Goal: Task Accomplishment & Management: Use online tool/utility

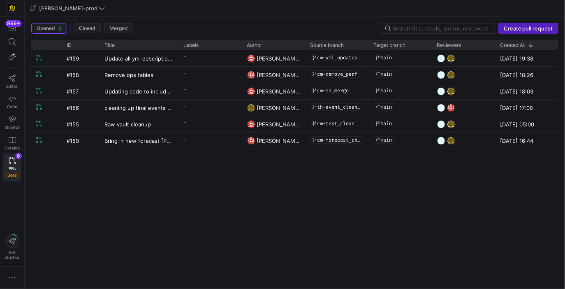
click at [10, 79] on icon at bounding box center [12, 77] width 7 height 7
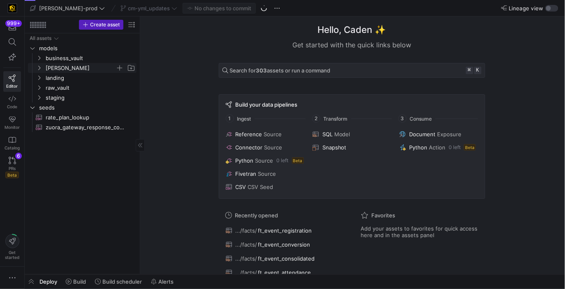
click at [78, 69] on span "[PERSON_NAME]" at bounding box center [81, 67] width 70 height 9
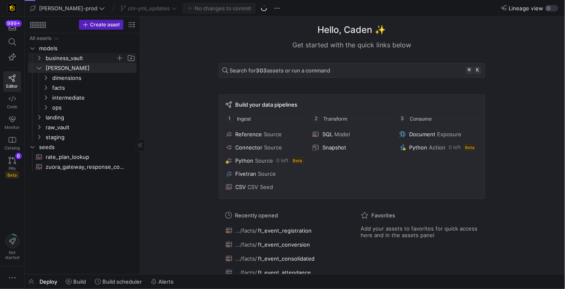
click at [80, 61] on span "business_vault" at bounding box center [81, 57] width 70 height 9
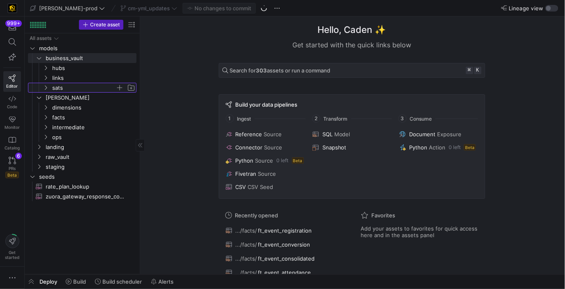
click at [73, 86] on span "sats" at bounding box center [83, 87] width 63 height 9
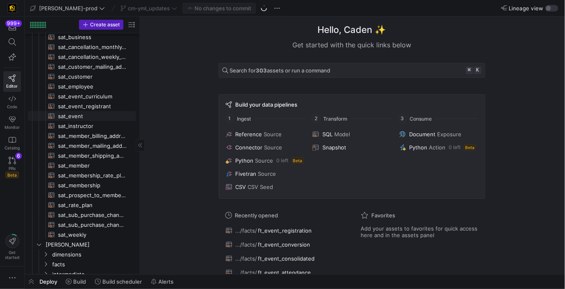
scroll to position [48, 0]
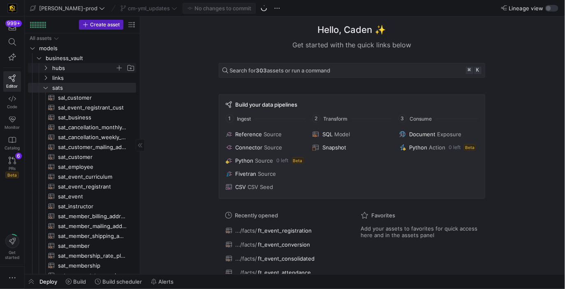
click at [89, 70] on span "hubs" at bounding box center [83, 67] width 63 height 9
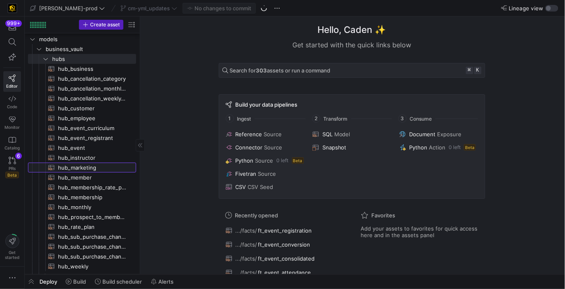
click at [95, 166] on span "hub_marketing​​​​​​​​​​" at bounding box center [92, 167] width 69 height 9
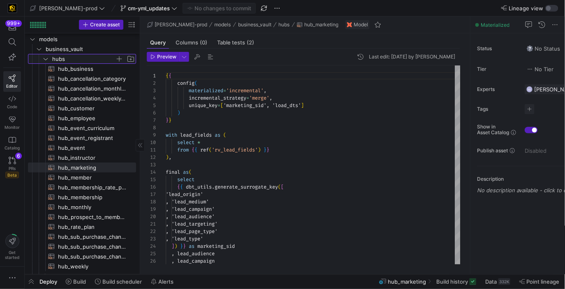
click at [92, 60] on span "hubs" at bounding box center [83, 58] width 63 height 9
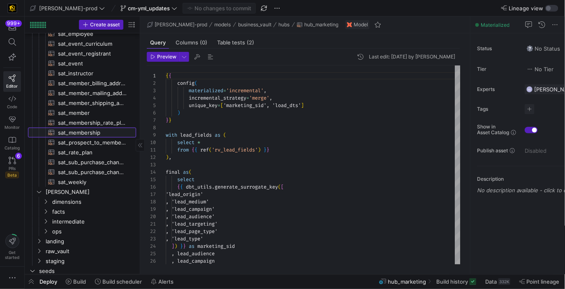
click at [96, 131] on span "sat_membership​​​​​​​​​​" at bounding box center [92, 132] width 69 height 9
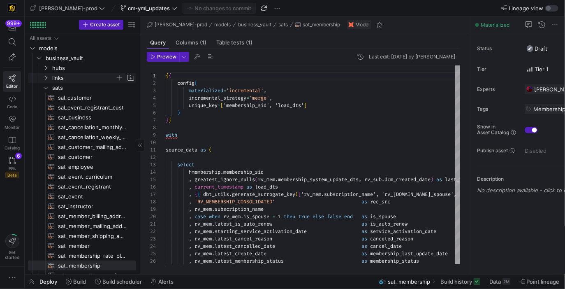
click at [93, 76] on span "links" at bounding box center [83, 77] width 63 height 9
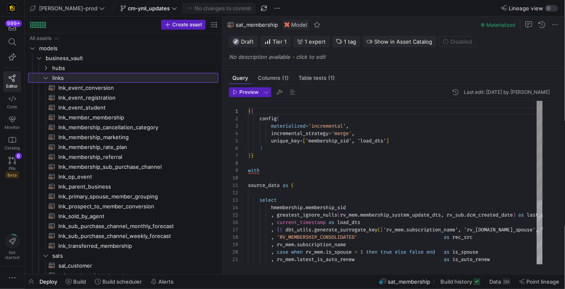
drag, startPoint x: 139, startPoint y: 116, endPoint x: 229, endPoint y: 108, distance: 89.6
click at [229, 108] on as-split "Create asset Drag here to set row groups Drag here to set column labels Group 1…" at bounding box center [295, 144] width 540 height 257
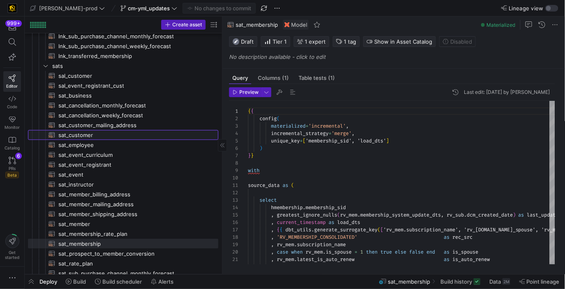
click at [122, 133] on span "sat_customer​​​​​​​​​​" at bounding box center [133, 134] width 151 height 9
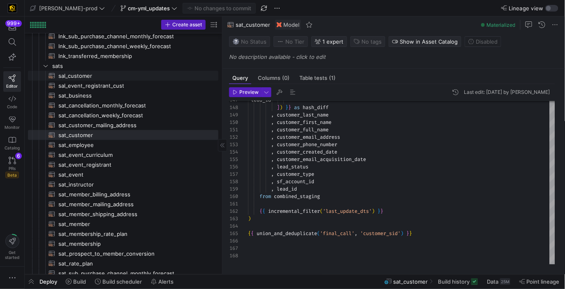
click at [109, 76] on span "sal_customer​​​​​​​​​​" at bounding box center [133, 75] width 151 height 9
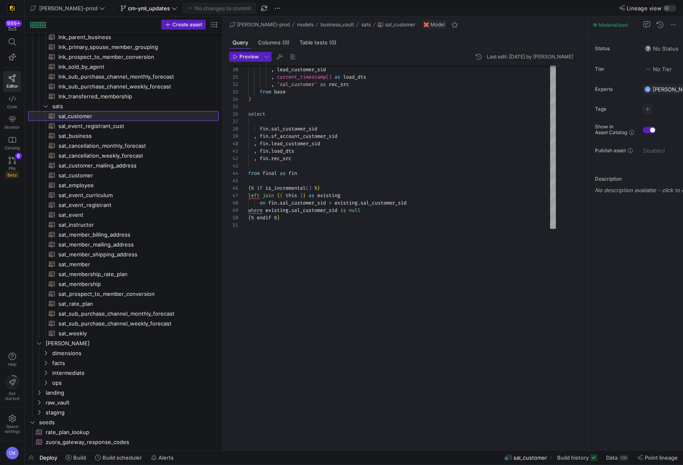
scroll to position [74, 0]
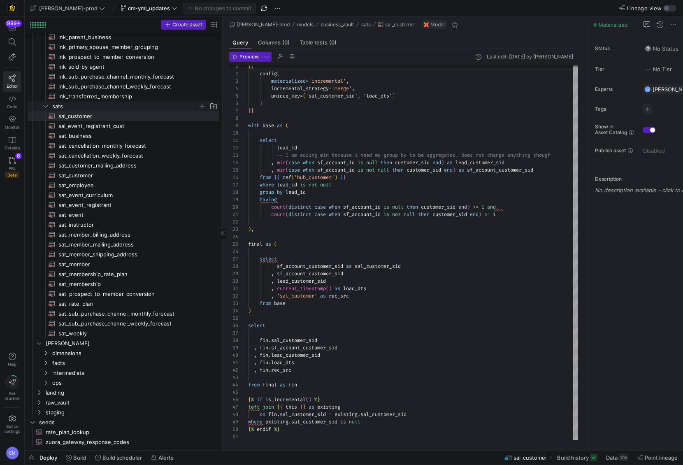
click at [94, 107] on span "sats" at bounding box center [125, 106] width 146 height 9
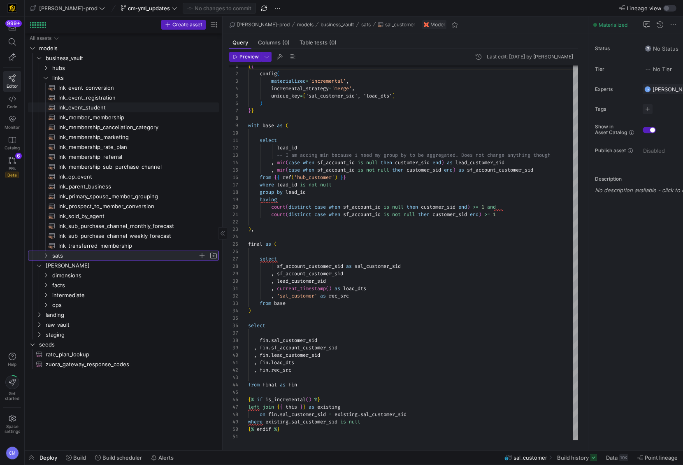
scroll to position [0, 0]
click at [86, 73] on link "links" at bounding box center [123, 78] width 191 height 10
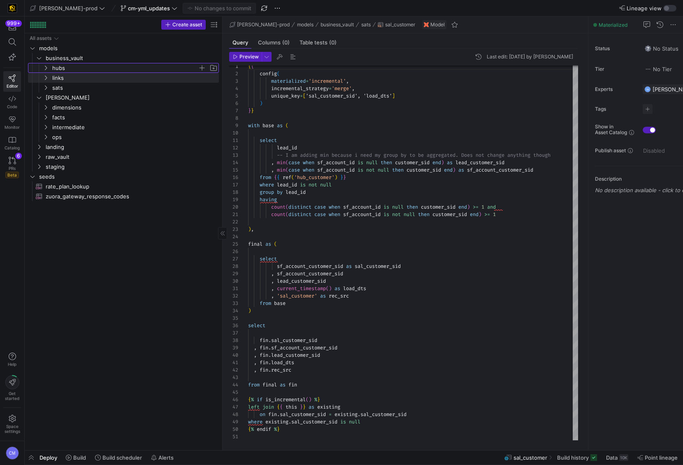
click at [86, 68] on span "hubs" at bounding box center [125, 67] width 146 height 9
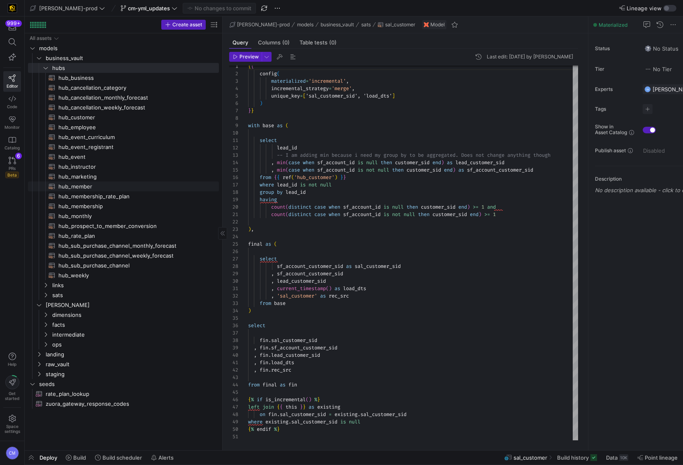
click at [105, 188] on span "hub_member​​​​​​​​​​" at bounding box center [133, 186] width 151 height 9
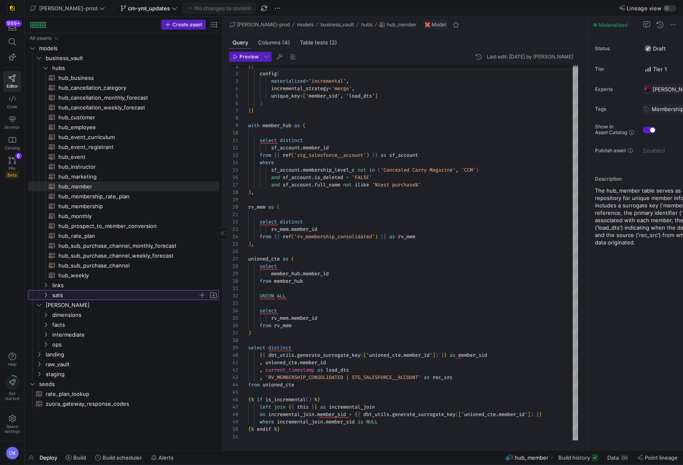
click at [88, 288] on span "sats" at bounding box center [125, 294] width 146 height 9
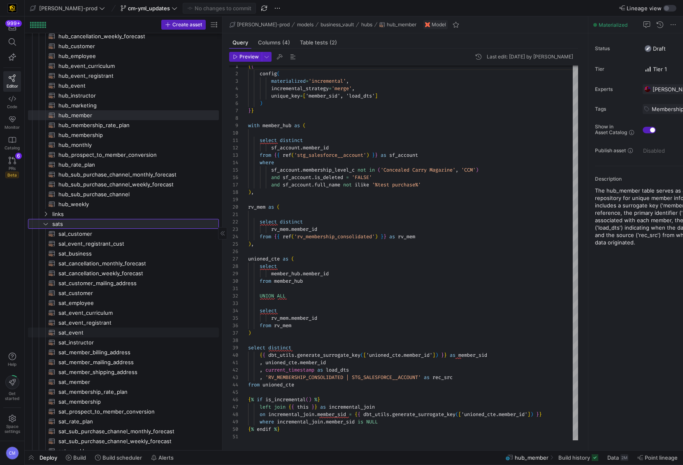
scroll to position [89, 0]
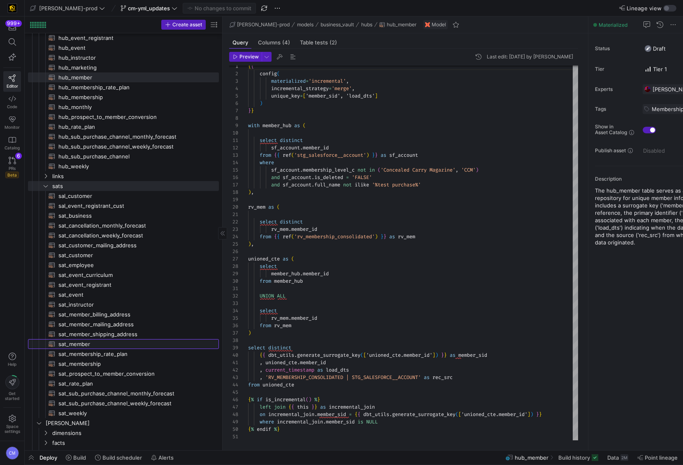
click at [93, 288] on span "sat_member​​​​​​​​​​" at bounding box center [133, 343] width 151 height 9
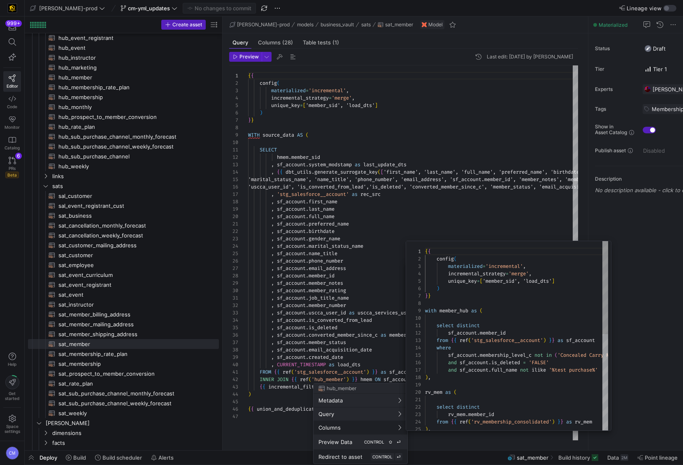
scroll to position [74, 0]
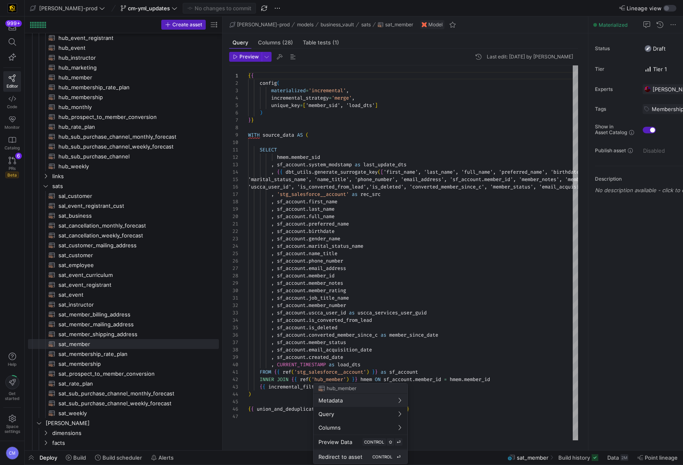
click at [359, 288] on span "Redirect to asset" at bounding box center [340, 456] width 44 height 7
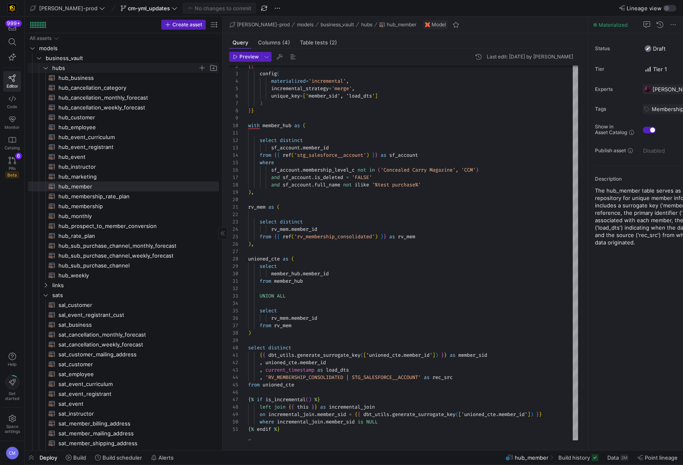
click at [71, 66] on span "hubs" at bounding box center [125, 67] width 146 height 9
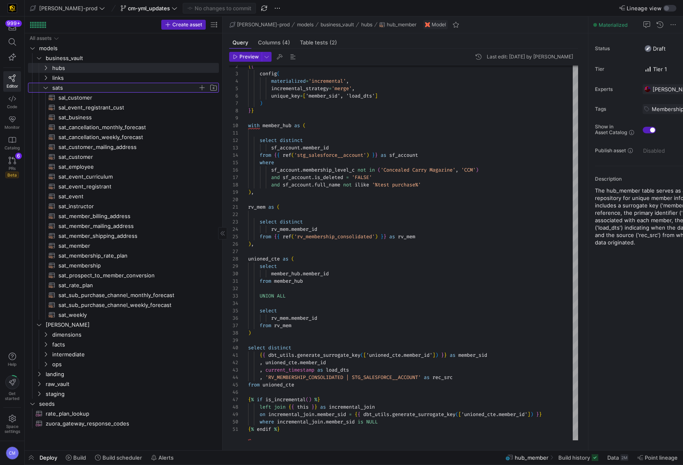
click at [70, 86] on span "sats" at bounding box center [125, 87] width 146 height 9
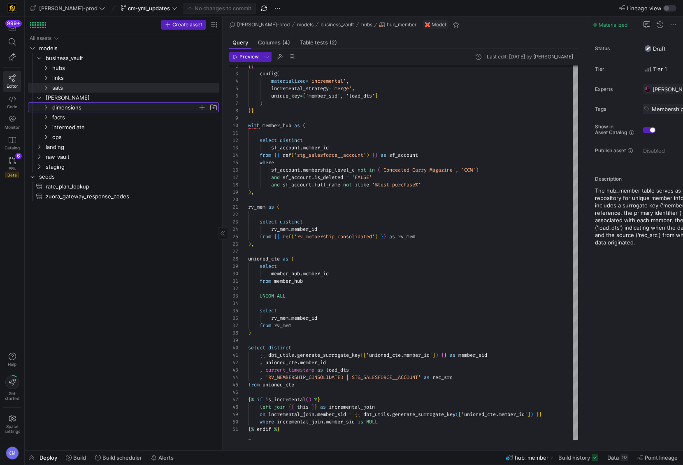
click at [88, 108] on span "dimensions" at bounding box center [125, 107] width 146 height 9
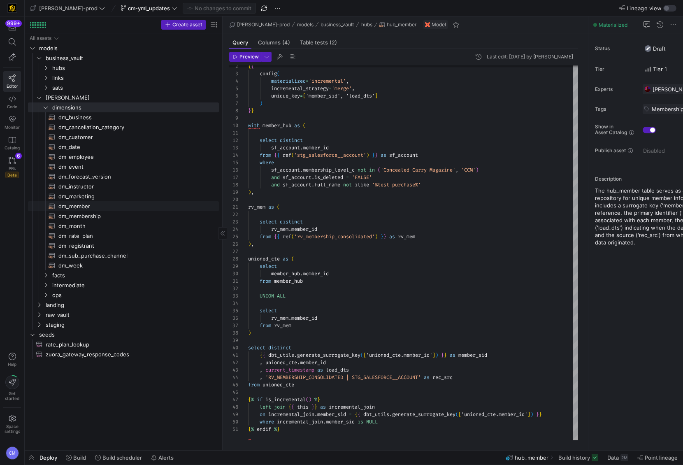
click at [101, 206] on span "dm_member​​​​​​​​​​" at bounding box center [133, 206] width 151 height 9
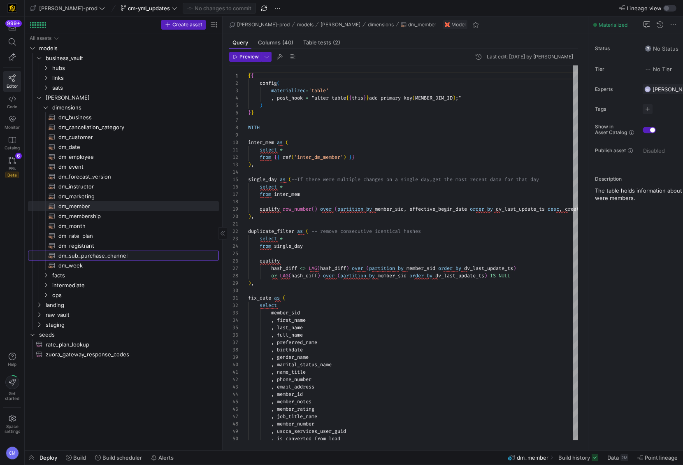
click at [114, 256] on span "dm_sub_purchase_channel​​​​​​​​​​" at bounding box center [133, 255] width 151 height 9
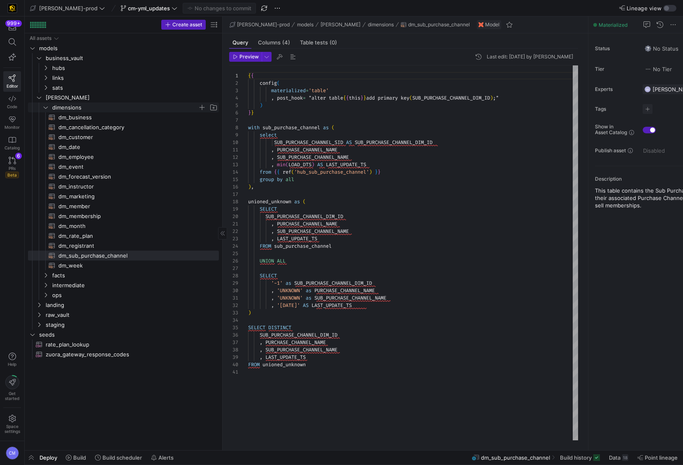
click at [99, 106] on span "dimensions" at bounding box center [125, 107] width 146 height 9
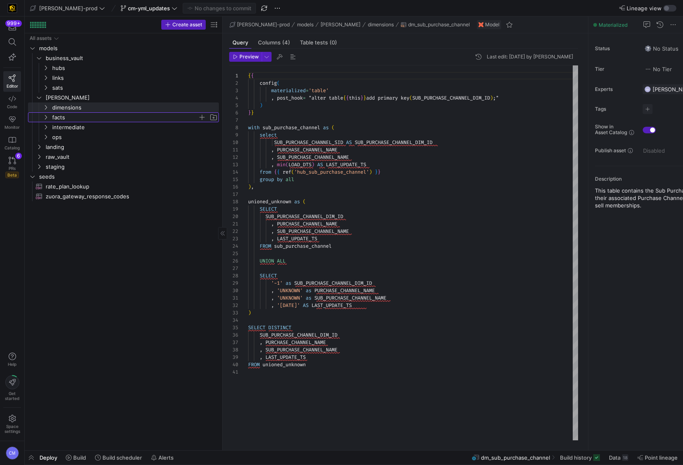
click at [87, 120] on span "facts" at bounding box center [125, 117] width 146 height 9
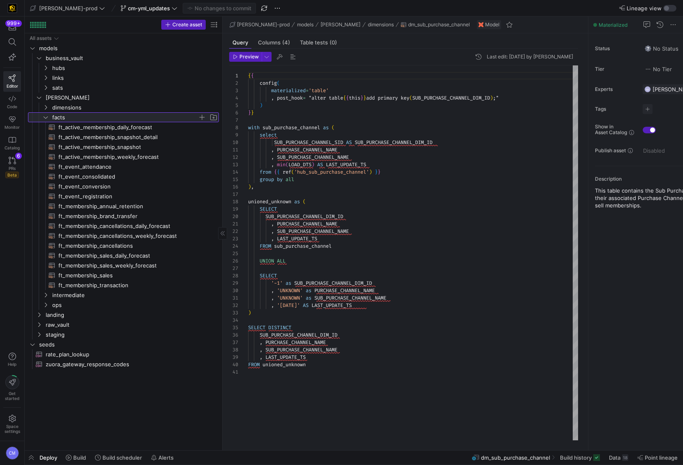
click at [87, 120] on span "facts" at bounding box center [125, 117] width 146 height 9
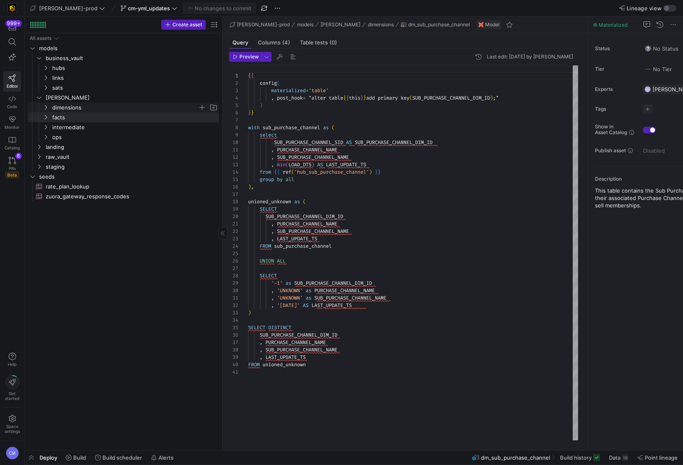
click at [88, 108] on span "dimensions" at bounding box center [125, 107] width 146 height 9
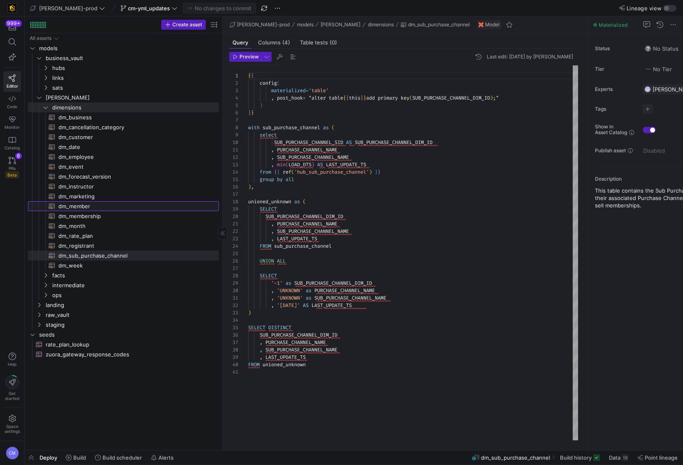
click at [120, 210] on span "dm_member​​​​​​​​​​" at bounding box center [133, 206] width 151 height 9
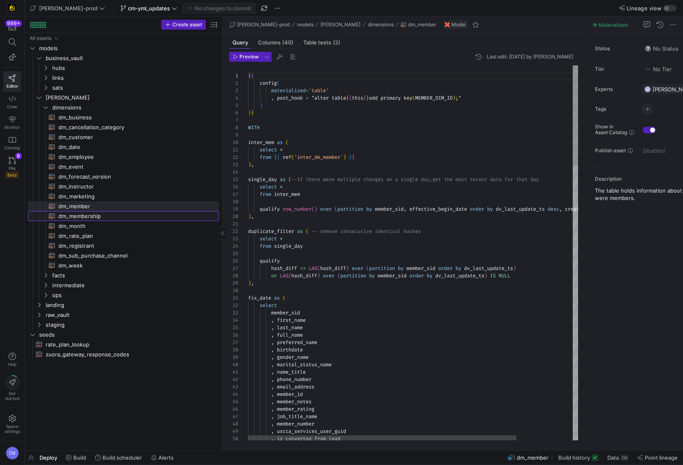
click at [119, 212] on span "dm_membership​​​​​​​​​​" at bounding box center [133, 215] width 151 height 9
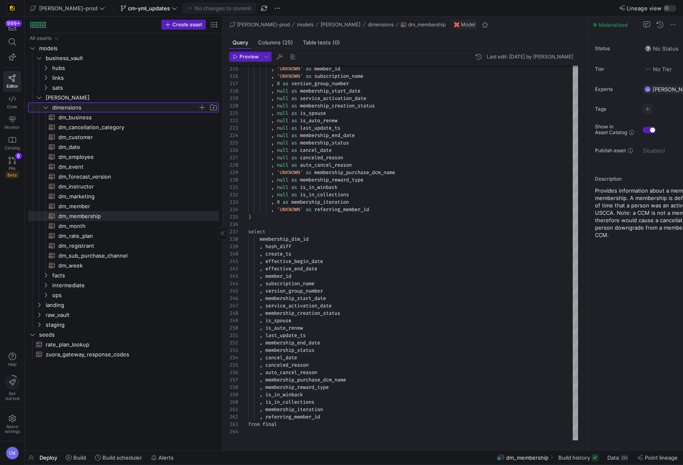
click at [111, 108] on span "dimensions" at bounding box center [125, 107] width 146 height 9
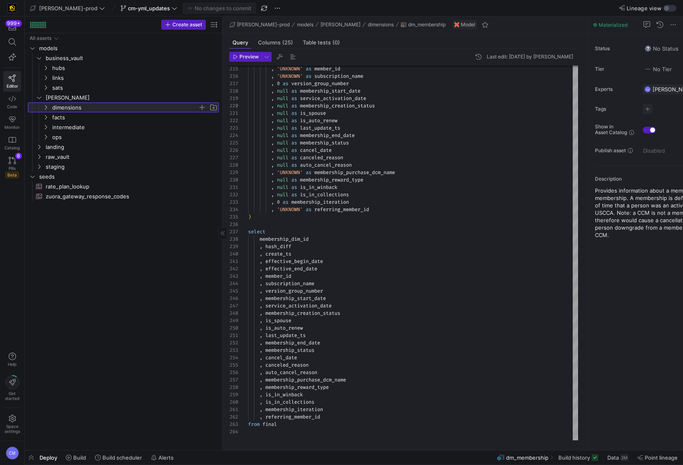
click at [111, 109] on span "dimensions" at bounding box center [125, 107] width 146 height 9
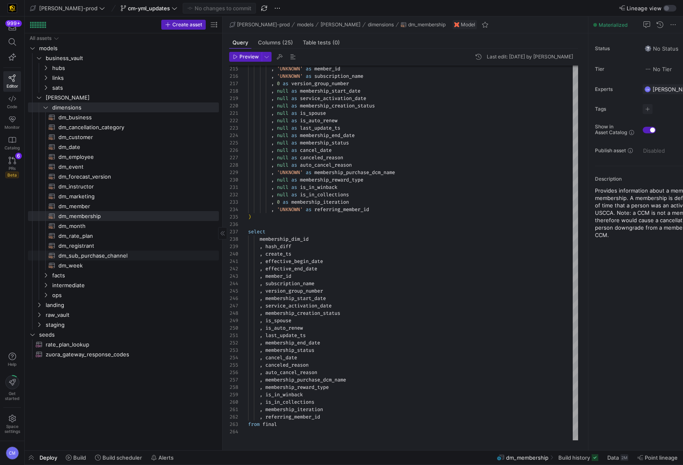
click at [139, 252] on span "dm_sub_purchase_channel​​​​​​​​​​" at bounding box center [133, 255] width 151 height 9
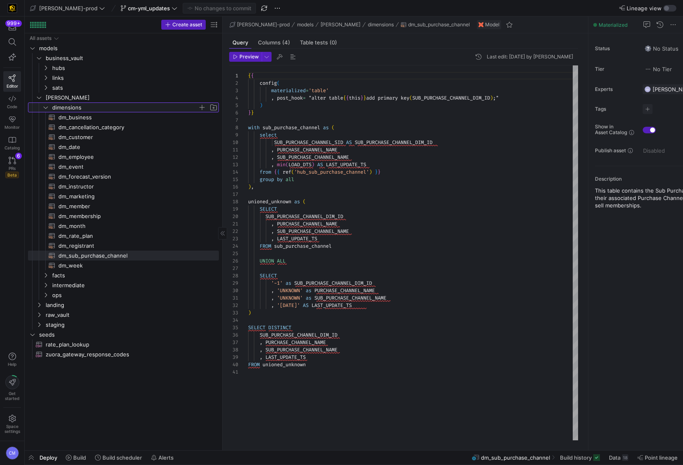
click at [117, 107] on span "dimensions" at bounding box center [125, 107] width 146 height 9
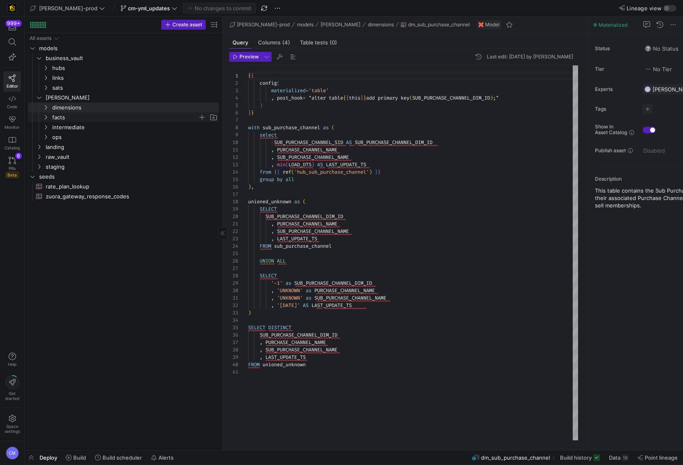
click at [112, 116] on span "facts" at bounding box center [125, 117] width 146 height 9
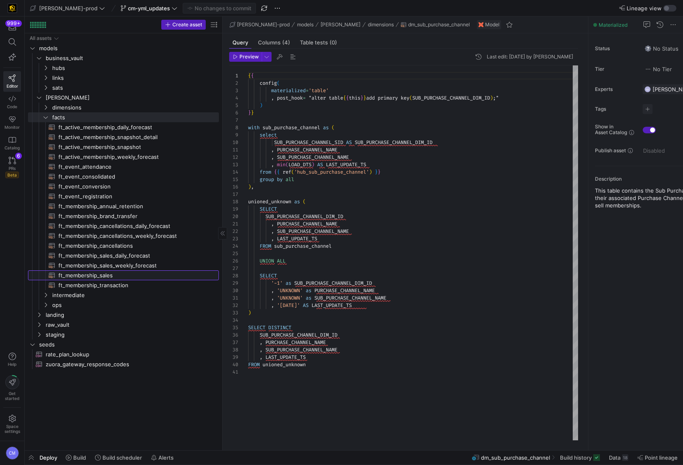
click at [136, 273] on span "ft_membership_sales​​​​​​​​​​" at bounding box center [133, 275] width 151 height 9
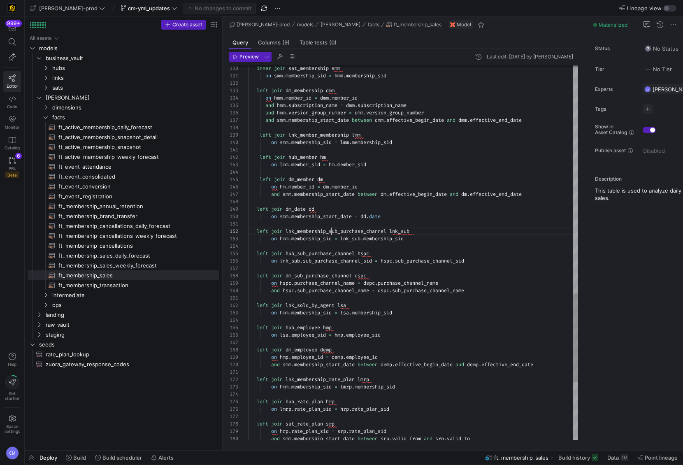
click at [90, 79] on span "links" at bounding box center [125, 77] width 146 height 9
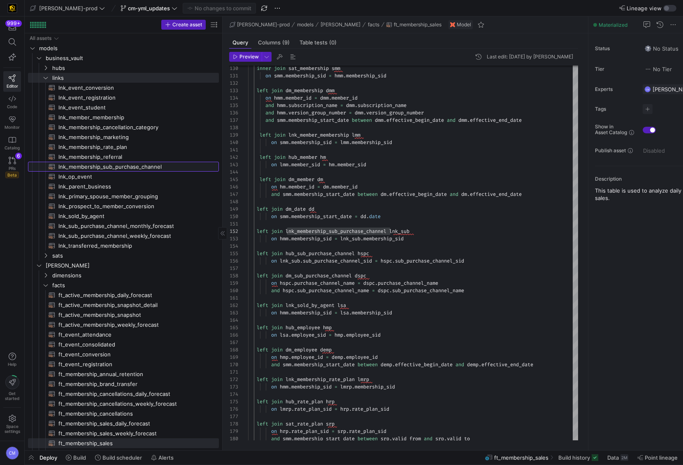
click at [161, 165] on span "lnk_membership_sub_purchase_channel​​​​​​​​​​" at bounding box center [133, 166] width 151 height 9
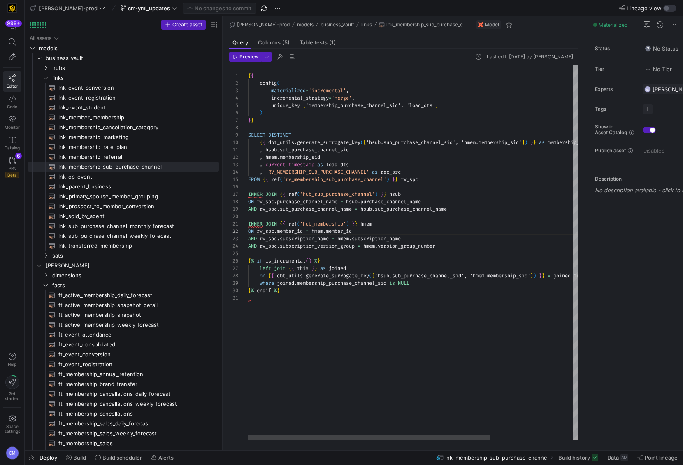
scroll to position [7, 107]
click at [430, 234] on div "{ { config ( materialized = 'incremental' , incremental_strategy = 'merge' , un…" at bounding box center [470, 252] width 444 height 375
click at [426, 137] on div "{ { config ( materialized = 'incremental' , incremental_strategy = 'merge' , un…" at bounding box center [470, 252] width 444 height 375
click at [425, 141] on div "{ { config ( materialized = 'incremental' , incremental_strategy = 'merge' , un…" at bounding box center [470, 252] width 444 height 375
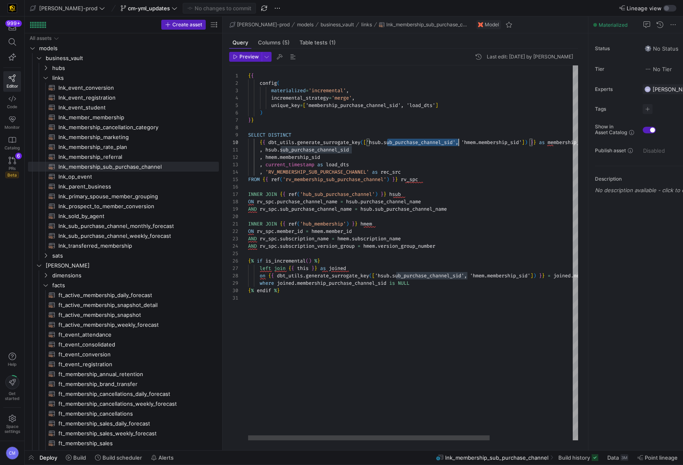
scroll to position [66, 210]
click at [425, 141] on div "{ { config ( materialized = 'incremental' , incremental_strategy = 'merge' , un…" at bounding box center [470, 252] width 444 height 375
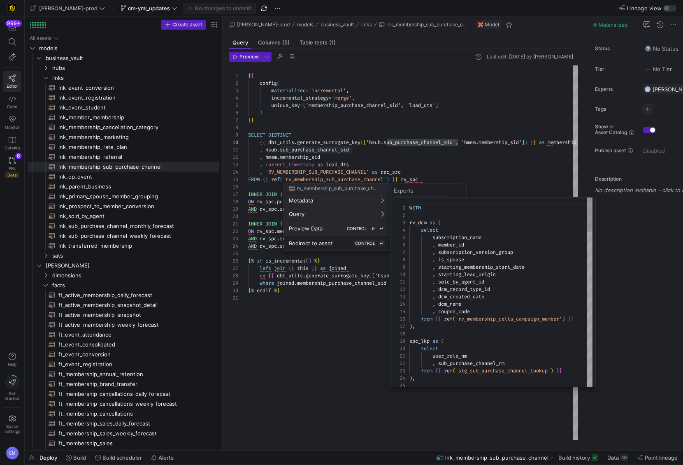
scroll to position [74, 0]
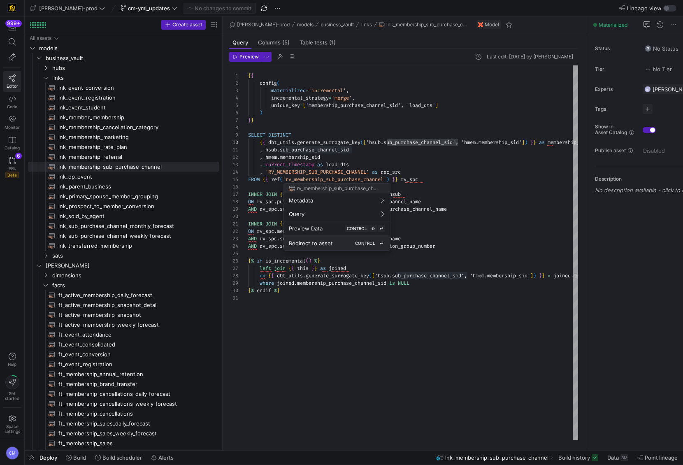
click at [346, 245] on div "Redirect to asset CONTROL ⏎" at bounding box center [337, 242] width 96 height 7
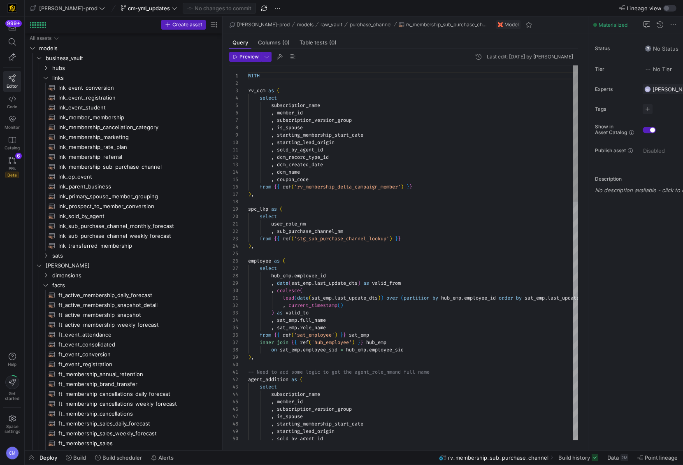
scroll to position [136, 0]
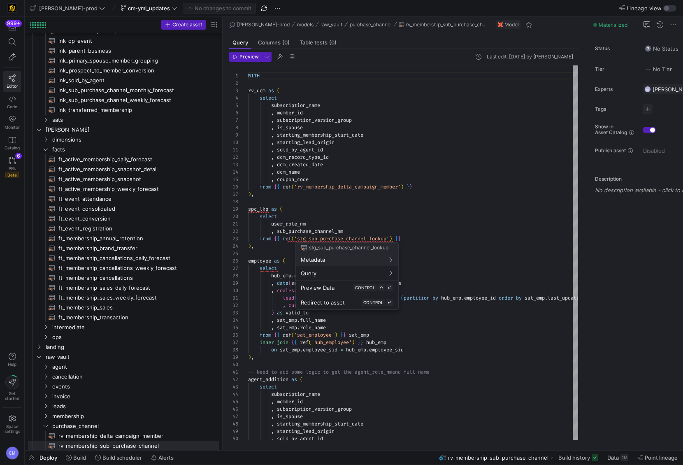
click at [413, 228] on div at bounding box center [341, 232] width 683 height 465
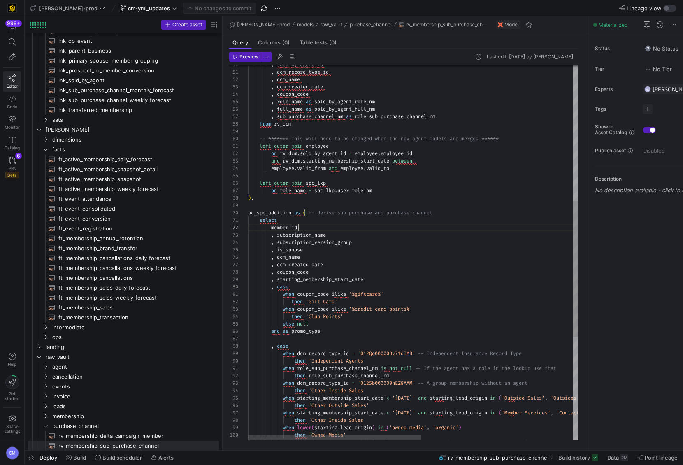
scroll to position [7, 50]
click at [414, 227] on div "when dcm_record_type_id = '012Qo00000Bv71dIAB' -- Independent Insurance Record …" at bounding box center [557, 208] width 619 height 1033
click at [429, 272] on div "when dcm_record_type_id = '012Qo00000Bv71dIAB' -- Independent Insurance Record …" at bounding box center [557, 208] width 619 height 1033
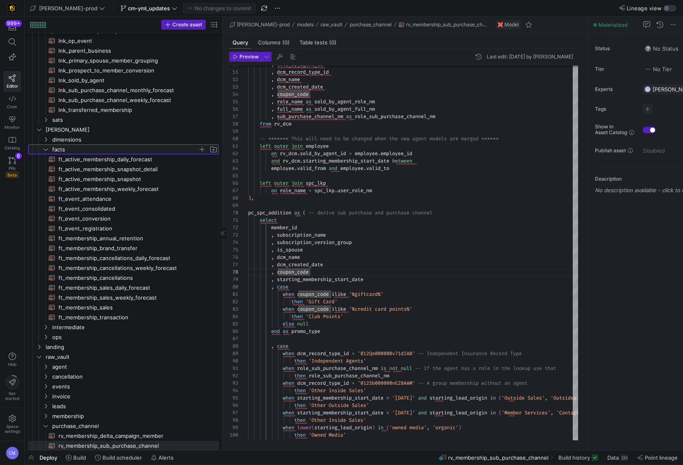
click at [110, 148] on span "facts" at bounding box center [125, 149] width 146 height 9
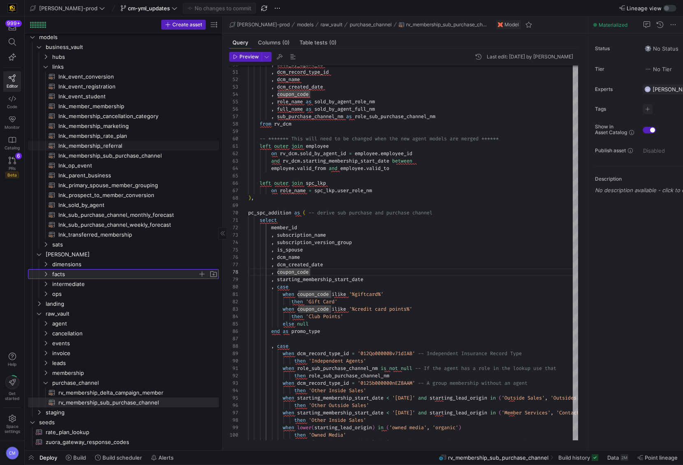
scroll to position [0, 0]
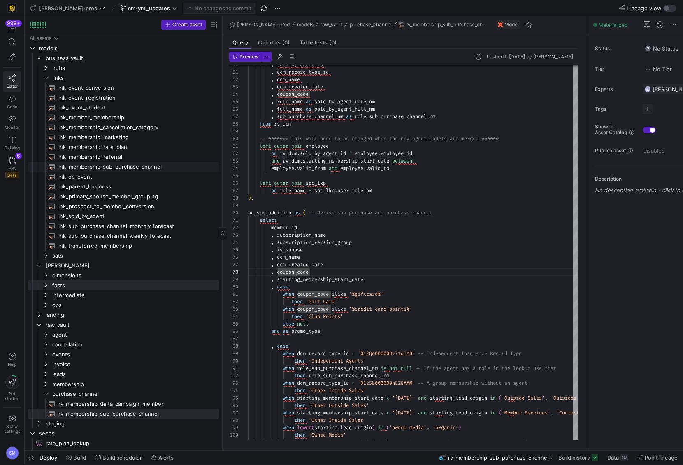
click at [141, 169] on span "lnk_membership_sub_purchase_channel​​​​​​​​​​" at bounding box center [133, 166] width 151 height 9
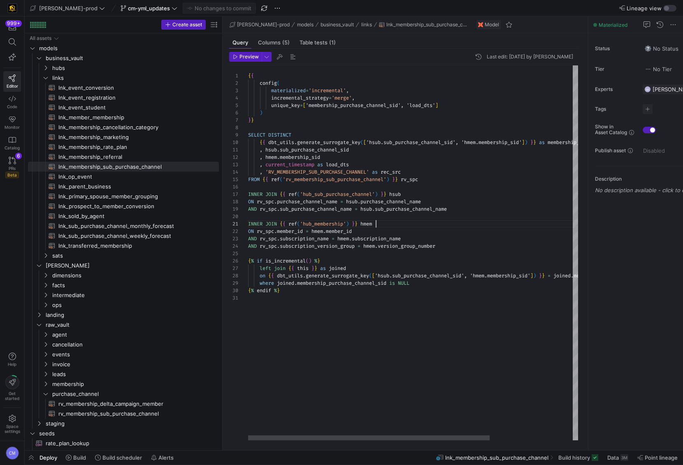
scroll to position [0, 127]
click at [434, 226] on div "{ { config ( materialized = 'incremental' , incremental_strategy = 'merge' , un…" at bounding box center [470, 252] width 444 height 375
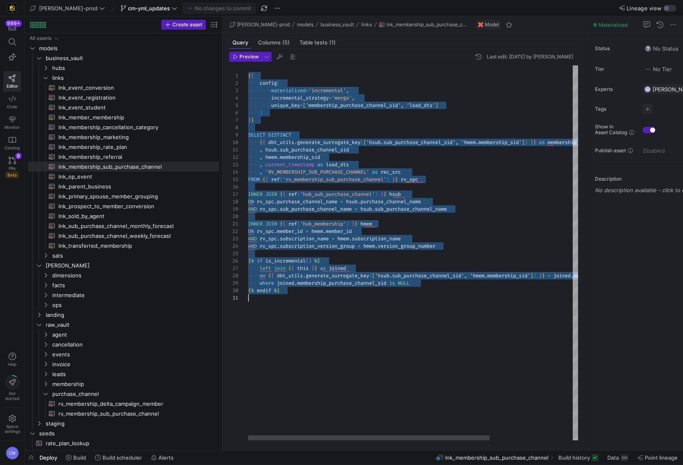
scroll to position [0, 0]
click at [87, 281] on span "facts" at bounding box center [125, 284] width 146 height 9
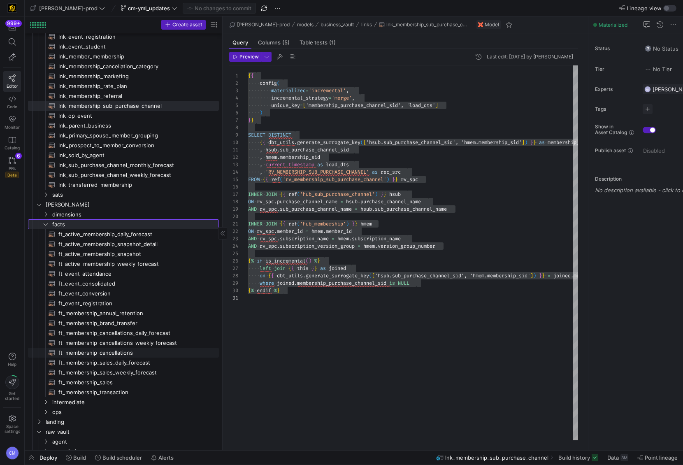
scroll to position [62, 0]
click at [124, 288] on span "ft_membership_sales​​​​​​​​​​" at bounding box center [133, 381] width 151 height 9
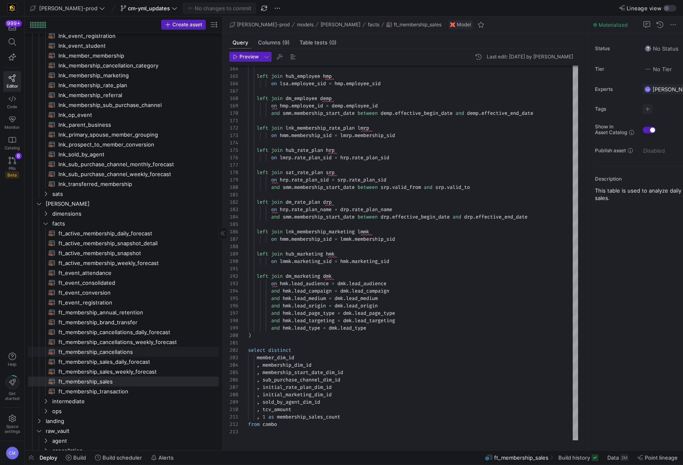
click at [111, 288] on span "ft_membership_cancellations​​​​​​​​​​" at bounding box center [133, 351] width 151 height 9
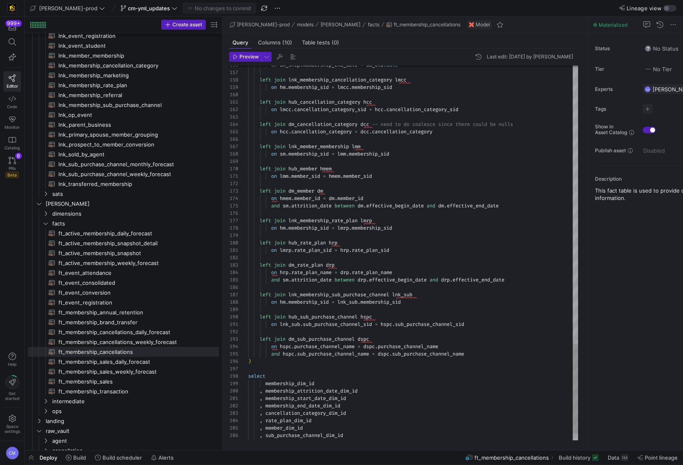
scroll to position [7, 0]
type textarea "{{ config( post_hook = [ "alter table {{ this }} add primary key (membership_di…"
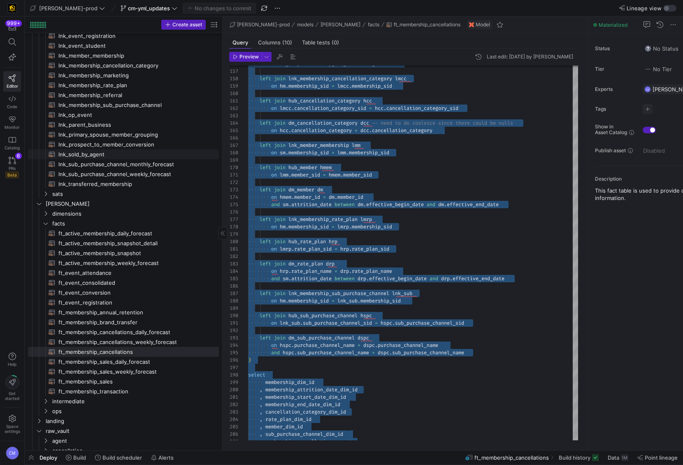
scroll to position [0, 0]
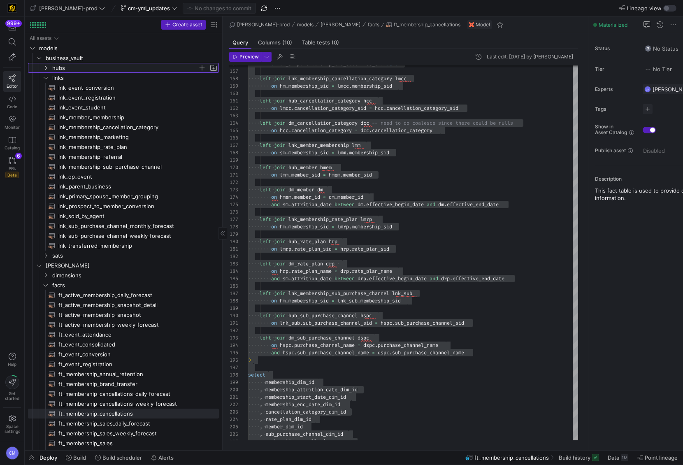
click at [101, 69] on span "hubs" at bounding box center [125, 67] width 146 height 9
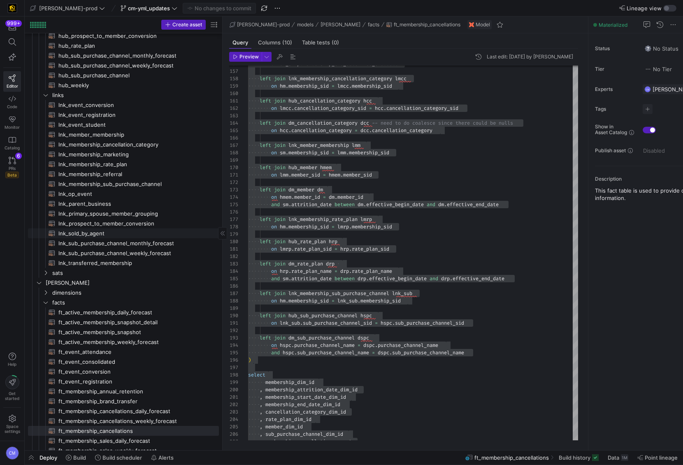
scroll to position [202, 0]
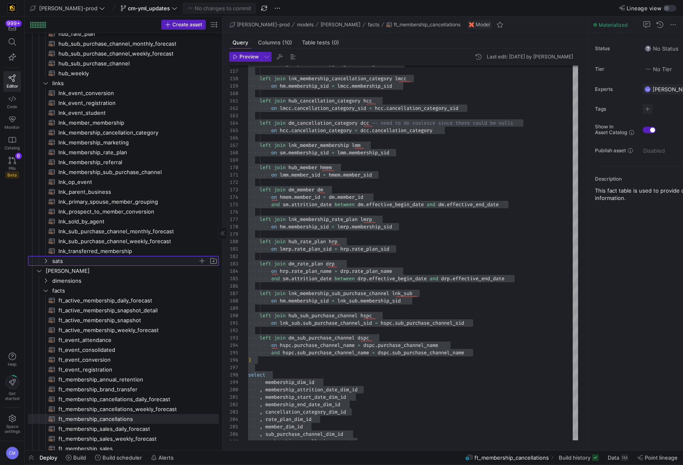
click at [86, 264] on span "sats" at bounding box center [125, 260] width 146 height 9
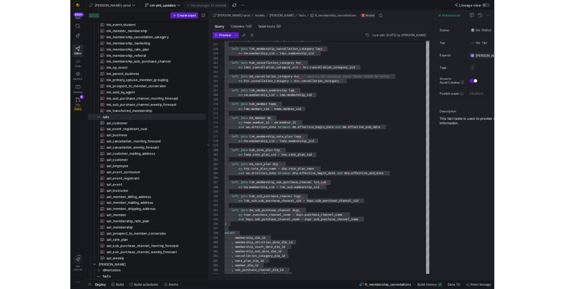
scroll to position [7, 0]
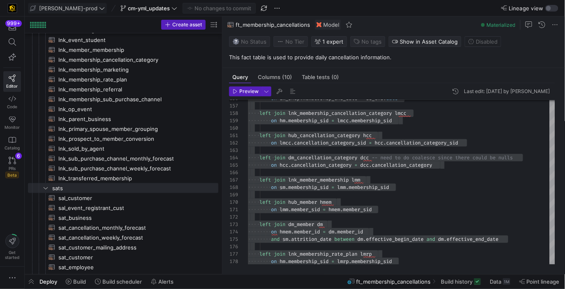
click at [63, 6] on span "edw-dv-prod" at bounding box center [68, 8] width 58 height 7
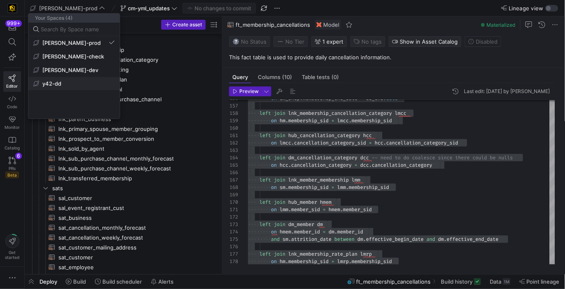
click at [50, 80] on span "y42-dd" at bounding box center [51, 83] width 19 height 7
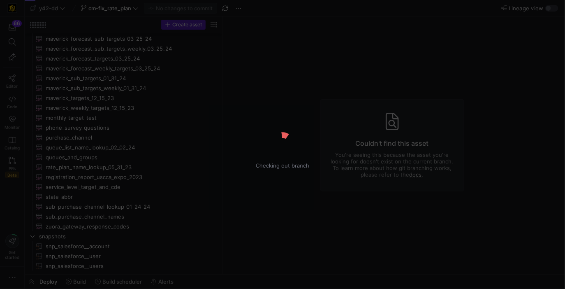
scroll to position [134, 0]
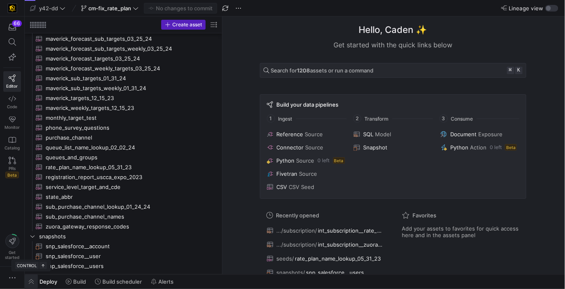
click at [32, 278] on span "button" at bounding box center [31, 281] width 13 height 14
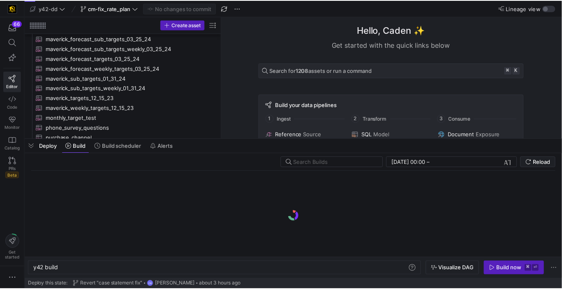
scroll to position [0, 25]
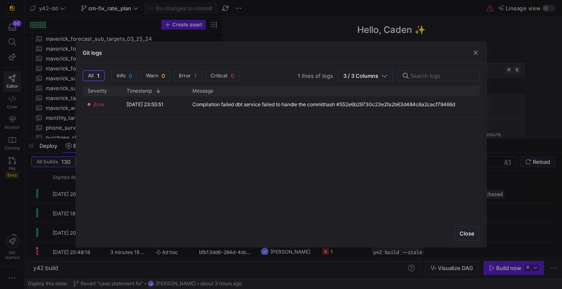
click at [290, 258] on div at bounding box center [281, 144] width 562 height 289
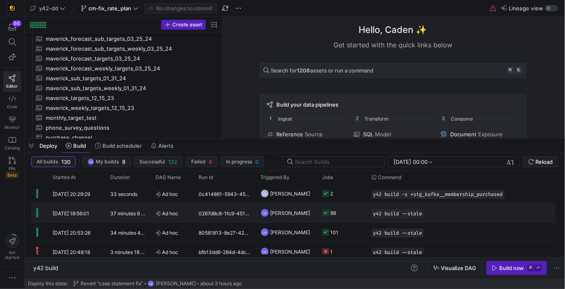
click at [308, 213] on y42-orchestration-triggered-by "CM [PERSON_NAME]" at bounding box center [287, 213] width 52 height 18
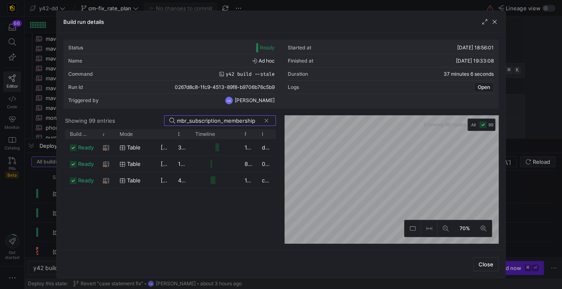
scroll to position [0, 2]
type input "mbr_subscription_membership"
click at [211, 165] on div at bounding box center [212, 164] width 2 height 8
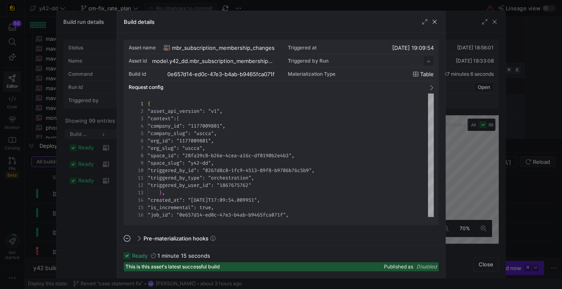
scroll to position [74, 0]
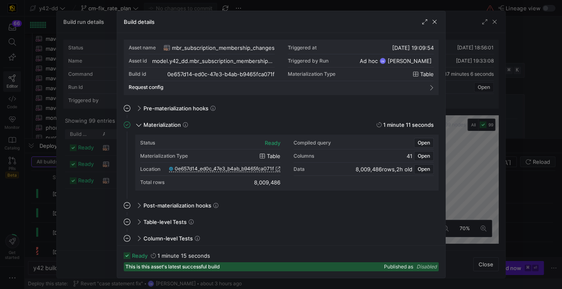
click at [81, 184] on div at bounding box center [281, 144] width 562 height 289
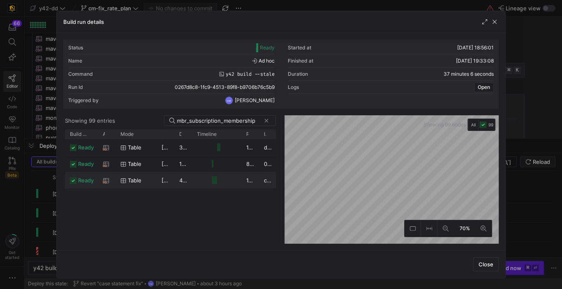
click at [113, 184] on div "mbr_subscription_membership" at bounding box center [107, 180] width 18 height 16
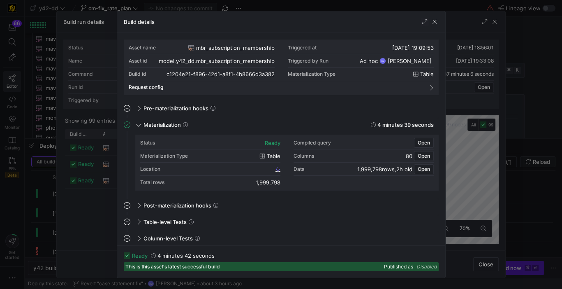
click at [241, 171] on div "Location" at bounding box center [210, 168] width 140 height 13
click at [241, 171] on span "c1204e21_f896_42d1_a8f1_4b8666d3a382" at bounding box center [224, 169] width 97 height 6
click at [25, 238] on div at bounding box center [281, 144] width 562 height 289
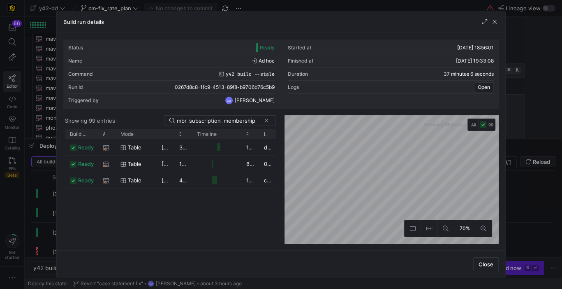
click at [32, 223] on div at bounding box center [281, 144] width 562 height 289
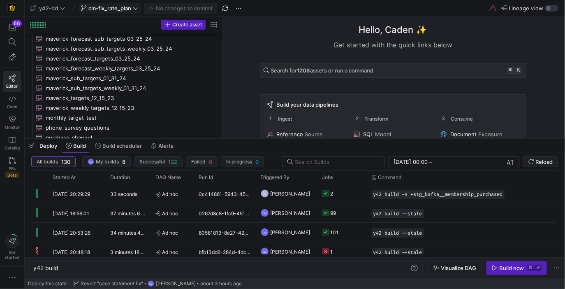
click at [111, 6] on span "cm-fix_rate_plan" at bounding box center [109, 8] width 43 height 7
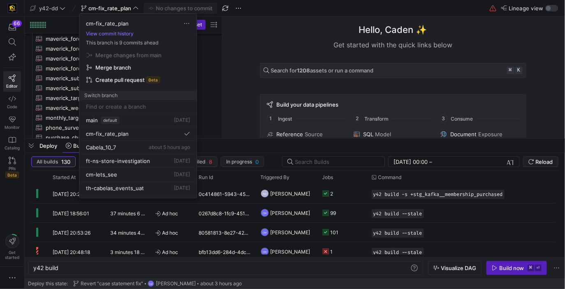
click at [111, 6] on div at bounding box center [282, 144] width 565 height 289
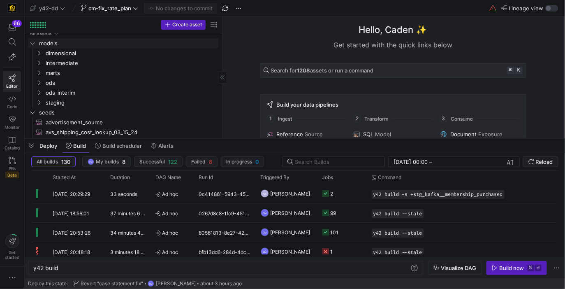
scroll to position [0, 0]
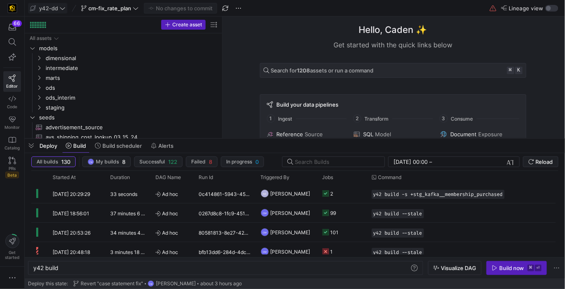
click at [61, 6] on icon at bounding box center [63, 8] width 6 height 6
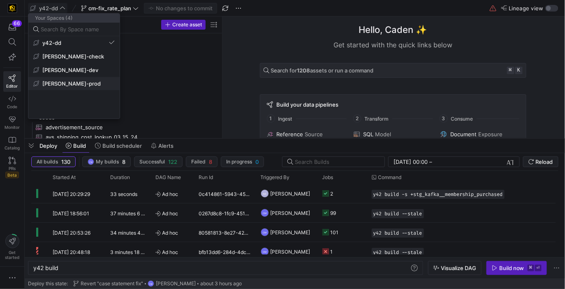
click at [66, 79] on button "edw-dv-prod" at bounding box center [73, 83] width 91 height 13
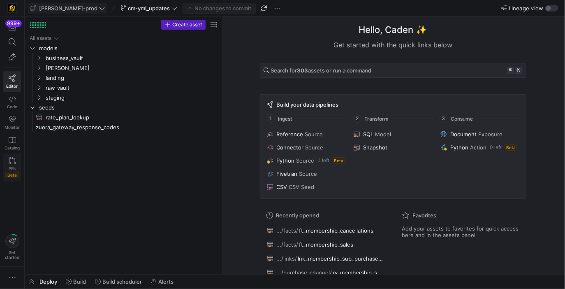
click at [17, 162] on link "PRs Beta" at bounding box center [12, 167] width 18 height 28
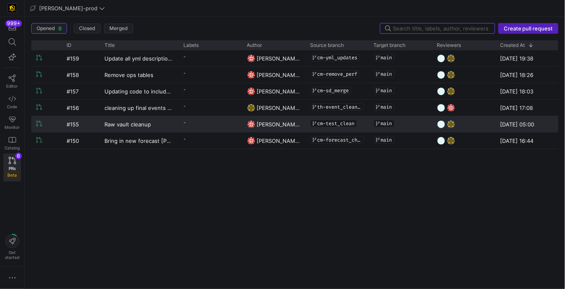
click at [298, 125] on y42-pull-request-list-view-author-cell-renderer "[PERSON_NAME]" at bounding box center [273, 124] width 53 height 16
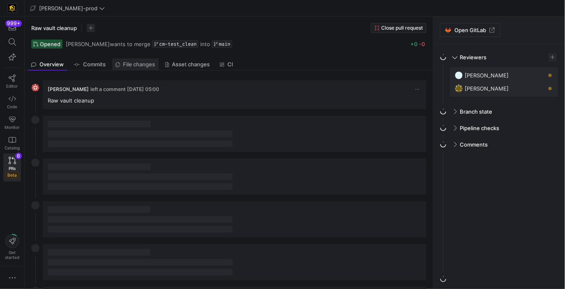
click at [133, 58] on link "File changes" at bounding box center [135, 64] width 46 height 12
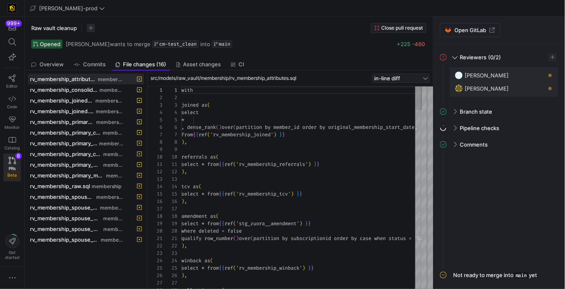
scroll to position [74, 0]
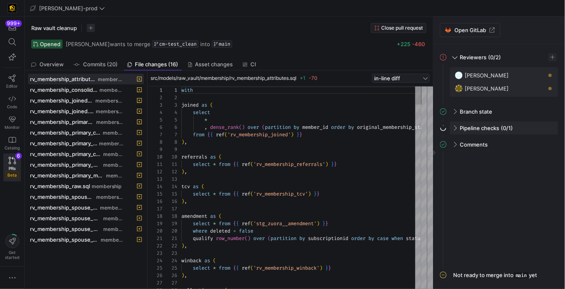
click at [454, 125] on div "Pipeline checks (0/1)" at bounding box center [504, 127] width 109 height 13
click at [540, 147] on span "button" at bounding box center [542, 145] width 8 height 8
click at [518, 155] on span "Open" at bounding box center [512, 156] width 57 height 7
click at [10, 161] on icon at bounding box center [12, 160] width 7 height 7
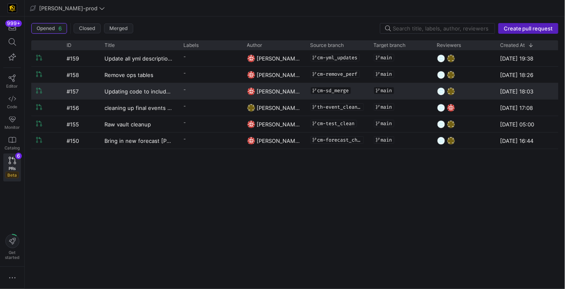
click at [225, 95] on y42-pull-request-list-view-label-cell-renderer "-" at bounding box center [210, 89] width 53 height 12
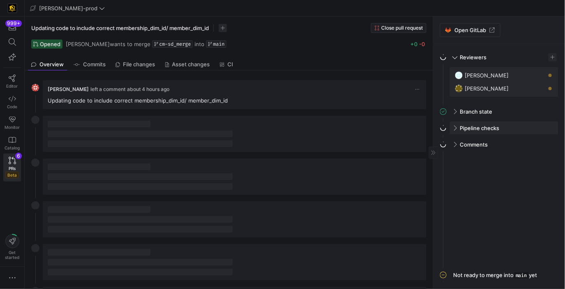
click at [457, 127] on span at bounding box center [454, 128] width 7 height 4
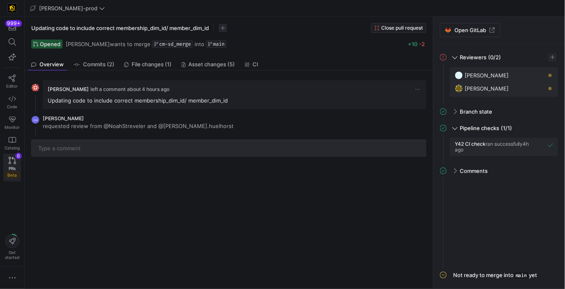
click at [11, 166] on span "PRs" at bounding box center [12, 168] width 7 height 5
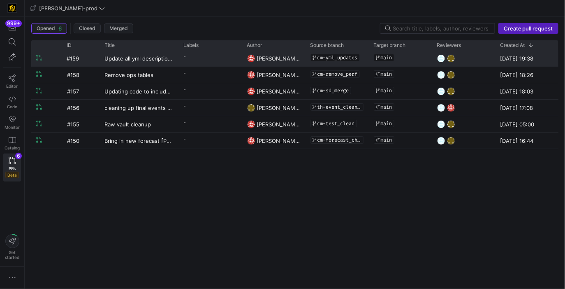
click at [205, 60] on y42-pull-request-list-view-label-cell-renderer "-" at bounding box center [210, 57] width 53 height 12
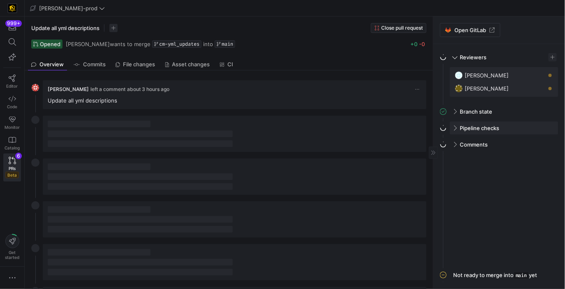
click at [456, 127] on span at bounding box center [454, 128] width 7 height 4
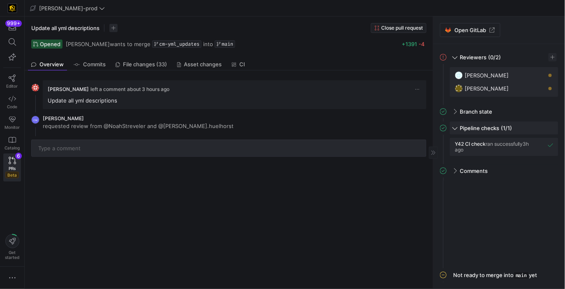
click at [456, 127] on span at bounding box center [455, 127] width 4 height 7
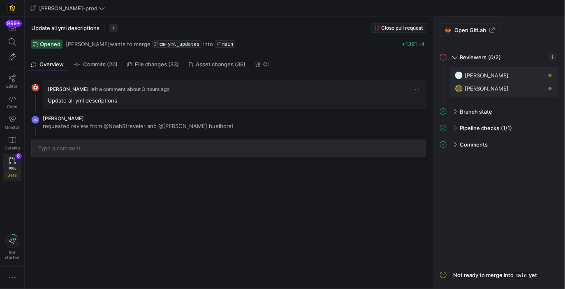
click at [5, 161] on link "PRs Beta 6" at bounding box center [12, 167] width 18 height 28
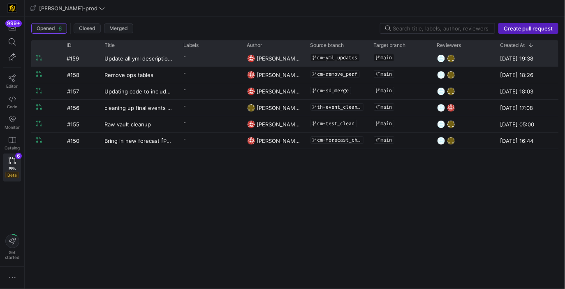
click at [206, 59] on y42-pull-request-list-view-label-cell-renderer "-" at bounding box center [210, 57] width 53 height 12
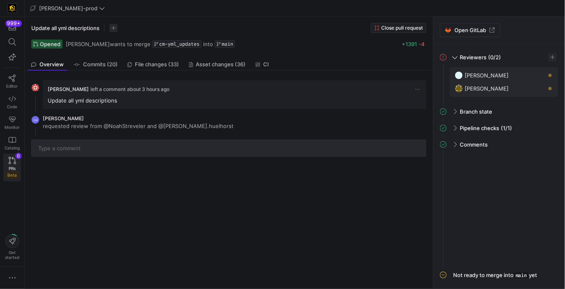
click at [13, 169] on span "PRs" at bounding box center [12, 168] width 7 height 5
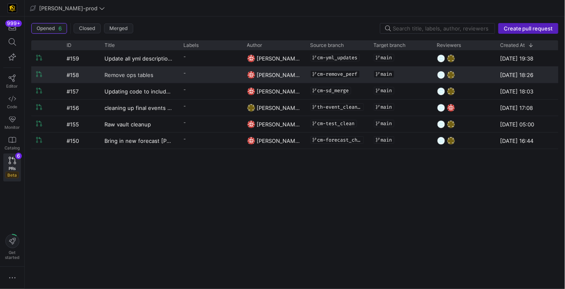
click at [164, 70] on link "Remove ops tables" at bounding box center [139, 74] width 69 height 15
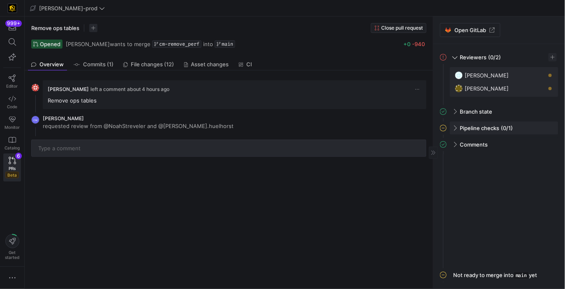
click at [457, 129] on span at bounding box center [454, 128] width 7 height 4
click at [542, 146] on span "button" at bounding box center [542, 145] width 8 height 8
click at [511, 156] on span "Open" at bounding box center [512, 156] width 57 height 7
click at [12, 168] on span "PRs" at bounding box center [12, 168] width 7 height 5
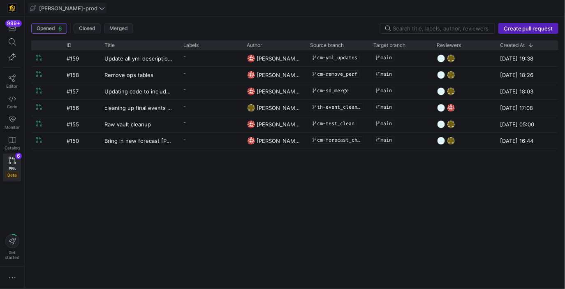
click at [39, 9] on span "edw-dv-prod" at bounding box center [68, 8] width 58 height 7
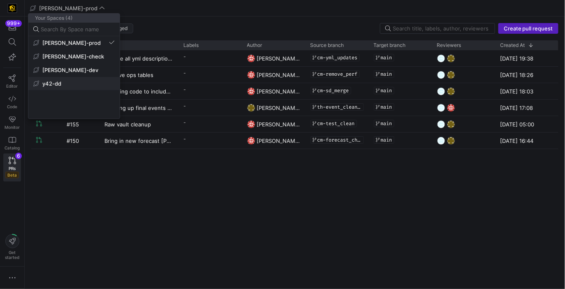
click at [49, 86] on span "y42-dd" at bounding box center [51, 83] width 19 height 7
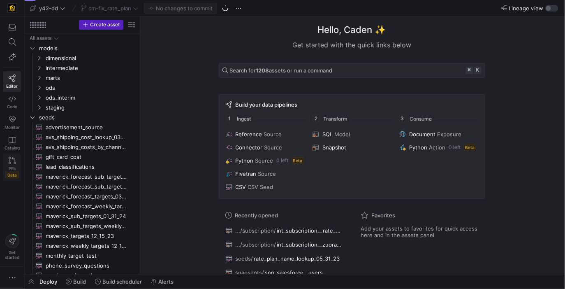
click at [9, 168] on span "PRs" at bounding box center [12, 168] width 7 height 5
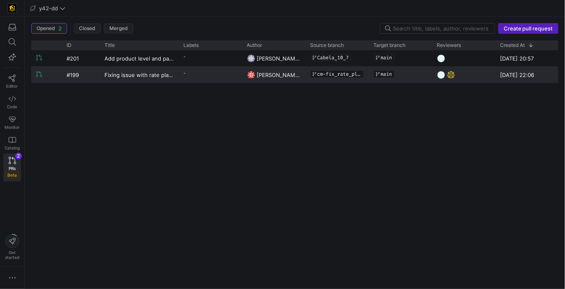
click at [229, 69] on y42-pull-request-list-view-label-cell-renderer "-" at bounding box center [210, 73] width 53 height 12
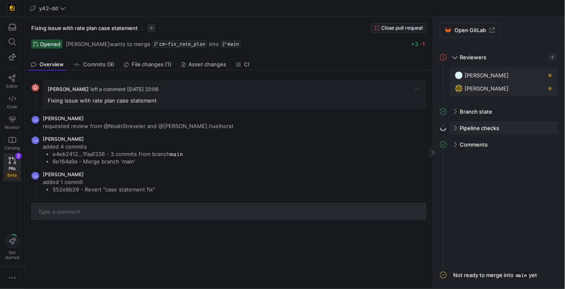
click at [454, 127] on span at bounding box center [454, 128] width 7 height 4
click at [17, 77] on link "Editor" at bounding box center [12, 81] width 18 height 21
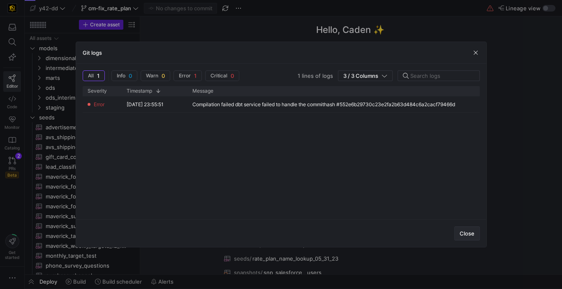
click at [471, 235] on span "Close" at bounding box center [467, 233] width 15 height 7
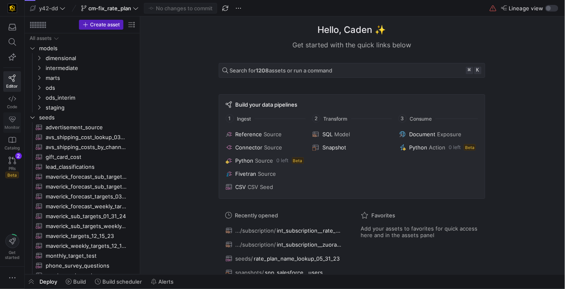
click at [9, 125] on span "Monitor" at bounding box center [12, 127] width 15 height 5
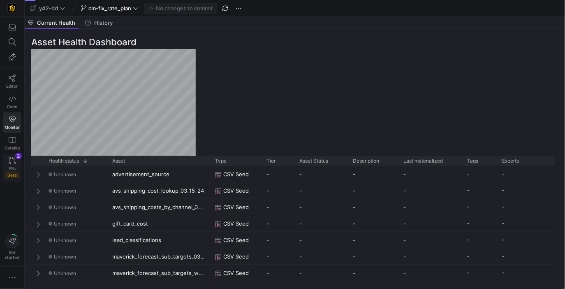
click at [9, 158] on icon at bounding box center [12, 160] width 7 height 7
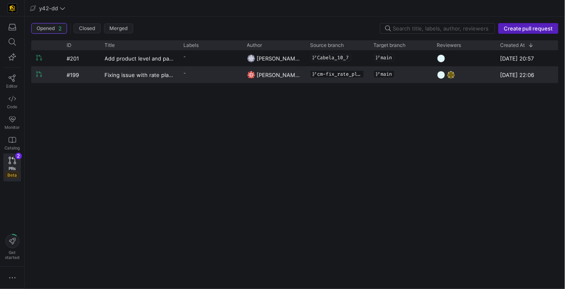
click at [239, 72] on div "-" at bounding box center [210, 75] width 63 height 16
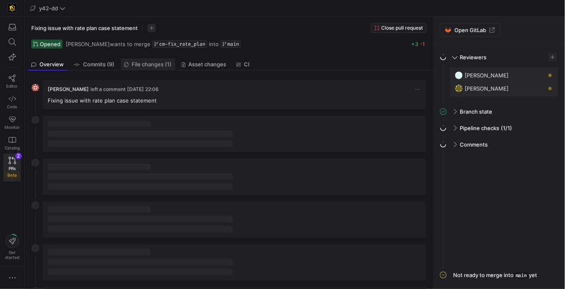
click at [139, 64] on span "File changes (1)" at bounding box center [152, 64] width 40 height 5
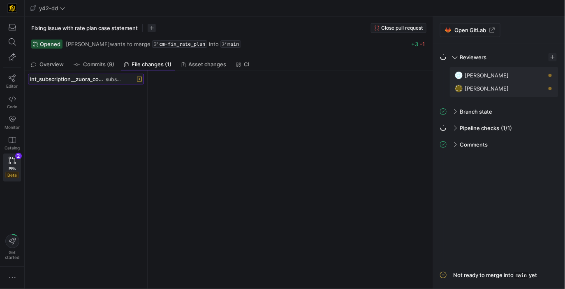
click at [108, 78] on span "subscription" at bounding box center [115, 79] width 18 height 6
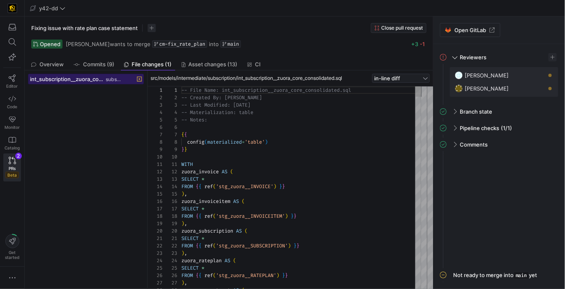
scroll to position [74, 0]
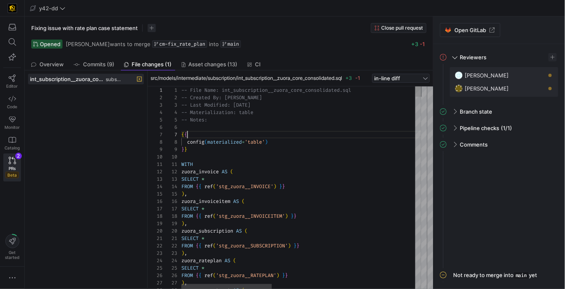
scroll to position [44, 6]
click at [12, 78] on icon at bounding box center [12, 77] width 7 height 7
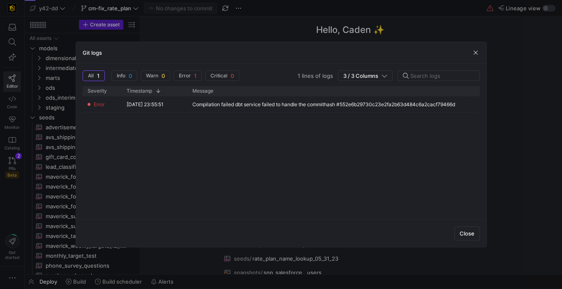
click at [224, 32] on div at bounding box center [281, 144] width 562 height 289
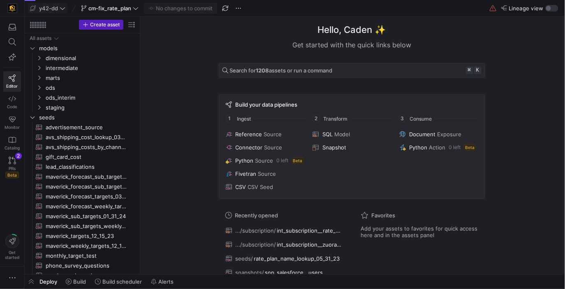
click at [63, 9] on icon at bounding box center [63, 8] width 6 height 6
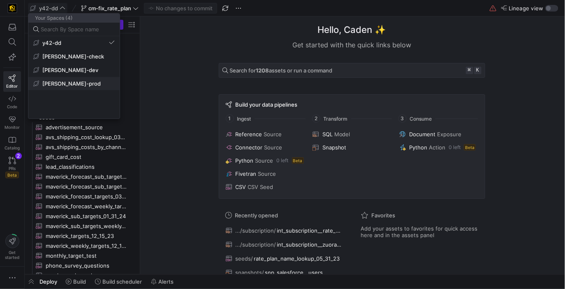
click at [51, 80] on span "[PERSON_NAME]-prod" at bounding box center [71, 83] width 58 height 7
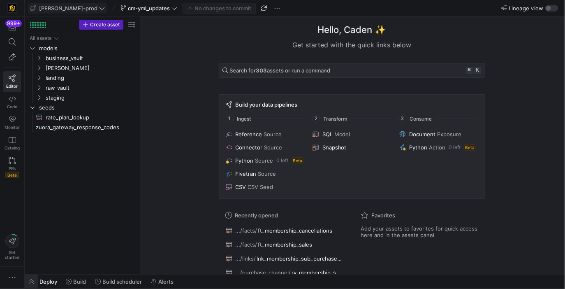
click at [28, 281] on span "button" at bounding box center [31, 281] width 13 height 14
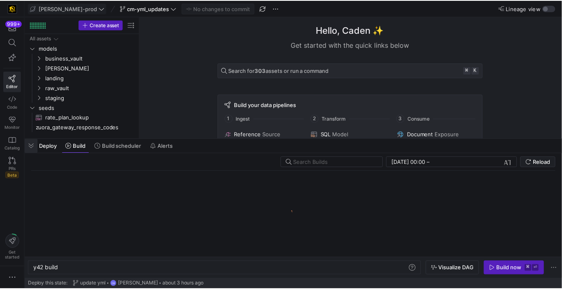
scroll to position [0, 25]
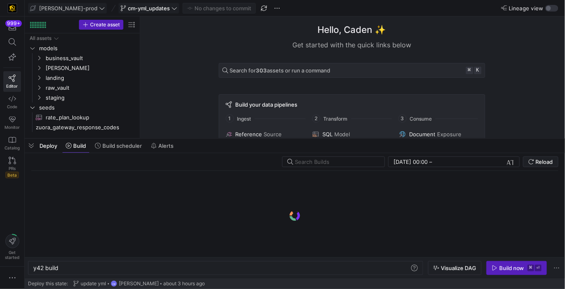
click at [135, 7] on span "cm-yml_updates" at bounding box center [149, 8] width 42 height 7
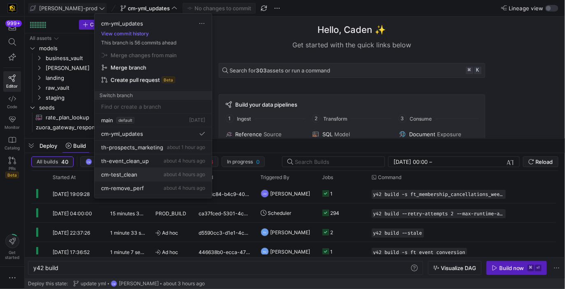
click at [138, 171] on div "cm-test_clean about 4 hours ago" at bounding box center [153, 174] width 104 height 7
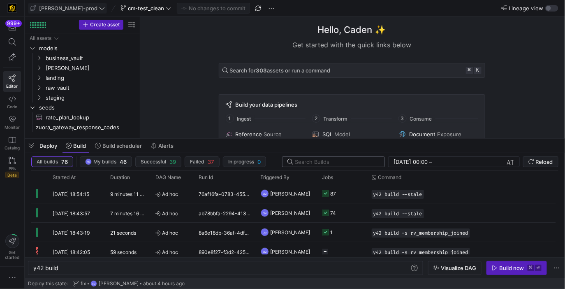
click at [338, 162] on input "text" at bounding box center [336, 161] width 83 height 7
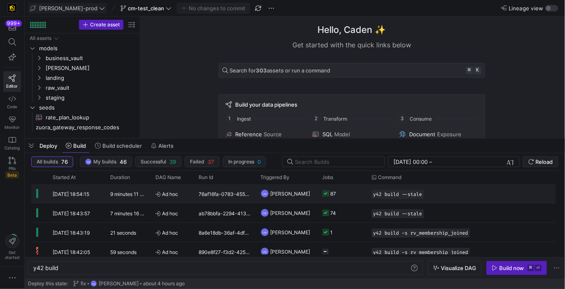
click at [350, 192] on y42-job-status-cell-renderer "87" at bounding box center [341, 193] width 39 height 18
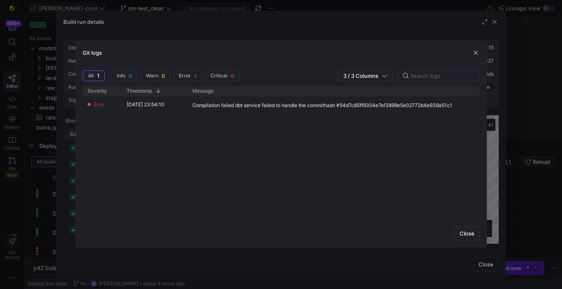
type input "rv_m"
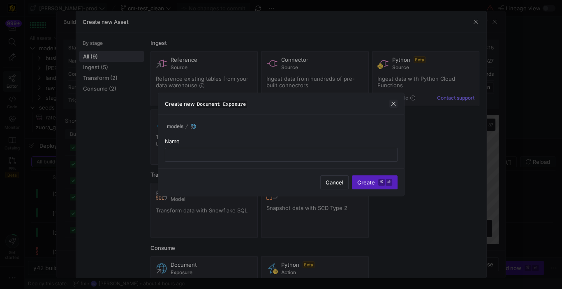
click at [395, 102] on span "button" at bounding box center [393, 104] width 8 height 8
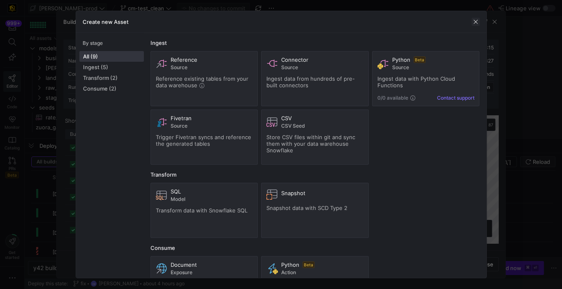
click at [475, 22] on span "button" at bounding box center [476, 22] width 8 height 8
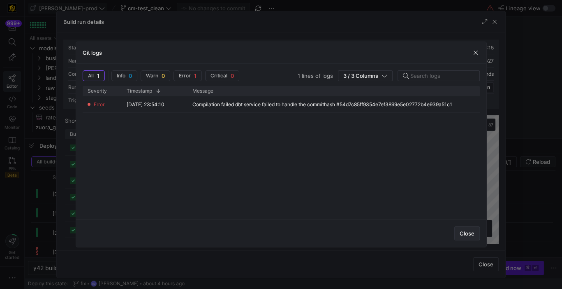
click at [475, 234] on span "button" at bounding box center [467, 233] width 25 height 13
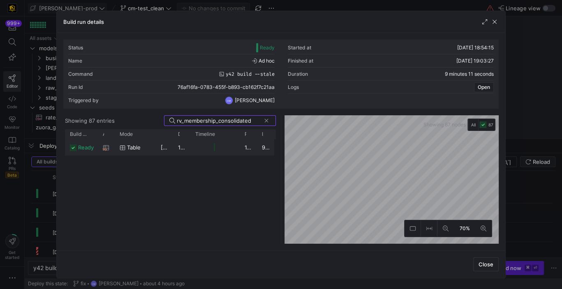
type input "rv_membership_consolidated"
click at [234, 153] on div at bounding box center [214, 147] width 49 height 16
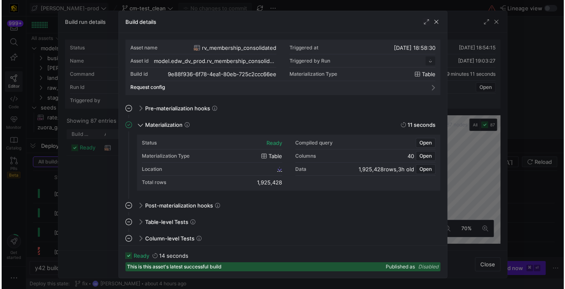
scroll to position [74, 0]
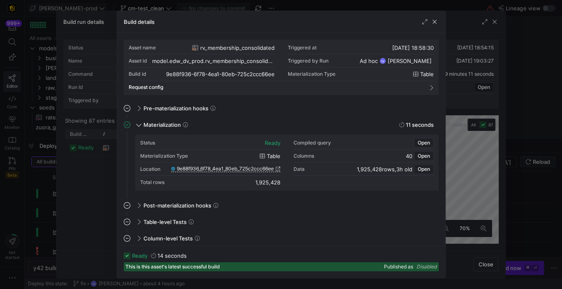
click at [65, 204] on div at bounding box center [281, 144] width 562 height 289
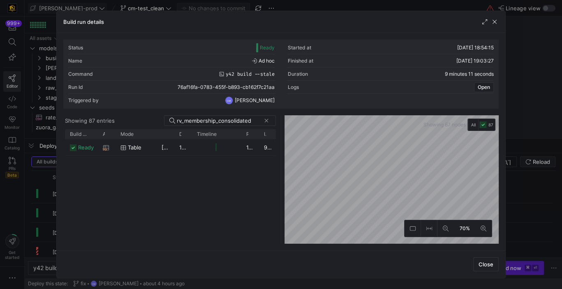
click at [44, 213] on div at bounding box center [281, 144] width 562 height 289
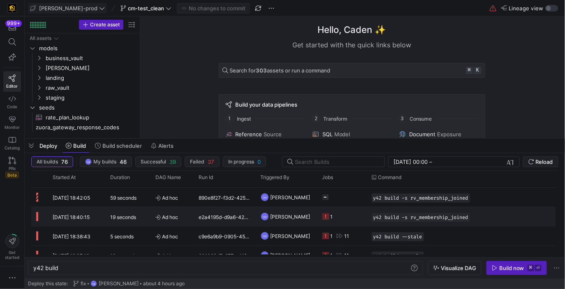
scroll to position [0, 0]
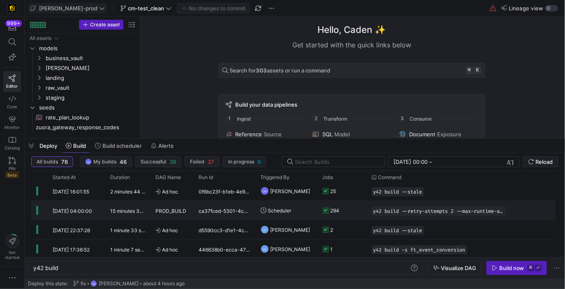
click at [301, 209] on y42-orchestration-triggered-by "Scheduler" at bounding box center [287, 210] width 52 height 18
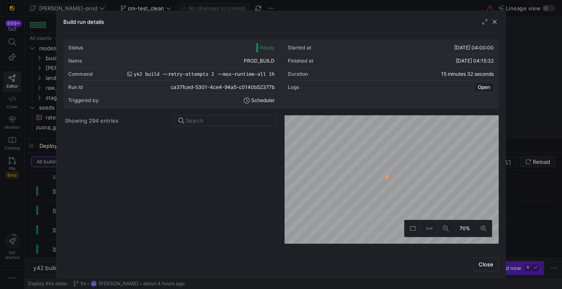
click at [221, 119] on input at bounding box center [228, 120] width 85 height 7
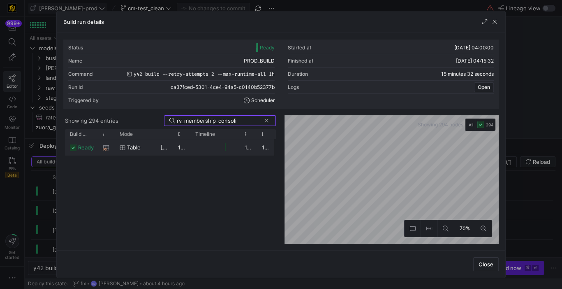
type input "rv_membership_consoli"
click at [241, 146] on div "1,925,428" at bounding box center [248, 147] width 17 height 16
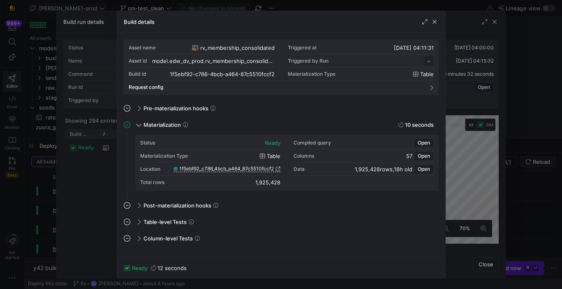
click at [76, 226] on div at bounding box center [281, 144] width 562 height 289
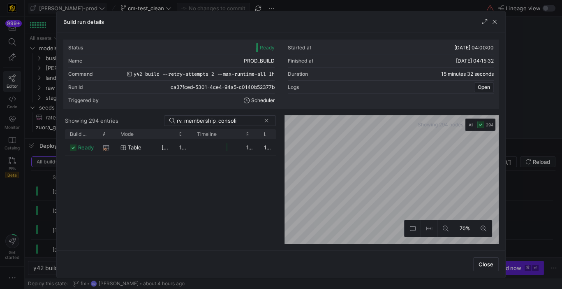
click at [32, 205] on div at bounding box center [281, 144] width 562 height 289
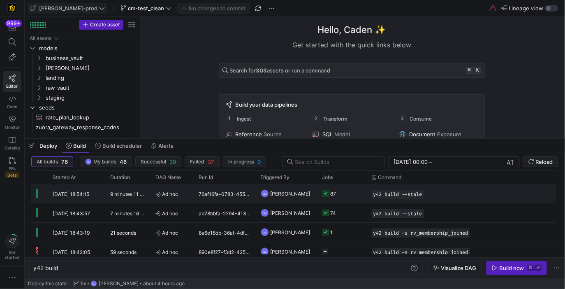
click at [310, 198] on y42-orchestration-triggered-by "CM [PERSON_NAME]" at bounding box center [287, 193] width 52 height 18
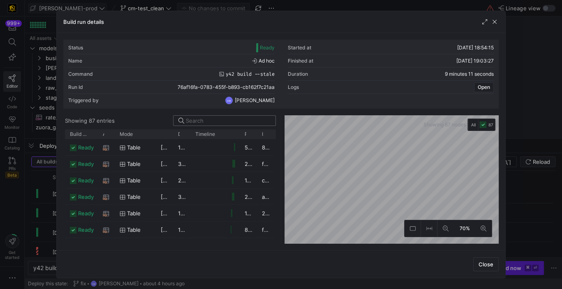
click at [233, 121] on input at bounding box center [228, 120] width 85 height 7
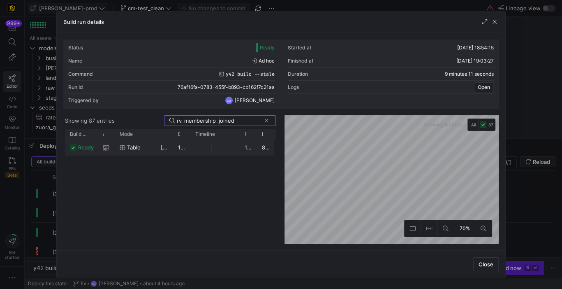
type input "rv_membership_joined"
click at [233, 144] on y42-job-duration-timeline-cell-renderer at bounding box center [214, 146] width 39 height 15
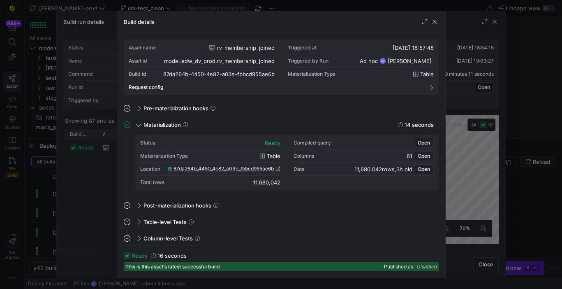
click at [93, 192] on div at bounding box center [281, 144] width 562 height 289
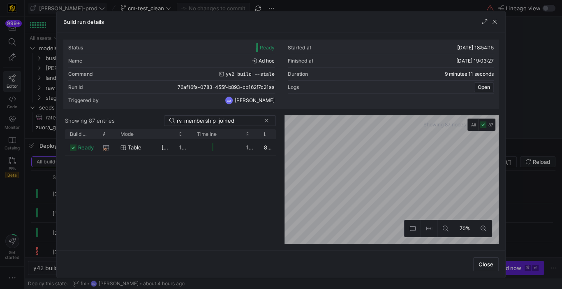
click at [39, 214] on div at bounding box center [281, 144] width 562 height 289
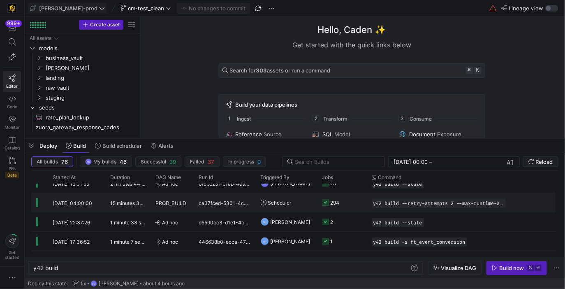
click at [355, 205] on y42-job-status-cell-renderer "294" at bounding box center [341, 202] width 39 height 18
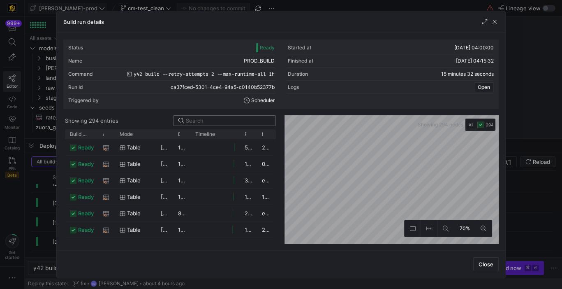
click at [210, 123] on input at bounding box center [228, 120] width 85 height 7
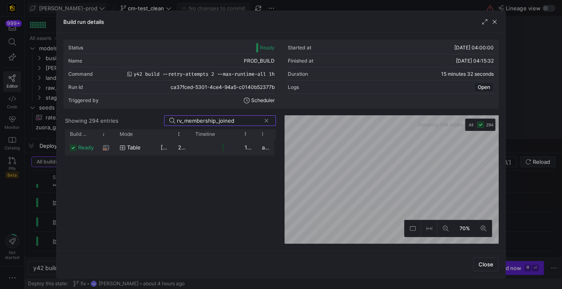
type input "rv_membership_joined"
click at [203, 147] on y42-job-duration-timeline-cell-renderer at bounding box center [214, 146] width 39 height 15
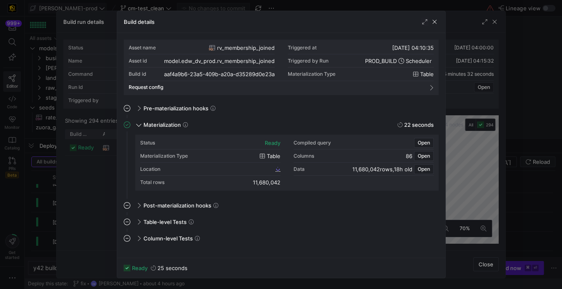
click at [105, 213] on div at bounding box center [281, 144] width 562 height 289
click at [42, 211] on div at bounding box center [281, 144] width 562 height 289
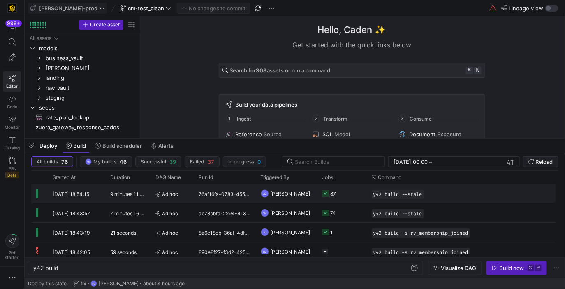
click at [192, 201] on div "Ad hoc" at bounding box center [173, 193] width 44 height 19
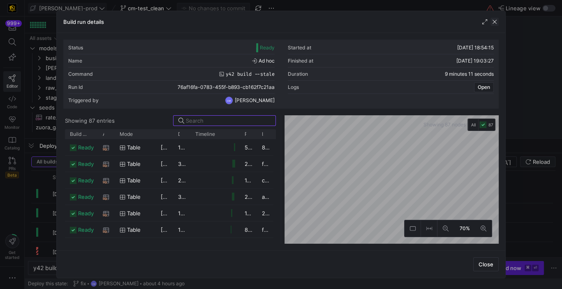
click at [494, 19] on span "button" at bounding box center [495, 22] width 8 height 8
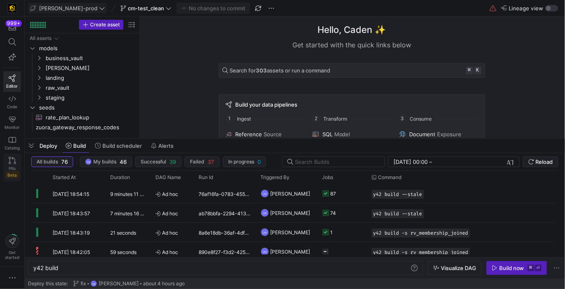
click at [12, 168] on span "PRs" at bounding box center [12, 168] width 7 height 5
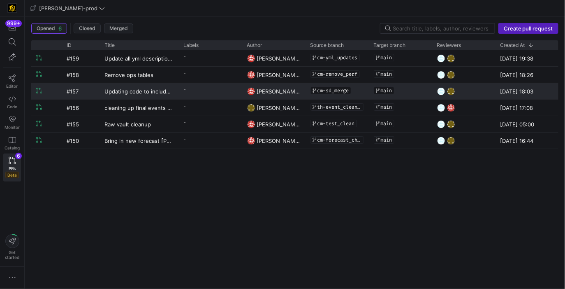
click at [301, 90] on div "[PERSON_NAME]" at bounding box center [273, 91] width 63 height 16
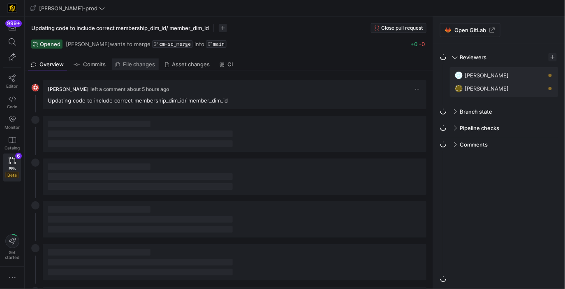
click at [129, 65] on span "File changes" at bounding box center [139, 64] width 32 height 5
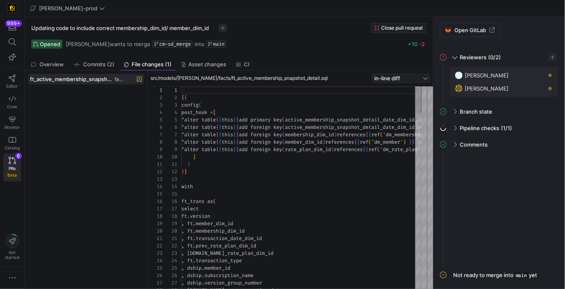
scroll to position [51, 0]
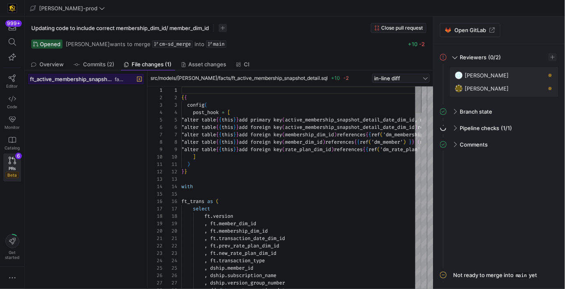
click at [97, 80] on span "ft_active_membership_snapshot_detail.sql" at bounding box center [71, 79] width 83 height 7
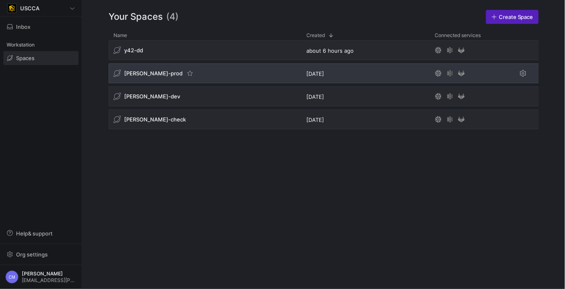
click at [132, 66] on div "[PERSON_NAME]-prod" at bounding box center [205, 73] width 193 height 20
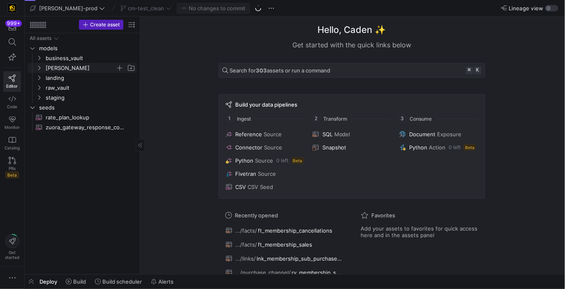
click at [98, 69] on span "edw" at bounding box center [81, 67] width 70 height 9
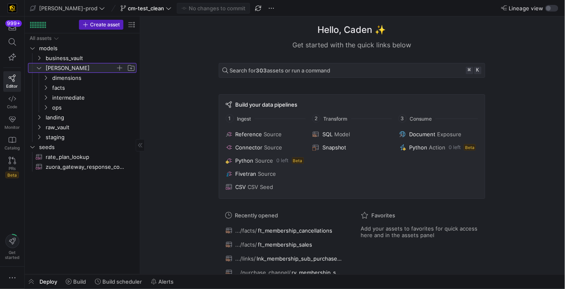
click at [98, 69] on span "edw" at bounding box center [81, 67] width 70 height 9
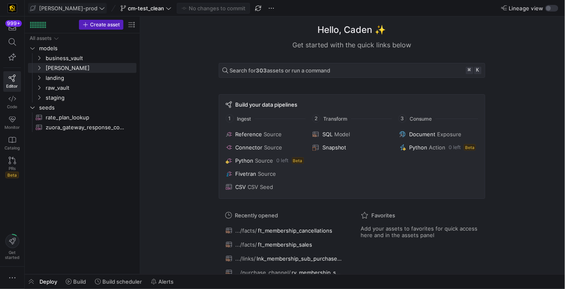
click at [67, 9] on span "edw-dv-prod" at bounding box center [68, 8] width 58 height 7
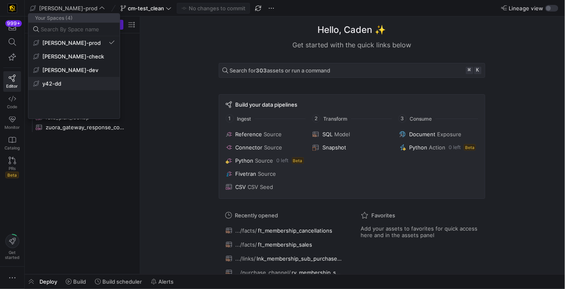
click at [64, 87] on button "y42-dd" at bounding box center [73, 83] width 91 height 13
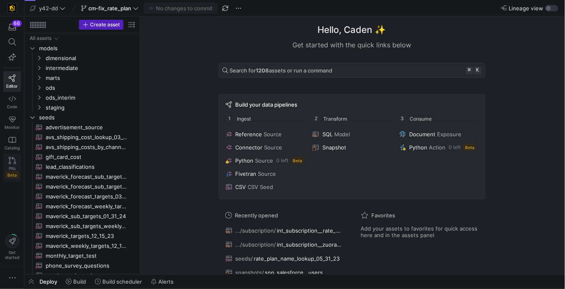
click at [9, 163] on icon at bounding box center [12, 160] width 7 height 7
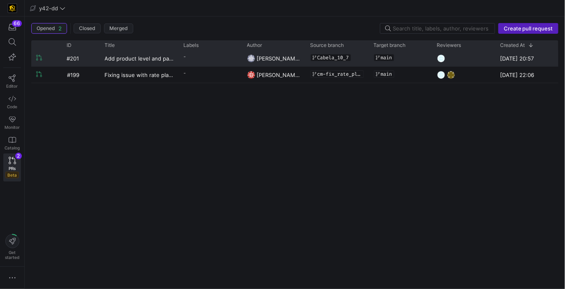
click at [217, 60] on y42-pull-request-list-view-label-cell-renderer "-" at bounding box center [210, 57] width 53 height 12
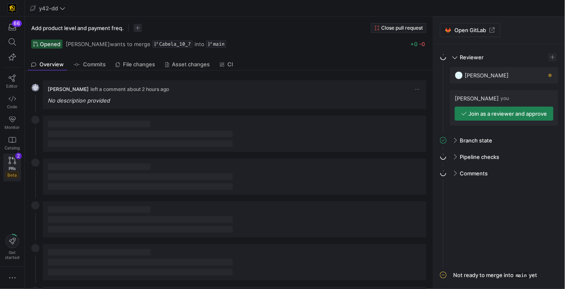
click at [8, 171] on div "PRs Beta" at bounding box center [12, 172] width 14 height 12
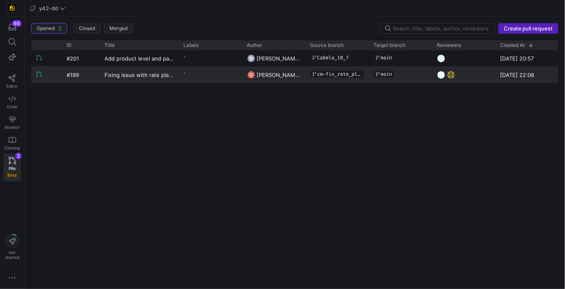
click at [201, 74] on y42-pull-request-list-view-label-cell-renderer "-" at bounding box center [210, 73] width 53 height 12
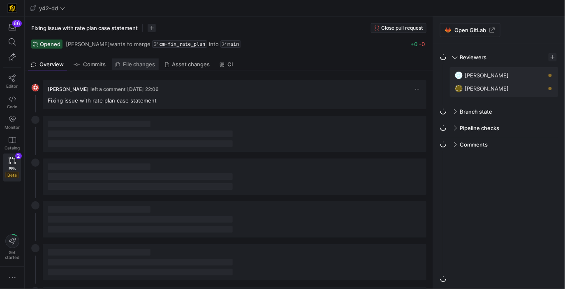
click at [125, 60] on link "File changes" at bounding box center [135, 64] width 46 height 12
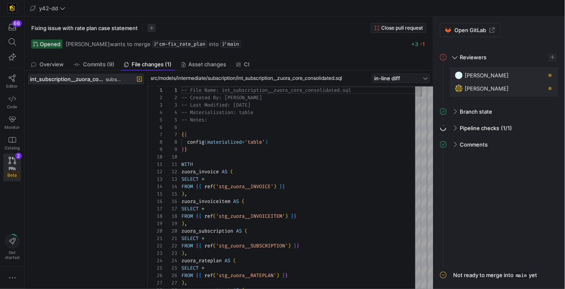
scroll to position [74, 0]
click at [9, 78] on icon at bounding box center [12, 77] width 7 height 7
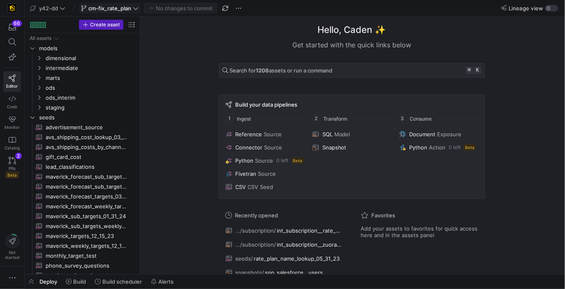
click at [100, 7] on span "cm-fix_rate_plan" at bounding box center [109, 8] width 43 height 7
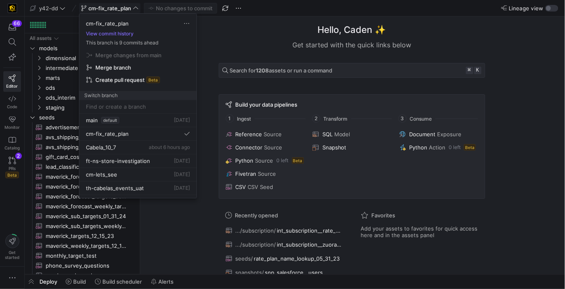
click at [100, 7] on div at bounding box center [282, 144] width 565 height 289
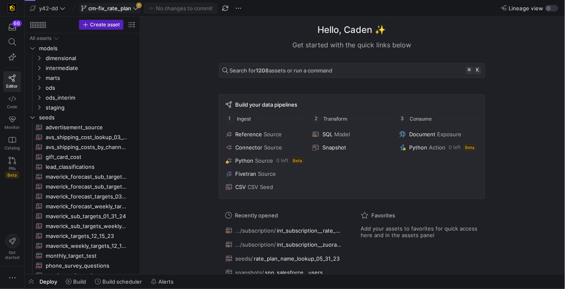
click at [109, 12] on span at bounding box center [109, 8] width 61 height 10
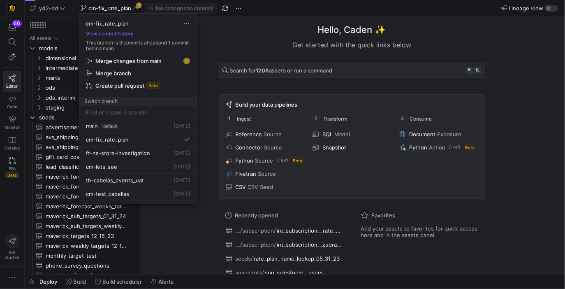
click at [145, 62] on span "Merge changes from main" at bounding box center [128, 61] width 66 height 7
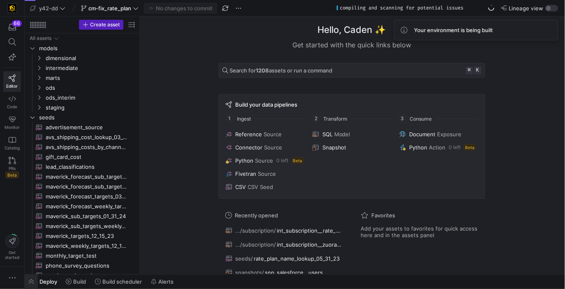
click at [32, 281] on span "button" at bounding box center [31, 281] width 13 height 14
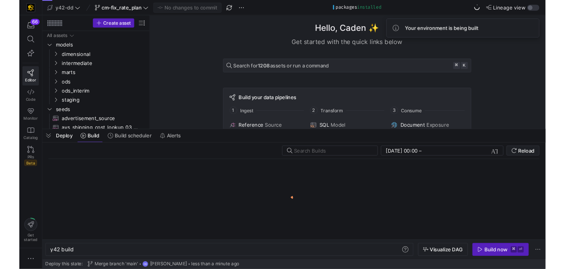
scroll to position [0, 25]
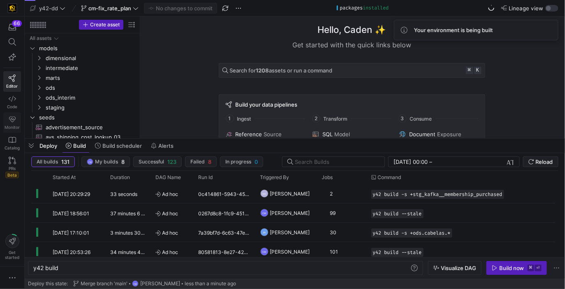
click at [13, 125] on span "Monitor" at bounding box center [12, 127] width 15 height 5
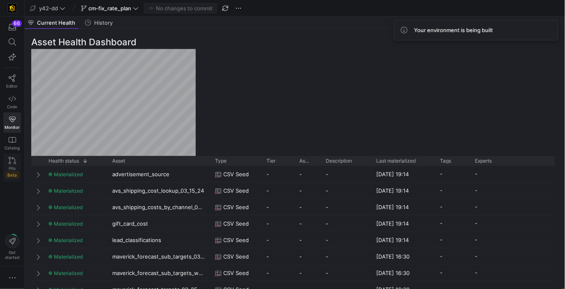
click at [8, 164] on link "PRs Beta" at bounding box center [12, 167] width 18 height 28
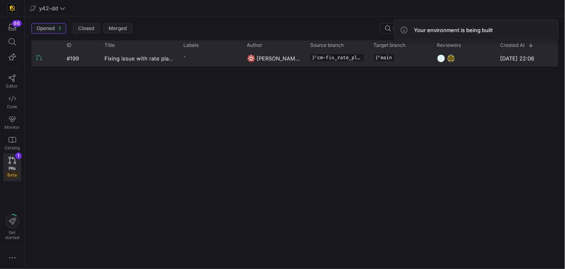
click at [184, 62] on div "-" at bounding box center [185, 57] width 2 height 12
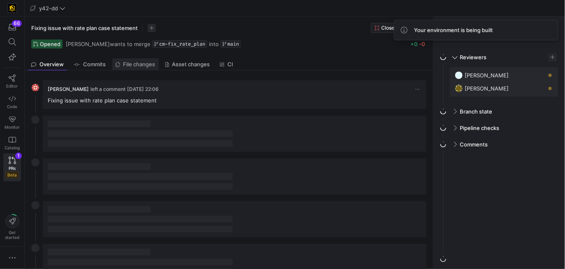
click at [129, 60] on link "File changes" at bounding box center [135, 64] width 46 height 12
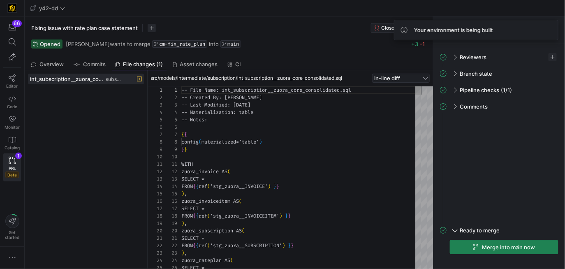
scroll to position [74, 0]
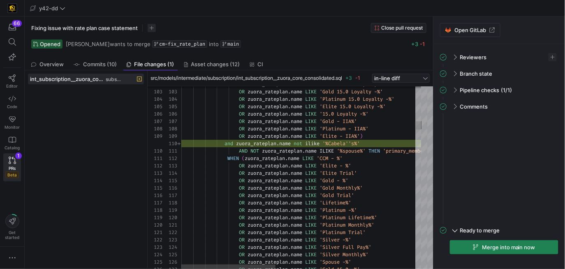
type textarea "uora_rateplan.name LIKE 'Group 15.0 -%' OR zuora_rateplan.name LIKE 'Silver 15.…"
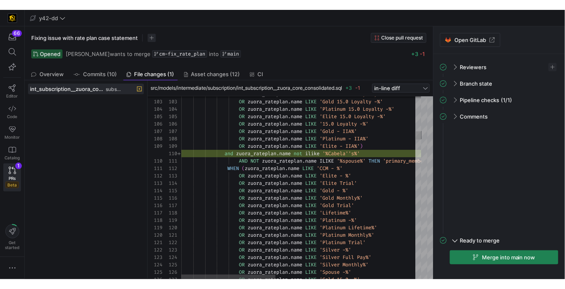
scroll to position [66, 92]
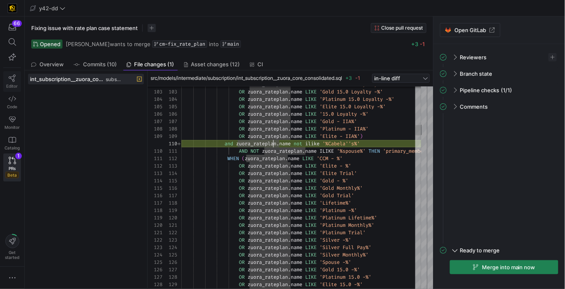
click at [17, 76] on link "Editor" at bounding box center [12, 81] width 18 height 21
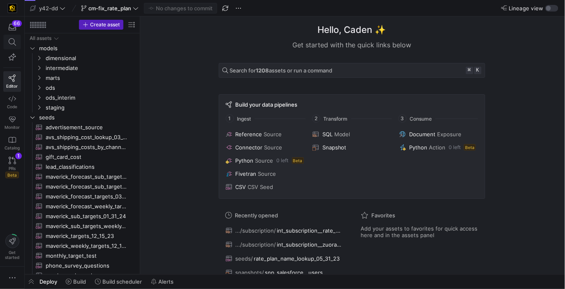
click at [14, 42] on icon at bounding box center [12, 41] width 7 height 7
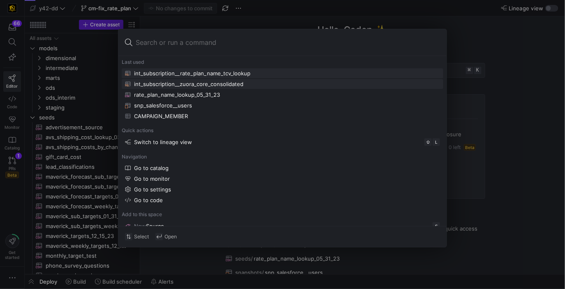
click at [185, 83] on div "int_subscription__zuora_core_consolidated" at bounding box center [188, 84] width 109 height 7
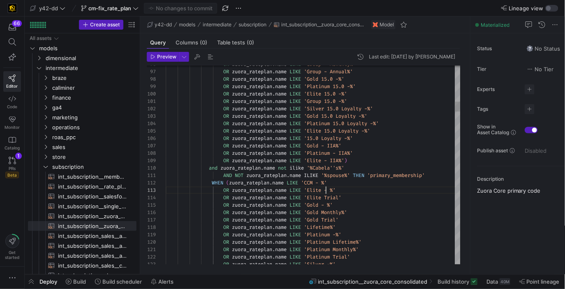
scroll to position [14, 160]
drag, startPoint x: 354, startPoint y: 169, endPoint x: 311, endPoint y: 168, distance: 43.2
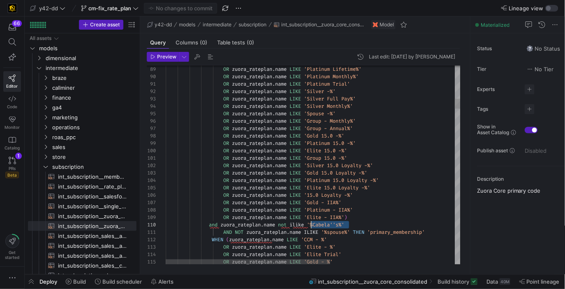
scroll to position [66, 183]
drag, startPoint x: 351, startPoint y: 225, endPoint x: 222, endPoint y: 222, distance: 128.7
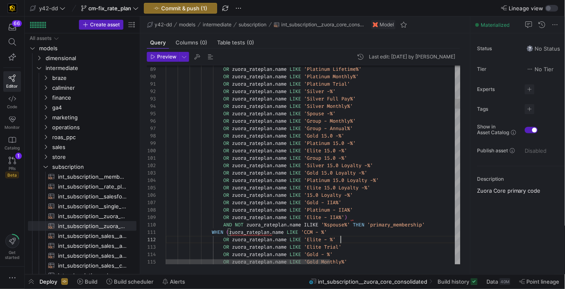
scroll to position [7, 175]
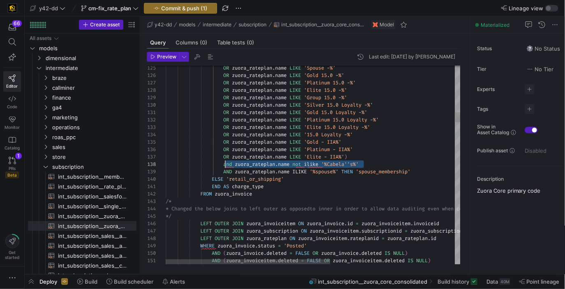
scroll to position [51, 59]
drag, startPoint x: 371, startPoint y: 166, endPoint x: 225, endPoint y: 165, distance: 146.4
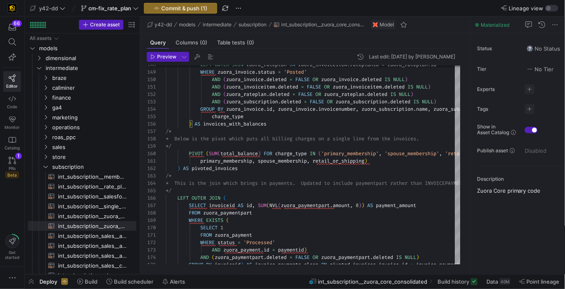
type textarea "OR zuora_rateplan.name LIKE 'Gold 15.0 Loyalty -%' OR zuora_rateplan.name LIKE …"
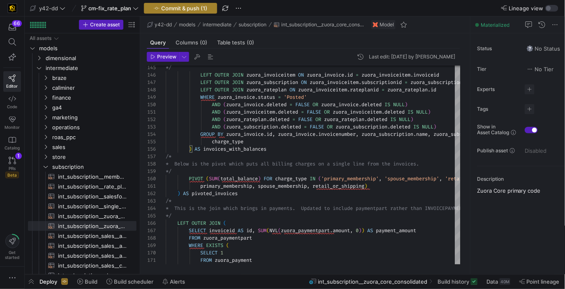
click at [203, 9] on span "Commit & push (1)" at bounding box center [184, 8] width 46 height 7
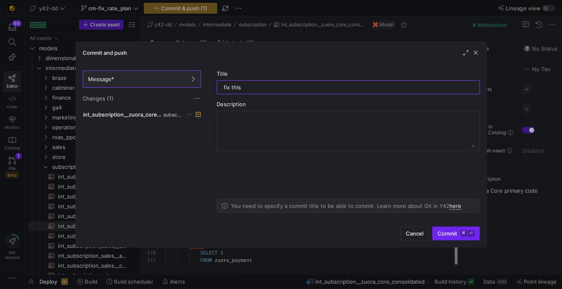
type input "fix this"
click at [460, 234] on span "Commit ⌘ ⏎" at bounding box center [456, 233] width 37 height 7
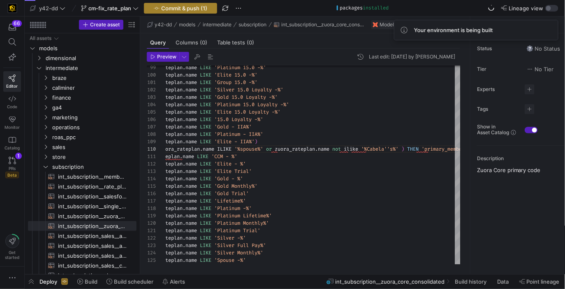
type textarea "IKE 'Silver 15.0 Loyalty -%' OR zuora_rateplan.name LIKE 'Gold 15.0 Loyalty -%'…"
click at [199, 5] on span "Commit & push (1)" at bounding box center [184, 8] width 46 height 7
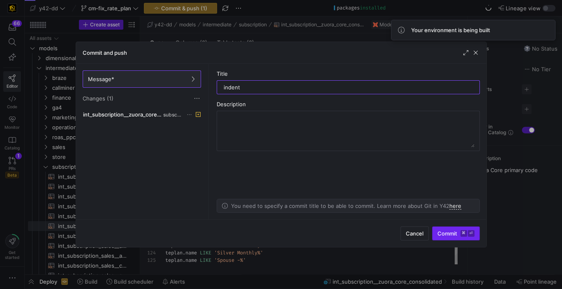
type input "indent"
click at [444, 229] on span "submit" at bounding box center [456, 233] width 47 height 13
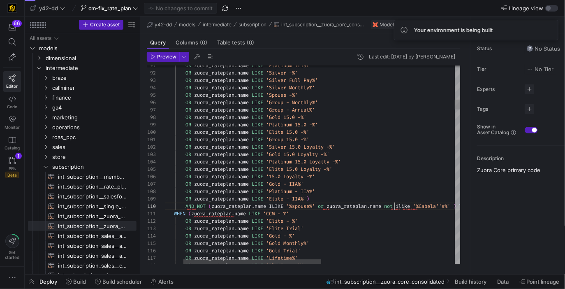
type textarea "OR zuora_rateplan.name LIKE 'Silver 15.0 Loyalty -%' OR zuora_rateplan.name LIK…"
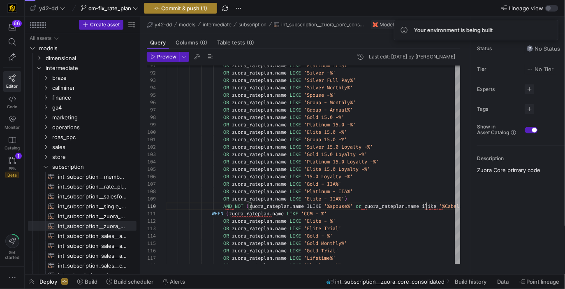
click at [178, 9] on span "Commit & push (1)" at bounding box center [184, 8] width 46 height 7
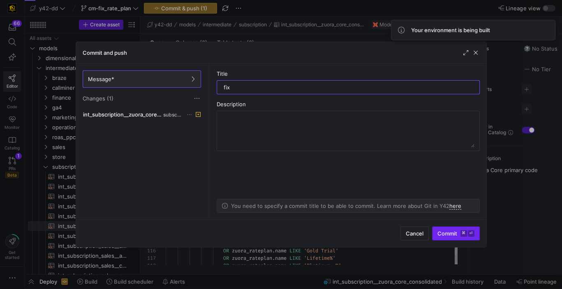
type input "fix"
click at [459, 232] on span "Commit ⌘ ⏎" at bounding box center [456, 233] width 37 height 7
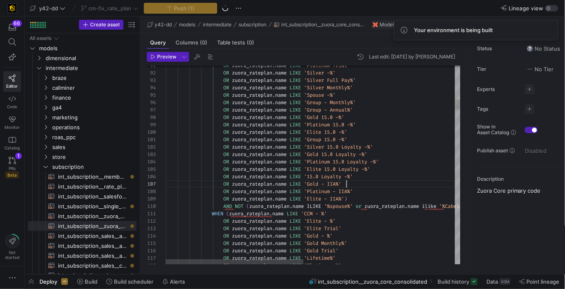
type textarea "OR zuora_rateplan.name LIKE 'Group 15.0 -%' OR zuora_rateplan.name LIKE 'Silver…"
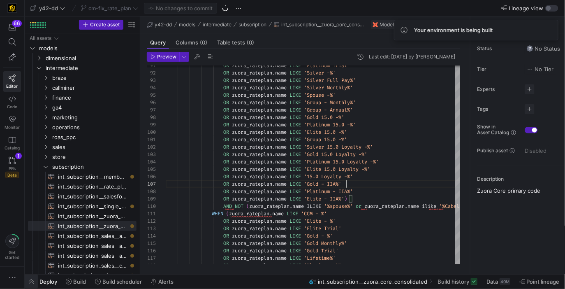
click at [29, 278] on span "button" at bounding box center [31, 281] width 13 height 14
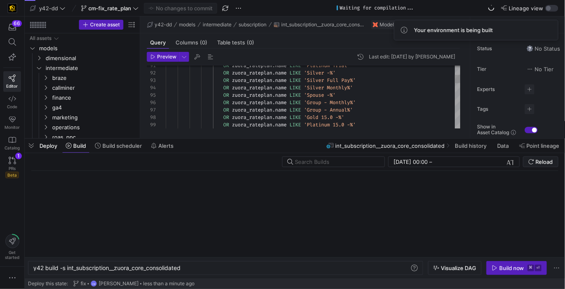
scroll to position [0, 149]
click at [162, 263] on div "y42 build -s int_subscription__zuora_core_consolid ated y42 build -s int_subscr…" at bounding box center [225, 268] width 395 height 14
click at [159, 269] on div "y42 build -s int_subscription__zuora_core_consolid ated" at bounding box center [221, 267] width 377 height 7
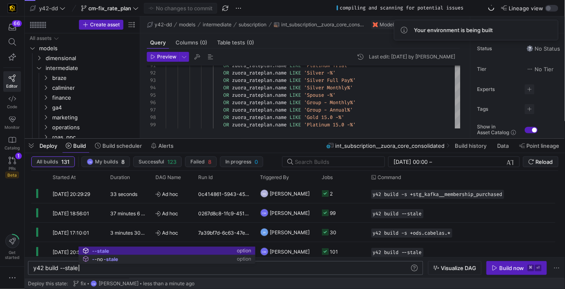
scroll to position [0, 45]
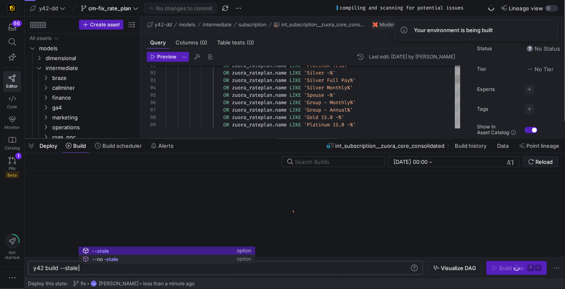
type textarea "y42 build --stale"
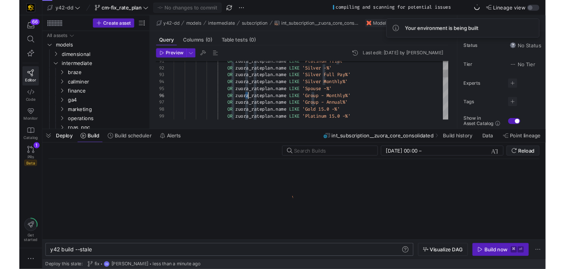
scroll to position [37, 80]
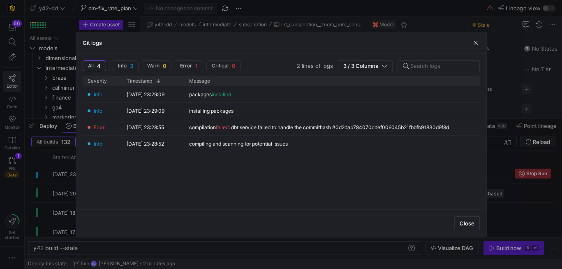
click at [53, 179] on div at bounding box center [281, 134] width 562 height 269
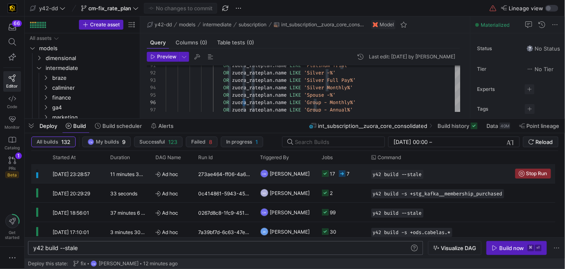
click at [439, 180] on div "y42 build --stale" at bounding box center [438, 173] width 144 height 19
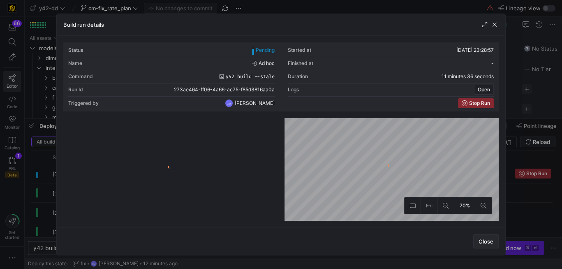
click at [476, 248] on span "button" at bounding box center [486, 241] width 25 height 13
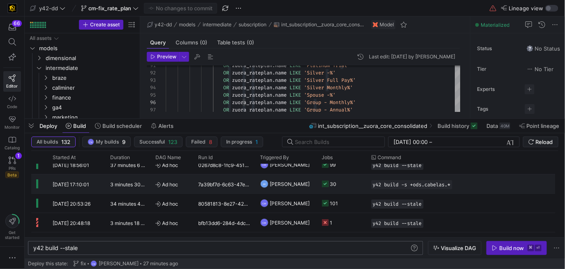
scroll to position [0, 0]
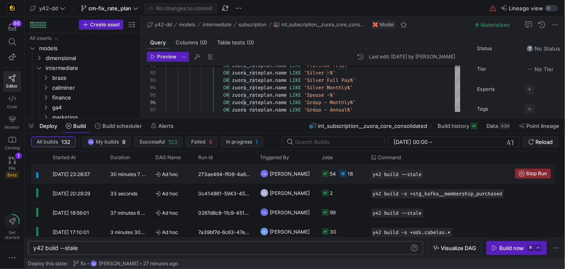
click at [236, 176] on div "273ae464-ff06-4a66-ac75-f85d3816aa0a" at bounding box center [225, 173] width 62 height 19
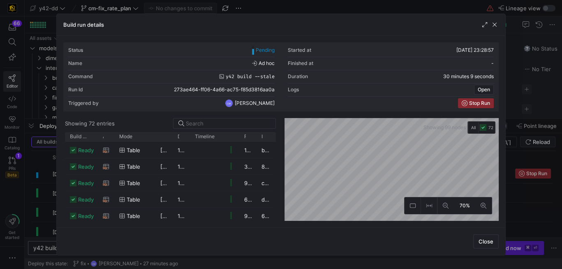
click at [47, 171] on div at bounding box center [281, 134] width 562 height 269
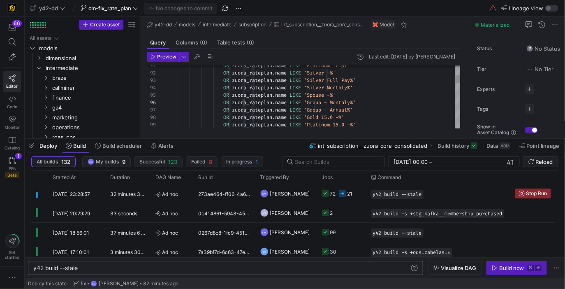
scroll to position [44, 192]
type textarea "-- File Name: int_subscription__zuora_core_consolidated.sql -- Created By: Noah…"
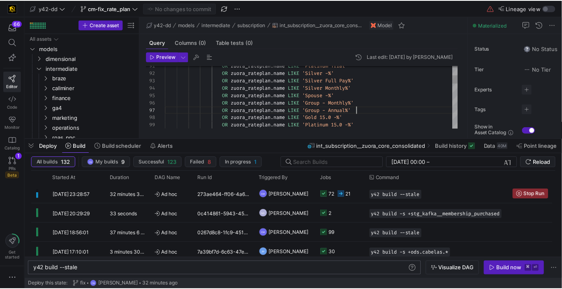
scroll to position [44, 174]
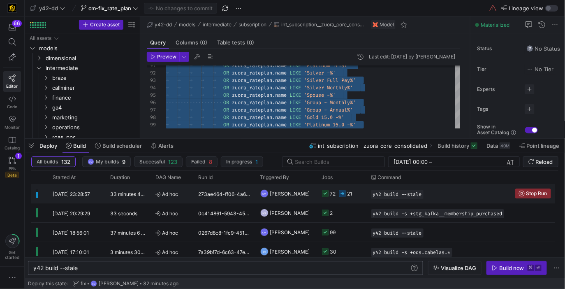
click at [348, 202] on div "21" at bounding box center [350, 193] width 5 height 19
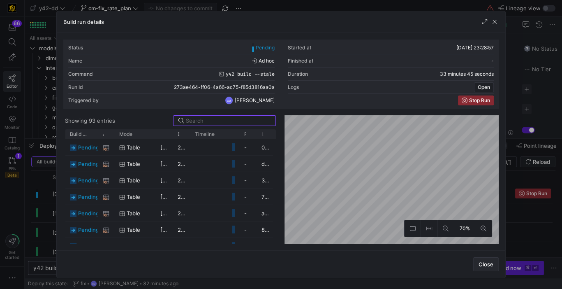
click at [484, 265] on span "Close" at bounding box center [486, 264] width 15 height 7
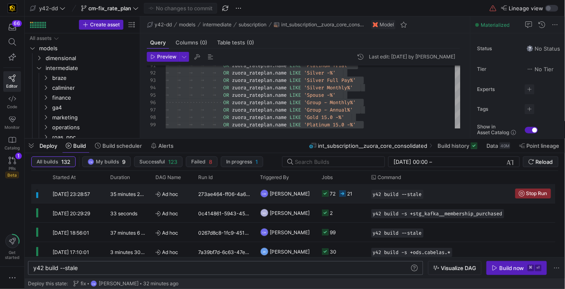
click at [356, 199] on y42-job-status-cell-renderer "72 21" at bounding box center [341, 193] width 39 height 18
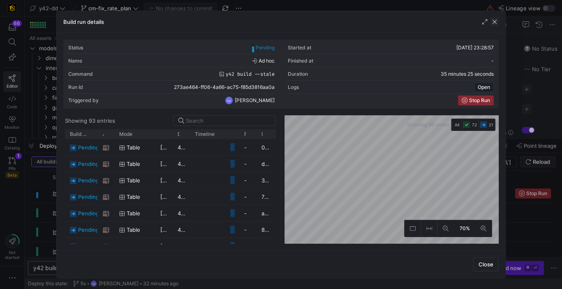
click at [496, 23] on span "button" at bounding box center [495, 22] width 8 height 8
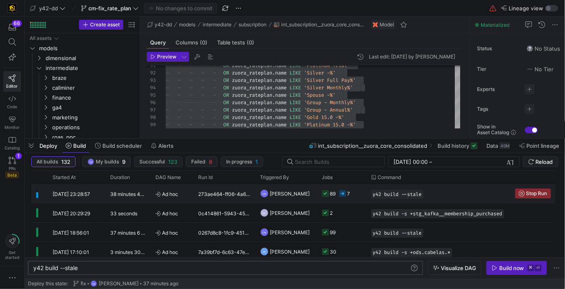
click at [312, 197] on div "CM Caden Miller" at bounding box center [286, 193] width 62 height 19
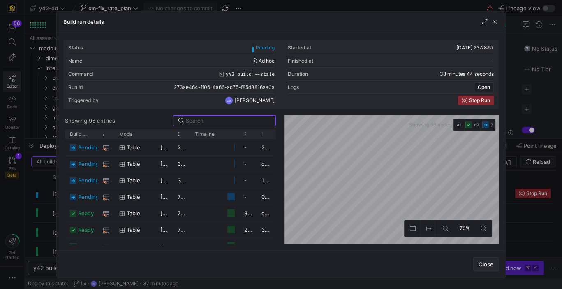
click at [486, 266] on span "Close" at bounding box center [486, 264] width 15 height 7
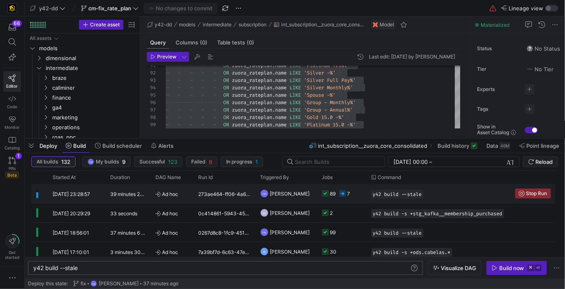
click at [362, 195] on div "89 7" at bounding box center [341, 193] width 49 height 19
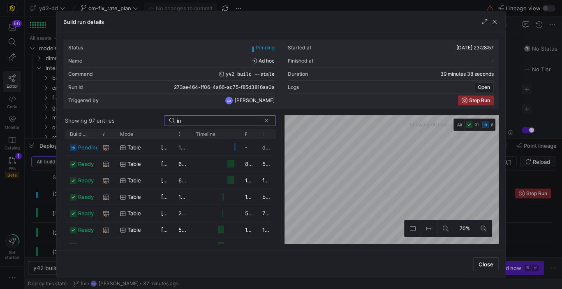
type input "i"
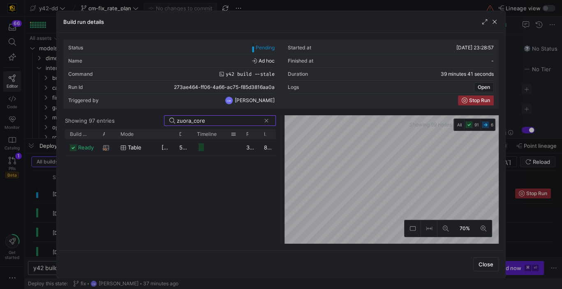
type input "zuora_core"
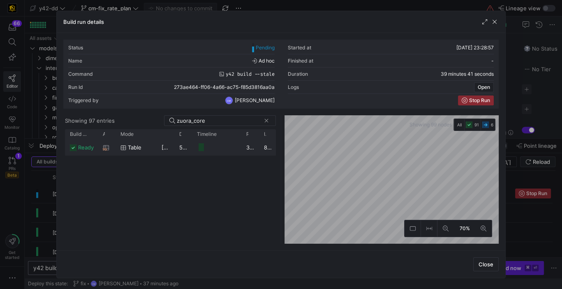
click at [205, 151] on y42-job-duration-timeline-cell-renderer "Press SPACE to select this row." at bounding box center [216, 146] width 39 height 15
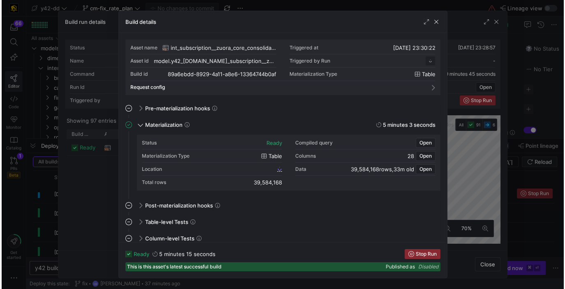
scroll to position [74, 0]
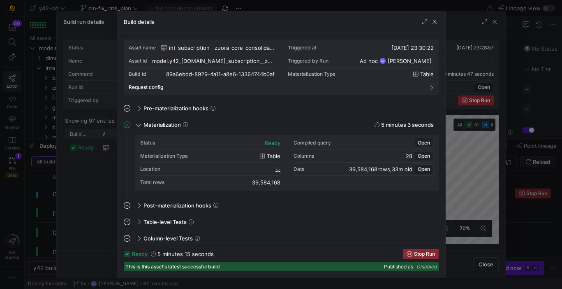
click at [222, 169] on div "Location" at bounding box center [210, 168] width 140 height 13
click at [222, 169] on span "89a6ebdd_8929_4a11_a8e6_13364744b0af" at bounding box center [225, 169] width 98 height 6
click at [90, 188] on div at bounding box center [281, 144] width 562 height 289
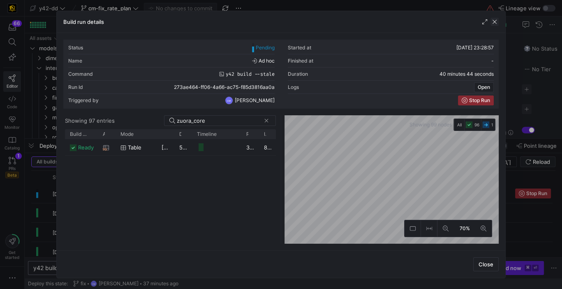
click at [499, 21] on span "button" at bounding box center [495, 22] width 8 height 8
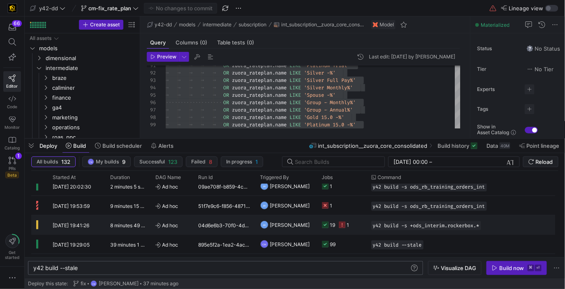
scroll to position [148, 0]
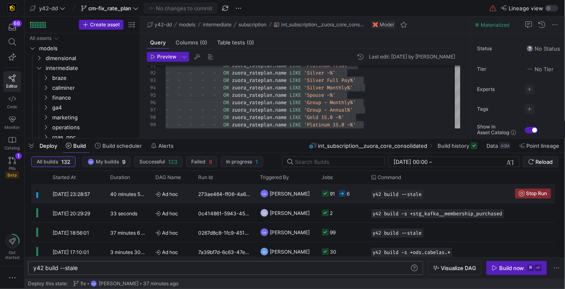
click at [355, 199] on y42-job-status-cell-renderer "91 6" at bounding box center [341, 193] width 39 height 18
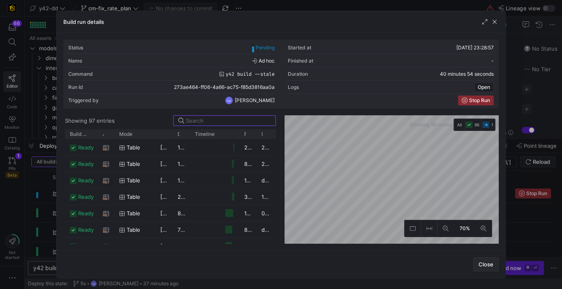
click at [482, 260] on span "button" at bounding box center [486, 263] width 25 height 13
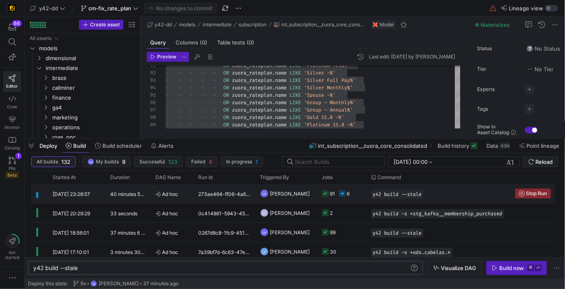
click at [305, 191] on y42-orchestration-triggered-by "CM Caden Miller" at bounding box center [286, 193] width 52 height 18
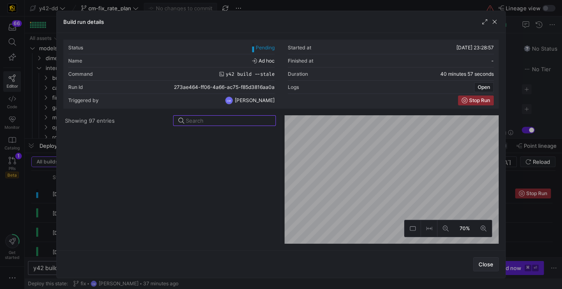
click at [494, 267] on span "Close" at bounding box center [486, 264] width 15 height 7
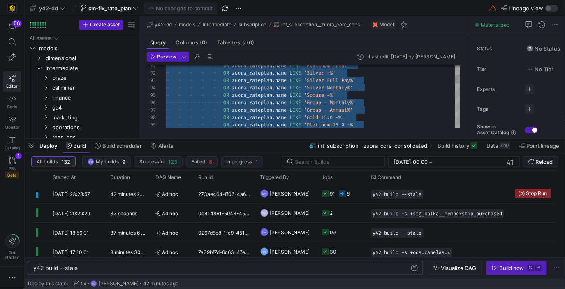
type textarea "OR zuora_rateplan.name LIKE 'Platinum Trial' OR zuora_rateplan.name LIKE 'Silve…"
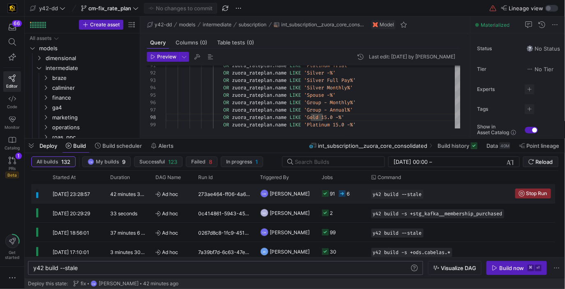
click at [359, 195] on y42-job-status-cell-renderer "91 6" at bounding box center [341, 193] width 39 height 18
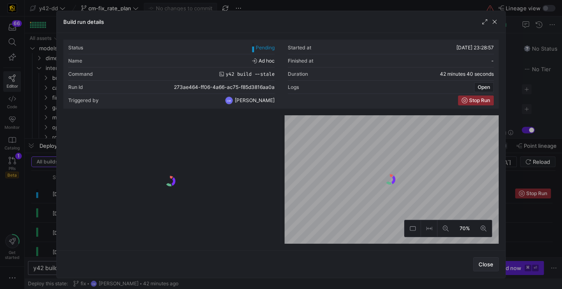
click at [486, 264] on span "Close" at bounding box center [486, 264] width 15 height 7
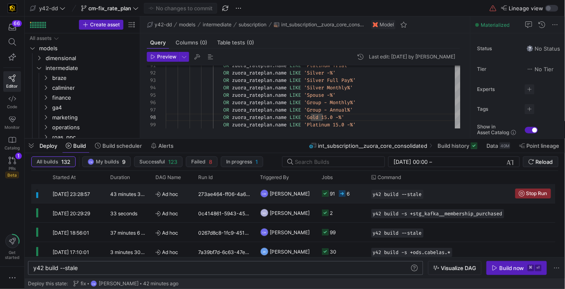
click at [359, 198] on y42-job-status-cell-renderer "91 6" at bounding box center [341, 193] width 39 height 18
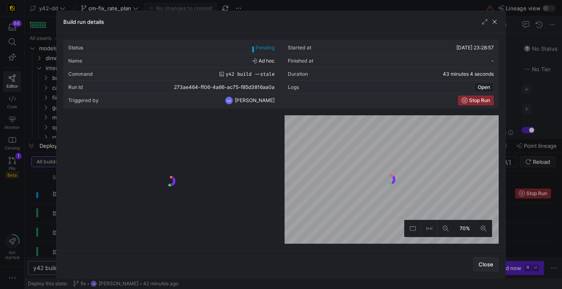
click at [488, 264] on span "Close" at bounding box center [486, 264] width 15 height 7
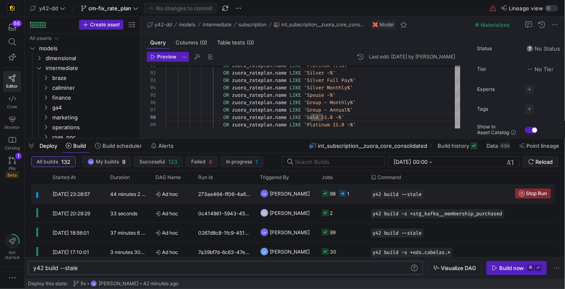
click at [360, 188] on y42-job-status-cell-renderer "98 1" at bounding box center [341, 193] width 39 height 18
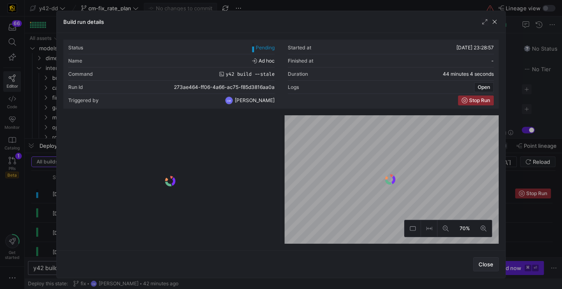
click at [493, 264] on span "Close" at bounding box center [486, 264] width 15 height 7
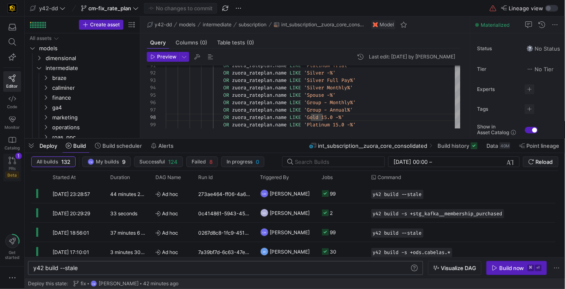
click at [7, 157] on link "PRs Beta 1" at bounding box center [12, 167] width 18 height 28
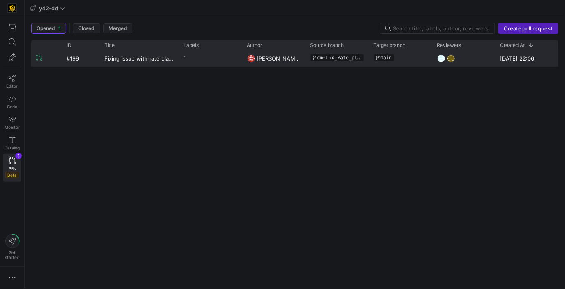
click at [220, 64] on div "-" at bounding box center [210, 58] width 63 height 16
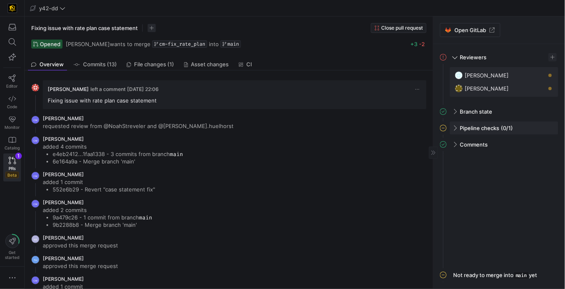
click at [458, 125] on div "Pipeline checks (0/1)" at bounding box center [504, 127] width 109 height 13
click at [546, 146] on span "button" at bounding box center [548, 145] width 8 height 8
click at [537, 153] on span "Open" at bounding box center [518, 156] width 57 height 7
click at [166, 65] on span "File changes (1)" at bounding box center [154, 64] width 40 height 5
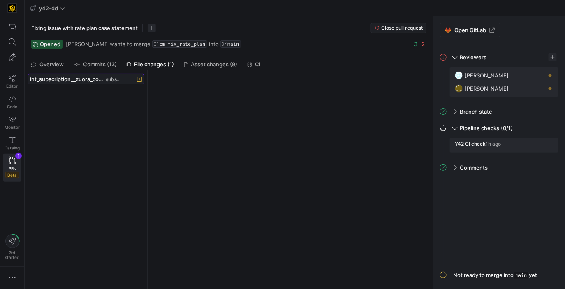
click at [110, 77] on span "subscription" at bounding box center [115, 79] width 18 height 6
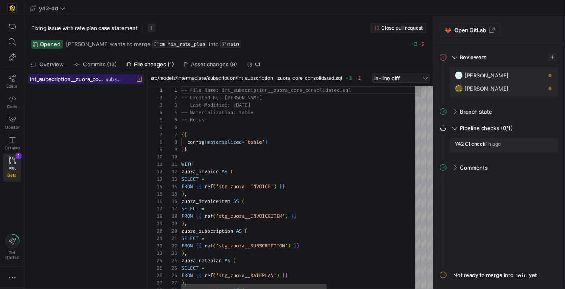
scroll to position [74, 0]
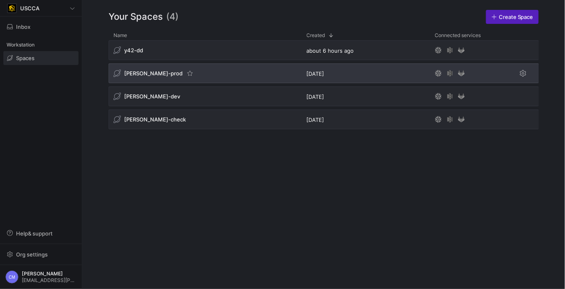
click at [149, 72] on span "[PERSON_NAME]-prod" at bounding box center [153, 73] width 58 height 7
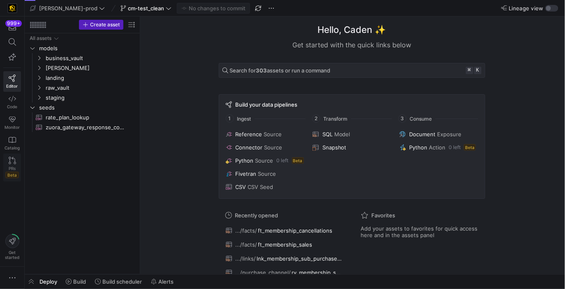
click at [14, 159] on icon at bounding box center [12, 160] width 7 height 7
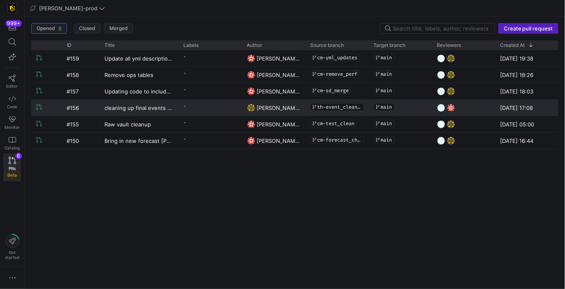
click at [185, 107] on span "-" at bounding box center [185, 105] width 2 height 5
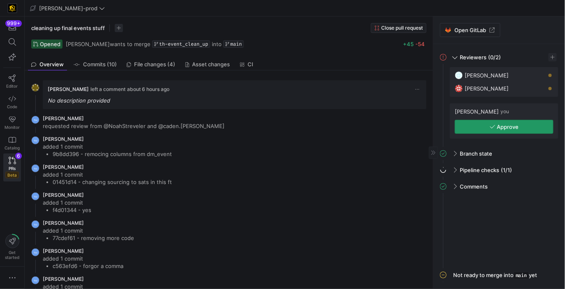
click at [495, 130] on span "button" at bounding box center [504, 126] width 98 height 13
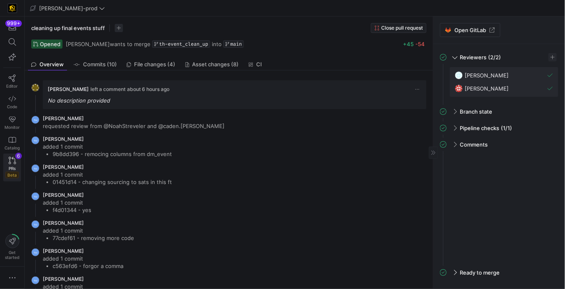
click at [11, 167] on span "PRs" at bounding box center [12, 168] width 7 height 5
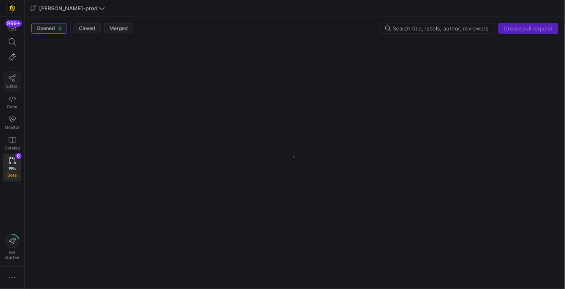
click at [13, 88] on span "Editor" at bounding box center [13, 85] width 12 height 5
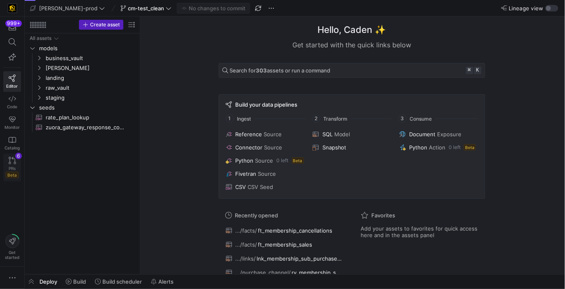
click at [14, 165] on link "PRs Beta 6" at bounding box center [12, 167] width 18 height 28
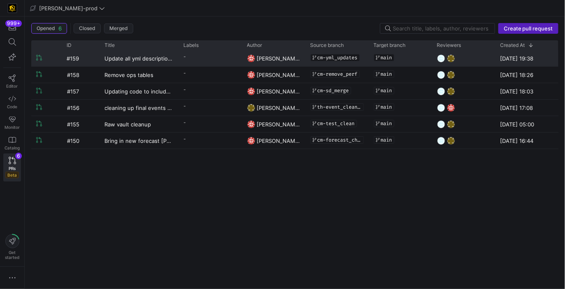
click at [207, 63] on div "-" at bounding box center [210, 58] width 63 height 16
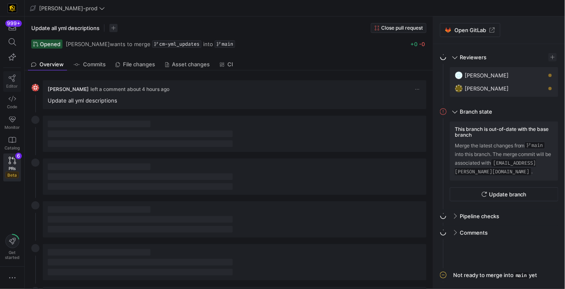
click at [16, 74] on link "Editor" at bounding box center [12, 81] width 18 height 21
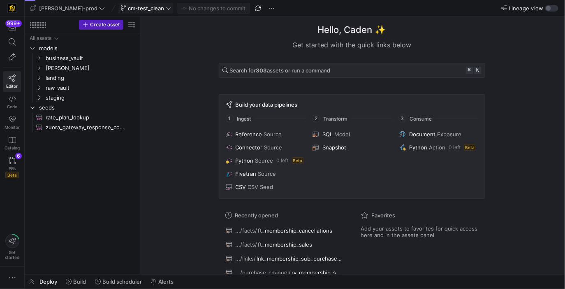
click at [132, 10] on span "cm-test_clean" at bounding box center [146, 8] width 36 height 7
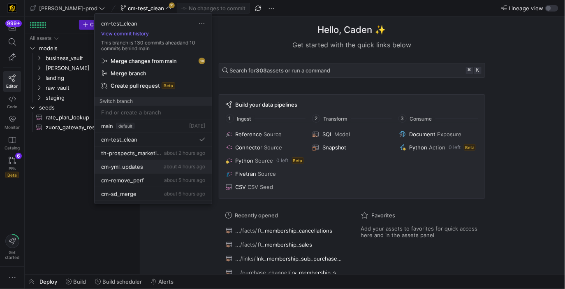
click at [137, 167] on span "cm-yml_updates" at bounding box center [122, 166] width 42 height 7
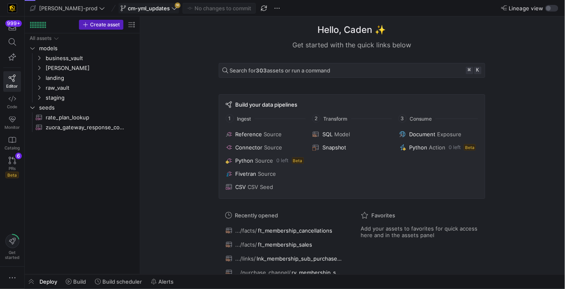
click at [171, 9] on icon at bounding box center [174, 8] width 6 height 6
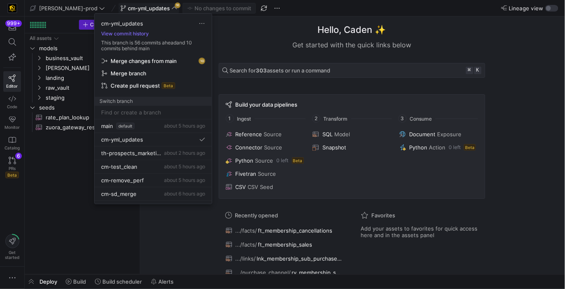
click at [152, 59] on span "Merge changes from main" at bounding box center [144, 61] width 66 height 7
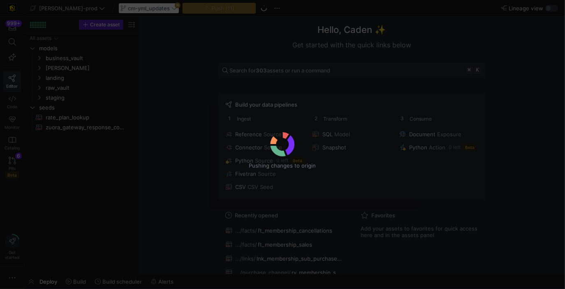
click at [152, 59] on div "Pushing changes to origin" at bounding box center [282, 144] width 565 height 289
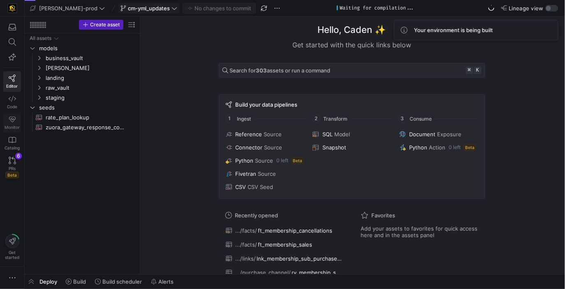
click at [14, 121] on icon at bounding box center [12, 119] width 7 height 7
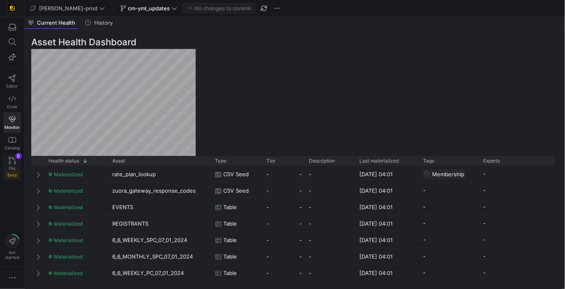
click at [8, 171] on span "Beta" at bounding box center [12, 174] width 14 height 7
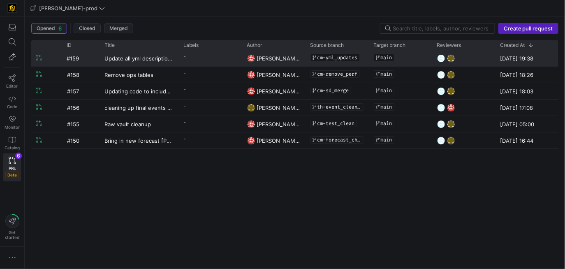
click at [376, 61] on div "main" at bounding box center [400, 58] width 53 height 14
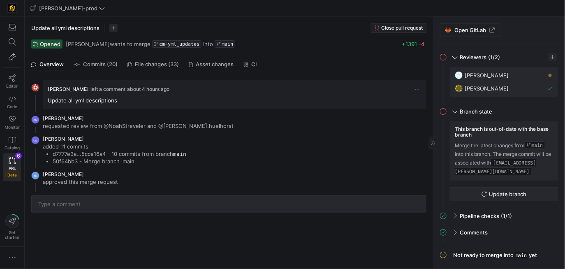
click at [472, 199] on span "button" at bounding box center [504, 194] width 108 height 13
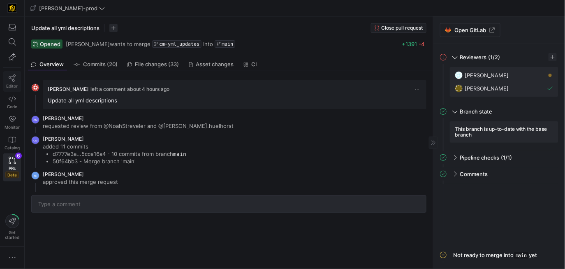
click at [14, 82] on link "Editor" at bounding box center [12, 81] width 18 height 21
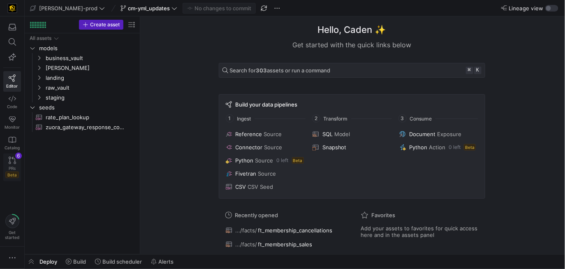
click at [17, 161] on link "PRs Beta 6" at bounding box center [12, 167] width 18 height 28
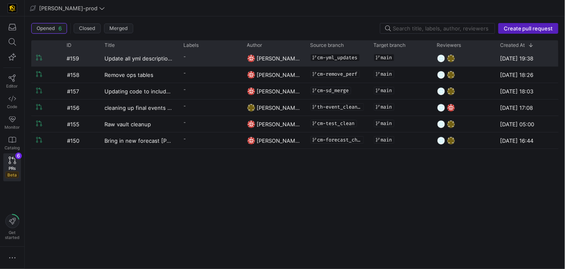
click at [295, 59] on y42-pull-request-list-view-author-cell-renderer "[PERSON_NAME]" at bounding box center [273, 59] width 53 height 16
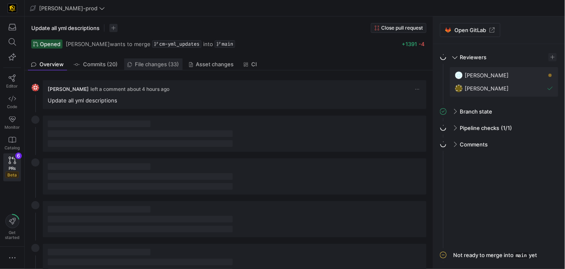
click at [140, 65] on span "File changes (33)" at bounding box center [157, 64] width 44 height 5
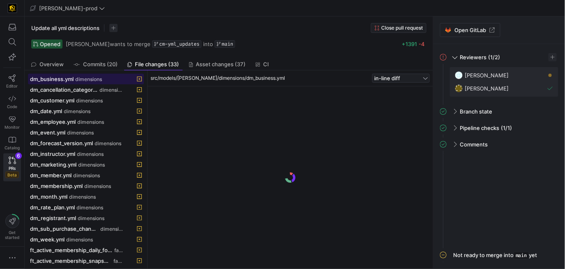
click at [80, 81] on span "dimensions" at bounding box center [88, 79] width 27 height 6
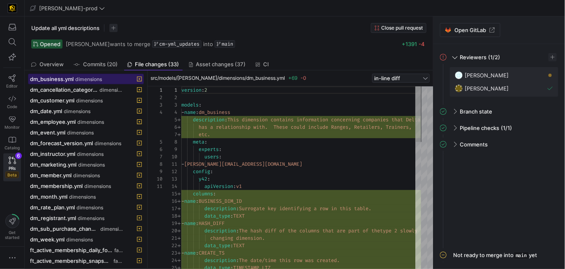
scroll to position [74, 0]
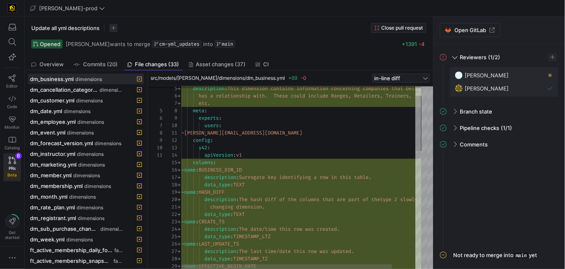
type textarea "- mohammad.nurbhasha@uscca.com config: y42: apiVersion: v1 columns: - name: BUS…"
drag, startPoint x: 254, startPoint y: 154, endPoint x: 174, endPoint y: 140, distance: 81.5
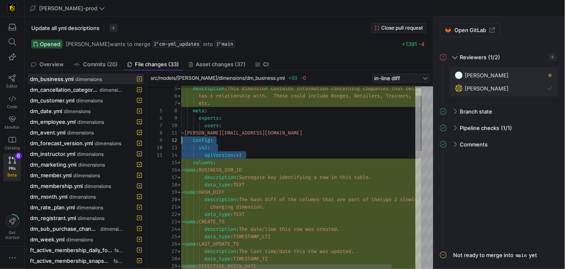
scroll to position [14, 29]
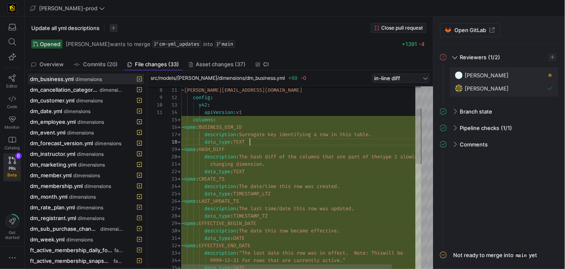
scroll to position [51, 68]
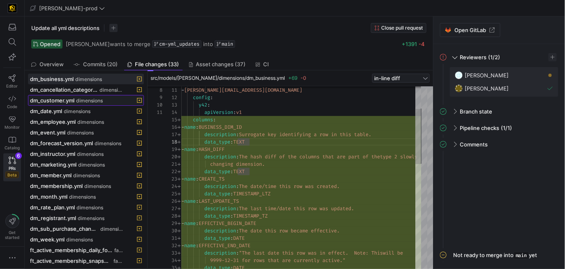
click at [93, 104] on span at bounding box center [85, 100] width 115 height 10
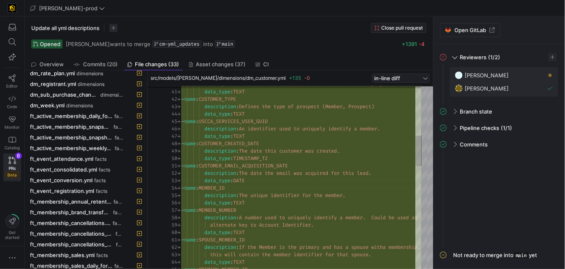
scroll to position [148, 0]
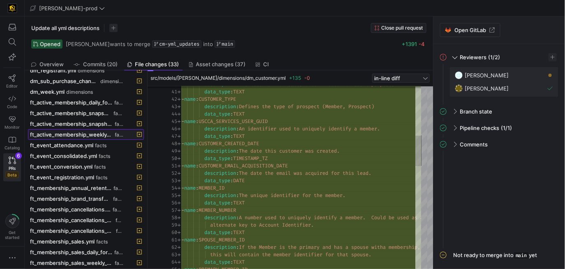
click at [106, 134] on span "ft_active_membership_weekly_forecast.yml" at bounding box center [71, 134] width 83 height 7
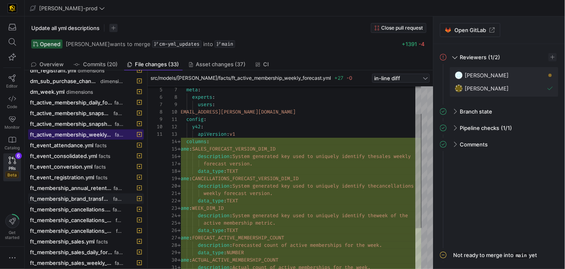
scroll to position [158, 0]
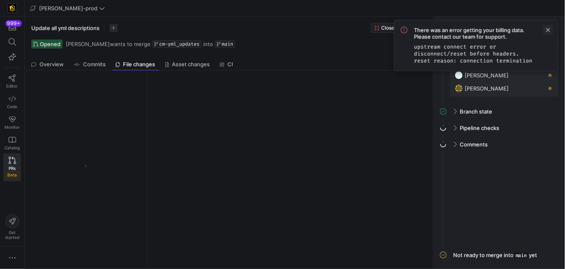
click at [548, 29] on span at bounding box center [548, 30] width 10 height 10
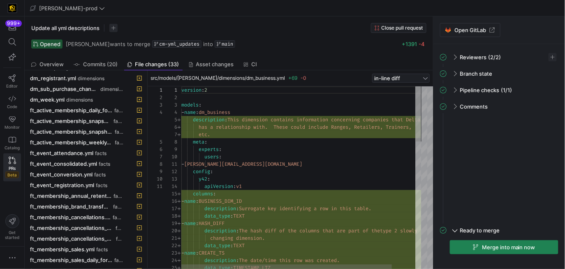
scroll to position [158, 0]
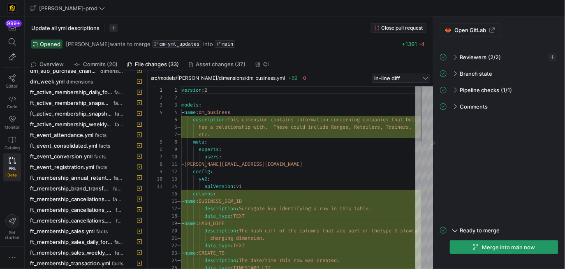
click at [487, 250] on span "Merge into main now" at bounding box center [508, 247] width 53 height 7
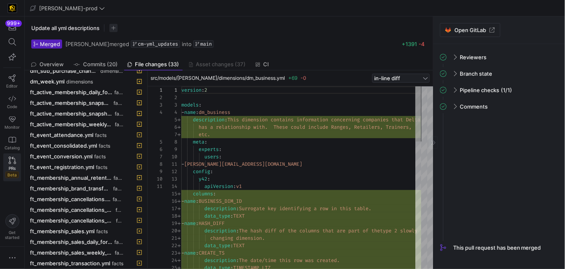
click at [9, 162] on icon at bounding box center [12, 160] width 7 height 7
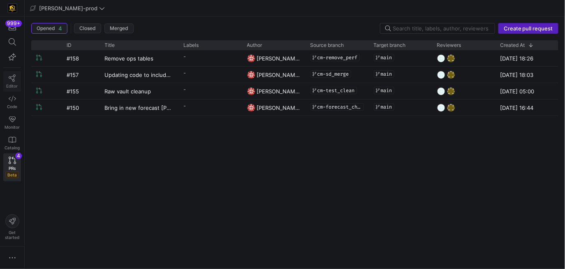
click at [14, 86] on span "Editor" at bounding box center [13, 85] width 12 height 5
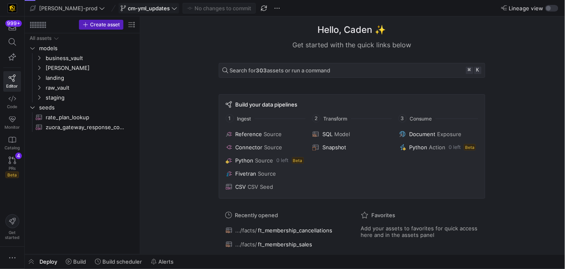
click at [136, 5] on div "cm-yml_updates" at bounding box center [148, 8] width 61 height 11
click at [144, 9] on span "cm-yml_updates" at bounding box center [149, 8] width 42 height 7
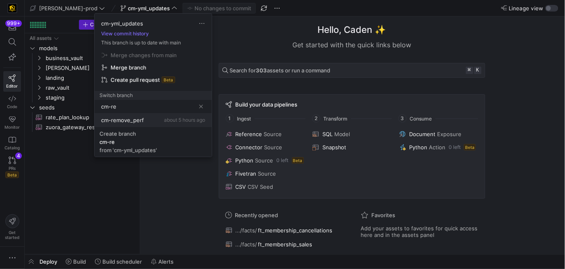
type input "cm-re"
click at [147, 117] on div "cm-remove_perf about 5 hours ago" at bounding box center [153, 120] width 104 height 7
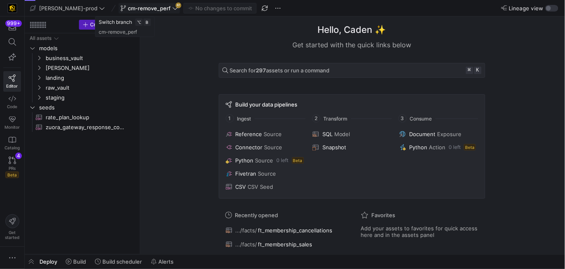
click at [172, 8] on icon at bounding box center [175, 8] width 6 height 6
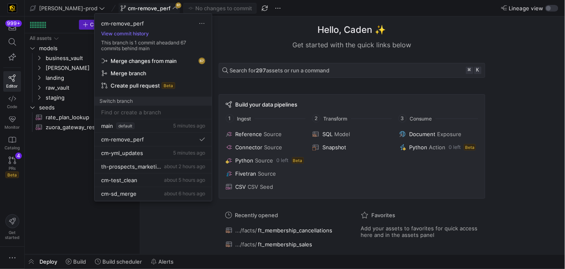
click at [165, 61] on span "Merge changes from main" at bounding box center [144, 61] width 66 height 7
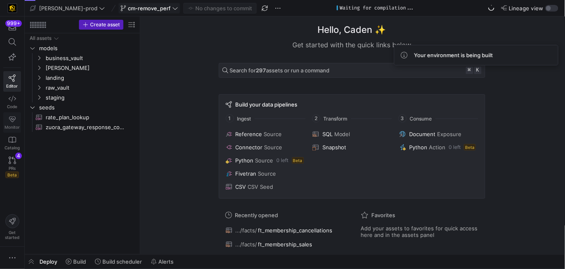
click at [13, 124] on link "Monitor" at bounding box center [12, 122] width 18 height 21
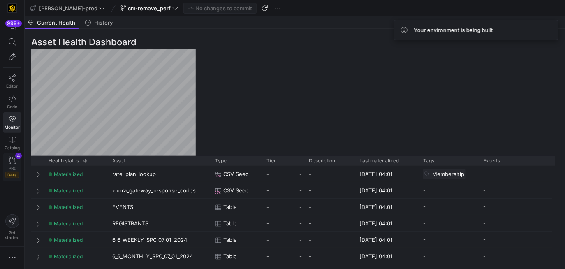
click at [11, 162] on icon at bounding box center [12, 160] width 7 height 7
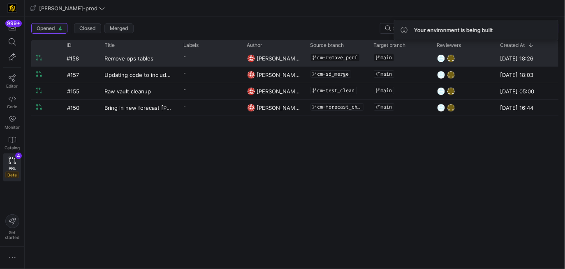
click at [213, 60] on y42-pull-request-list-view-label-cell-renderer "-" at bounding box center [210, 57] width 53 height 12
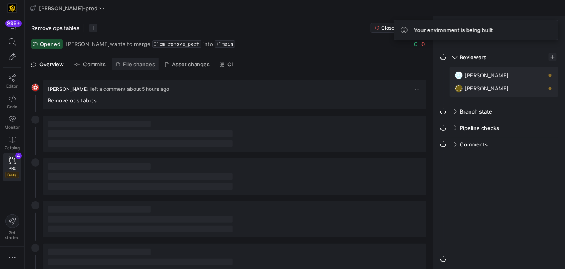
click at [139, 67] on span "File changes" at bounding box center [139, 64] width 32 height 5
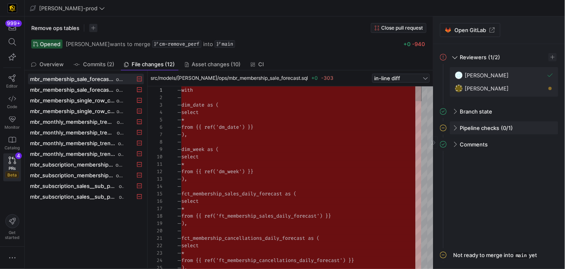
click at [459, 128] on div "Pipeline checks (0/1)" at bounding box center [504, 127] width 109 height 13
click at [546, 146] on span "button" at bounding box center [548, 145] width 8 height 8
click at [530, 157] on span "Open" at bounding box center [518, 156] width 57 height 7
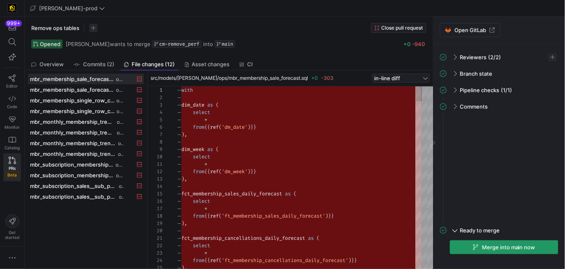
click at [475, 245] on icon "button" at bounding box center [476, 247] width 6 height 6
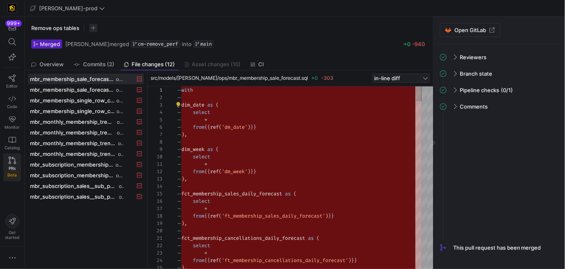
click at [10, 161] on icon at bounding box center [12, 160] width 7 height 7
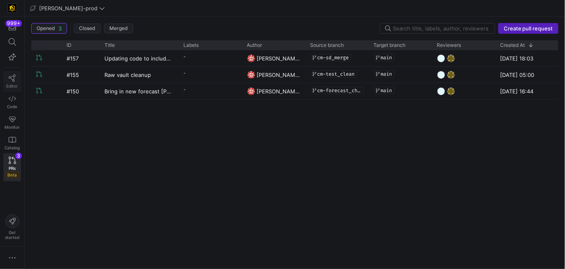
click at [14, 75] on icon at bounding box center [12, 77] width 7 height 7
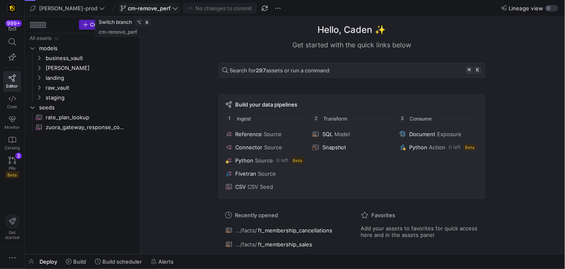
click at [133, 7] on span "cm-remove_perf" at bounding box center [149, 8] width 43 height 7
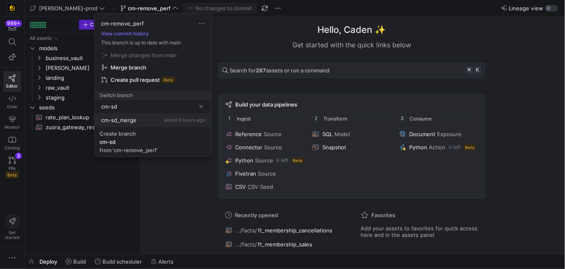
type input "cm-sd"
click at [142, 116] on button "cm-sd_merge about 6 hours ago" at bounding box center [153, 121] width 117 height 14
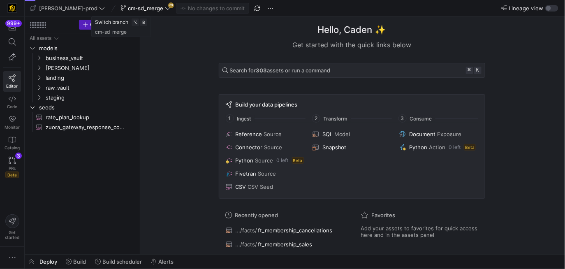
click at [165, 9] on icon at bounding box center [168, 8] width 6 height 6
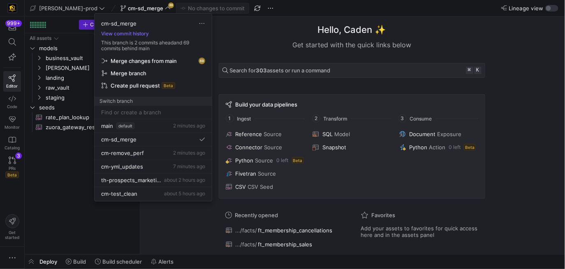
click at [160, 60] on span "Merge changes from main" at bounding box center [144, 61] width 66 height 7
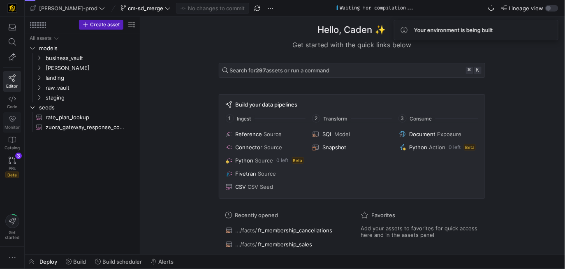
click at [7, 120] on link "Monitor" at bounding box center [12, 122] width 18 height 21
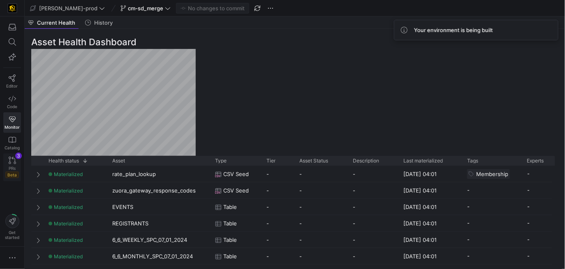
click at [12, 170] on div "PRs Beta" at bounding box center [12, 172] width 14 height 12
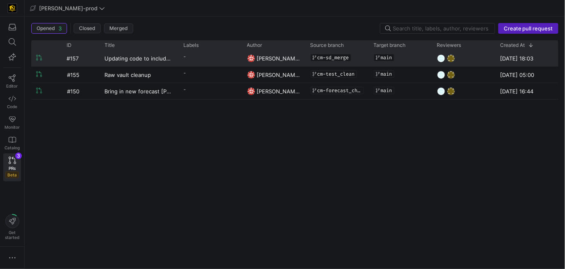
click at [219, 60] on y42-pull-request-list-view-label-cell-renderer "-" at bounding box center [210, 57] width 53 height 12
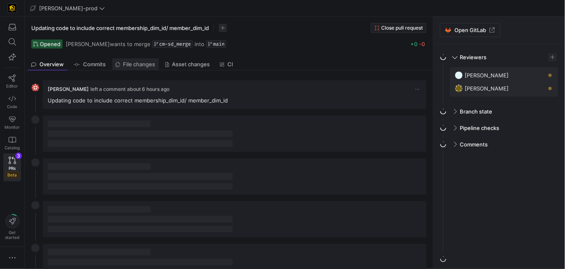
click at [141, 63] on span "File changes" at bounding box center [139, 64] width 32 height 5
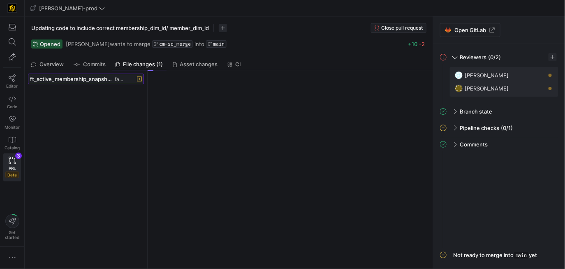
click at [113, 80] on div "ft_active_membership_snapshot_detail.sql facts" at bounding box center [77, 79] width 94 height 7
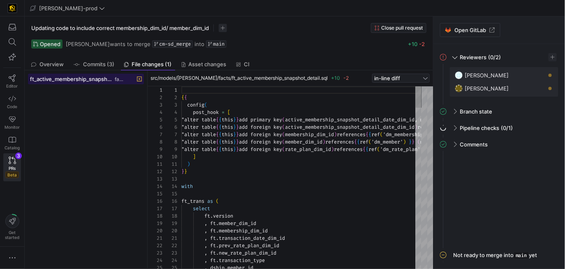
scroll to position [51, 0]
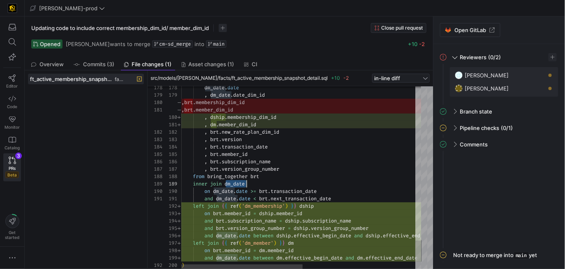
type textarea "and dm_[DOMAIN_NAME] < [DOMAIN_NAME]_transaction_date left join {{ ref('dm_memb…"
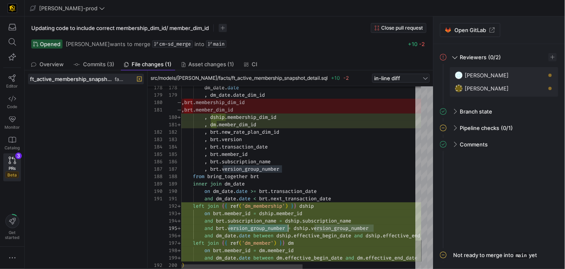
scroll to position [29, 107]
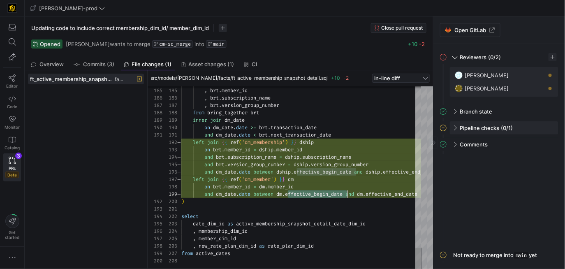
click at [456, 127] on span at bounding box center [454, 128] width 7 height 4
click at [548, 148] on span "button" at bounding box center [548, 145] width 8 height 8
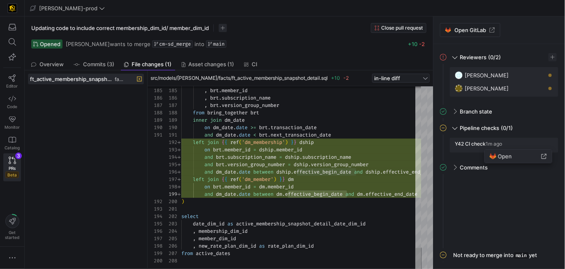
click at [525, 153] on span "Open" at bounding box center [518, 156] width 57 height 7
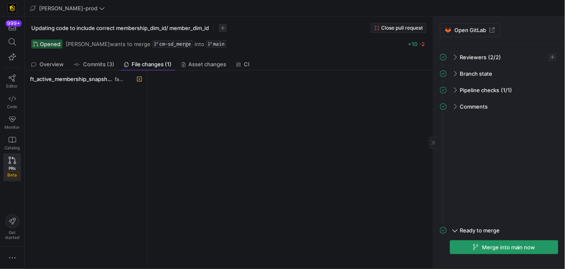
click at [492, 244] on span "Merge into main now" at bounding box center [508, 247] width 53 height 7
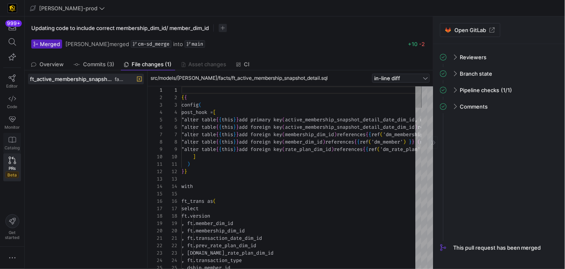
scroll to position [51, 0]
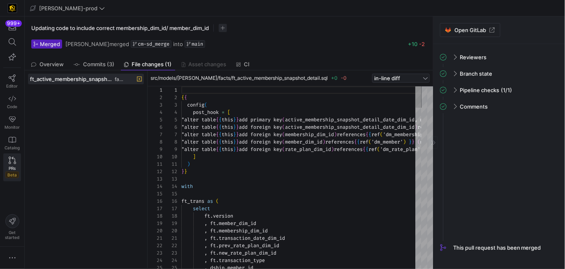
click at [10, 167] on span "PRs" at bounding box center [12, 168] width 7 height 5
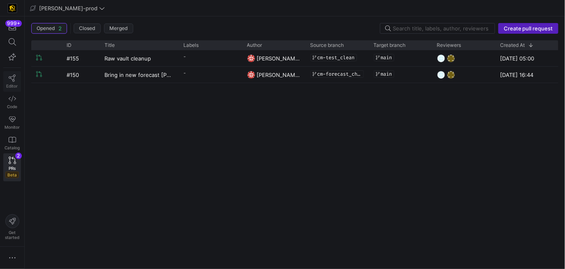
click at [9, 83] on link "Editor" at bounding box center [12, 81] width 18 height 21
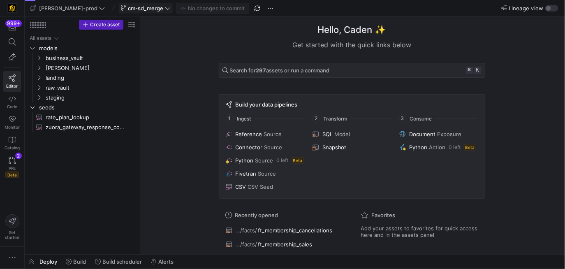
click at [132, 9] on span "cm-sd_merge" at bounding box center [145, 8] width 35 height 7
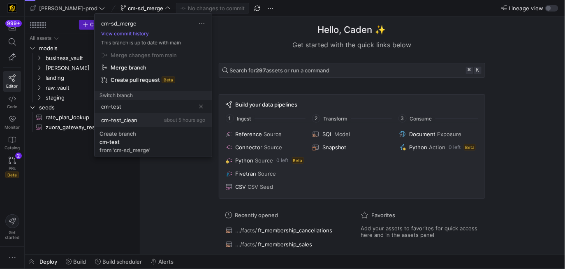
type input "cm-test"
click at [134, 117] on span "cm-test_clean" at bounding box center [119, 120] width 36 height 7
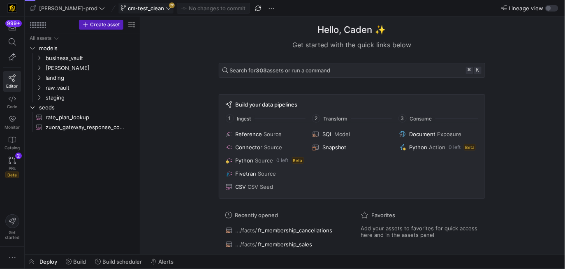
click at [138, 7] on span "cm-test_clean" at bounding box center [146, 8] width 36 height 7
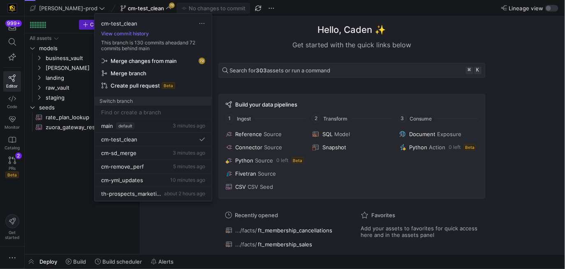
click at [159, 63] on span "Merge changes from main" at bounding box center [144, 61] width 66 height 7
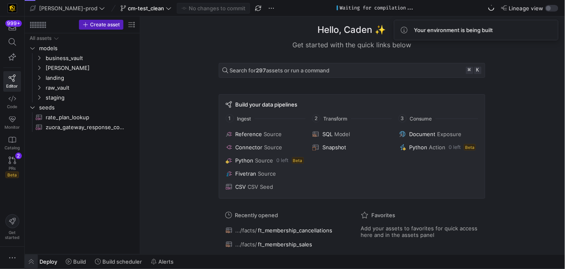
click at [33, 261] on span "button" at bounding box center [31, 262] width 13 height 14
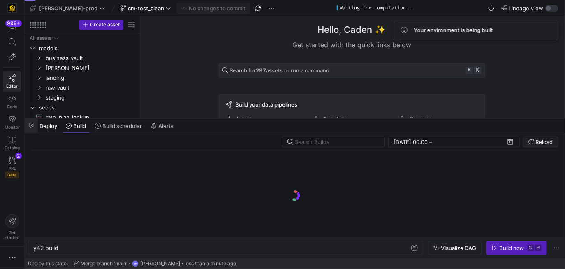
scroll to position [0, 25]
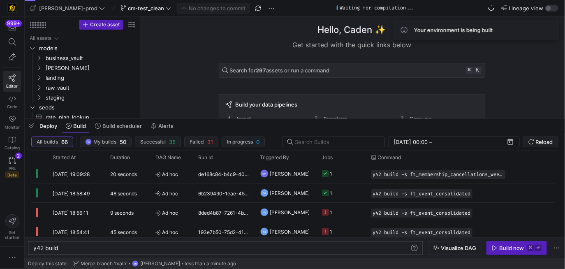
click at [109, 249] on div "y42 build" at bounding box center [221, 248] width 377 height 7
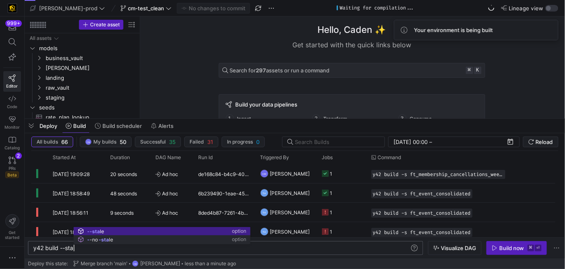
scroll to position [0, 45]
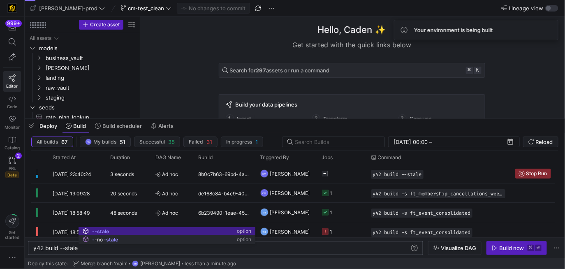
type textarea "y42 build --stale"
click at [192, 28] on div "Hello, [PERSON_NAME] ✨ Get started with the quick links below Search for 297 as…" at bounding box center [352, 67] width 417 height 102
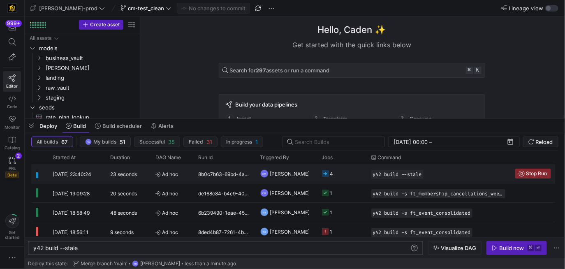
click at [437, 174] on y42-orchestration-run-configuration-details "y42 build --stale" at bounding box center [438, 174] width 134 height 9
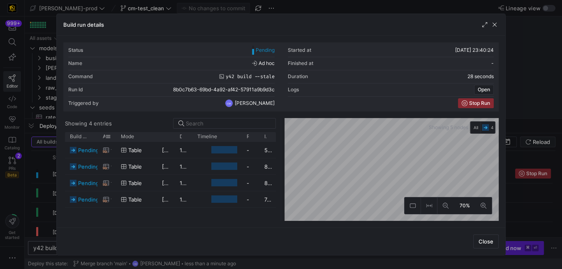
click at [112, 134] on div "Asset" at bounding box center [107, 136] width 19 height 9
drag, startPoint x: 113, startPoint y: 136, endPoint x: 227, endPoint y: 154, distance: 115.3
click at [227, 154] on div "Build status Asset Mode 1" at bounding box center [170, 176] width 211 height 89
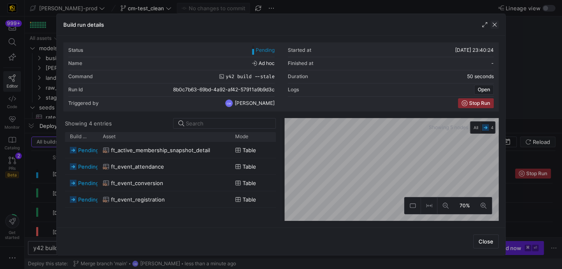
click at [497, 23] on span "button" at bounding box center [495, 25] width 8 height 8
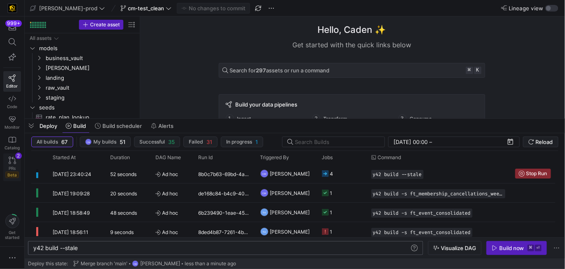
click at [11, 166] on span "PRs" at bounding box center [12, 168] width 7 height 5
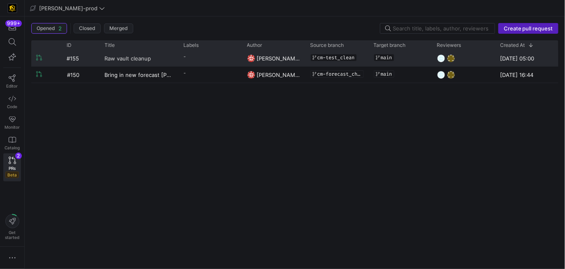
click at [171, 56] on link "Raw vault cleanup" at bounding box center [139, 58] width 69 height 15
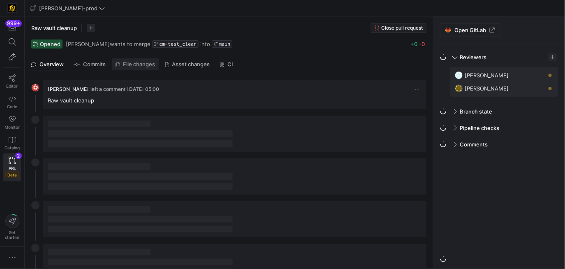
click at [135, 65] on span "File changes" at bounding box center [139, 64] width 32 height 5
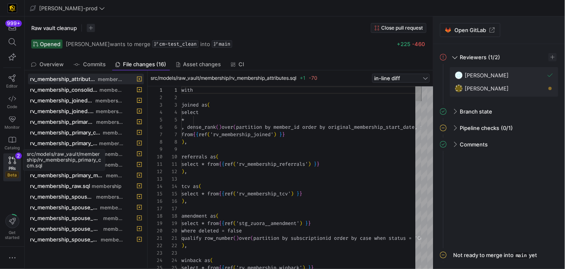
scroll to position [74, 0]
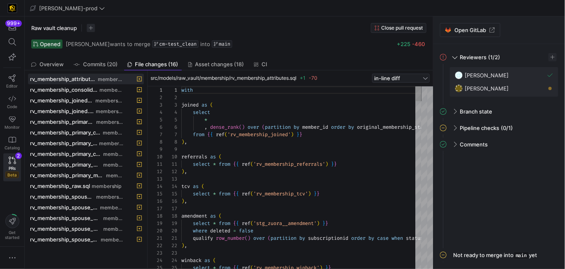
drag, startPoint x: 148, startPoint y: 96, endPoint x: 280, endPoint y: 107, distance: 132.8
drag, startPoint x: 148, startPoint y: 129, endPoint x: 321, endPoint y: 122, distance: 173.7
click at [95, 207] on span "rv_membership_spouse_dates.sql" at bounding box center [64, 207] width 69 height 7
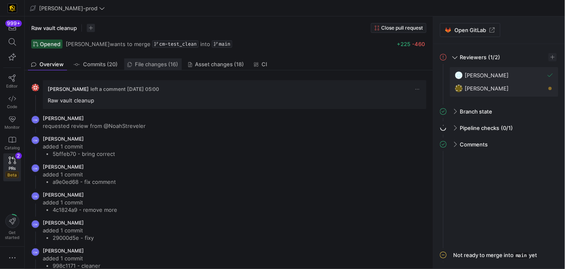
click at [158, 66] on span "File changes (16)" at bounding box center [156, 64] width 43 height 5
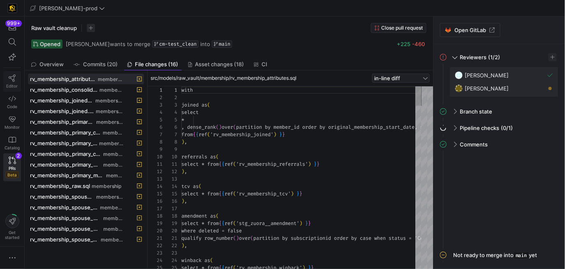
scroll to position [74, 0]
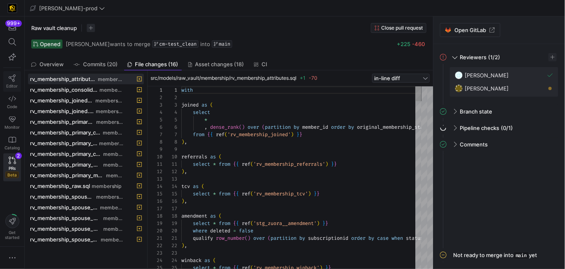
click at [14, 74] on icon at bounding box center [12, 77] width 7 height 7
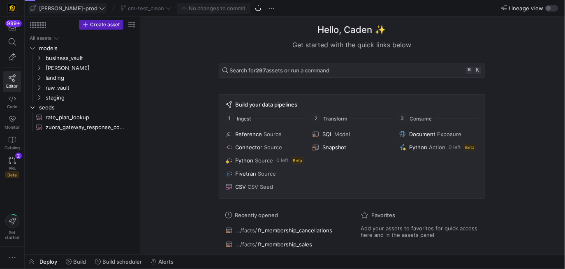
click at [63, 6] on span "[PERSON_NAME]-prod" at bounding box center [68, 8] width 58 height 7
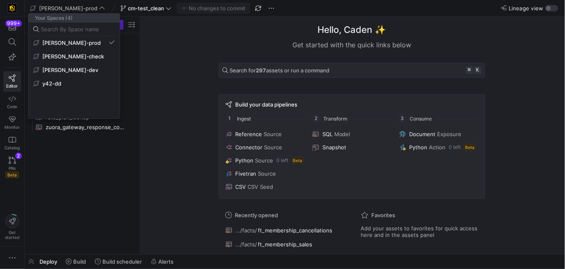
click at [169, 60] on div at bounding box center [282, 134] width 565 height 269
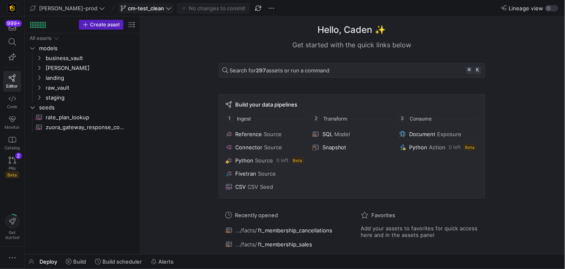
click at [134, 11] on span "cm-test_clean" at bounding box center [146, 8] width 36 height 7
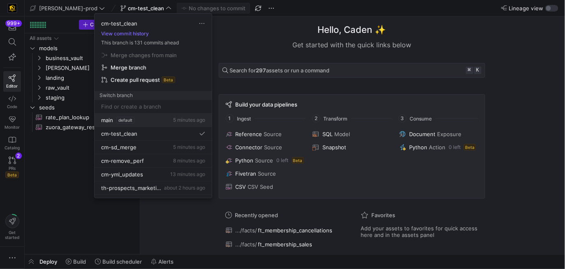
click at [151, 121] on div "main default 5 minutes ago" at bounding box center [153, 120] width 104 height 7
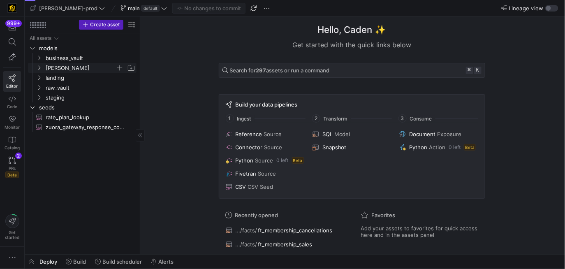
click at [76, 70] on span "[PERSON_NAME]" at bounding box center [81, 67] width 70 height 9
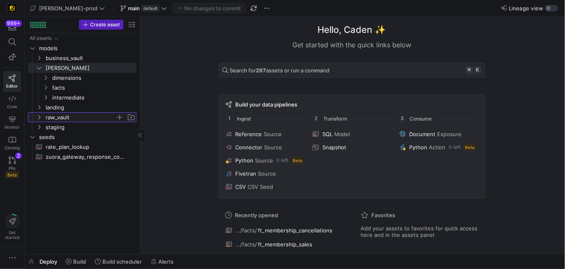
click at [78, 119] on span "raw_vault" at bounding box center [81, 117] width 70 height 9
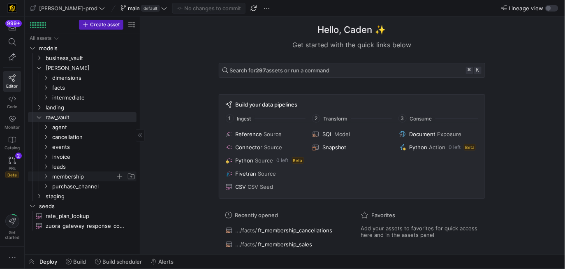
click at [76, 173] on span "membership" at bounding box center [83, 176] width 63 height 9
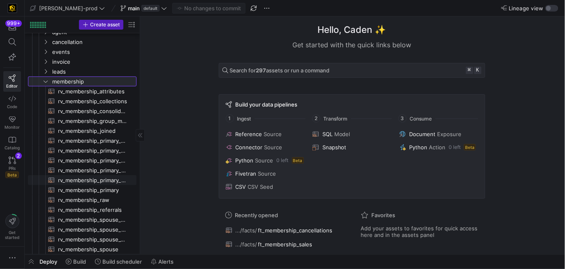
scroll to position [97, 0]
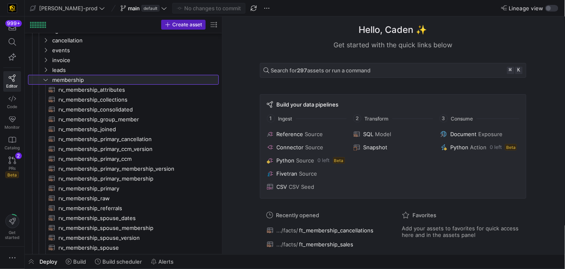
drag, startPoint x: 140, startPoint y: 146, endPoint x: 253, endPoint y: 150, distance: 112.7
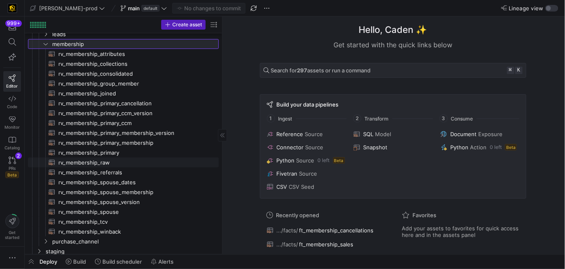
scroll to position [136, 0]
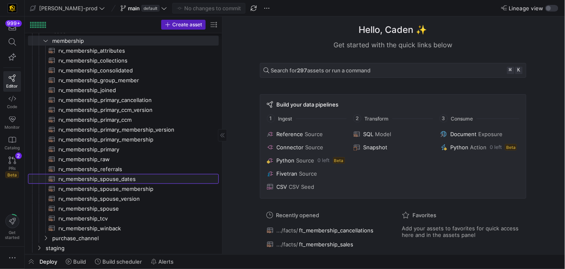
click at [131, 178] on span "rv_membership_spouse_dates​​​​​​​​​​" at bounding box center [133, 178] width 151 height 9
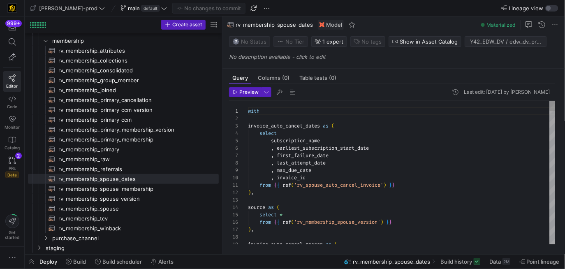
scroll to position [37, 59]
type textarea "with invoice_auto_cancel_dates as ( select subscription_name , earliest_subscri…"
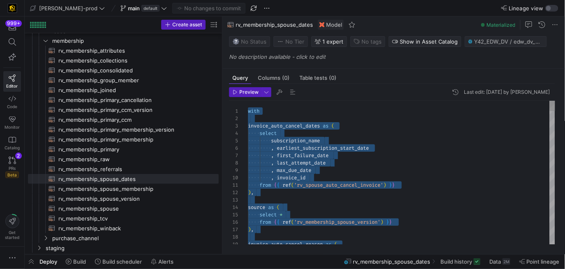
click at [128, 10] on span "main" at bounding box center [134, 8] width 12 height 7
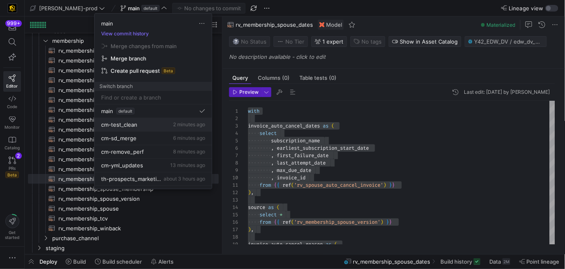
click at [142, 123] on div "cm-test_clean 2 minutes ago" at bounding box center [153, 124] width 104 height 7
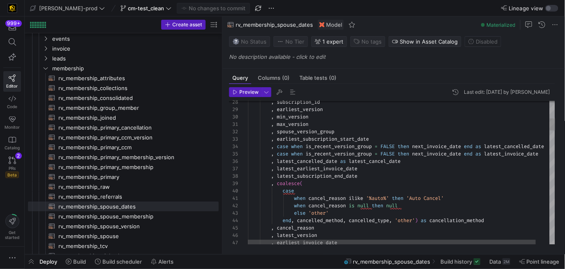
scroll to position [14, 124]
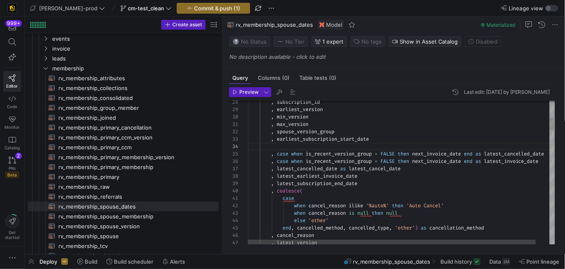
scroll to position [0, 0]
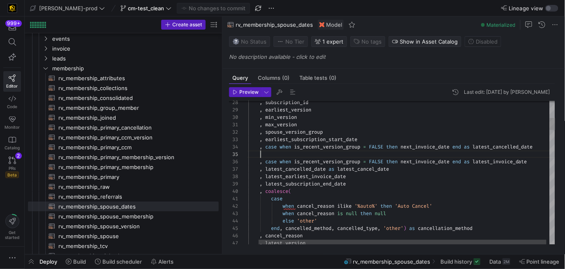
scroll to position [29, 316]
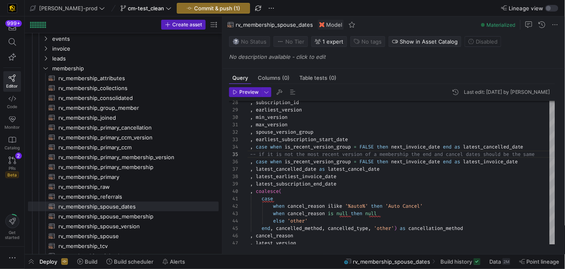
type textarea ", max_version , spouse_version_group , earliest_subscription_start_date , case …"
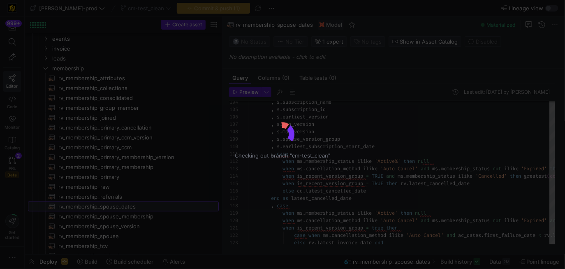
click at [336, 138] on div "Checking out branch "cm-test_clean"" at bounding box center [282, 134] width 565 height 29
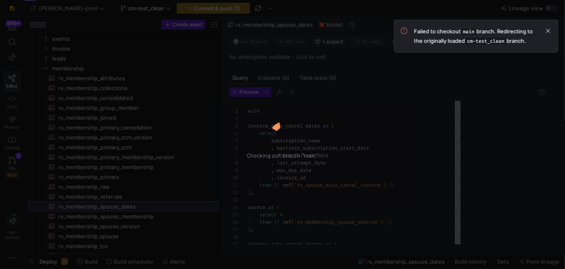
scroll to position [74, 0]
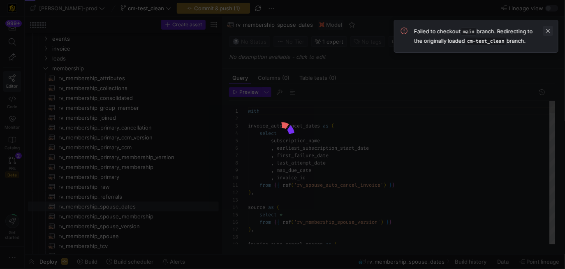
click at [545, 29] on span at bounding box center [548, 31] width 10 height 10
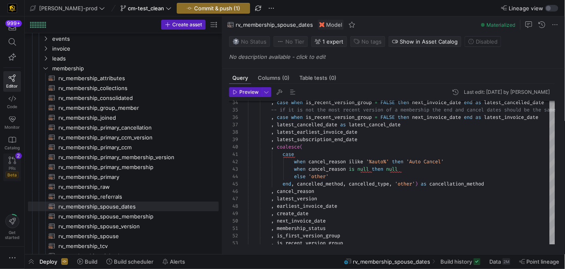
click at [13, 166] on span "PRs" at bounding box center [12, 168] width 7 height 5
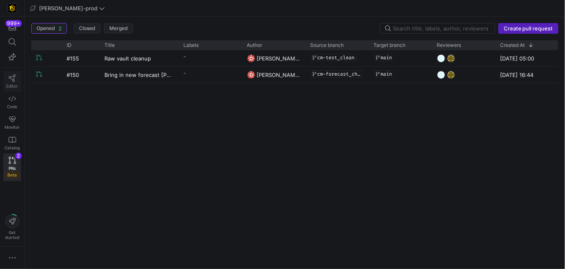
click at [14, 83] on span "Editor" at bounding box center [13, 85] width 12 height 5
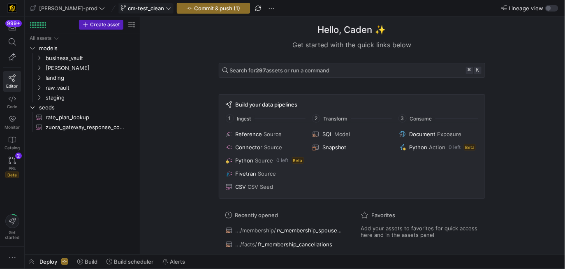
click at [128, 5] on span "cm-test_clean" at bounding box center [146, 8] width 36 height 7
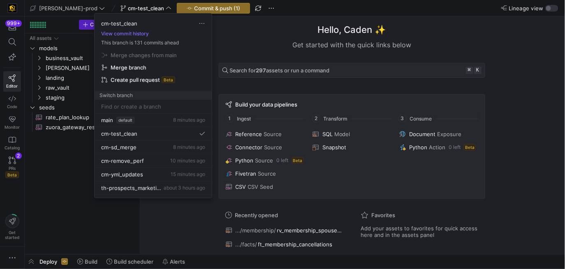
click at [121, 12] on div at bounding box center [282, 134] width 565 height 269
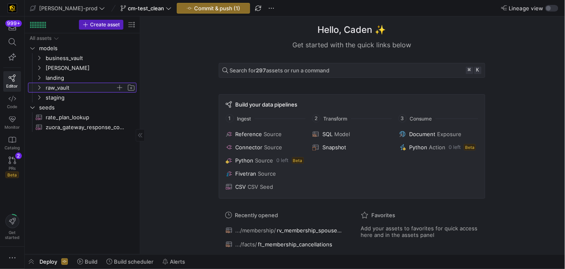
click at [70, 86] on span "raw_vault" at bounding box center [81, 87] width 70 height 9
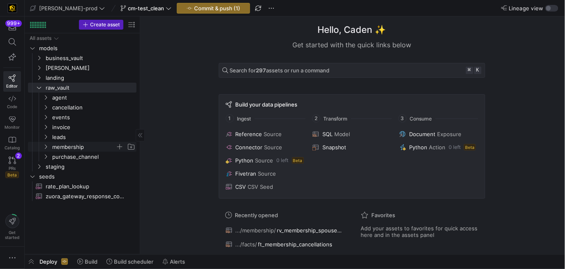
click at [85, 146] on span "membership" at bounding box center [83, 146] width 63 height 9
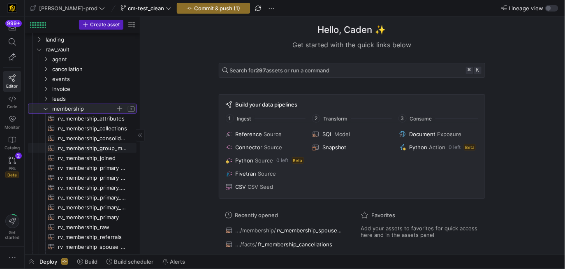
scroll to position [41, 0]
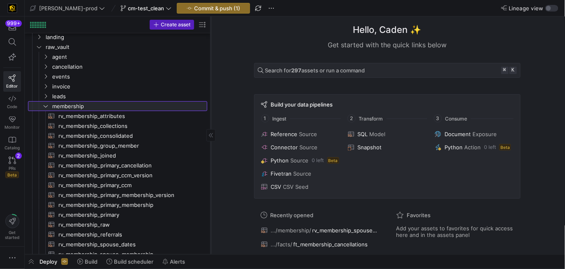
drag, startPoint x: 139, startPoint y: 167, endPoint x: 210, endPoint y: 168, distance: 70.3
click at [211, 168] on div at bounding box center [211, 135] width 0 height 238
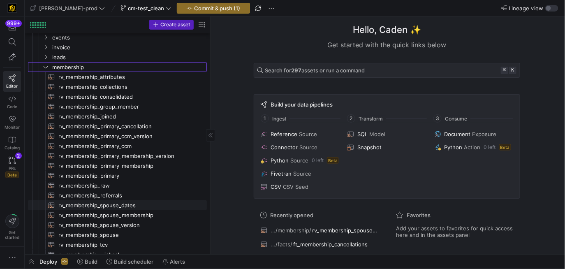
scroll to position [92, 0]
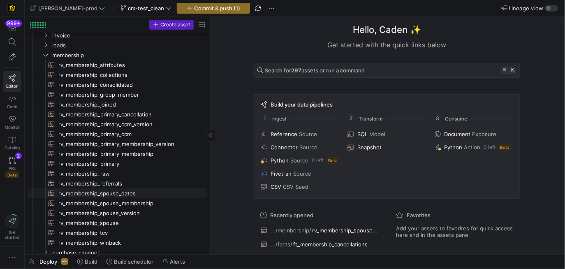
click at [125, 195] on span "rv_membership_spouse_dates​​​​​​​​​​" at bounding box center [127, 193] width 139 height 9
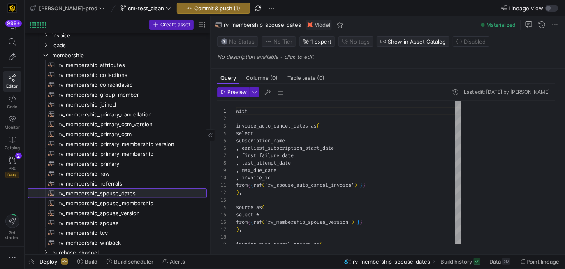
scroll to position [74, 0]
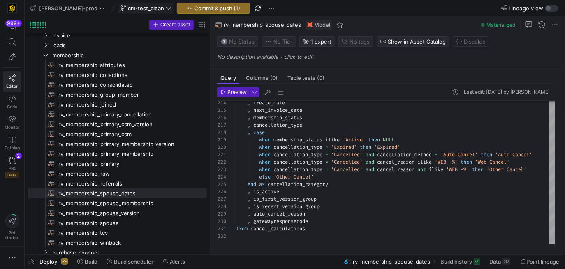
click at [128, 8] on span "cm-test_clean" at bounding box center [146, 8] width 36 height 7
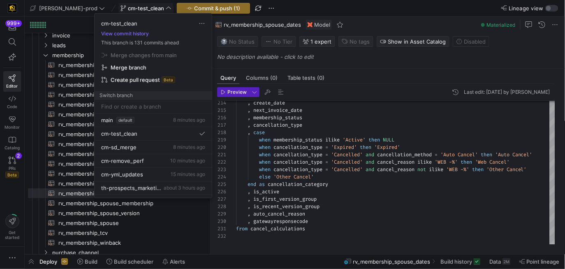
click at [113, 8] on div at bounding box center [282, 134] width 565 height 269
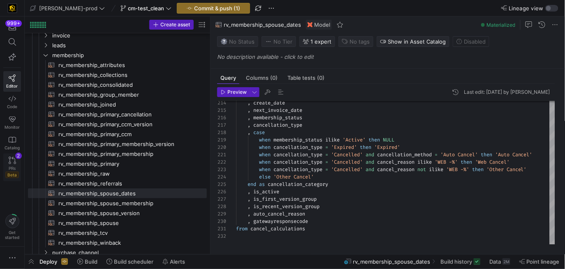
click at [12, 164] on link "PRs Beta 2" at bounding box center [12, 167] width 18 height 28
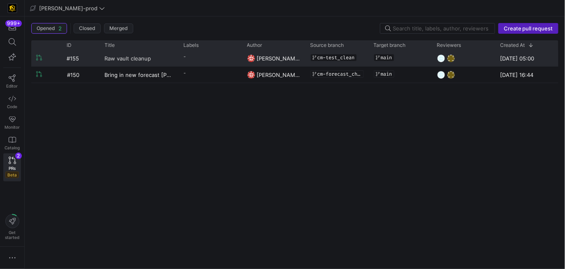
click at [163, 61] on link "Raw vault cleanup" at bounding box center [139, 58] width 69 height 15
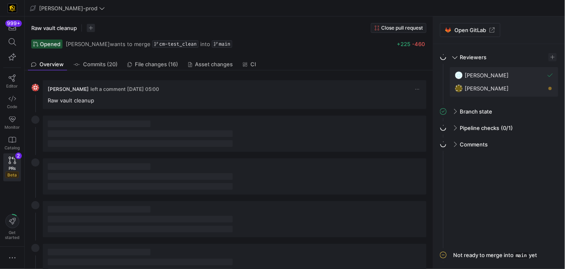
click at [163, 62] on span "File changes (16)" at bounding box center [156, 64] width 43 height 5
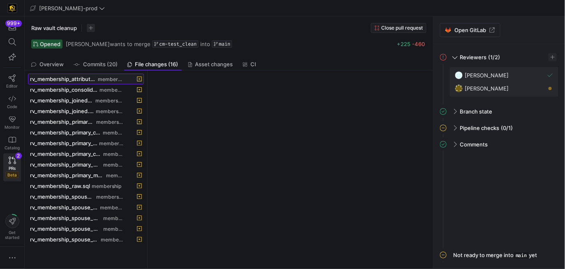
click at [109, 76] on div "rv_membership_attributes.sql membership" at bounding box center [77, 79] width 94 height 7
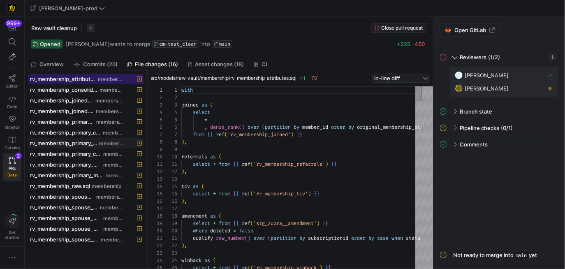
scroll to position [74, 0]
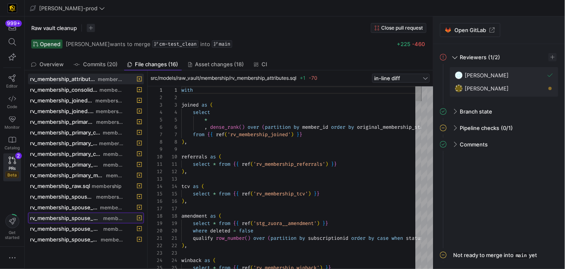
click at [99, 215] on span "rv_membership_spouse_membership.sql" at bounding box center [66, 218] width 72 height 7
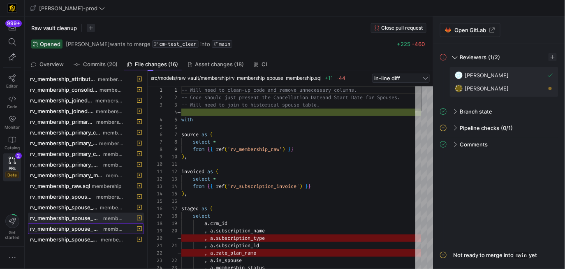
click at [95, 226] on span "rv_membership_spouse_membership.yml" at bounding box center [66, 228] width 72 height 7
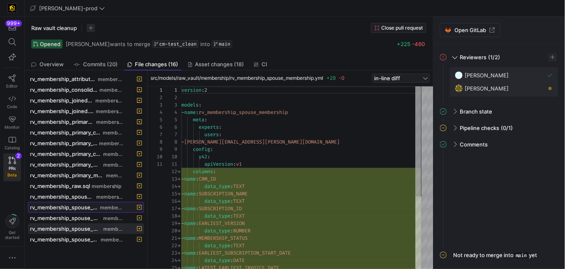
scroll to position [0, 0]
click at [95, 206] on span "rv_membership_spouse_dates.sql" at bounding box center [64, 207] width 69 height 7
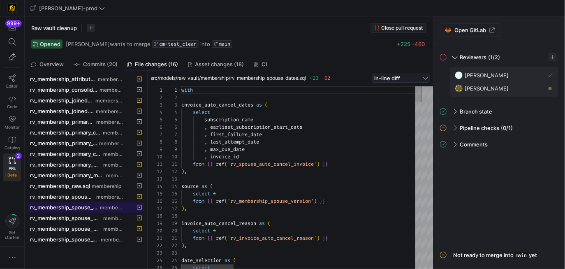
scroll to position [74, 0]
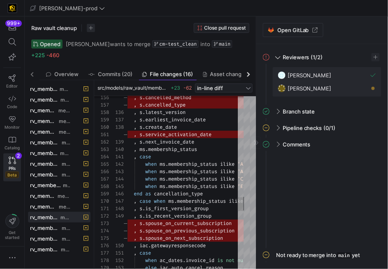
drag, startPoint x: 256, startPoint y: 84, endPoint x: 366, endPoint y: 88, distance: 110.3
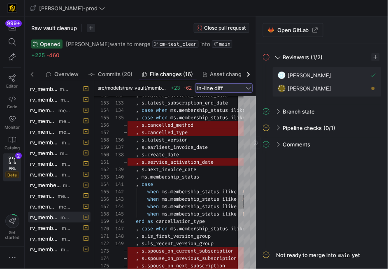
click at [210, 87] on span "in-line diff" at bounding box center [210, 88] width 26 height 7
click at [213, 114] on span "side-by-side diff" at bounding box center [224, 114] width 50 height 7
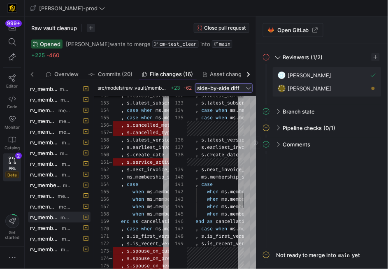
click at [237, 86] on span "side-by-side diff" at bounding box center [218, 88] width 42 height 7
click at [229, 99] on span "in-line diff" at bounding box center [224, 100] width 50 height 7
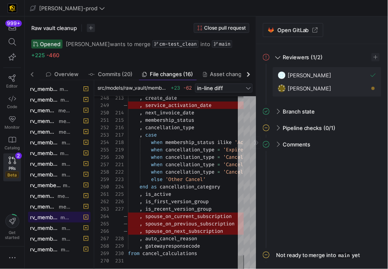
click at [57, 217] on span "rv_membership_spouse_dates.sql" at bounding box center [44, 217] width 29 height 7
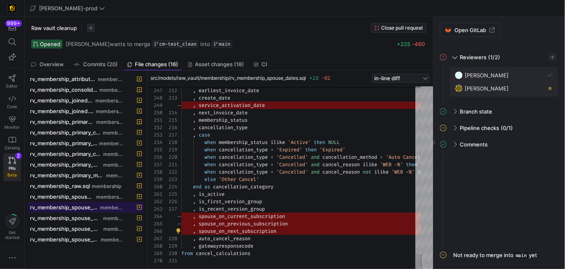
click at [94, 205] on span "rv_membership_spouse_dates.sql" at bounding box center [64, 207] width 69 height 7
click at [100, 67] on span "Commits (20)" at bounding box center [100, 64] width 35 height 5
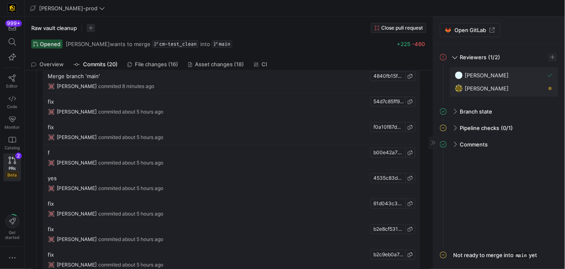
scroll to position [28, 0]
click at [155, 64] on span "File changes (16)" at bounding box center [156, 64] width 43 height 5
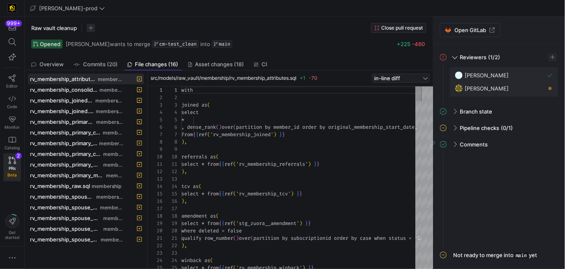
scroll to position [74, 0]
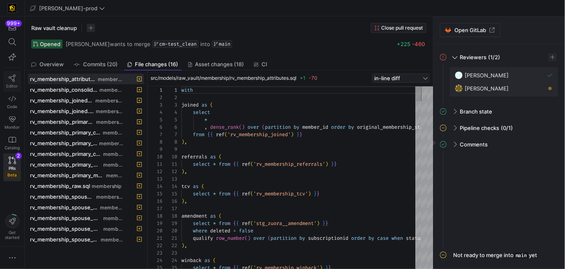
click at [9, 79] on icon at bounding box center [12, 77] width 7 height 7
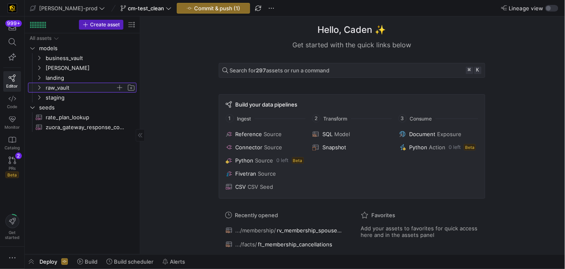
click at [67, 88] on span "raw_vault" at bounding box center [81, 87] width 70 height 9
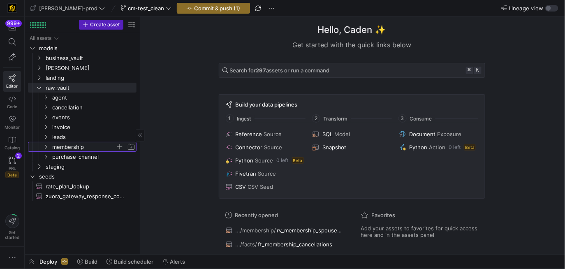
click at [78, 143] on span "membership" at bounding box center [83, 146] width 63 height 9
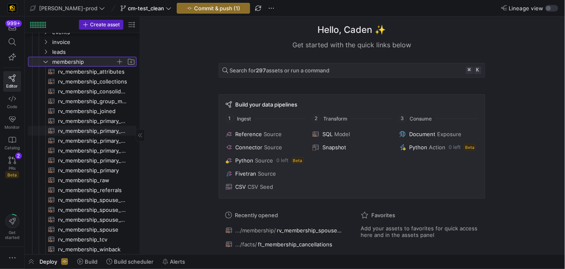
scroll to position [87, 0]
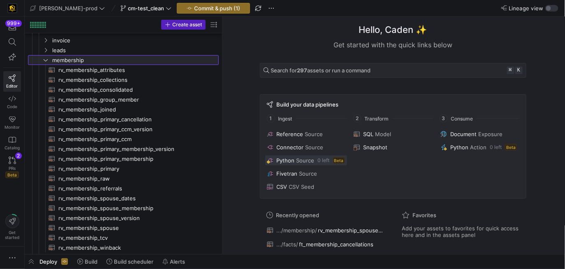
drag, startPoint x: 140, startPoint y: 153, endPoint x: 275, endPoint y: 157, distance: 134.9
click at [275, 158] on as-split "Create asset Drag here to set row groups Drag here to set column labels Group 1…" at bounding box center [295, 135] width 540 height 238
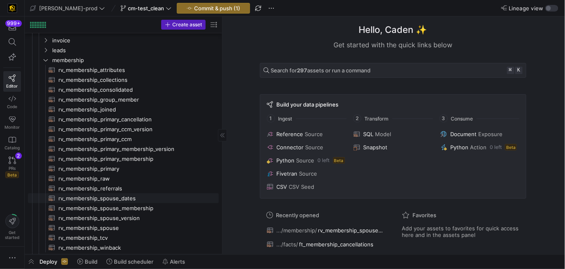
click at [165, 199] on span "rv_membership_spouse_dates​​​​​​​​​​" at bounding box center [133, 198] width 151 height 9
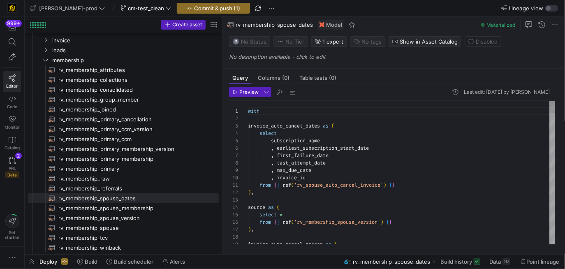
scroll to position [37, 83]
type textarea "with invoice_auto_cancel_dates as ( select subscription_name , earliest_subscri…"
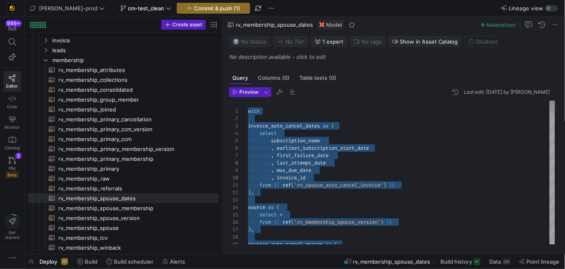
scroll to position [0, 0]
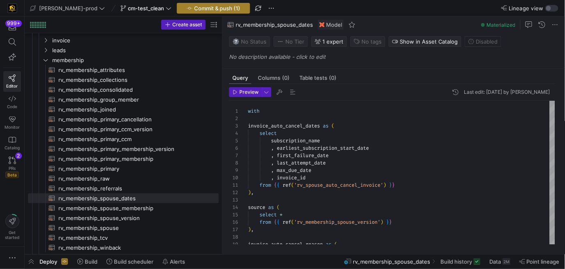
click at [210, 3] on button "Commit & push (1)" at bounding box center [213, 8] width 73 height 11
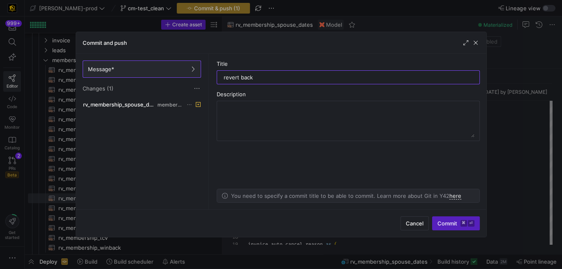
type input "revert back"
click at [438, 222] on span "Commit ⌘ ⏎" at bounding box center [456, 223] width 37 height 7
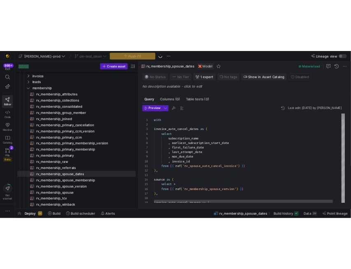
scroll to position [29, 74]
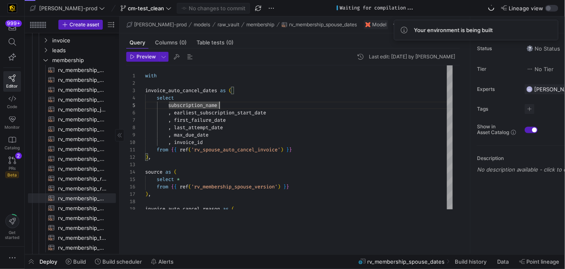
drag, startPoint x: 221, startPoint y: 109, endPoint x: 50, endPoint y: 98, distance: 171.8
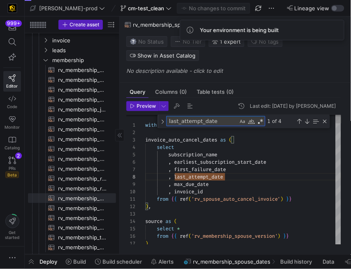
type textarea ", latest_cancelled_invoice_date , latest_next_invoice_date , latest_earliest_in…"
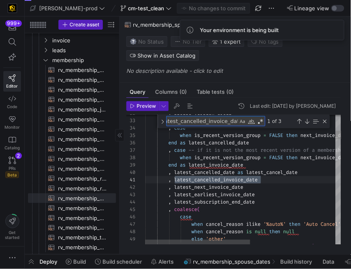
type textarea "latest_cancelled_invoice_date"
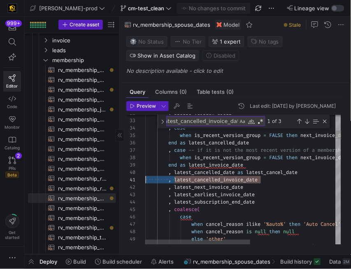
drag, startPoint x: 283, startPoint y: 179, endPoint x: 143, endPoint y: 177, distance: 139.8
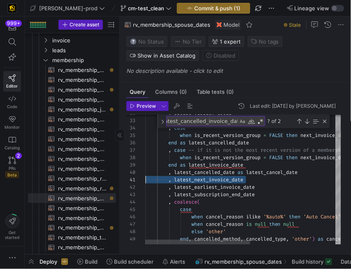
scroll to position [0, 0]
drag, startPoint x: 262, startPoint y: 181, endPoint x: 125, endPoint y: 177, distance: 136.6
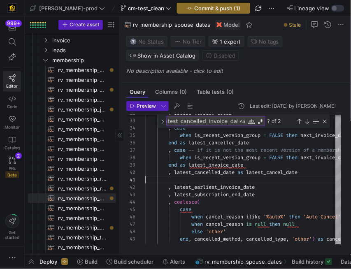
scroll to position [66, 157]
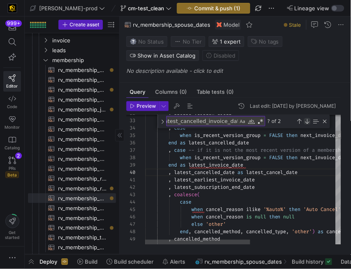
click at [308, 122] on div "Next Match (Enter)" at bounding box center [307, 121] width 7 height 7
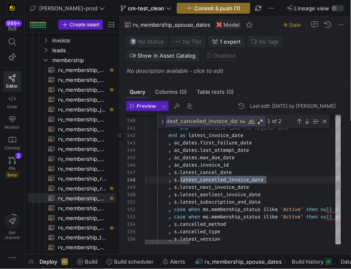
scroll to position [59, 107]
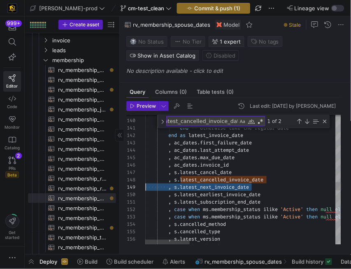
scroll to position [51, 0]
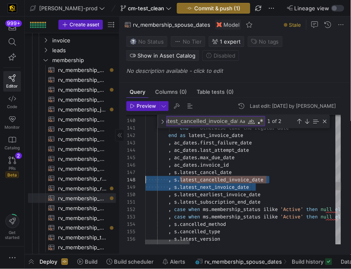
drag, startPoint x: 268, startPoint y: 188, endPoint x: 138, endPoint y: 180, distance: 130.7
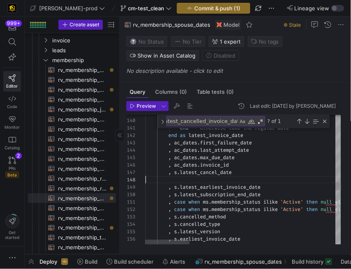
type textarea "end -- otherwise take the regular date end as latest_invoice_date , ac_dates.fi…"
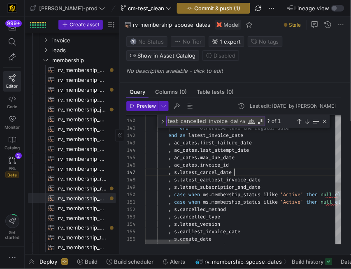
click at [229, 118] on textarea "latest_cancelled_invoice_date" at bounding box center [202, 120] width 71 height 9
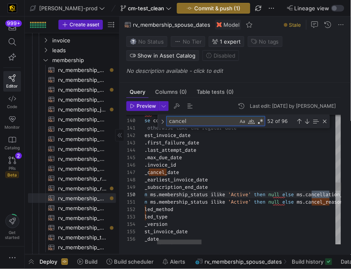
type textarea "cancell"
type textarea ", case when ms.membership_status ilike 'Active' then null else ms.cancel_reason…"
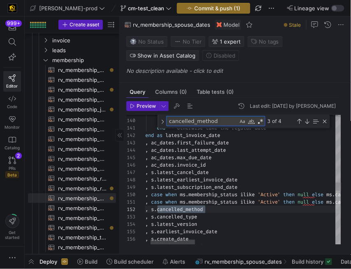
type textarea "cancelled_method"
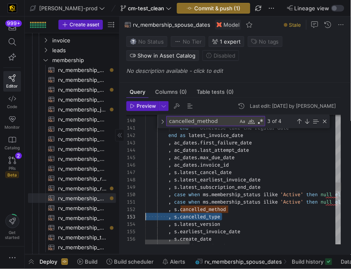
scroll to position [7, 0]
drag, startPoint x: 214, startPoint y: 219, endPoint x: 115, endPoint y: 211, distance: 99.5
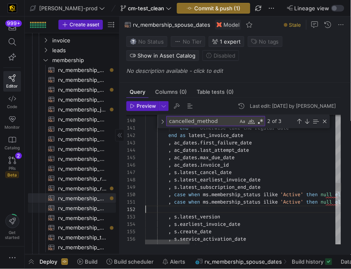
scroll to position [0, 319]
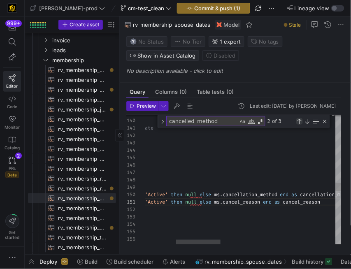
click at [298, 121] on div "Previous Match (⇧Enter)" at bounding box center [299, 121] width 7 height 7
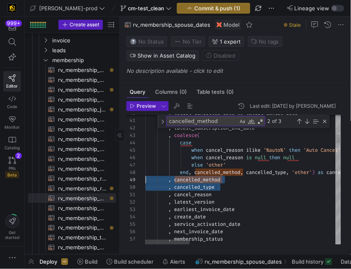
scroll to position [59, 0]
drag, startPoint x: 219, startPoint y: 185, endPoint x: 132, endPoint y: 181, distance: 86.9
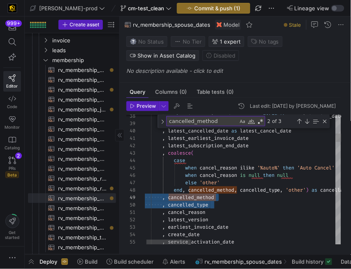
scroll to position [59, 76]
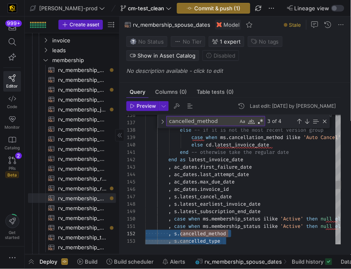
scroll to position [44, 88]
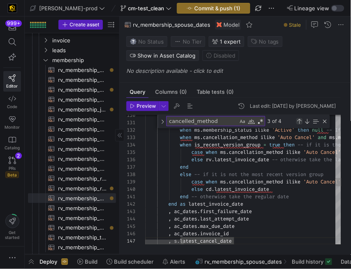
click at [299, 122] on div "Previous Match (⇧Enter)" at bounding box center [299, 121] width 7 height 7
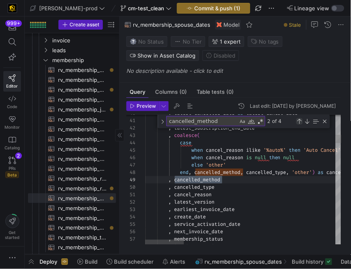
click at [299, 122] on div "Previous Match (⇧Enter)" at bounding box center [299, 121] width 7 height 7
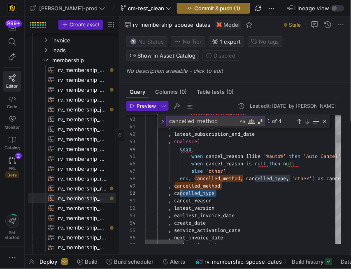
scroll to position [66, 29]
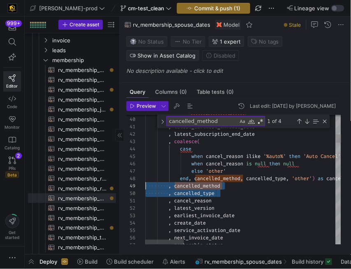
drag, startPoint x: 232, startPoint y: 192, endPoint x: 117, endPoint y: 185, distance: 115.4
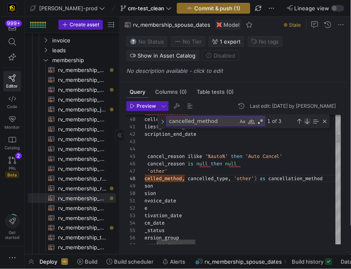
click at [305, 120] on div "Next Match (Enter)" at bounding box center [307, 121] width 7 height 7
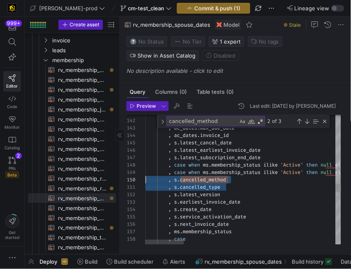
drag, startPoint x: 216, startPoint y: 187, endPoint x: 109, endPoint y: 177, distance: 108.2
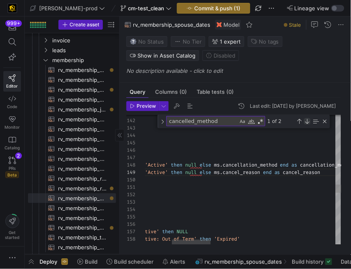
click at [308, 119] on div "Next Match (Enter)" at bounding box center [307, 121] width 7 height 7
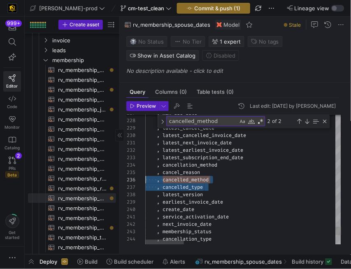
drag, startPoint x: 217, startPoint y: 189, endPoint x: 116, endPoint y: 179, distance: 102.0
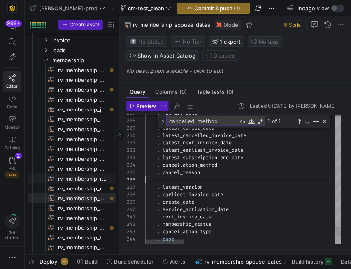
type textarea ", latest_next_invoice_date , latest_earliest_invoice_date , latest_subscription…"
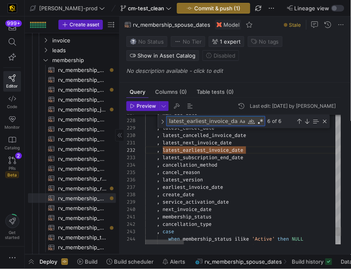
paste textarea "service_activation"
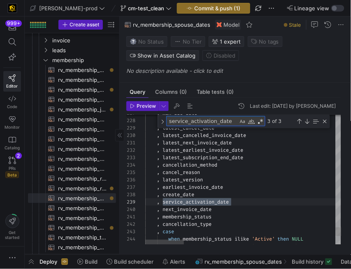
scroll to position [7, 86]
type textarea "service_activation_date"
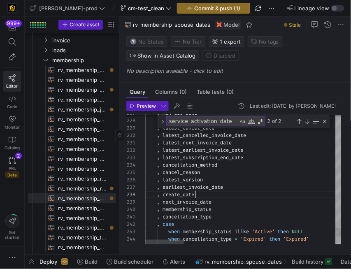
scroll to position [51, 50]
click at [308, 121] on div "Next Match (Enter)" at bounding box center [307, 121] width 7 height 7
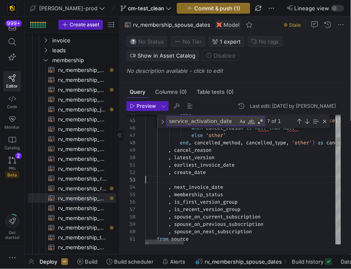
type textarea ", earliest_invoice_date , create_date , next_invoice_date , membership_status ,…"
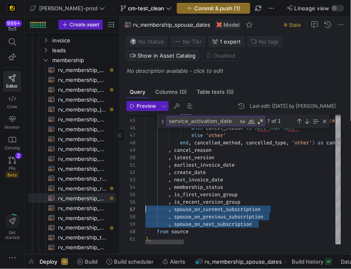
drag, startPoint x: 263, startPoint y: 225, endPoint x: 105, endPoint y: 206, distance: 159.4
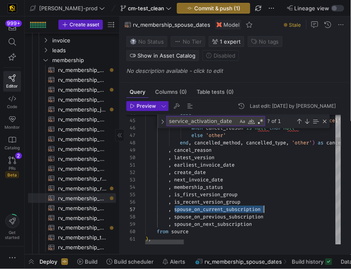
type textarea "spouse_on_current_subscription"
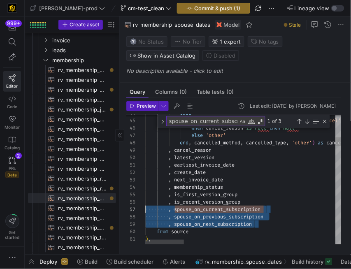
drag, startPoint x: 257, startPoint y: 223, endPoint x: 110, endPoint y: 209, distance: 148.3
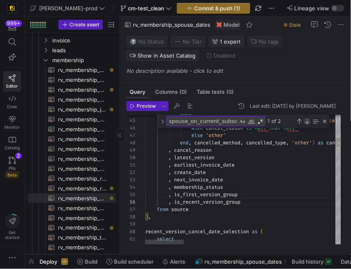
click at [308, 119] on div "Next Match (Enter)" at bounding box center [307, 121] width 7 height 7
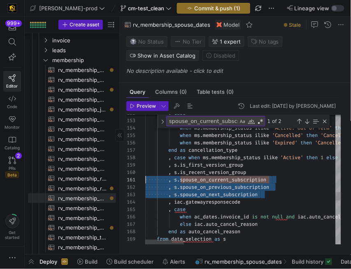
drag, startPoint x: 269, startPoint y: 195, endPoint x: 122, endPoint y: 181, distance: 147.5
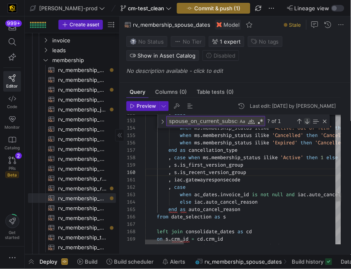
click at [308, 121] on div "Next Match (Enter)" at bounding box center [307, 121] width 7 height 7
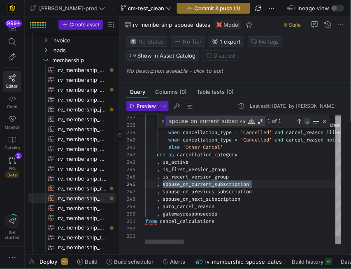
click at [308, 121] on div "Next Match (Enter)" at bounding box center [307, 121] width 7 height 7
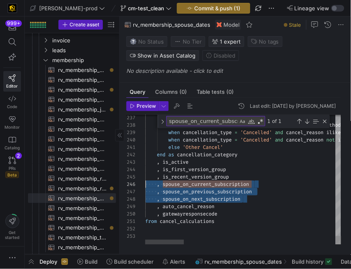
drag, startPoint x: 256, startPoint y: 200, endPoint x: 112, endPoint y: 183, distance: 144.6
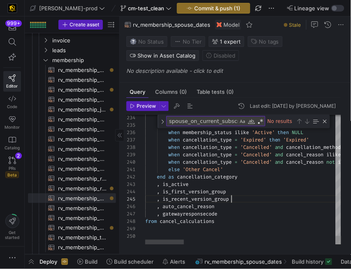
click at [309, 120] on div "Next Match (Enter)" at bounding box center [307, 121] width 7 height 7
click at [326, 122] on div "Close (Escape)" at bounding box center [325, 121] width 7 height 7
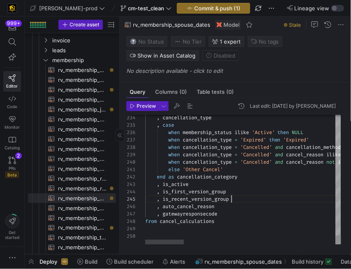
type textarea ", create_date , next_invoice_date , membership_status , cancellation_type , cas…"
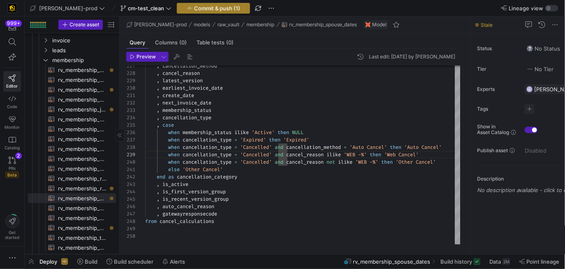
click at [185, 3] on span "button" at bounding box center [213, 8] width 72 height 10
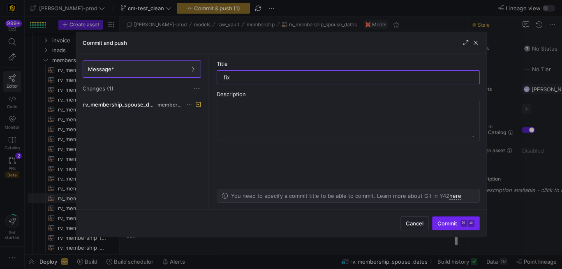
type input "fix"
click at [465, 220] on kbd "⌘" at bounding box center [464, 223] width 7 height 7
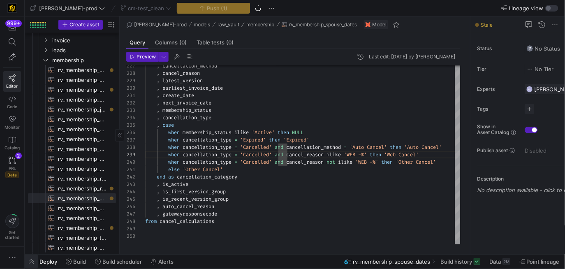
click at [32, 262] on span "button" at bounding box center [31, 262] width 13 height 14
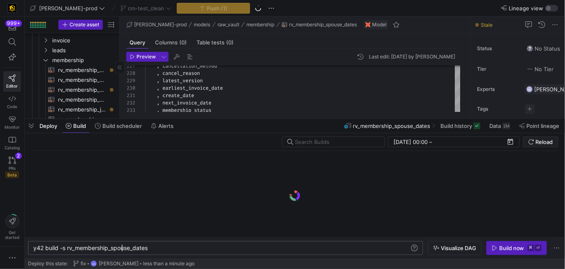
click at [120, 246] on div "y42 build -s rv_membership_spouse_dates" at bounding box center [221, 248] width 377 height 7
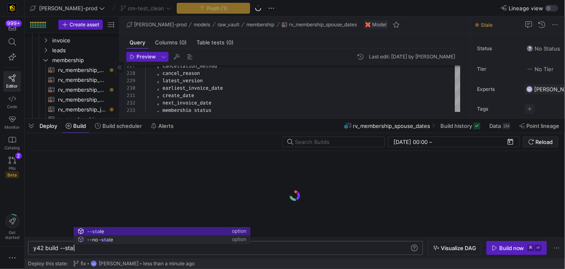
scroll to position [0, 45]
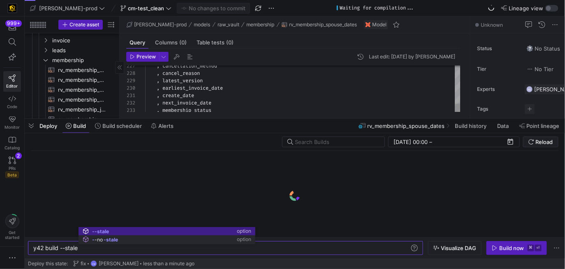
type textarea "y42 build --stale"
type textarea ", invoice_id , latest_cancel_date , latest_cancelled_invoice_date , latest_next…"
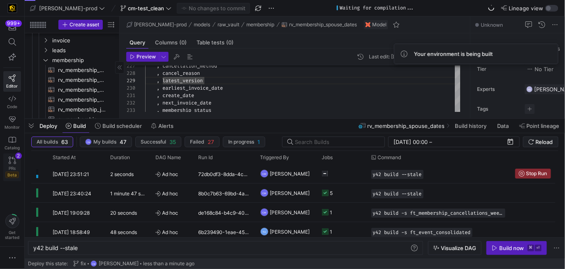
click at [13, 162] on icon at bounding box center [12, 160] width 7 height 7
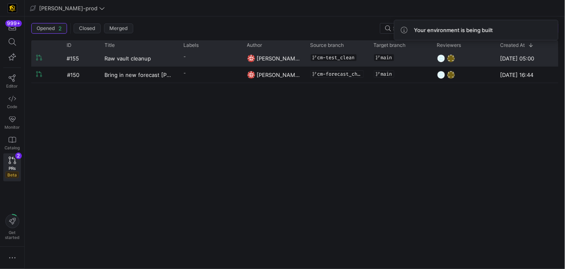
click at [180, 58] on div "-" at bounding box center [210, 58] width 63 height 16
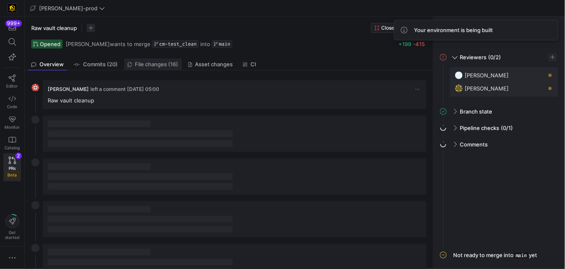
click at [154, 62] on span "File changes (16)" at bounding box center [156, 64] width 43 height 5
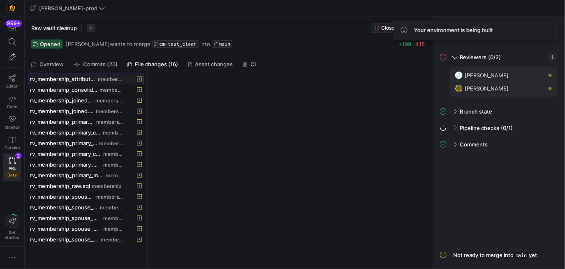
click at [118, 77] on span "membership" at bounding box center [111, 79] width 26 height 6
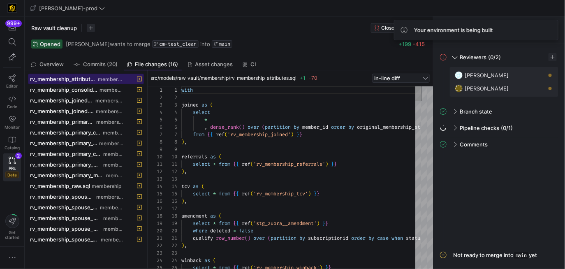
scroll to position [74, 0]
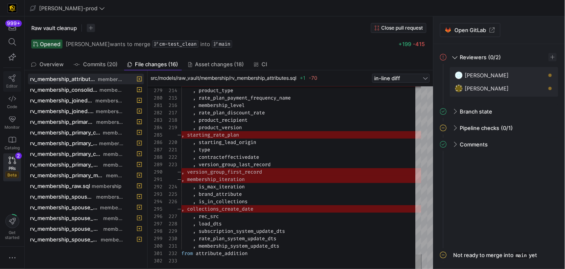
click at [12, 81] on icon at bounding box center [12, 77] width 7 height 7
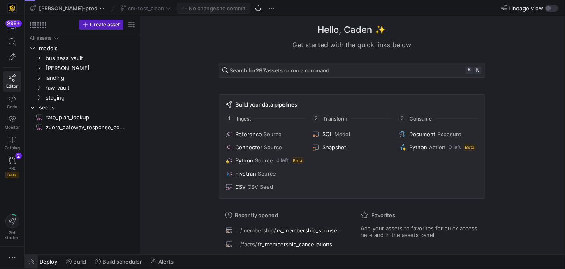
click at [32, 258] on span "button" at bounding box center [31, 262] width 13 height 14
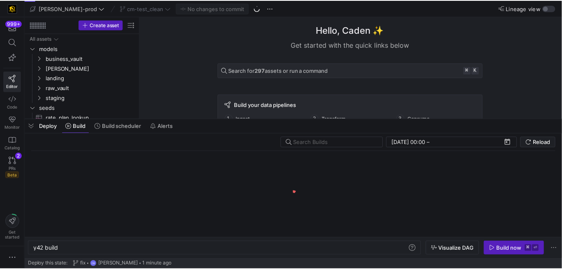
scroll to position [0, 25]
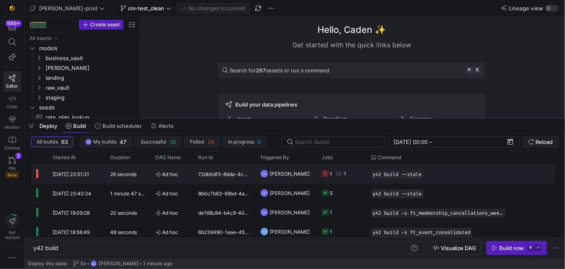
click at [365, 171] on div "1 1" at bounding box center [341, 173] width 49 height 19
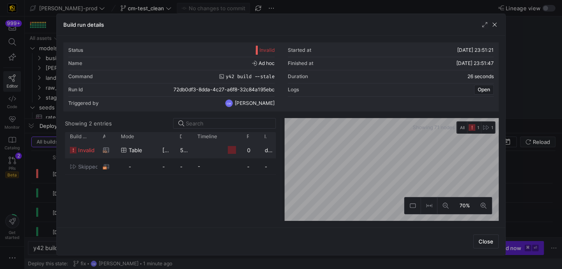
click at [188, 148] on y42-duration "5 seconds" at bounding box center [193, 150] width 27 height 7
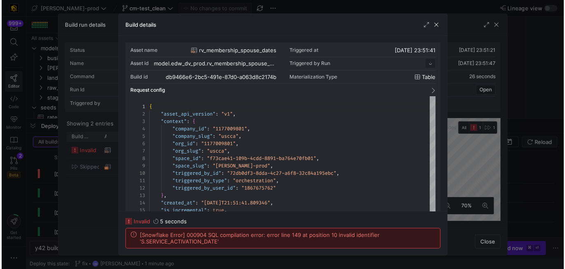
scroll to position [74, 0]
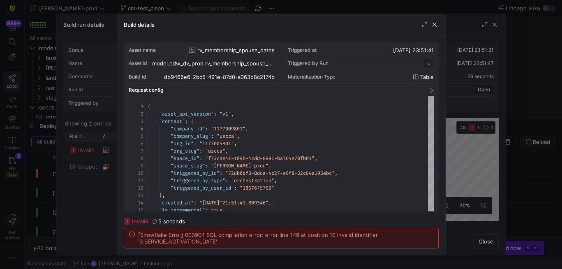
click at [197, 241] on span "[Snowflake Error] 000904 SQL compilation error: error line 149 at position 10 i…" at bounding box center [285, 238] width 295 height 13
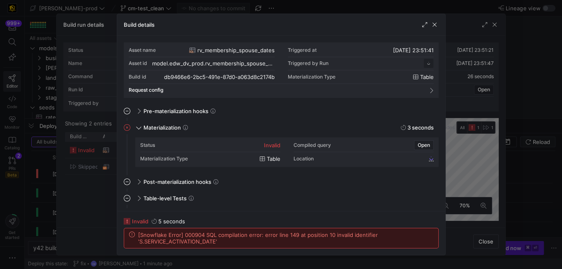
click at [197, 241] on span "[Snowflake Error] 000904 SQL compilation error: error line 149 at position 10 i…" at bounding box center [285, 238] width 295 height 13
copy span "SERVICE_ACTIVATION_DATE"
click at [436, 28] on span "button" at bounding box center [435, 25] width 8 height 8
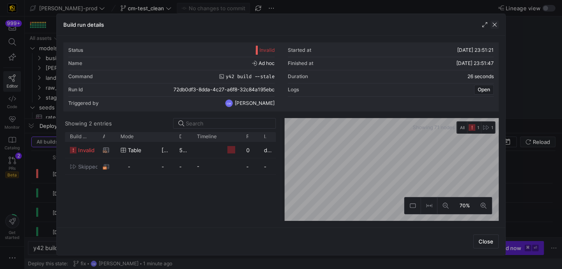
click at [495, 23] on span "button" at bounding box center [495, 25] width 8 height 8
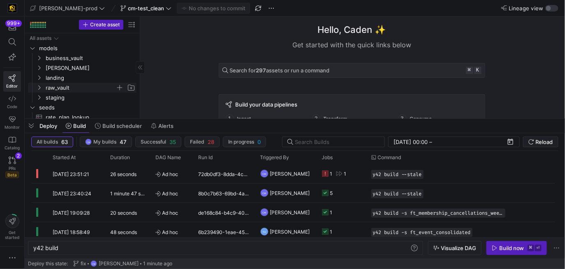
click at [72, 91] on span "raw_vault" at bounding box center [81, 87] width 70 height 9
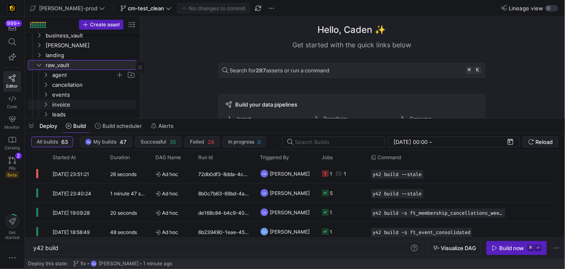
scroll to position [36, 0]
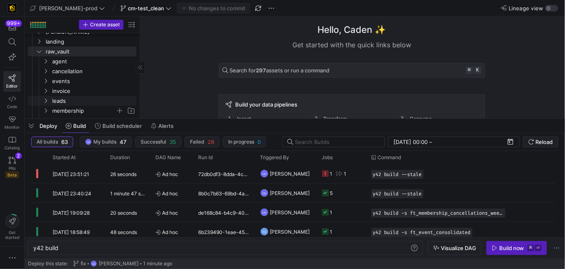
click at [79, 107] on span "membership" at bounding box center [83, 110] width 63 height 9
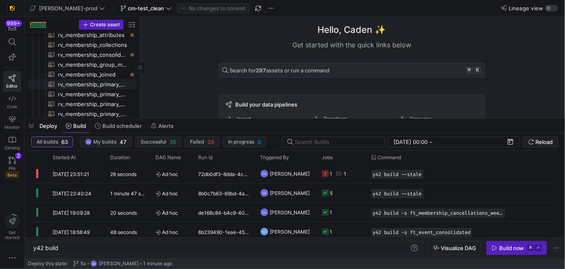
scroll to position [129, 0]
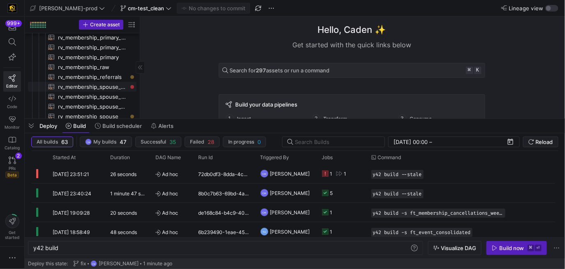
click at [94, 87] on span "rv_membership_spouse_dates​​​​​​​​​​" at bounding box center [92, 86] width 69 height 9
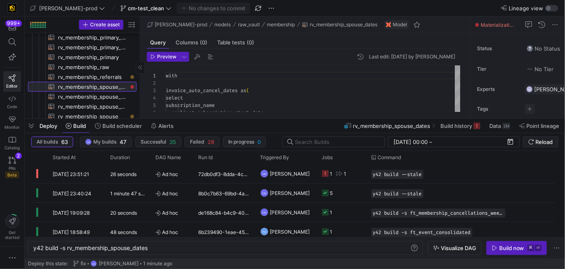
type textarea "y42 build -s rv_membership_spouse_dates"
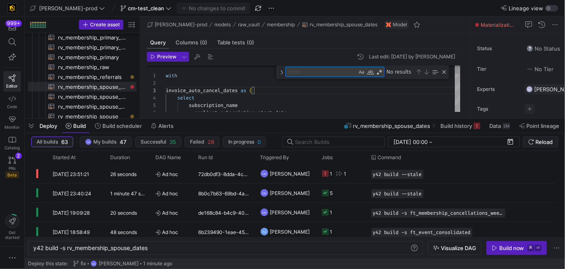
type textarea ", s.latest_cancel_date , s.latest_earliest_invoice_date , s.latest_subscription…"
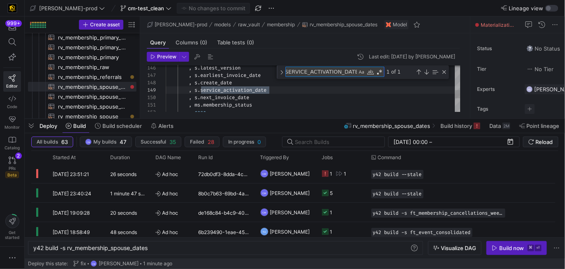
type textarea "SERVICE_ACTIVATION_DATE"
drag, startPoint x: 287, startPoint y: 89, endPoint x: 153, endPoint y: 90, distance: 134.1
type textarea ", s.latest_cancel_date , s.latest_earliest_invoice_date , s.latest_subscription…"
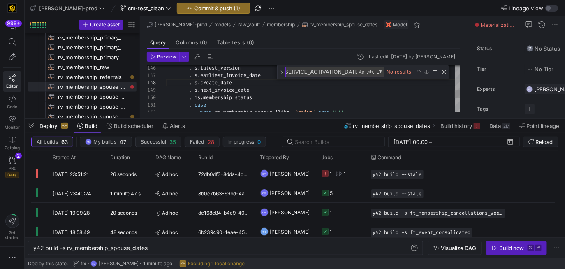
click at [194, 7] on span "Commit & push (1)" at bounding box center [217, 8] width 46 height 7
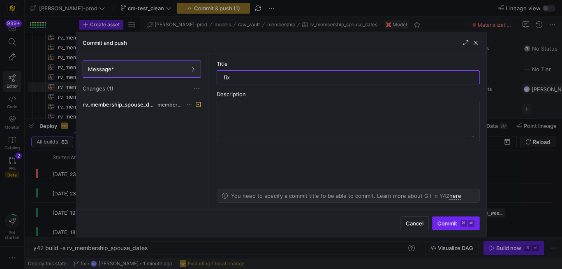
type input "fix"
click at [459, 221] on span "Commit ⌘ ⏎" at bounding box center [456, 223] width 37 height 7
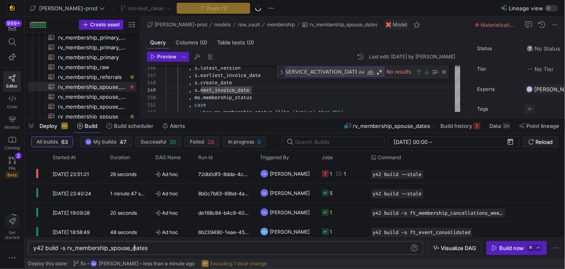
click at [133, 246] on div "y42 build -s rv_membership_spouse_dates" at bounding box center [221, 248] width 377 height 7
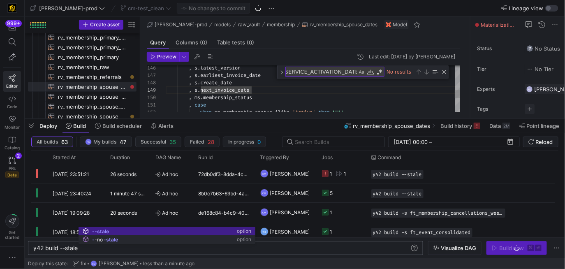
type textarea "y42 build --stale"
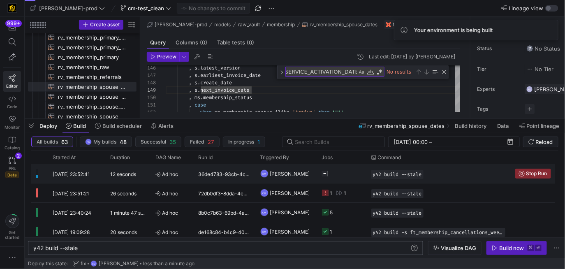
click at [350, 179] on y42-job-status-cell-renderer at bounding box center [341, 174] width 39 height 18
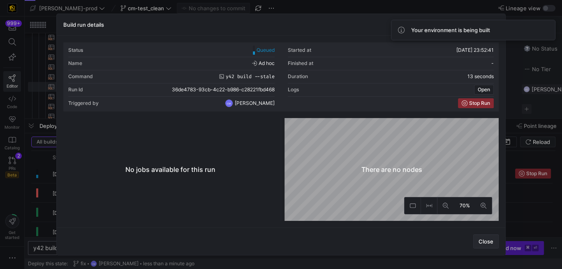
click at [493, 243] on span "Close" at bounding box center [486, 241] width 15 height 7
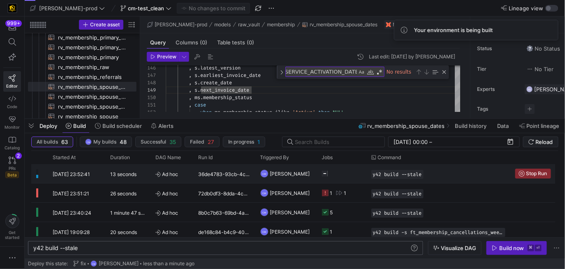
click at [427, 180] on div "y42 build --stale" at bounding box center [438, 173] width 144 height 19
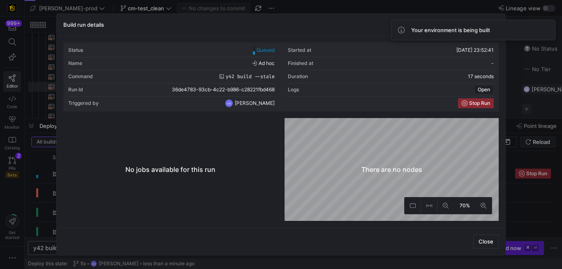
click at [502, 243] on div "Close" at bounding box center [281, 241] width 449 height 28
click at [485, 235] on button "Close" at bounding box center [485, 241] width 25 height 14
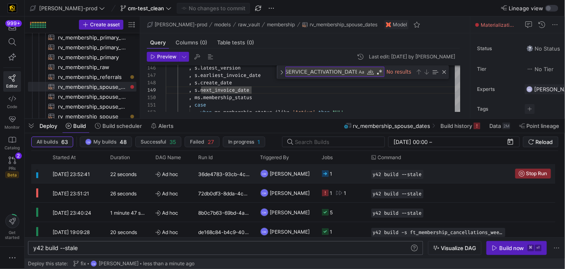
click at [346, 182] on y42-job-status-cell-renderer "1" at bounding box center [341, 174] width 39 height 18
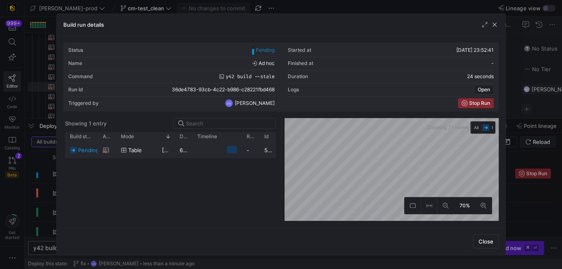
click at [206, 149] on y42-job-duration-timeline-cell-renderer at bounding box center [216, 149] width 39 height 15
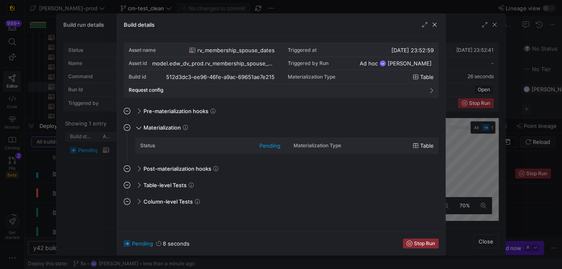
click at [87, 167] on div at bounding box center [281, 134] width 562 height 269
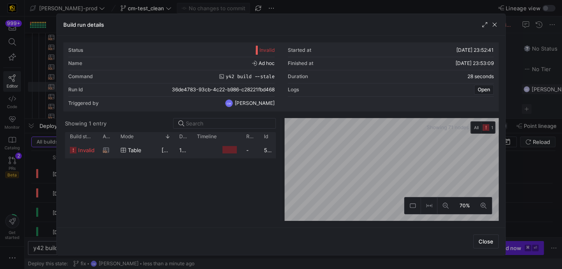
click at [151, 158] on div "invalid rv_membership_spouse_dates table 07/10/25, 23:52:59 12 seconds - 512d3d…" at bounding box center [171, 150] width 212 height 16
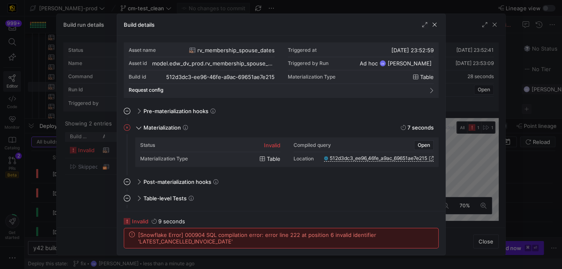
click at [199, 242] on span "[Snowflake Error] 000904 SQL compilation error: error line 222 at position 6 in…" at bounding box center [285, 238] width 295 height 13
copy span "LATEST_CANCELLED_INVOICE_DATE"
click at [218, 241] on span "[Snowflake Error] 000904 SQL compilation error: error line 222 at position 6 in…" at bounding box center [285, 238] width 295 height 13
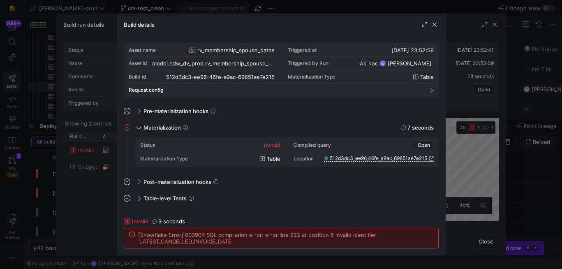
click at [292, 7] on div at bounding box center [281, 134] width 562 height 269
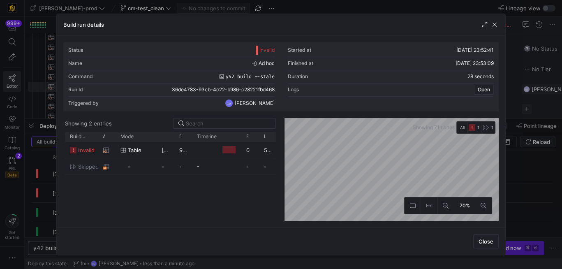
click at [292, 7] on div at bounding box center [281, 134] width 562 height 269
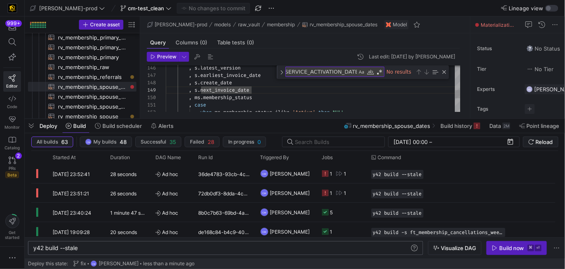
scroll to position [51, 68]
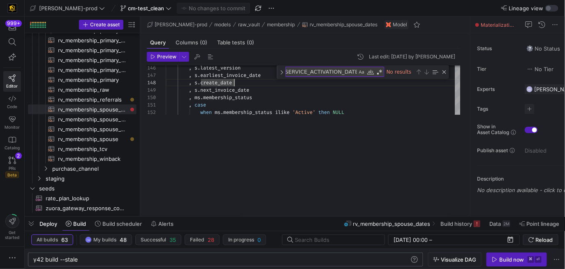
scroll to position [134, 0]
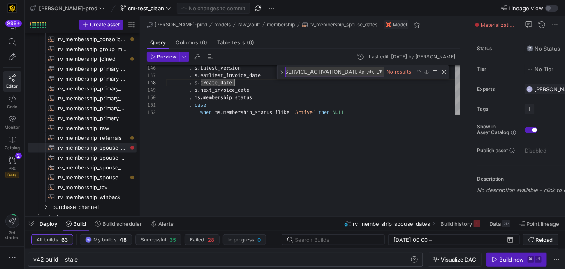
drag, startPoint x: 266, startPoint y: 119, endPoint x: 257, endPoint y: 301, distance: 181.6
click at [257, 269] on html "999+ Editor Code Monitor Catalog PRs Beta 2 Get started edw-dv-prod cm-test_cle…" at bounding box center [282, 134] width 565 height 269
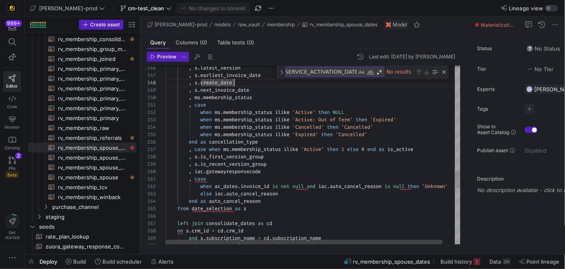
type textarea ", case when ac_dates.invoice_id is not null and iac.auto_cancel_reason is null …"
type textarea "s"
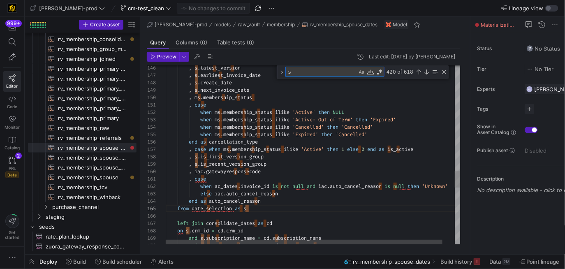
scroll to position [0, 0]
paste textarea "LATEST_CANCELLED_INVOICE_DATE"
type textarea ", latest_cancel_date , latest_cancelled_invoice_date , latest_next_invoice_date…"
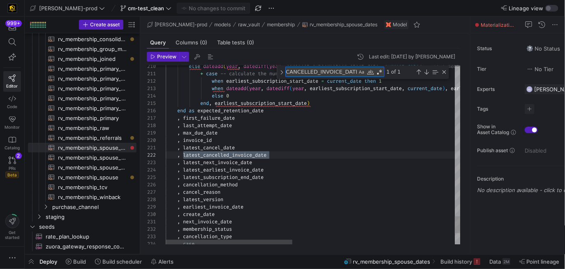
type textarea "LATEST_CANCELLED_INVOICE_DATE"
drag, startPoint x: 270, startPoint y: 160, endPoint x: 122, endPoint y: 155, distance: 148.1
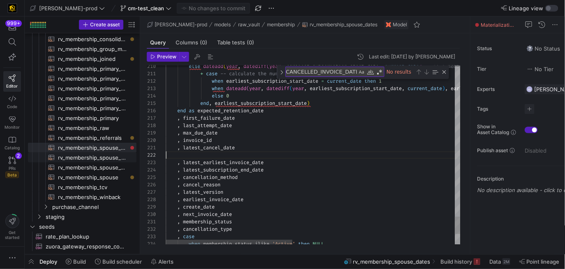
scroll to position [0, 71]
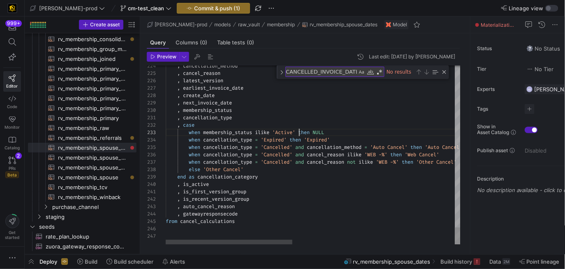
type textarea "with invoice_auto_cancel_dates as ( select subscription_name , earliest_subscri…"
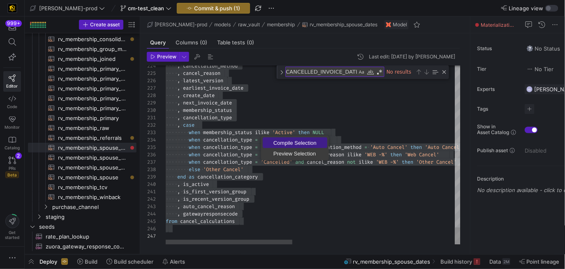
click at [283, 140] on span "Compile Selection" at bounding box center [295, 142] width 65 height 5
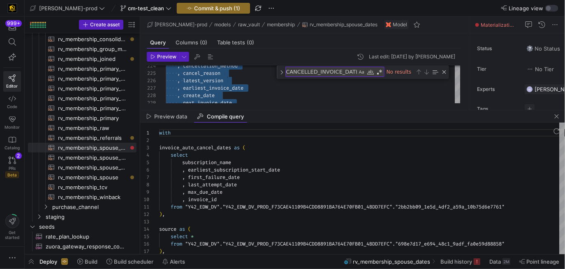
scroll to position [74, 0]
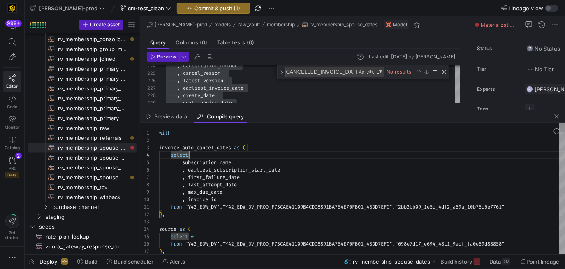
type textarea "with invoice_auto_cancel_dates as ( select subscription_name , earliest_subscri…"
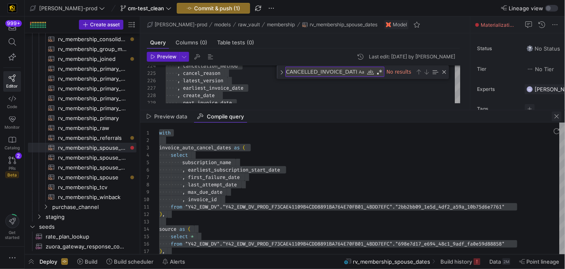
click at [559, 116] on span "button" at bounding box center [557, 116] width 10 height 10
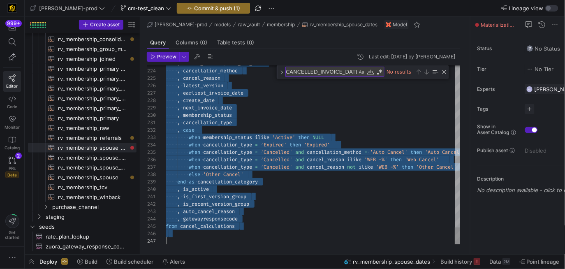
type textarea ", cancellation_type , case when membership_status ilike 'Active' then NULL when…"
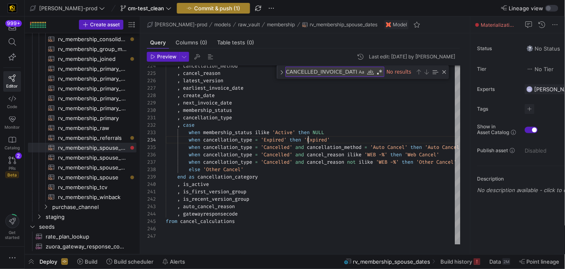
click at [215, 6] on span "Commit & push (1)" at bounding box center [217, 8] width 46 height 7
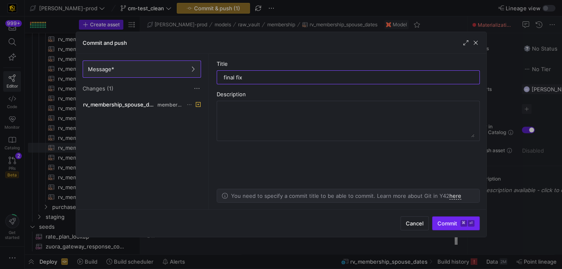
type input "final fix"
click at [461, 224] on kbd "⌘" at bounding box center [464, 223] width 7 height 7
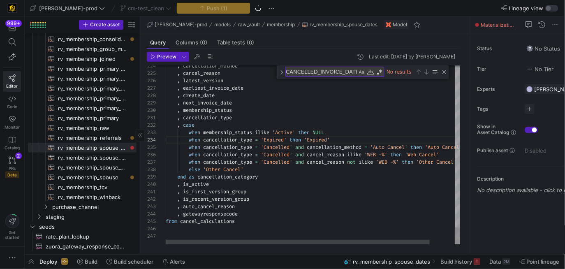
drag, startPoint x: 461, startPoint y: 224, endPoint x: 138, endPoint y: 234, distance: 323.0
click at [139, 233] on as-split "Create asset Drag here to set row groups Drag here to set column labels Group 1…" at bounding box center [295, 135] width 540 height 238
click at [34, 260] on span "button" at bounding box center [31, 262] width 13 height 14
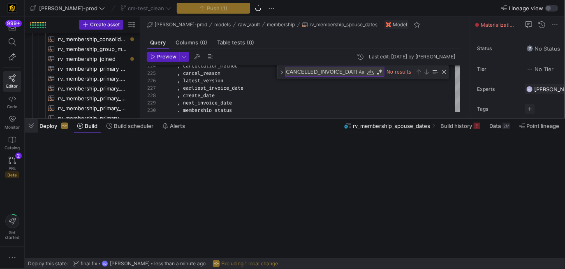
scroll to position [198, 0]
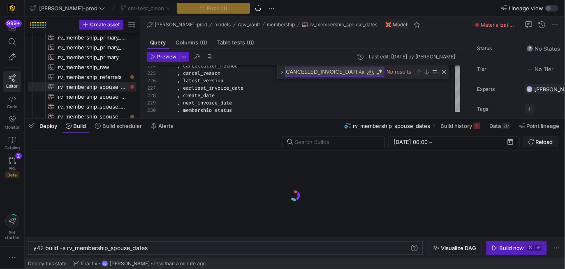
click at [136, 246] on div "y42 build -s rv_membership_spouse_dates" at bounding box center [221, 248] width 377 height 7
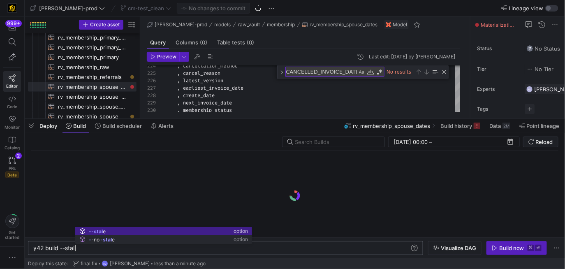
type textarea "y42 build --stale"
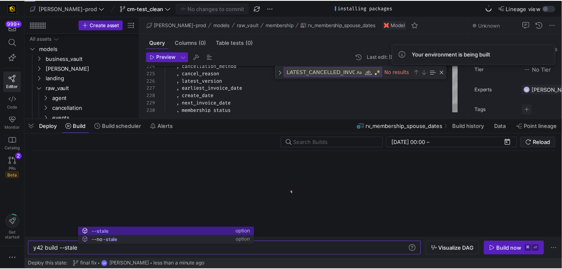
scroll to position [0, 45]
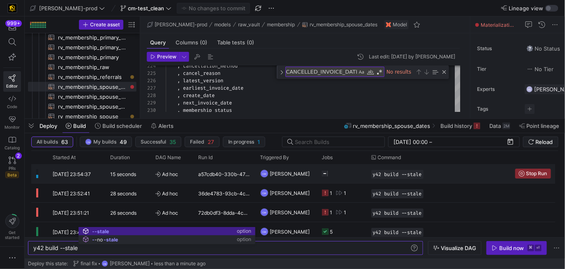
type textarea "y42 build --stale"
click at [306, 169] on y42-orchestration-triggered-by "CM [PERSON_NAME]" at bounding box center [286, 174] width 52 height 18
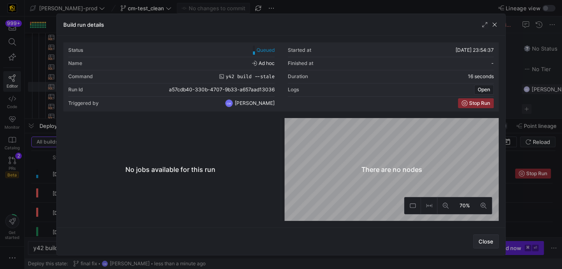
click at [483, 238] on span "button" at bounding box center [486, 241] width 25 height 13
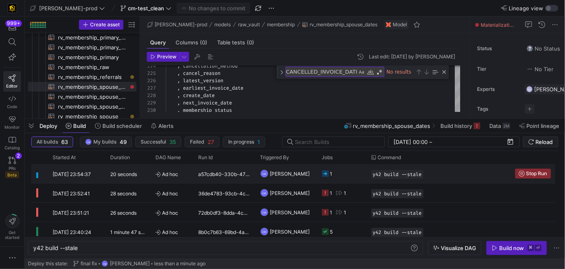
click at [359, 180] on y42-job-status-cell-renderer "1" at bounding box center [341, 174] width 39 height 18
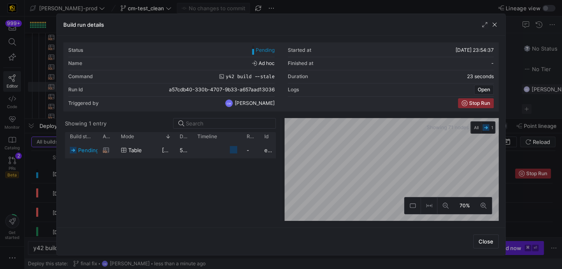
click at [214, 150] on y42-job-duration-timeline-cell-renderer at bounding box center [216, 149] width 39 height 15
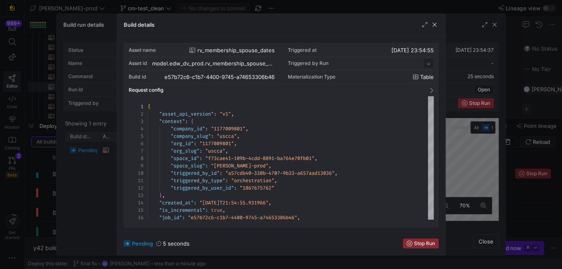
scroll to position [74, 0]
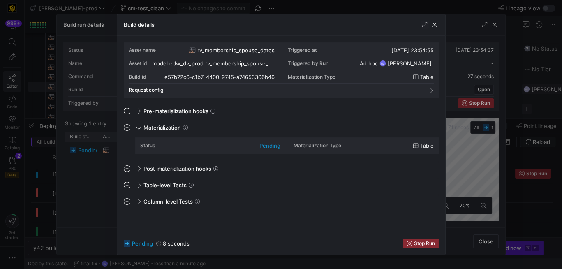
click at [97, 181] on div at bounding box center [281, 134] width 562 height 269
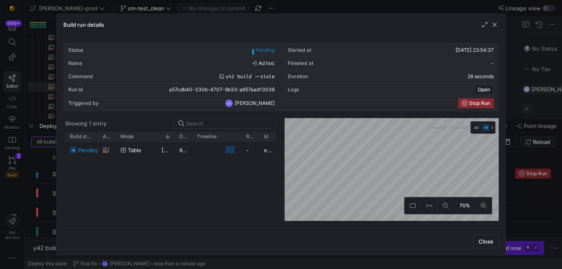
click at [43, 173] on div at bounding box center [281, 134] width 562 height 269
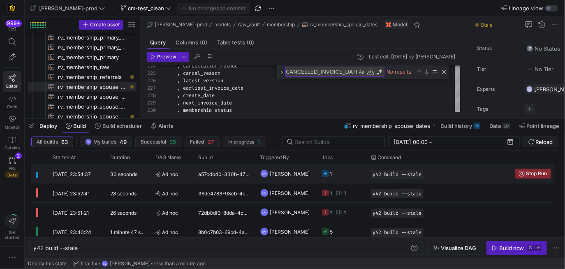
click at [346, 173] on y42-job-status-cell-renderer "1" at bounding box center [341, 174] width 39 height 18
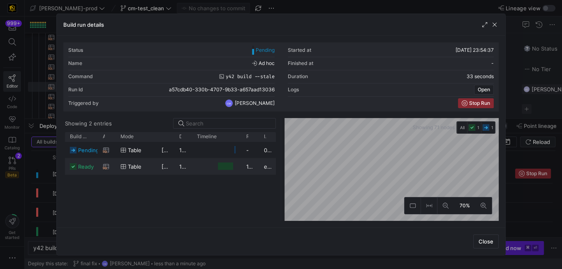
click at [198, 162] on y42-job-duration-timeline-cell-renderer "Press SPACE to select this row." at bounding box center [216, 166] width 39 height 15
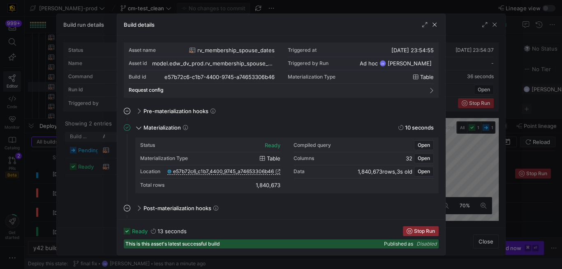
click at [104, 187] on div at bounding box center [281, 134] width 562 height 269
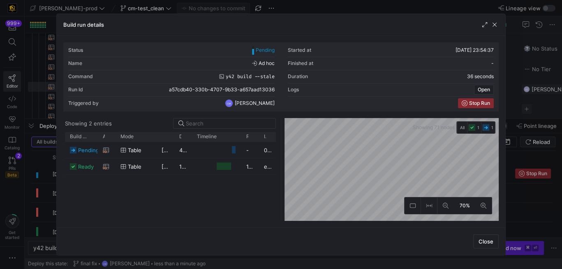
click at [30, 189] on div at bounding box center [281, 134] width 562 height 269
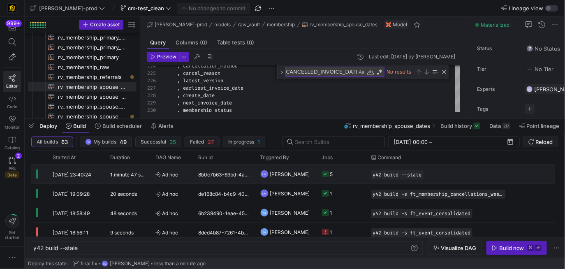
scroll to position [0, 0]
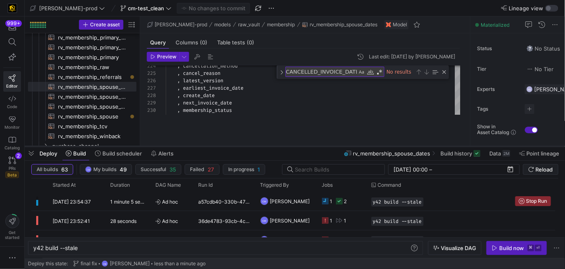
drag, startPoint x: 324, startPoint y: 120, endPoint x: 320, endPoint y: 155, distance: 35.2
click at [320, 148] on div at bounding box center [295, 146] width 540 height 3
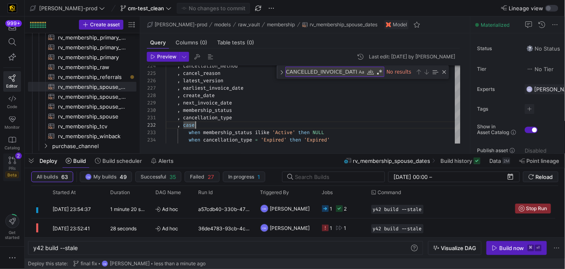
click at [15, 162] on icon at bounding box center [12, 160] width 7 height 7
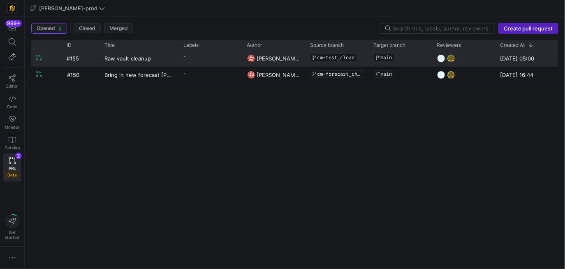
click at [202, 60] on y42-pull-request-list-view-label-cell-renderer "-" at bounding box center [210, 57] width 53 height 12
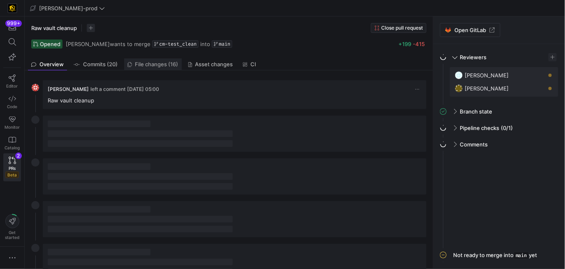
click at [175, 63] on span "File changes (16)" at bounding box center [156, 64] width 43 height 5
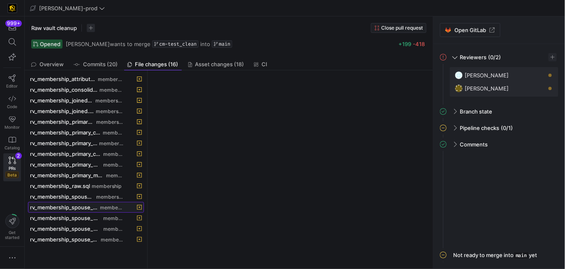
click at [97, 209] on span "rv_membership_spouse_dates.sql" at bounding box center [64, 207] width 69 height 7
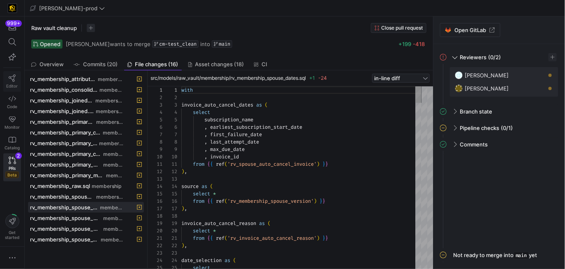
click at [8, 77] on link "Editor" at bounding box center [12, 81] width 18 height 21
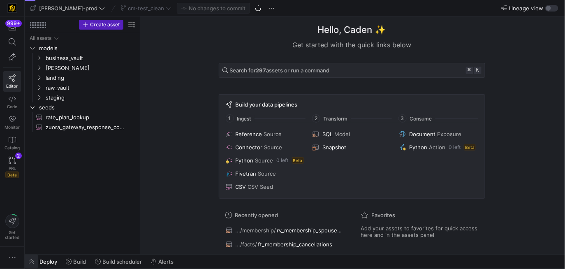
click at [34, 262] on span "button" at bounding box center [31, 262] width 13 height 14
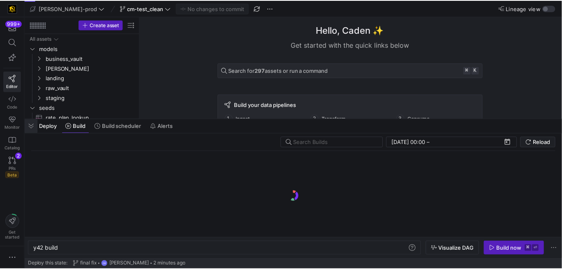
scroll to position [0, 25]
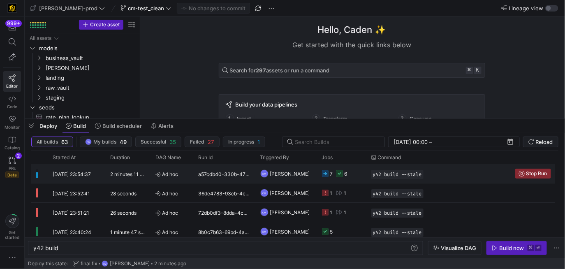
click at [271, 176] on span "[PERSON_NAME]" at bounding box center [290, 173] width 40 height 19
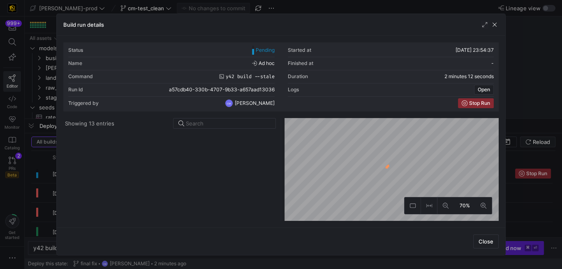
click at [37, 191] on div at bounding box center [281, 134] width 562 height 269
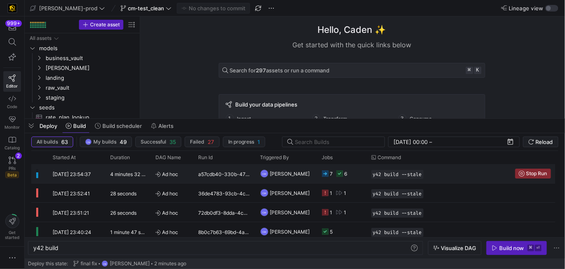
click at [364, 173] on div "7 6" at bounding box center [341, 173] width 49 height 19
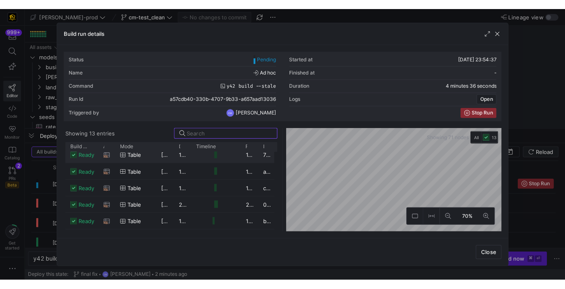
scroll to position [0, 0]
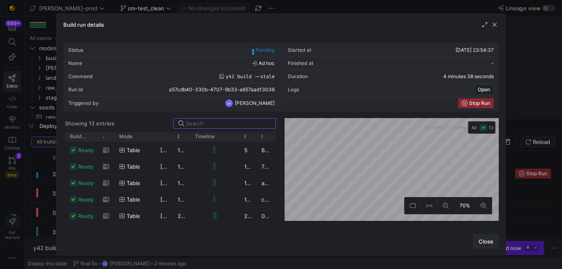
click at [484, 245] on span "button" at bounding box center [486, 241] width 25 height 13
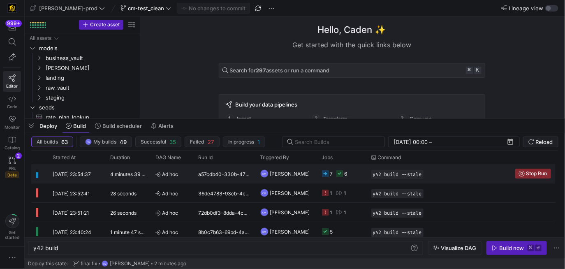
click at [310, 177] on y42-orchestration-triggered-by "CM [PERSON_NAME]" at bounding box center [286, 174] width 52 height 18
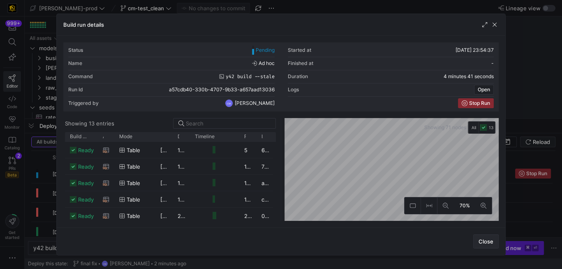
click at [485, 242] on span "Close" at bounding box center [486, 241] width 15 height 7
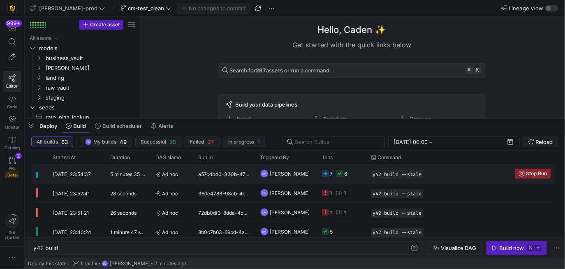
click at [308, 177] on y42-orchestration-triggered-by "CM [PERSON_NAME]" at bounding box center [286, 174] width 52 height 18
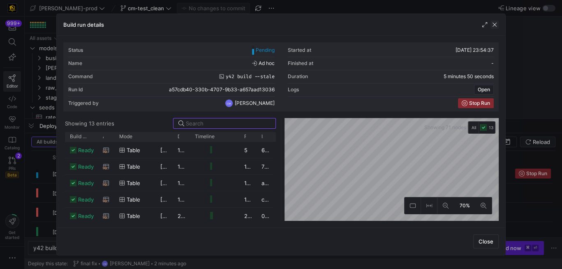
click at [499, 22] on span "button" at bounding box center [495, 25] width 8 height 8
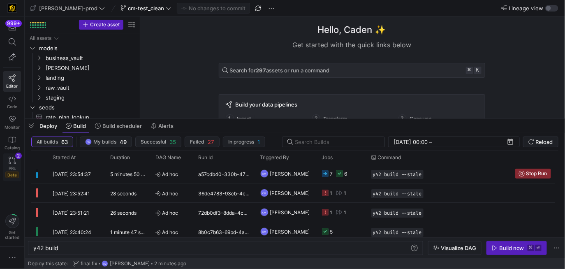
click at [12, 158] on icon at bounding box center [12, 160] width 7 height 7
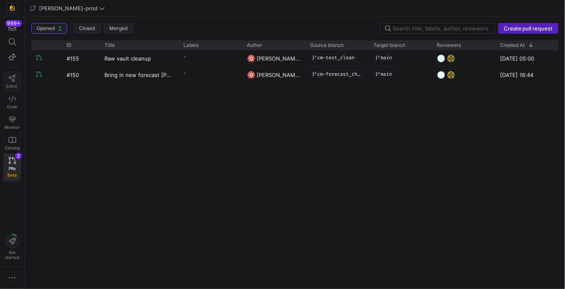
click at [9, 76] on icon at bounding box center [12, 77] width 7 height 7
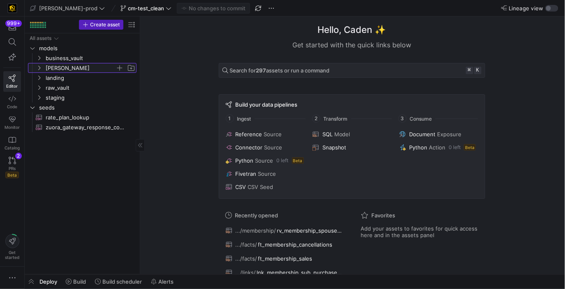
click at [87, 70] on span "[PERSON_NAME]" at bounding box center [81, 67] width 70 height 9
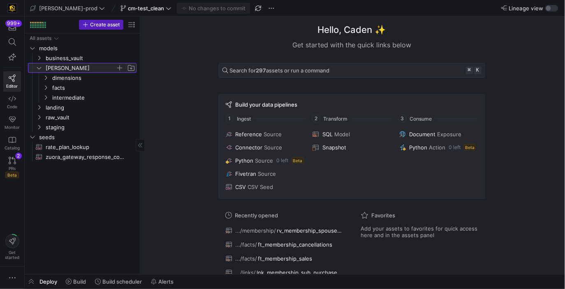
click at [87, 70] on span "[PERSON_NAME]" at bounding box center [81, 67] width 70 height 9
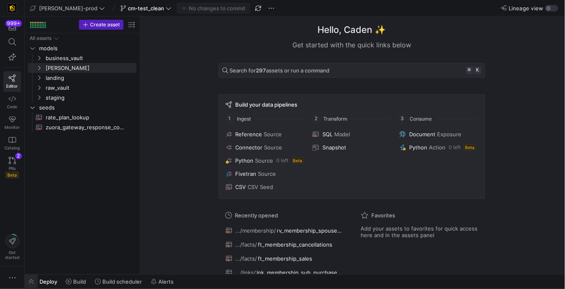
click at [33, 269] on span "button" at bounding box center [31, 281] width 13 height 14
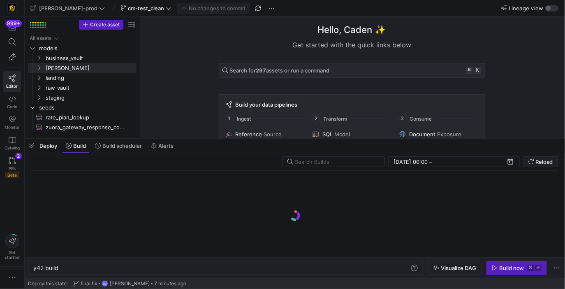
scroll to position [0, 25]
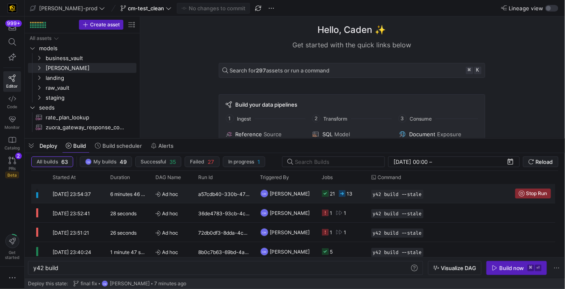
click at [357, 197] on y42-job-status-cell-renderer "21 13" at bounding box center [341, 193] width 39 height 18
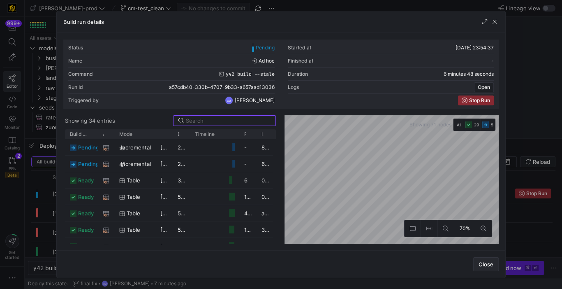
click at [484, 261] on span "Close" at bounding box center [486, 264] width 15 height 7
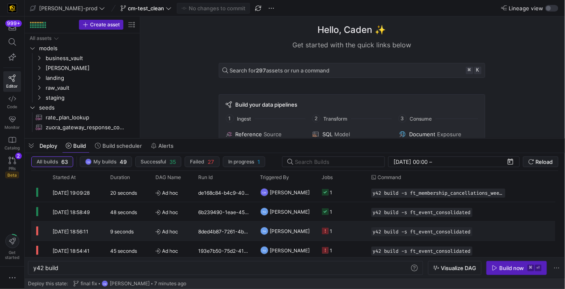
scroll to position [0, 0]
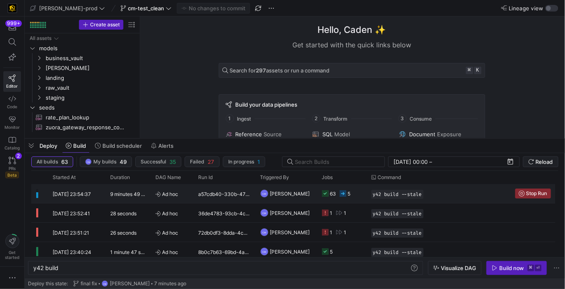
click at [362, 194] on div "63 5" at bounding box center [341, 193] width 49 height 19
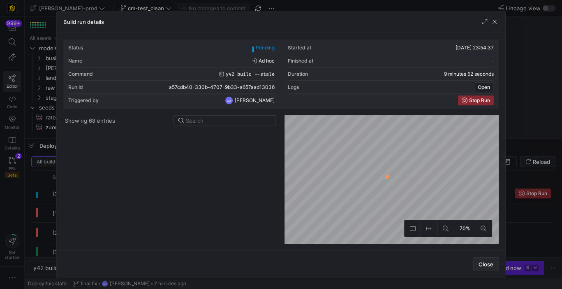
click at [482, 262] on span "Close" at bounding box center [486, 264] width 15 height 7
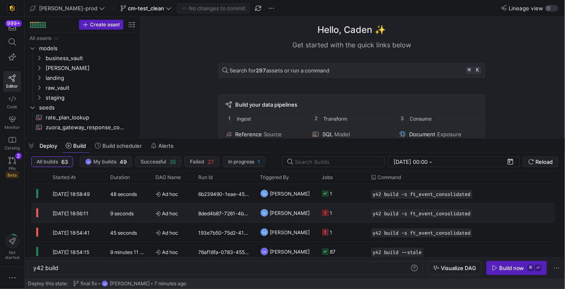
scroll to position [111, 0]
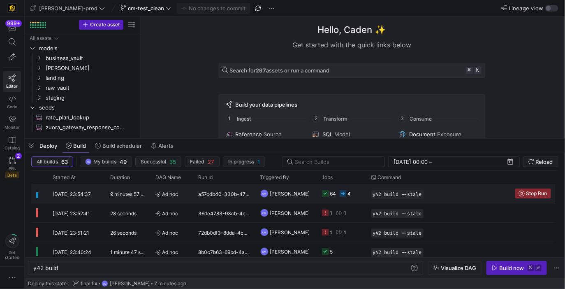
click at [360, 197] on y42-job-status-cell-renderer "64 4" at bounding box center [341, 193] width 39 height 18
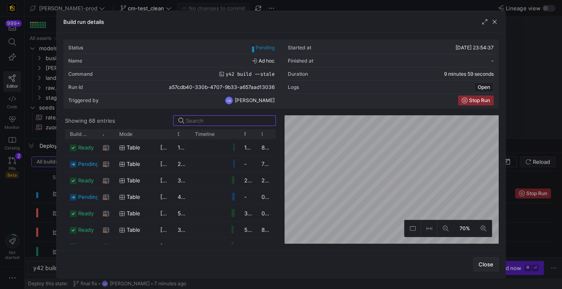
click at [483, 261] on span "Close" at bounding box center [486, 264] width 15 height 7
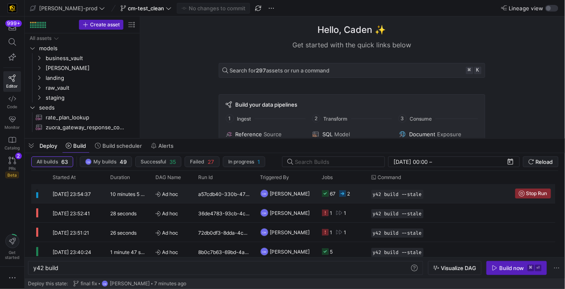
click at [364, 201] on div "67 2" at bounding box center [341, 193] width 49 height 19
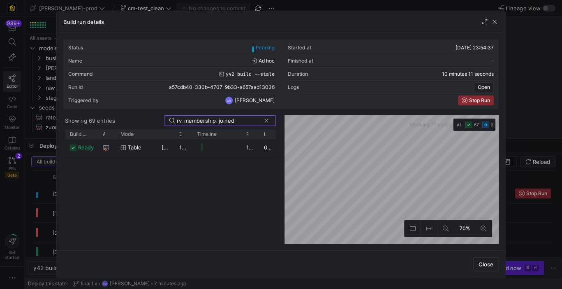
type input "rv_membership_joined"
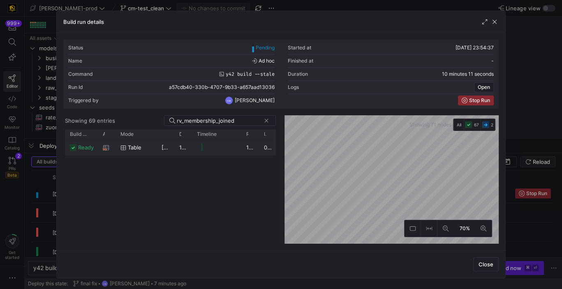
click at [218, 150] on y42-job-duration-timeline-cell-renderer "Press SPACE to select this row." at bounding box center [216, 146] width 39 height 15
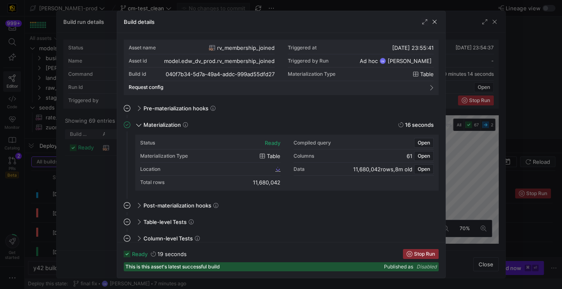
click at [97, 183] on div at bounding box center [281, 144] width 562 height 289
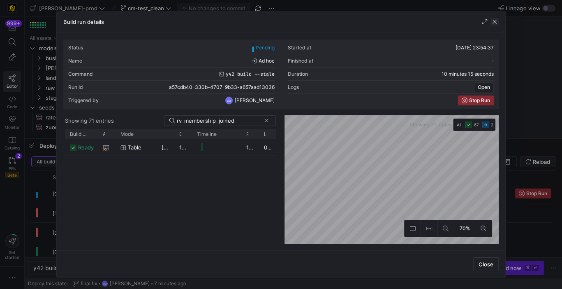
click at [498, 22] on span "button" at bounding box center [495, 22] width 8 height 8
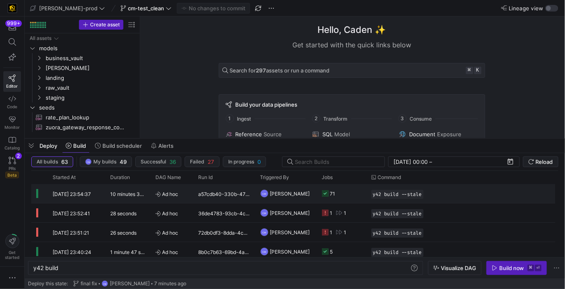
click at [254, 197] on div "a57cdb40-330b-4707-9b33-a657aad13036" at bounding box center [225, 193] width 62 height 19
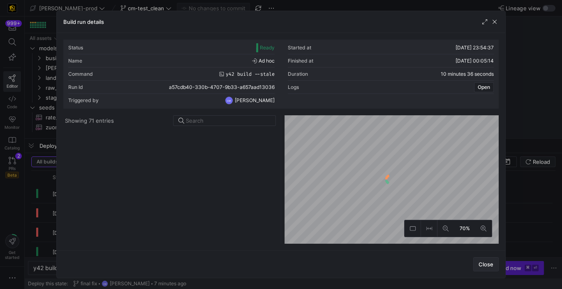
click at [485, 267] on span "Close" at bounding box center [486, 264] width 15 height 7
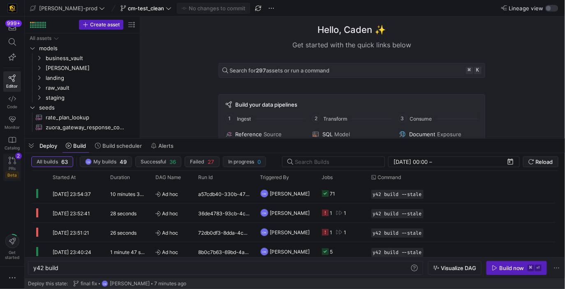
click at [13, 162] on icon at bounding box center [12, 160] width 7 height 7
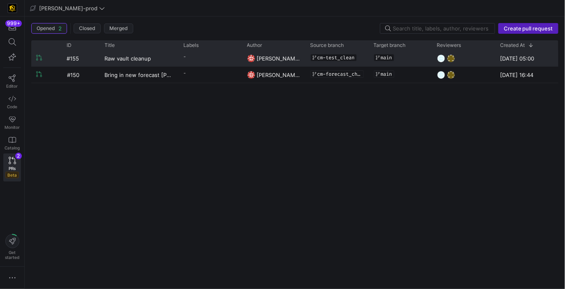
click at [207, 59] on y42-pull-request-list-view-label-cell-renderer "-" at bounding box center [210, 57] width 53 height 12
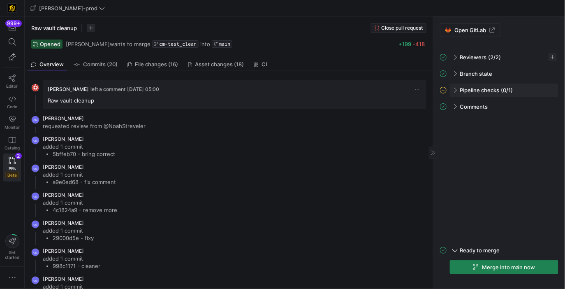
click at [455, 90] on span at bounding box center [454, 90] width 7 height 4
click at [543, 107] on span "button" at bounding box center [542, 107] width 8 height 8
click at [525, 118] on span "Open" at bounding box center [512, 118] width 57 height 7
click at [545, 106] on span "button" at bounding box center [548, 107] width 8 height 8
click at [531, 116] on span "Open" at bounding box center [518, 118] width 57 height 7
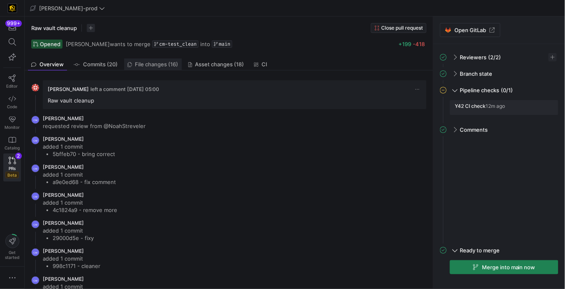
click at [153, 64] on span "File changes (16)" at bounding box center [156, 64] width 43 height 5
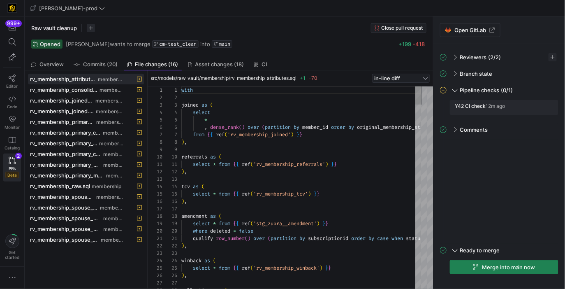
drag, startPoint x: 147, startPoint y: 111, endPoint x: 325, endPoint y: 118, distance: 177.8
click at [94, 219] on span "rv_membership_spouse_membership.sql" at bounding box center [66, 218] width 72 height 7
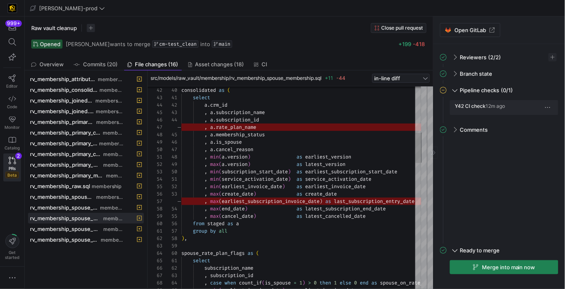
click at [548, 106] on span "button" at bounding box center [548, 107] width 8 height 8
click at [533, 118] on span "Open" at bounding box center [518, 118] width 57 height 7
click at [14, 79] on icon at bounding box center [12, 77] width 7 height 7
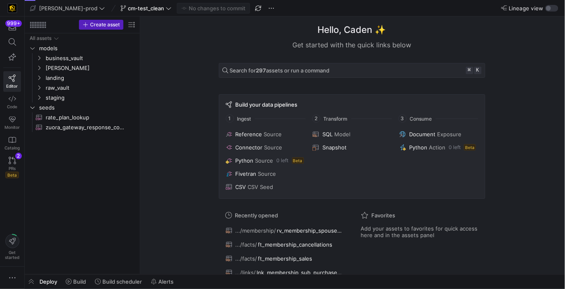
click at [128, 6] on span "cm-test_clean" at bounding box center [146, 8] width 36 height 7
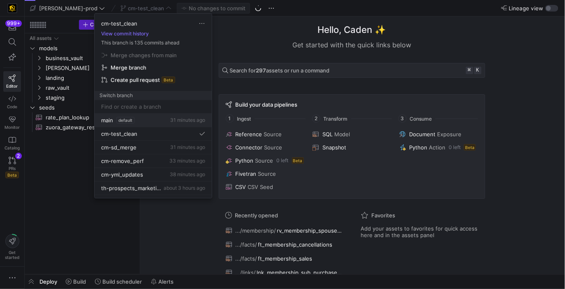
click at [127, 117] on span "default" at bounding box center [125, 120] width 18 height 7
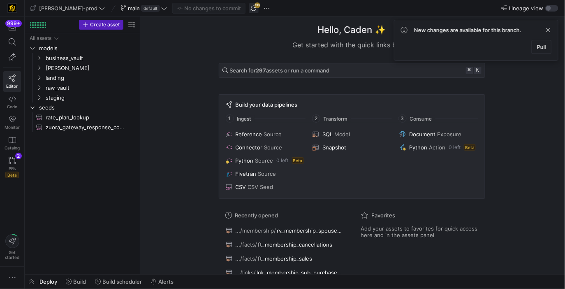
click at [249, 9] on span "button" at bounding box center [254, 8] width 10 height 10
click at [29, 269] on span "button" at bounding box center [31, 281] width 13 height 14
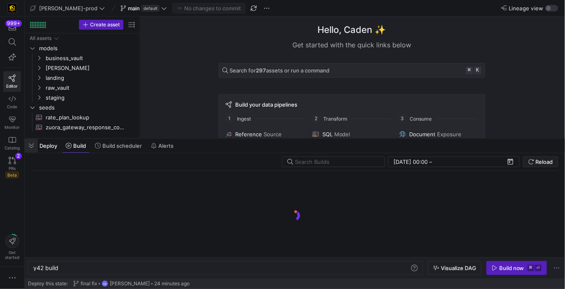
scroll to position [0, 25]
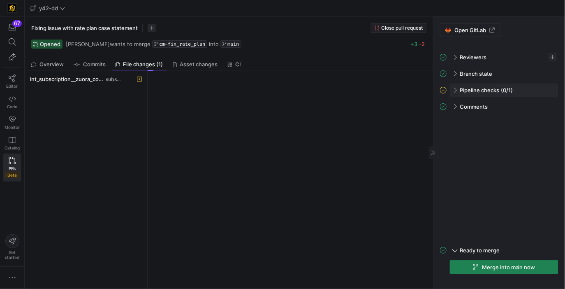
click at [453, 88] on span at bounding box center [454, 90] width 7 height 4
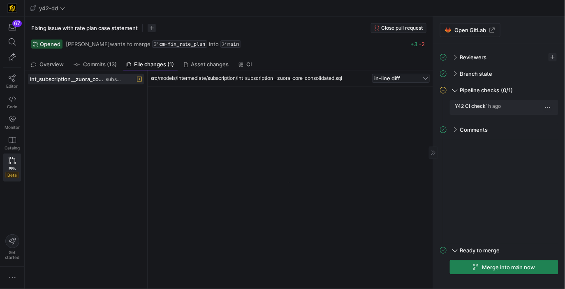
click at [546, 105] on span "button" at bounding box center [548, 107] width 8 height 8
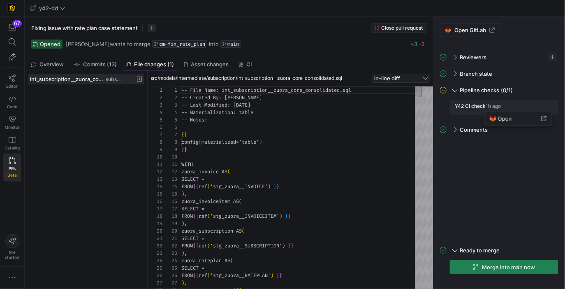
scroll to position [74, 0]
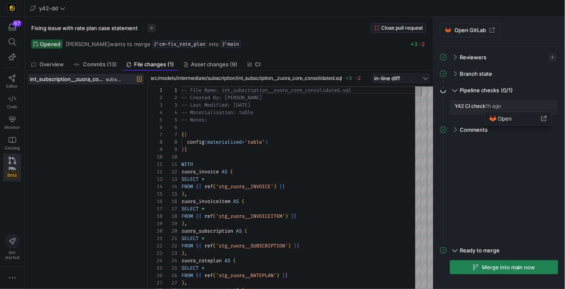
click at [453, 90] on div at bounding box center [282, 144] width 565 height 289
click at [453, 90] on div "Pipeline checks (0/1)" at bounding box center [504, 89] width 109 height 13
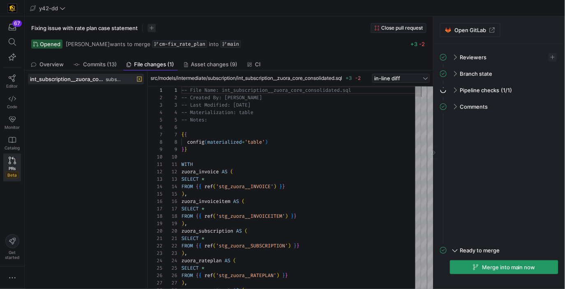
click at [502, 269] on span "Merge into main now" at bounding box center [508, 267] width 53 height 7
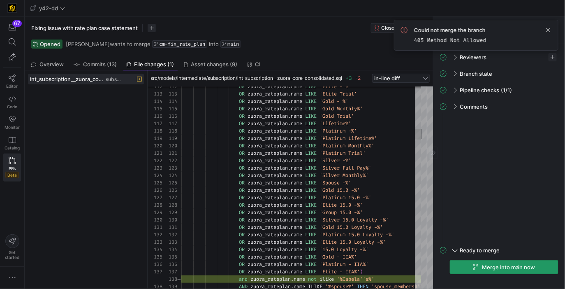
click at [552, 23] on div "Could not merge the branch 405 Method Not Allowed" at bounding box center [476, 35] width 165 height 31
click at [552, 28] on span at bounding box center [548, 30] width 10 height 10
click at [488, 264] on span "Merge into main now" at bounding box center [508, 267] width 53 height 7
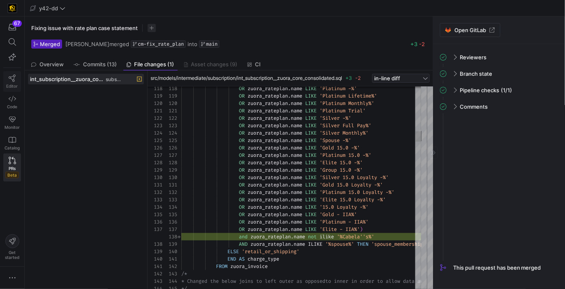
click at [14, 82] on link "Editor" at bounding box center [12, 81] width 18 height 21
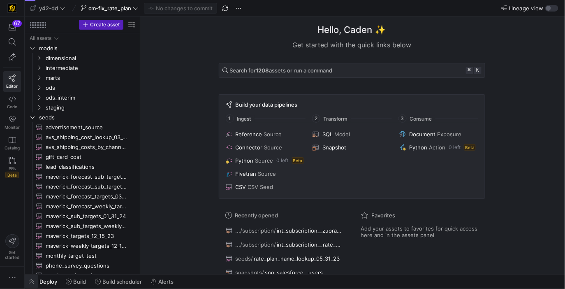
click at [31, 280] on span "button" at bounding box center [31, 281] width 13 height 14
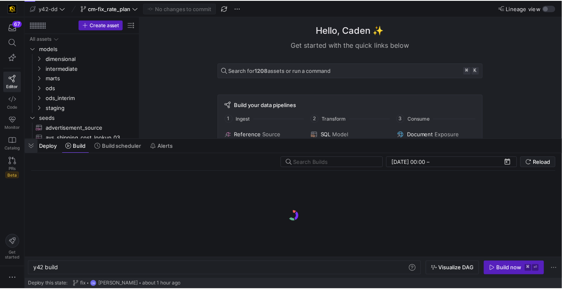
scroll to position [0, 25]
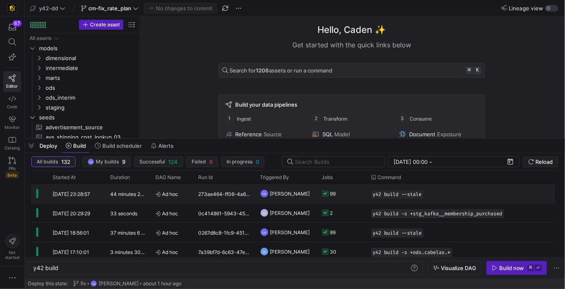
click at [352, 193] on y42-job-status-cell-renderer "99" at bounding box center [341, 193] width 39 height 18
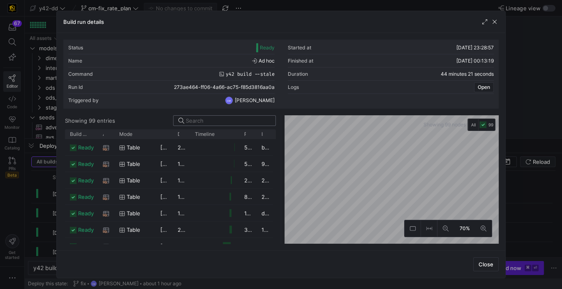
click at [219, 125] on div at bounding box center [224, 120] width 103 height 11
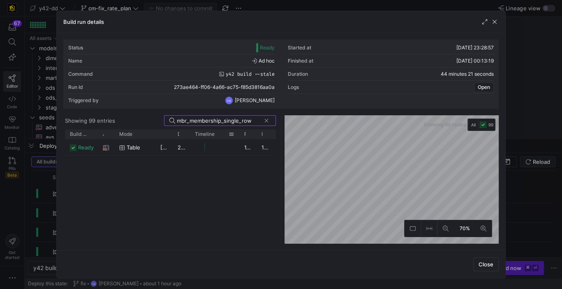
type input "mbr_membership_single_row"
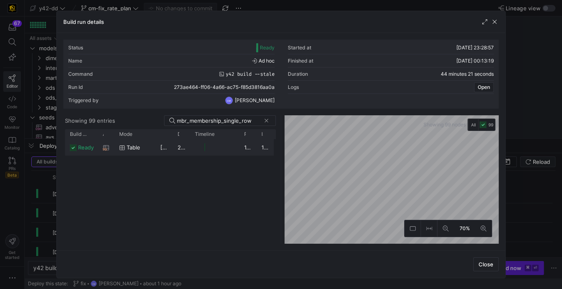
click at [218, 148] on y42-job-duration-timeline-cell-renderer at bounding box center [214, 146] width 39 height 15
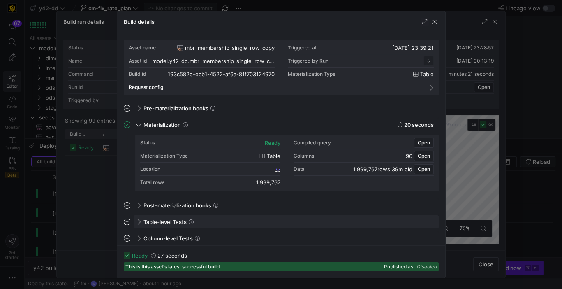
scroll to position [74, 0]
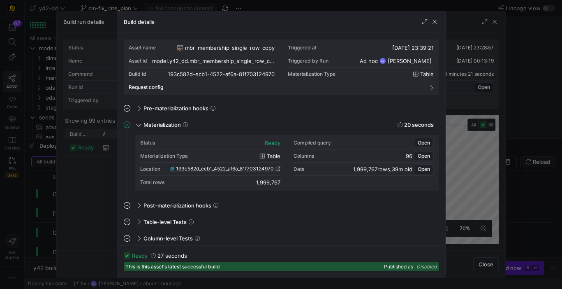
click at [245, 166] on span "193c582d_ecb1_4522_af6a_81f703124970" at bounding box center [225, 169] width 98 height 6
click at [88, 198] on div at bounding box center [281, 144] width 562 height 289
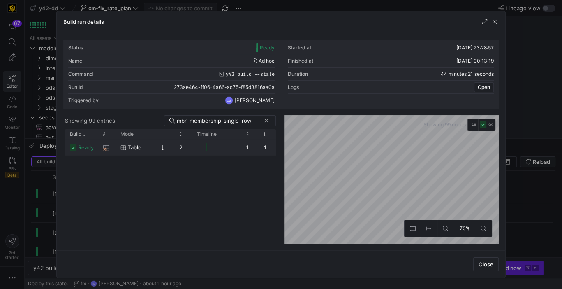
click at [236, 147] on div "Press SPACE to select this row." at bounding box center [216, 147] width 49 height 16
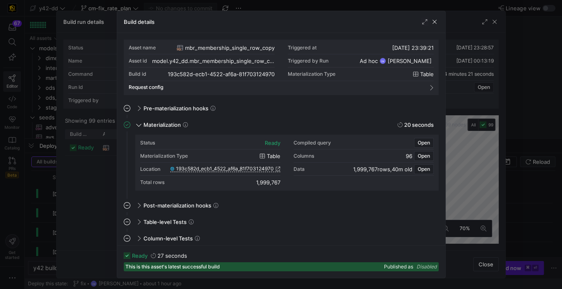
click at [93, 191] on div at bounding box center [281, 144] width 562 height 289
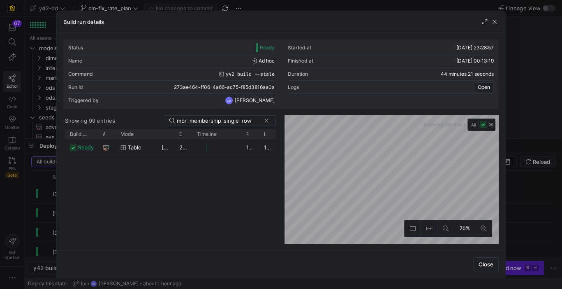
click at [52, 207] on div at bounding box center [281, 144] width 562 height 289
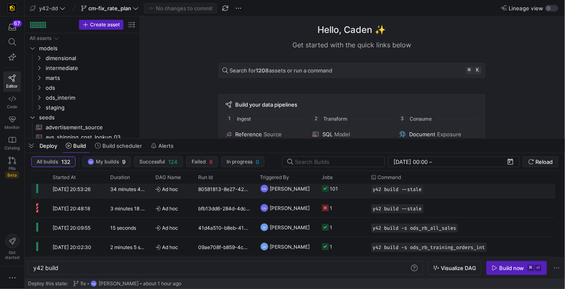
scroll to position [0, 0]
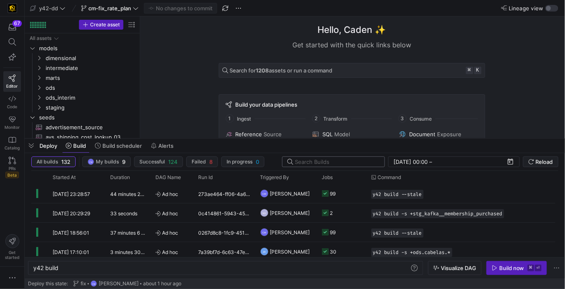
click at [353, 161] on input "text" at bounding box center [336, 161] width 83 height 7
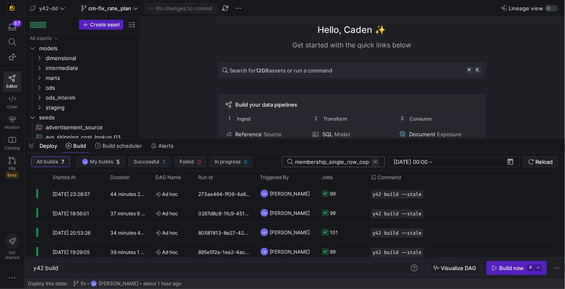
type input "mbr_membership_single_row_copy"
click at [377, 162] on span at bounding box center [375, 162] width 8 height 8
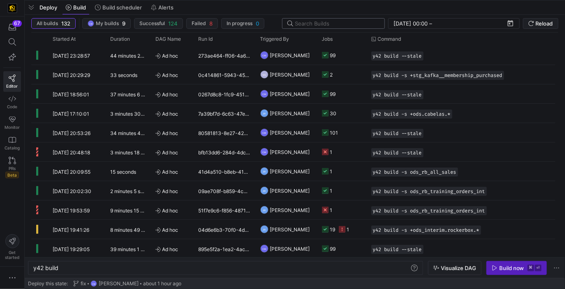
drag, startPoint x: 264, startPoint y: 137, endPoint x: 298, endPoint y: -17, distance: 157.4
click at [298, 0] on html "67 Editor Code Monitor Catalog PRs Beta Get started y42-dd cm-fix_rate_plan No …" at bounding box center [282, 144] width 565 height 289
click at [289, 39] on span "Triggered By" at bounding box center [274, 39] width 29 height 6
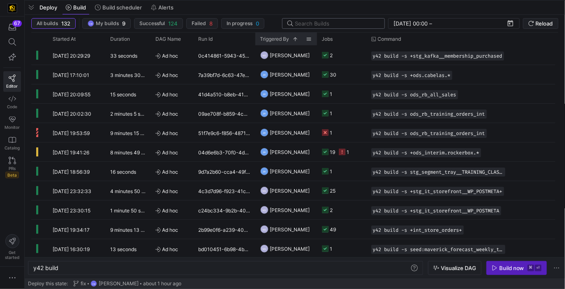
click at [289, 39] on span "Triggered By" at bounding box center [274, 39] width 29 height 6
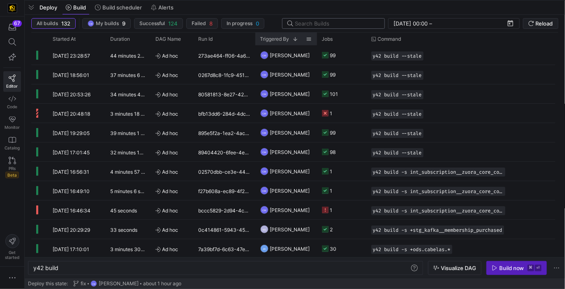
click at [289, 39] on span "Triggered By" at bounding box center [274, 39] width 29 height 6
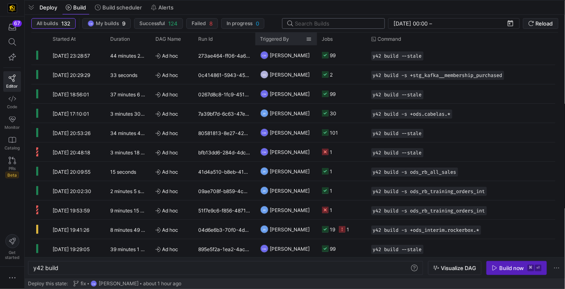
click at [289, 39] on span "Triggered By" at bounding box center [274, 39] width 29 height 6
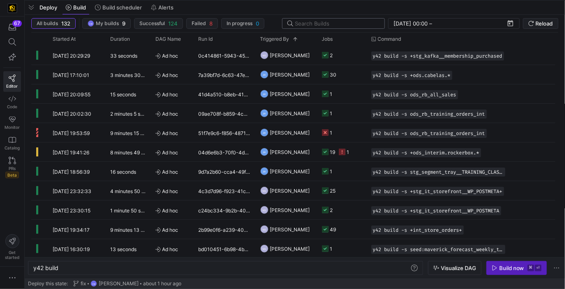
click at [328, 15] on y42-orchestration-build "All builds 132 CM My builds 9 Successful 124 Failed 8 In progress 0 07/09/2025,…" at bounding box center [295, 146] width 540 height 263
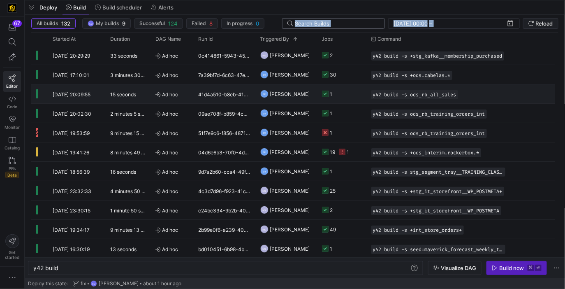
drag, startPoint x: 323, startPoint y: 12, endPoint x: 304, endPoint y: 129, distance: 118.3
click at [304, 128] on div "Deploy Build Build scheduler Alerts All builds 132 CM My builds 9 Successful 12…" at bounding box center [295, 139] width 540 height 278
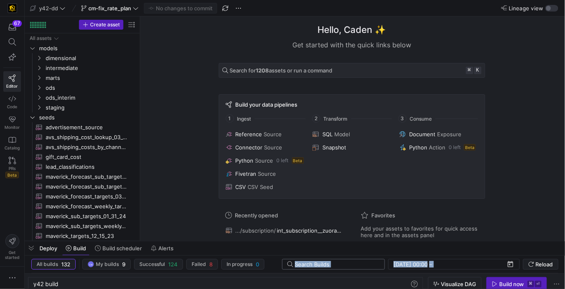
drag, startPoint x: 280, startPoint y: 1, endPoint x: 262, endPoint y: 242, distance: 241.3
click at [262, 242] on div at bounding box center [295, 240] width 540 height 3
click at [132, 9] on span "cm-fix_rate_plan" at bounding box center [110, 8] width 58 height 7
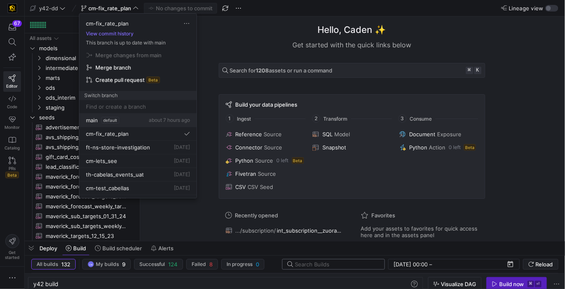
click at [139, 121] on div "main default about 7 hours ago" at bounding box center [138, 120] width 104 height 7
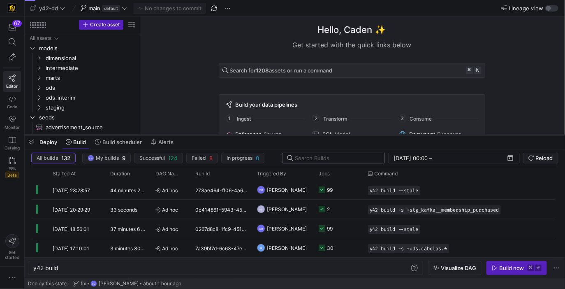
drag, startPoint x: 185, startPoint y: 241, endPoint x: 195, endPoint y: 135, distance: 106.6
click at [195, 135] on div at bounding box center [295, 134] width 540 height 3
click at [10, 41] on icon at bounding box center [12, 41] width 7 height 7
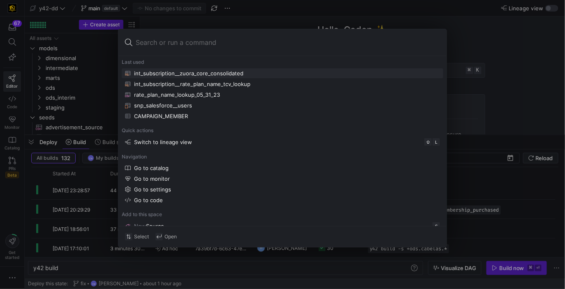
click at [184, 70] on button "int_subscription__zuora_core_consolidated" at bounding box center [283, 73] width 322 height 10
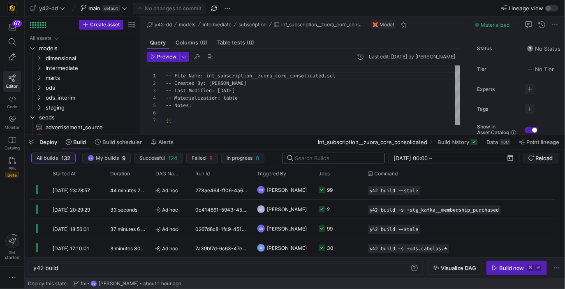
type textarea "y42 build -s int_subscription__zuora_core_consolidated"
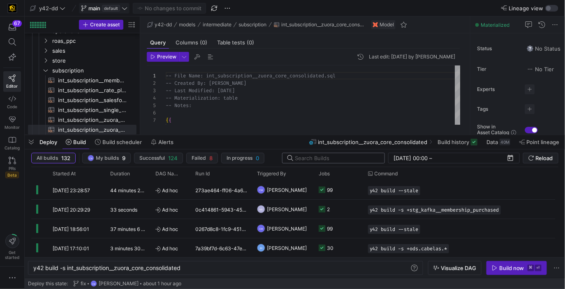
click at [127, 6] on icon at bounding box center [125, 8] width 6 height 6
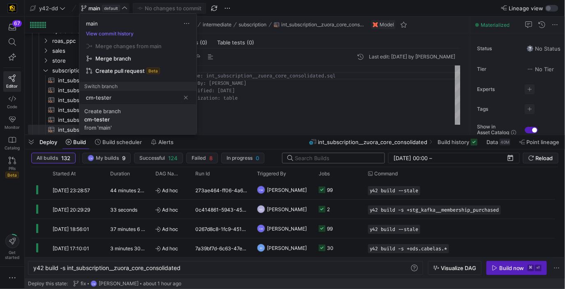
type input "cm-tester"
click at [121, 124] on span "Create branch cm-tester from 'main'" at bounding box center [137, 119] width 107 height 23
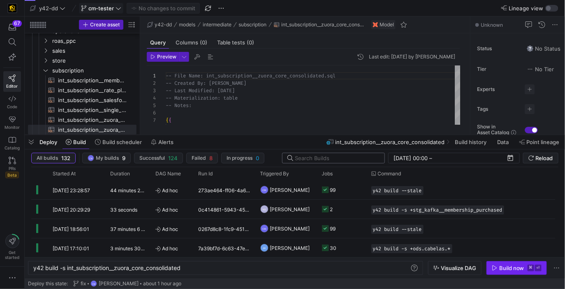
click at [512, 268] on div "Build now" at bounding box center [511, 267] width 25 height 7
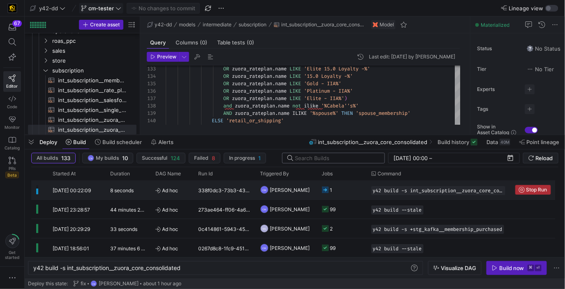
click at [531, 190] on span "Stop Run" at bounding box center [536, 190] width 21 height 6
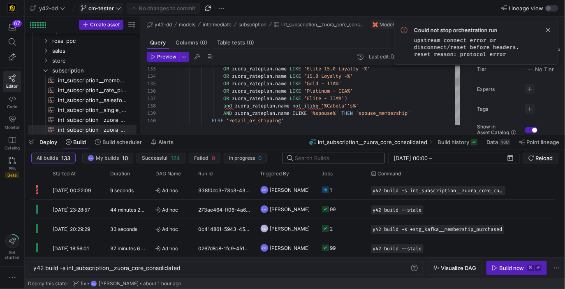
scroll to position [51, 198]
click at [548, 31] on span at bounding box center [548, 30] width 10 height 10
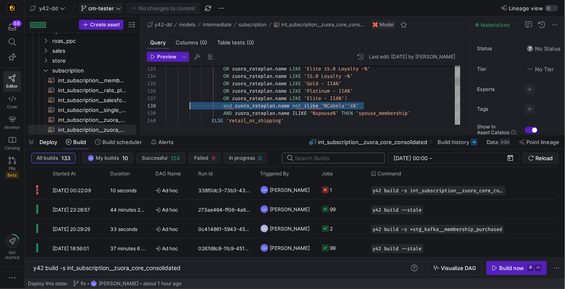
scroll to position [51, 0]
drag, startPoint x: 378, startPoint y: 106, endPoint x: 125, endPoint y: 105, distance: 252.9
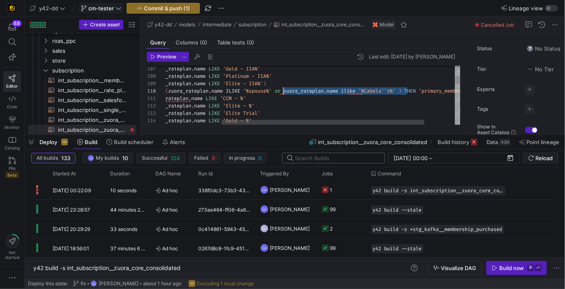
scroll to position [66, 195]
drag, startPoint x: 407, startPoint y: 91, endPoint x: 280, endPoint y: 91, distance: 127.5
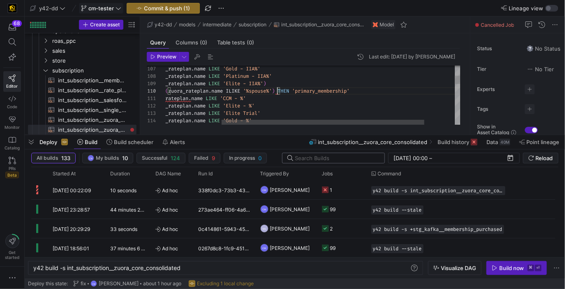
scroll to position [66, 192]
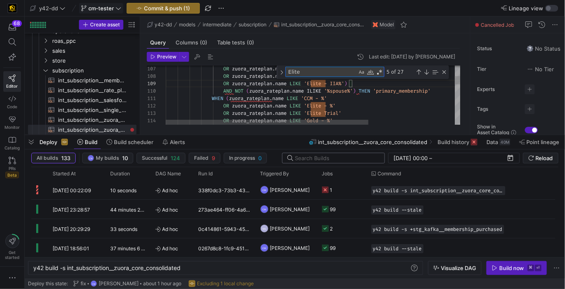
type textarea "WHEN ([URL][DOMAIN_NAME] LIKE 'CCM - %' OR [URL][DOMAIN_NAME] LIKE 'Elite - %' …"
type textarea "c"
type textarea "max_subscription_end_date AS subscription_end_date, zuora_subscription.status, …"
type textarea "ca"
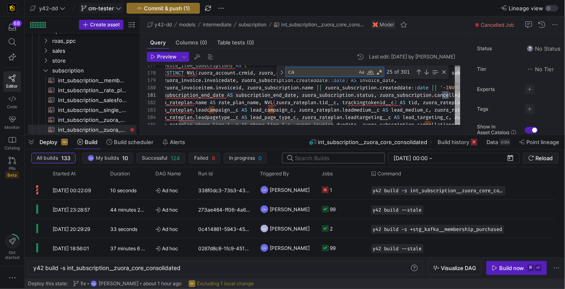
type textarea "OR zuora_rateplan.name LIKE 'Platinum 15.0 Loyalty -%' OR zuora_rateplan.name L…"
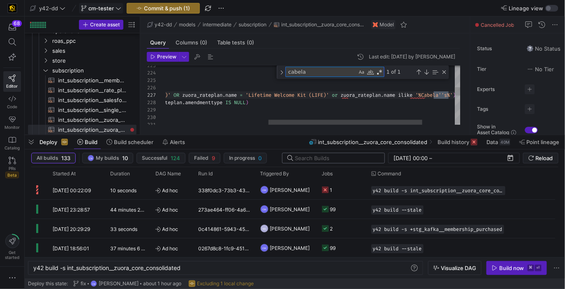
scroll to position [74, 482]
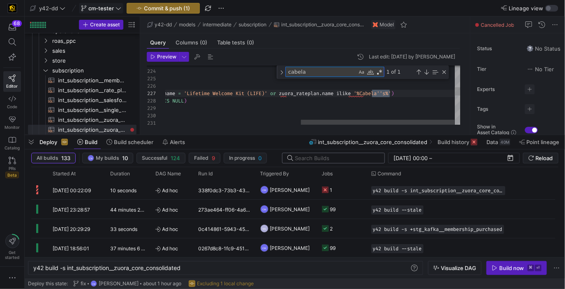
type textarea "cabela"
drag, startPoint x: 281, startPoint y: 92, endPoint x: 404, endPoint y: 93, distance: 123.4
type textarea "OR zuora_rateplan.name LIKE 'Platinum 15.0 Loyalty -%' OR zuora_rateplan.name L…"
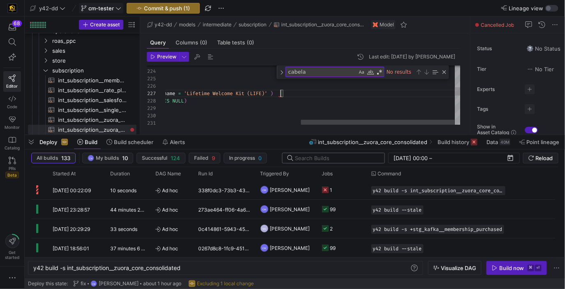
scroll to position [44, 370]
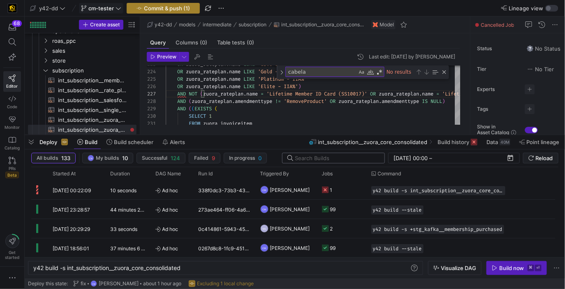
click at [178, 10] on span "Commit & push (1)" at bounding box center [167, 8] width 46 height 7
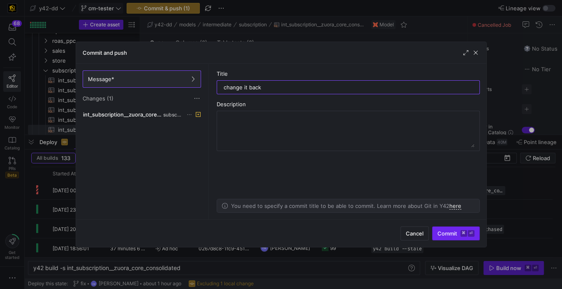
type input "change it back"
click at [456, 234] on span "Commit ⌘ ⏎" at bounding box center [456, 233] width 37 height 7
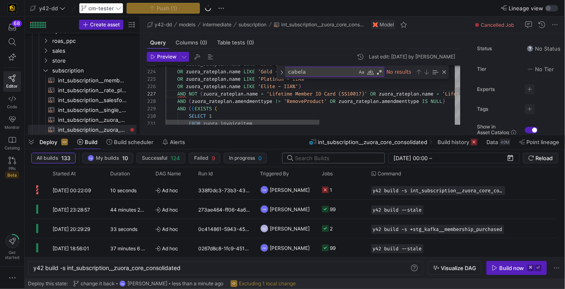
type textarea "IKE 'Platinum 15.0 Loyalty -%' OR zuora_rateplan.name LIKE 'Elite 15.0 Loyalty …"
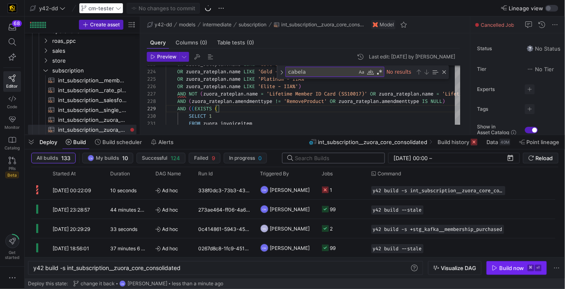
click at [497, 262] on span "button" at bounding box center [517, 267] width 60 height 13
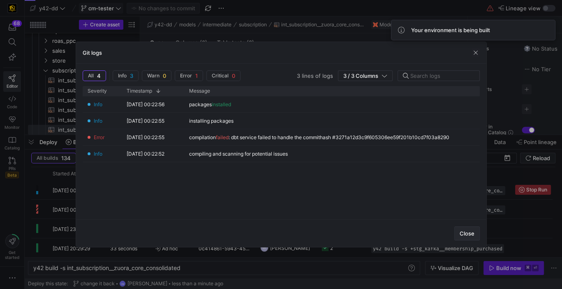
click at [461, 232] on span "Close" at bounding box center [467, 233] width 15 height 7
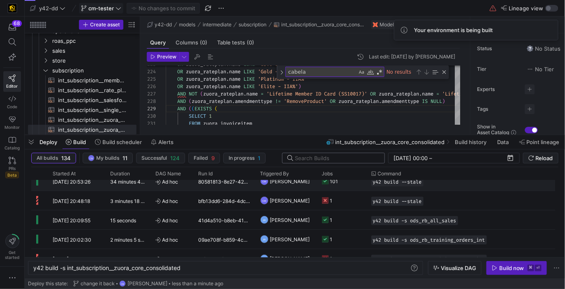
scroll to position [133, 0]
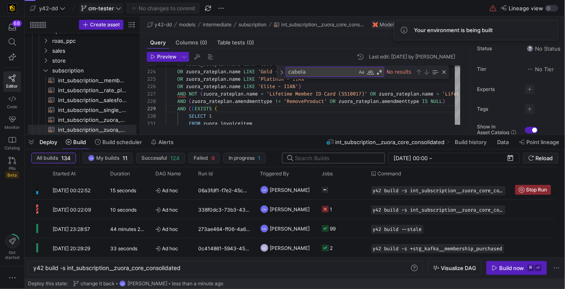
click at [103, 10] on span "cm-tester" at bounding box center [100, 8] width 25 height 7
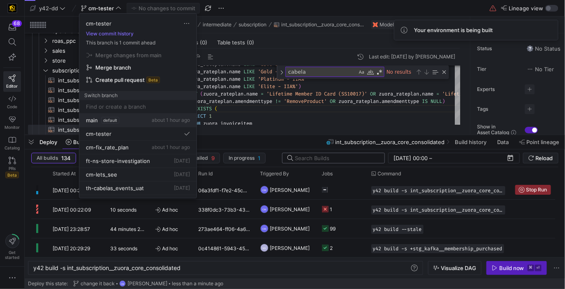
click at [120, 120] on div "main default about 1 hour ago" at bounding box center [138, 120] width 104 height 7
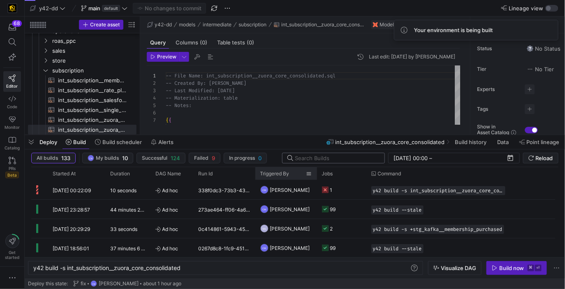
click at [284, 171] on span "Triggered By" at bounding box center [274, 174] width 29 height 6
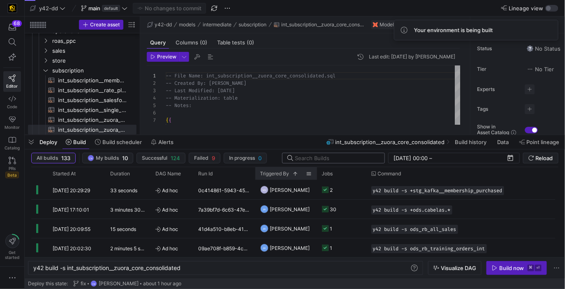
click at [284, 171] on span "Triggered By" at bounding box center [274, 174] width 29 height 6
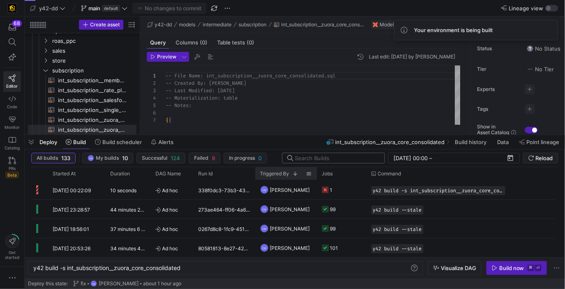
click at [284, 171] on span "Triggered By" at bounding box center [274, 174] width 29 height 6
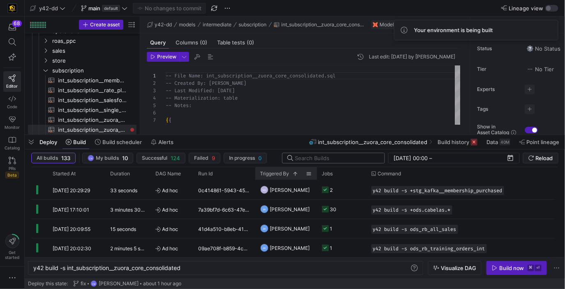
click at [284, 171] on span "Triggered By" at bounding box center [274, 174] width 29 height 6
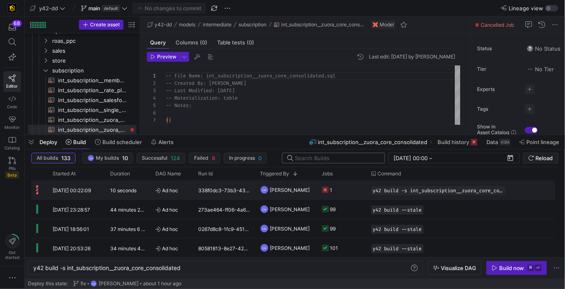
click at [306, 195] on y42-orchestration-triggered-by "CM [PERSON_NAME]" at bounding box center [286, 190] width 52 height 18
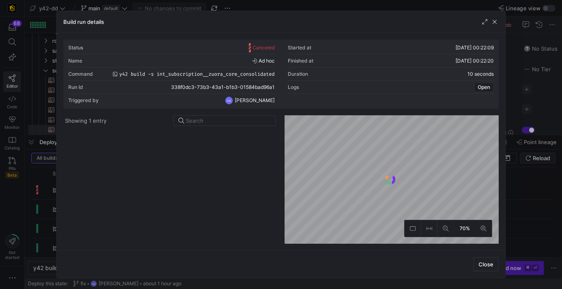
click at [489, 271] on div "Close" at bounding box center [281, 264] width 449 height 28
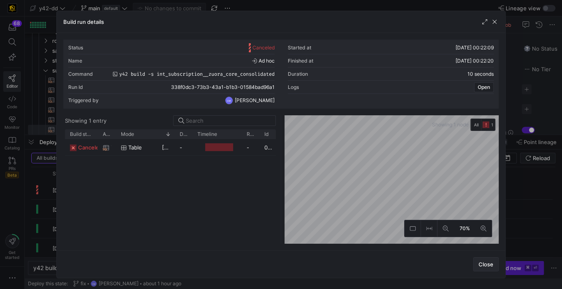
click at [488, 271] on button "Close" at bounding box center [485, 264] width 25 height 14
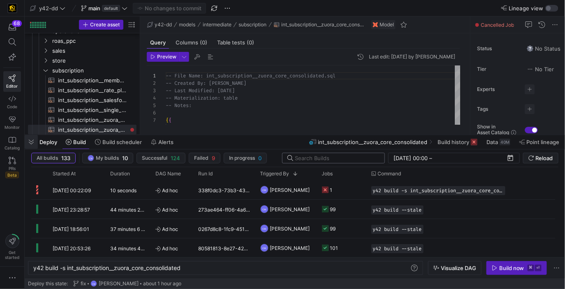
click at [36, 144] on span "button" at bounding box center [31, 142] width 13 height 14
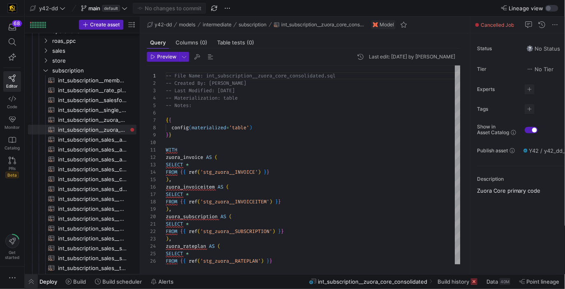
click at [30, 280] on span "button" at bounding box center [31, 281] width 13 height 14
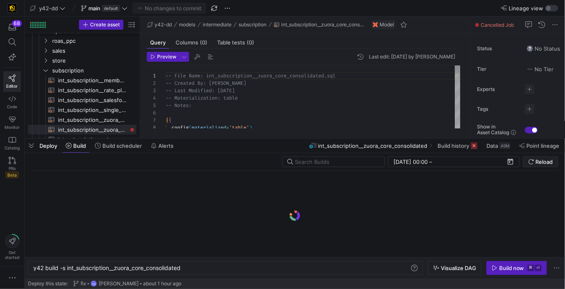
scroll to position [0, 149]
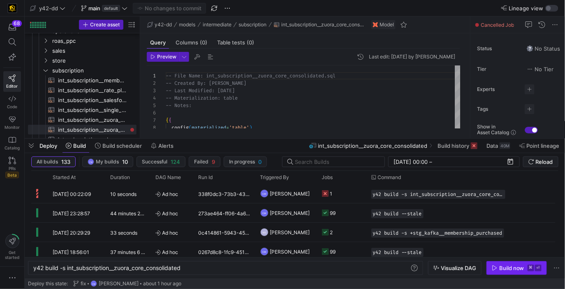
click at [504, 265] on div "Build now" at bounding box center [511, 267] width 25 height 7
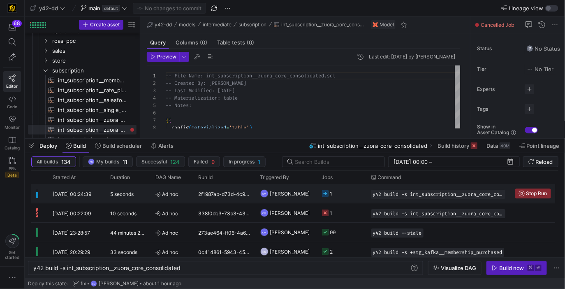
click at [360, 193] on y42-job-status-cell-renderer "1" at bounding box center [341, 193] width 39 height 18
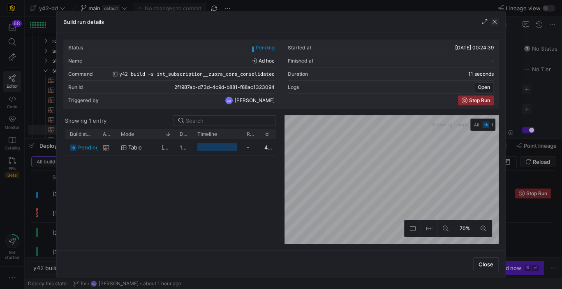
click at [496, 23] on span "button" at bounding box center [495, 22] width 8 height 8
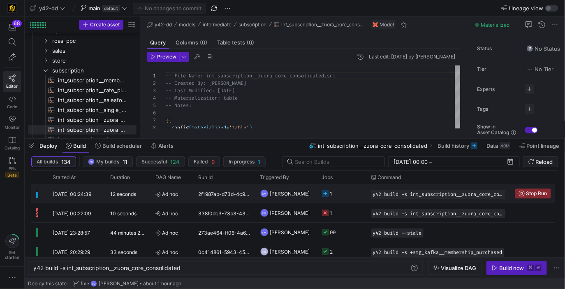
click at [357, 192] on y42-job-status-cell-renderer "1" at bounding box center [341, 193] width 39 height 18
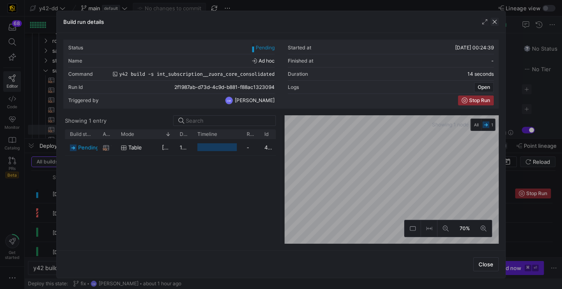
click at [498, 21] on span "button" at bounding box center [495, 22] width 8 height 8
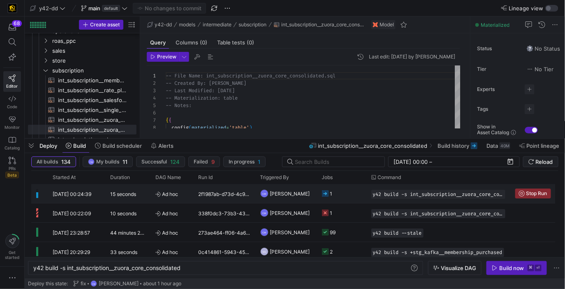
click at [354, 192] on y42-job-status-cell-renderer "1" at bounding box center [341, 193] width 39 height 18
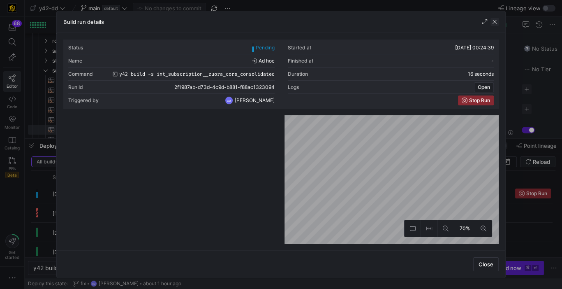
click at [496, 23] on span "button" at bounding box center [495, 22] width 8 height 8
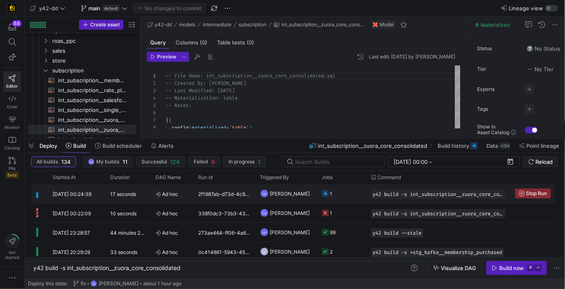
click at [341, 196] on y42-job-status-cell-renderer "1" at bounding box center [341, 193] width 39 height 18
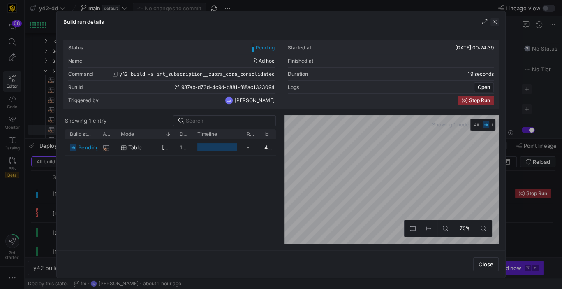
click at [497, 20] on span "button" at bounding box center [495, 22] width 8 height 8
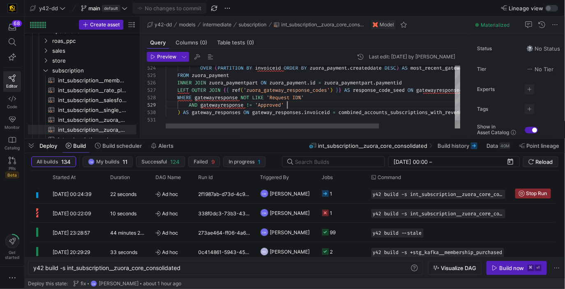
type textarea "-- File Name: int_subscription__zuora_core_consolidated.sql -- Created By: [PER…"
type textarea "l"
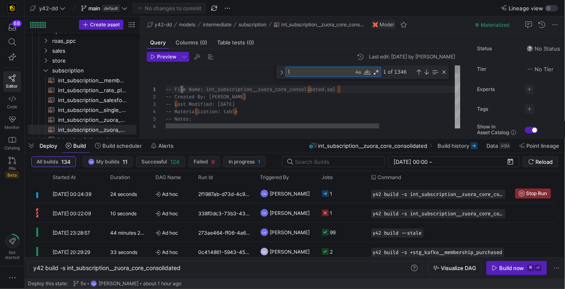
type textarea "multiple subscription_names associated with a single invoice, and * because sub…"
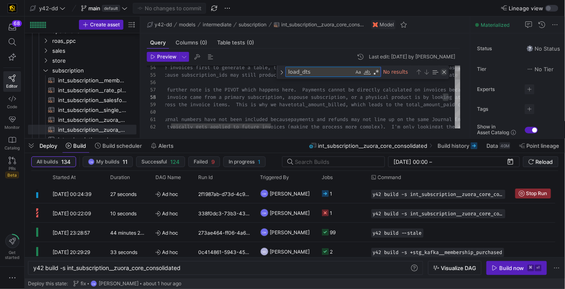
type textarea "load_dts"
click at [446, 72] on div "Close (Escape)" at bounding box center [444, 72] width 7 height 7
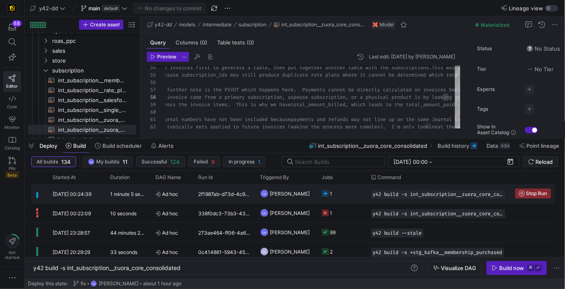
click at [345, 195] on y42-job-status-cell-renderer "1" at bounding box center [341, 193] width 39 height 18
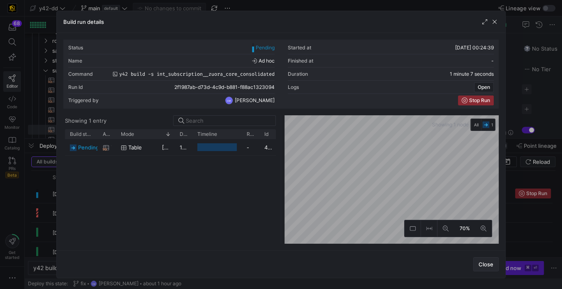
click at [491, 263] on span "Close" at bounding box center [486, 264] width 15 height 7
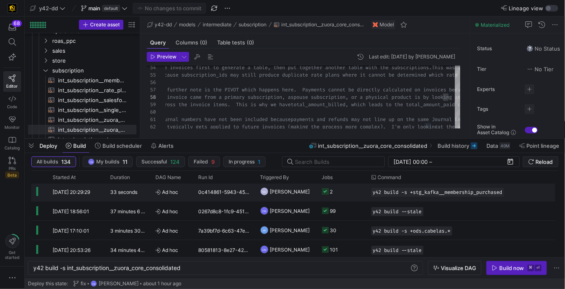
scroll to position [66, 0]
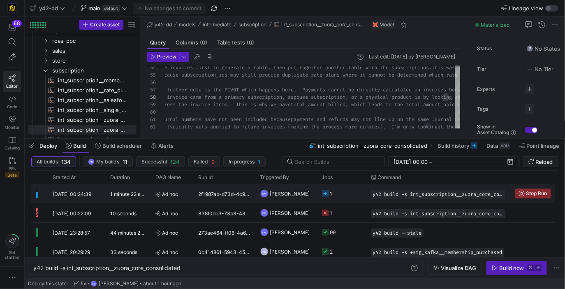
click at [349, 194] on y42-job-status-cell-renderer "1" at bounding box center [341, 193] width 39 height 18
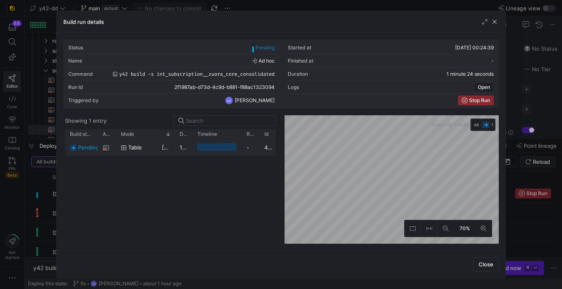
click at [240, 146] on div at bounding box center [216, 147] width 49 height 16
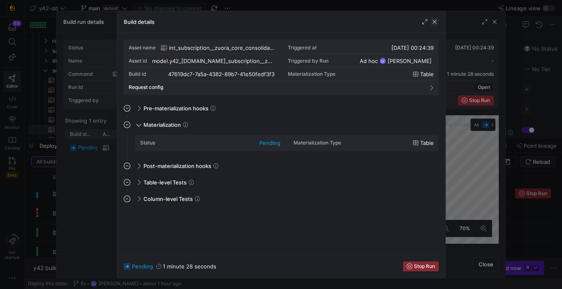
click at [436, 18] on span "button" at bounding box center [435, 22] width 8 height 8
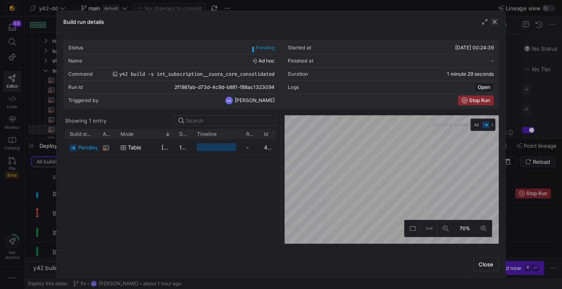
click at [498, 22] on span "button" at bounding box center [495, 22] width 8 height 8
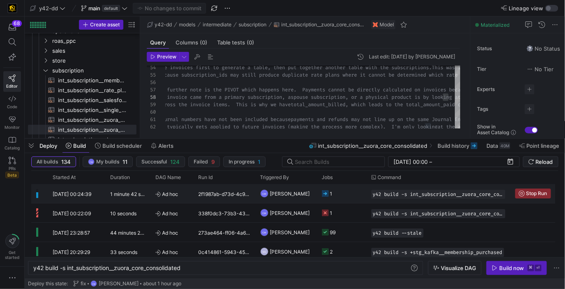
click at [350, 195] on y42-job-status-cell-renderer "1" at bounding box center [341, 193] width 39 height 18
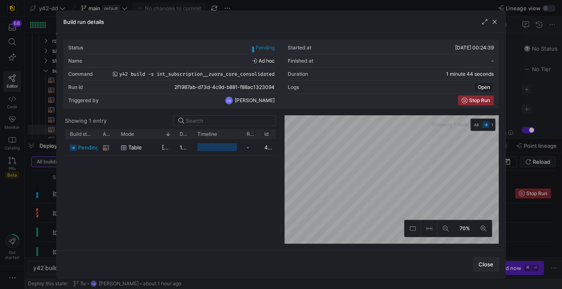
click at [485, 265] on span "Close" at bounding box center [486, 264] width 15 height 7
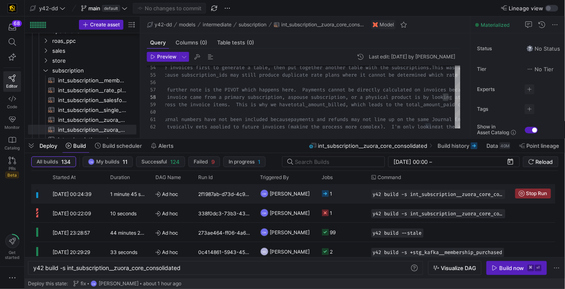
click at [346, 198] on y42-job-status-cell-renderer "1" at bounding box center [341, 193] width 39 height 18
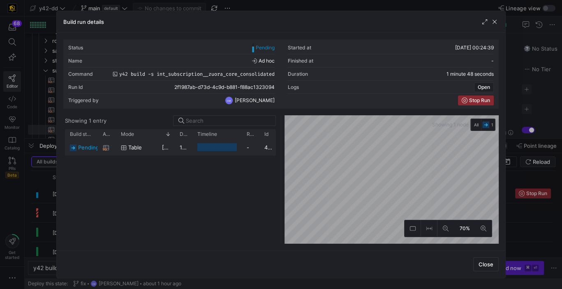
click at [262, 148] on div "47619dc7-7a5a-4382-89b7-41e50fedf3f3" at bounding box center [269, 147] width 18 height 16
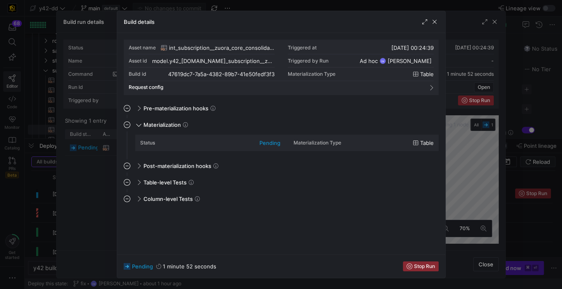
click at [89, 180] on div at bounding box center [281, 144] width 562 height 289
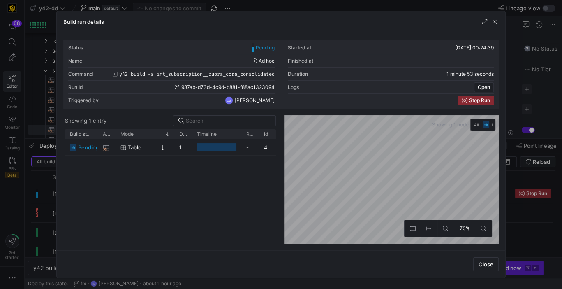
click at [47, 214] on div at bounding box center [281, 144] width 562 height 289
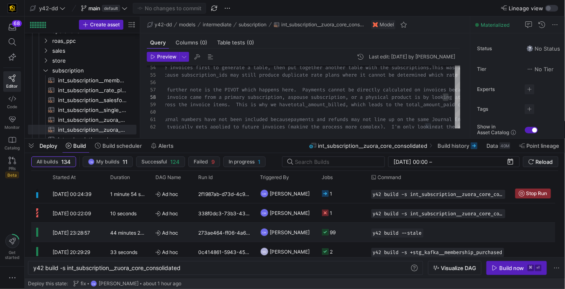
click at [341, 227] on y42-job-status-cell-renderer "99" at bounding box center [341, 232] width 39 height 18
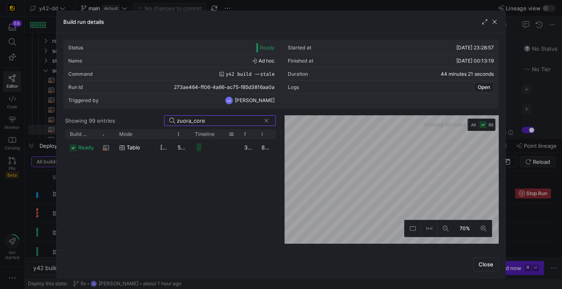
type input "zuora_core"
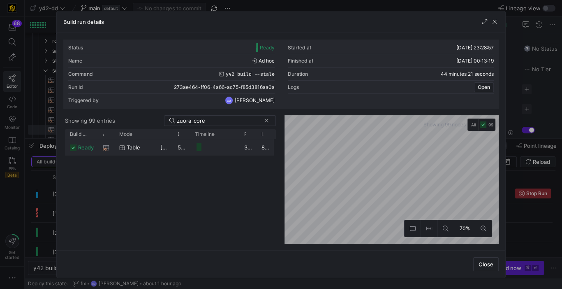
click at [211, 150] on y42-job-duration-timeline-cell-renderer at bounding box center [214, 146] width 39 height 15
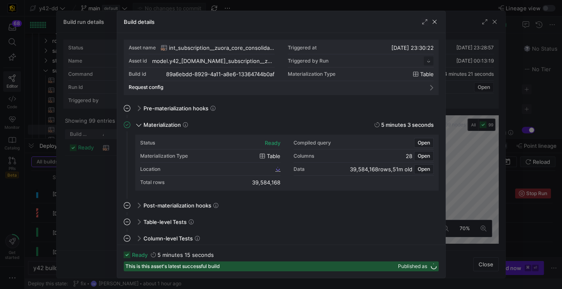
scroll to position [74, 0]
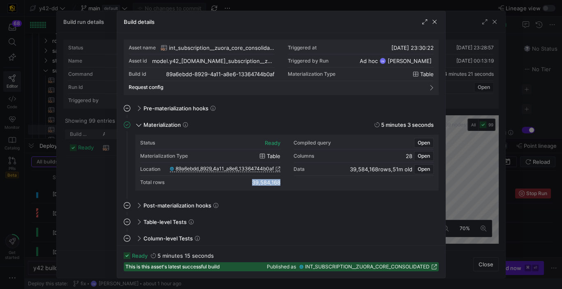
drag, startPoint x: 247, startPoint y: 181, endPoint x: 285, endPoint y: 183, distance: 37.9
click at [285, 183] on div "Status ready Compiled query Open Materialization Type table Columns 28 Open Loc…" at bounding box center [287, 162] width 294 height 53
copy div "39,584,168"
click at [148, 1] on div at bounding box center [281, 144] width 562 height 289
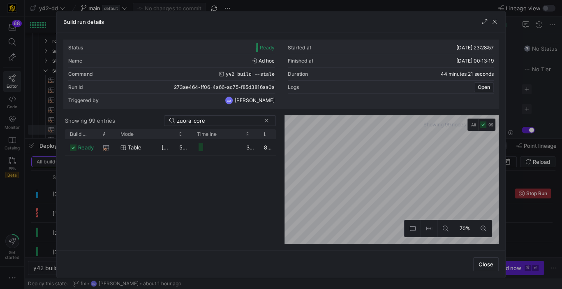
click at [149, 2] on div at bounding box center [281, 144] width 562 height 289
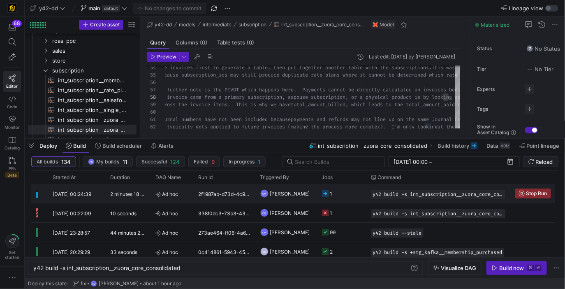
click at [310, 194] on y42-orchestration-triggered-by "CM [PERSON_NAME]" at bounding box center [286, 193] width 52 height 18
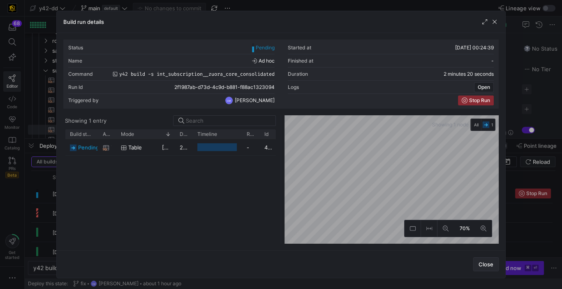
click at [488, 266] on span "Close" at bounding box center [486, 264] width 15 height 7
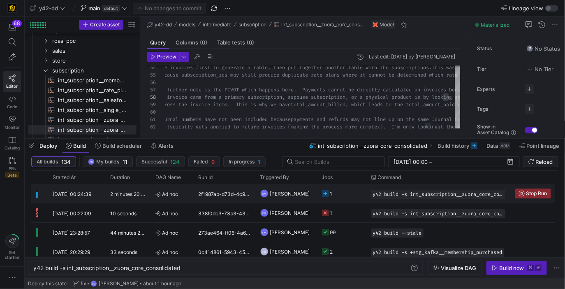
click at [338, 195] on y42-job-status-cell-renderer "1" at bounding box center [341, 193] width 39 height 18
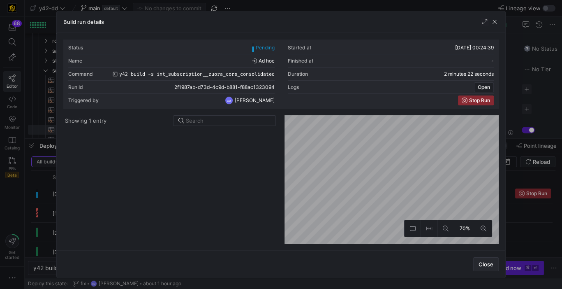
click at [494, 263] on span "Close" at bounding box center [486, 264] width 15 height 7
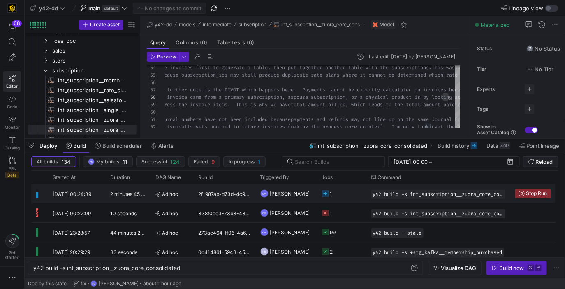
click at [348, 192] on y42-job-status-cell-renderer "1" at bounding box center [341, 193] width 39 height 18
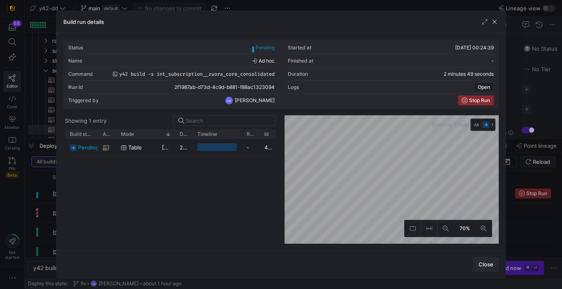
click at [487, 262] on span "Close" at bounding box center [486, 264] width 15 height 7
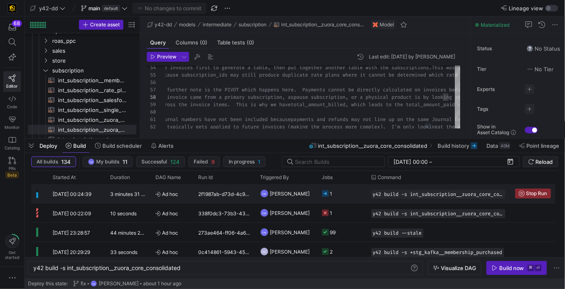
click at [345, 198] on y42-job-status-cell-renderer "1" at bounding box center [341, 193] width 39 height 18
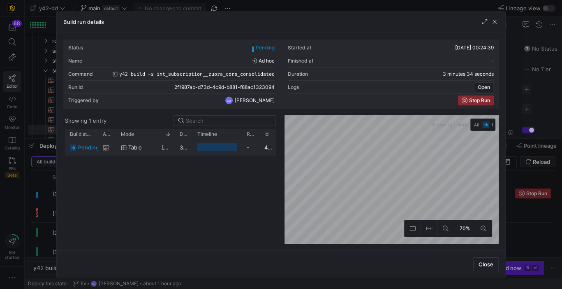
click at [243, 151] on div "-" at bounding box center [251, 147] width 18 height 16
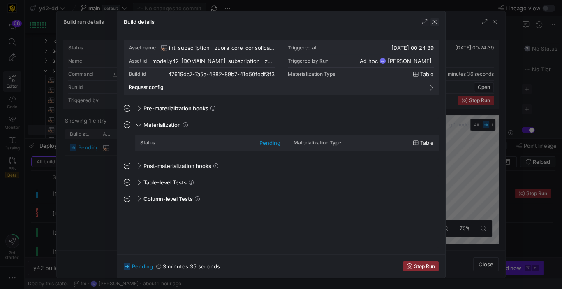
click at [434, 21] on span "button" at bounding box center [435, 22] width 8 height 8
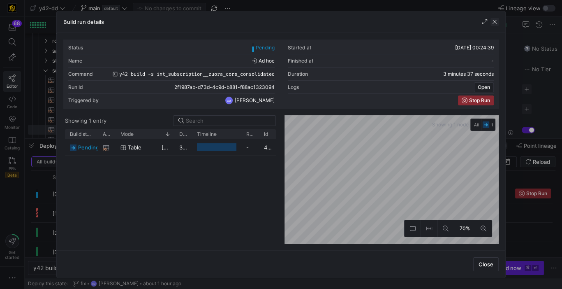
click at [497, 23] on span "button" at bounding box center [495, 22] width 8 height 8
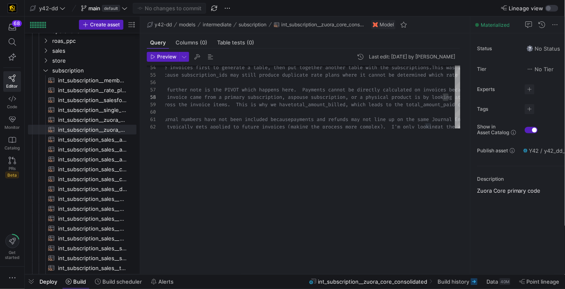
drag, startPoint x: 341, startPoint y: 137, endPoint x: 354, endPoint y: 320, distance: 183.5
click at [354, 288] on html "68 Editor Code Monitor Catalog PRs Beta Get started y42-dd main default No chan…" at bounding box center [282, 144] width 565 height 289
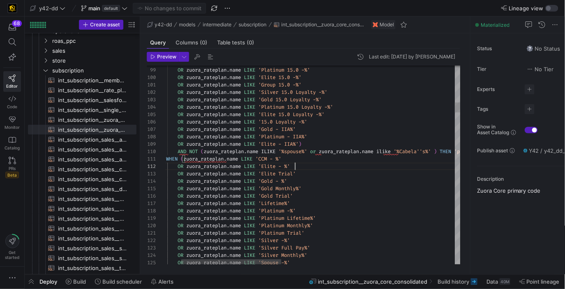
scroll to position [66, 234]
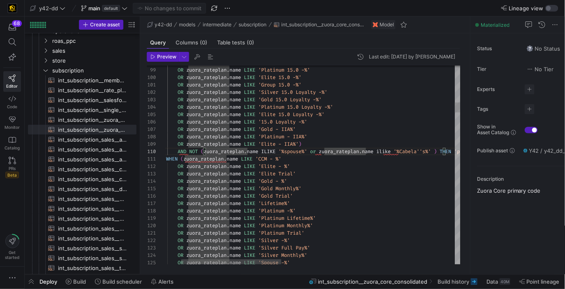
type textarea "OR [URL][DOMAIN_NAME] LIKE 'Silver 15.0 Loyalty -%' OR [URL][DOMAIN_NAME] LIKE …"
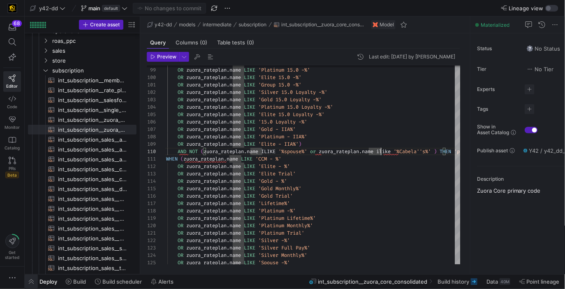
click at [32, 283] on span "button" at bounding box center [31, 281] width 13 height 14
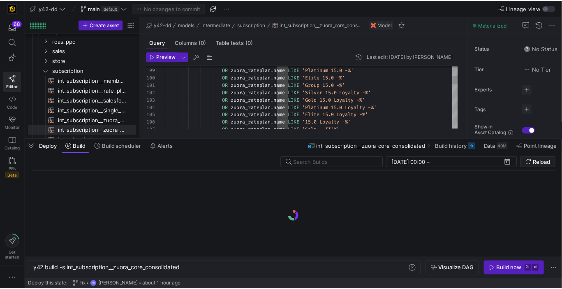
scroll to position [0, 149]
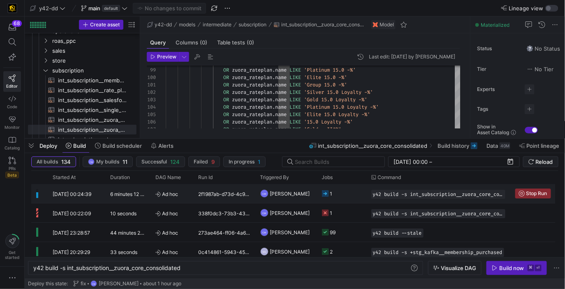
click at [360, 191] on y42-job-status-cell-renderer "1" at bounding box center [341, 193] width 39 height 18
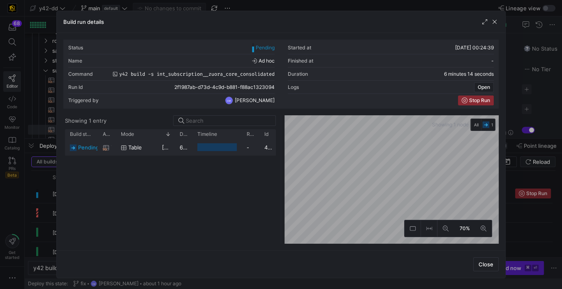
click at [204, 151] on y42-job-duration-timeline-cell-renderer at bounding box center [216, 146] width 39 height 15
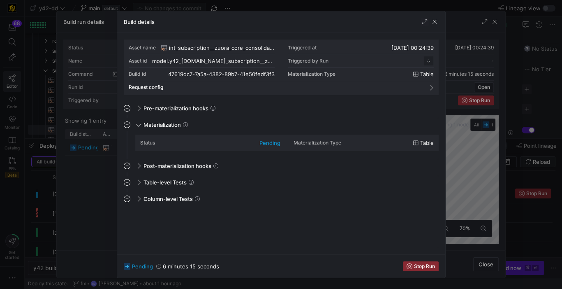
scroll to position [74, 0]
click at [102, 168] on div at bounding box center [281, 144] width 562 height 289
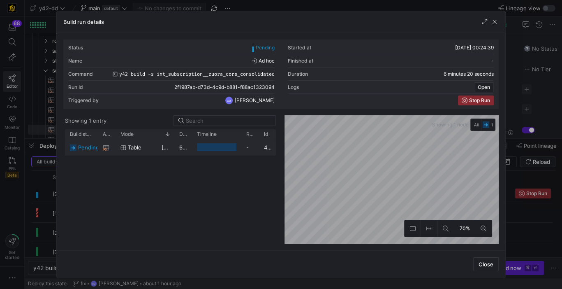
click at [146, 155] on div "pending int_subscription__zuora_core_consolidated table [DATE] 00:24:39 6 minut…" at bounding box center [171, 147] width 212 height 16
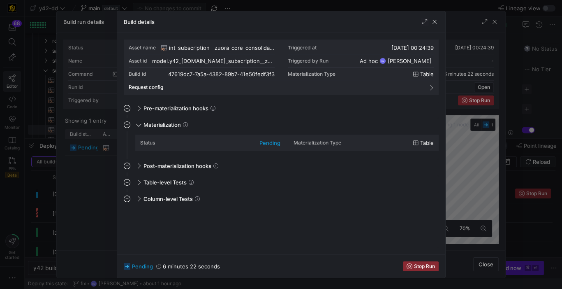
click at [35, 193] on div at bounding box center [281, 144] width 562 height 289
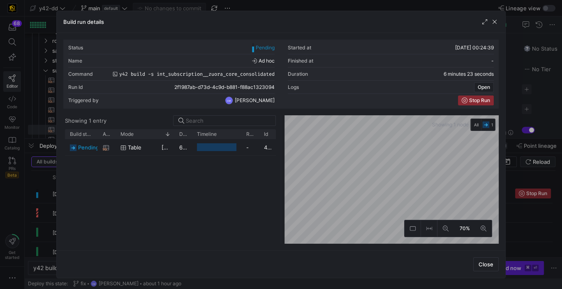
click at [44, 196] on div at bounding box center [281, 144] width 562 height 289
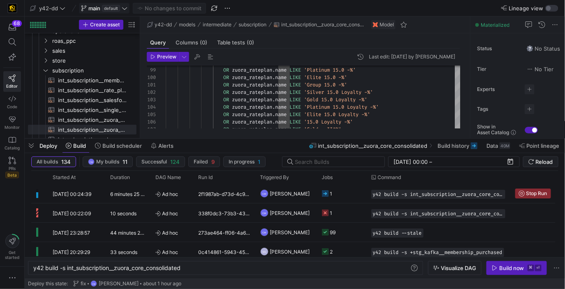
click at [116, 5] on span "default" at bounding box center [111, 8] width 18 height 7
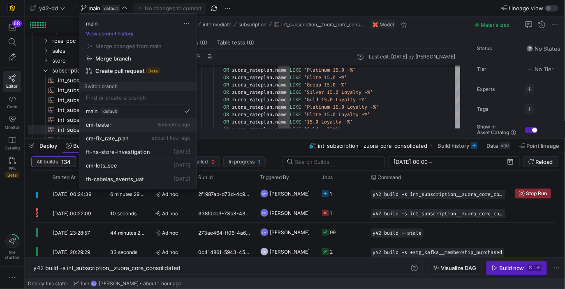
click at [148, 126] on div "cm-tester 8 minutes ago" at bounding box center [138, 124] width 104 height 7
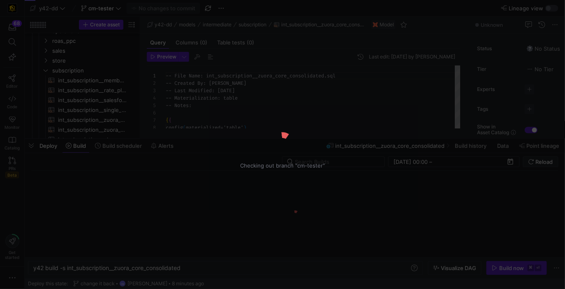
scroll to position [74, 0]
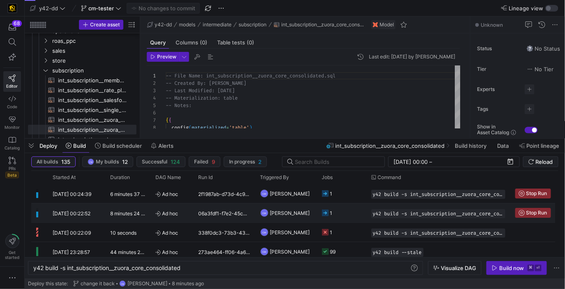
click at [253, 198] on div "2f1987ab-d73d-4c9d-b881-f88ac1323094" at bounding box center [225, 193] width 62 height 19
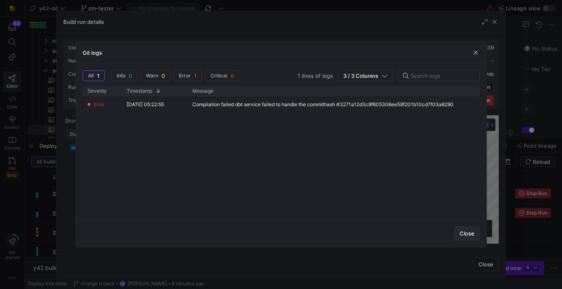
click at [466, 236] on span "button" at bounding box center [467, 233] width 25 height 13
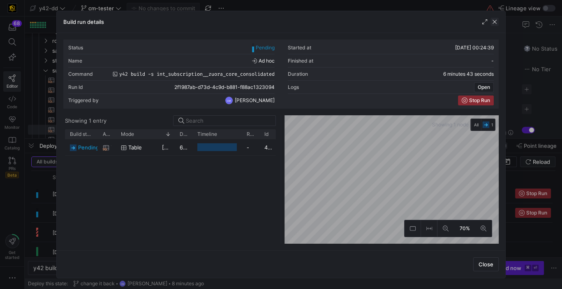
click at [493, 20] on span "button" at bounding box center [495, 22] width 8 height 8
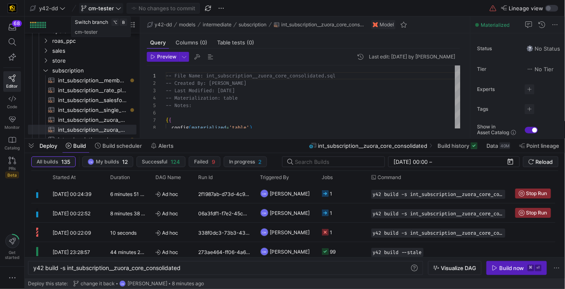
click at [119, 7] on icon at bounding box center [119, 8] width 6 height 6
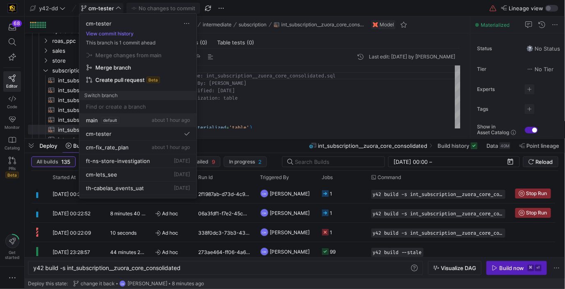
click at [145, 114] on button "main default about 1 hour ago" at bounding box center [137, 121] width 117 height 14
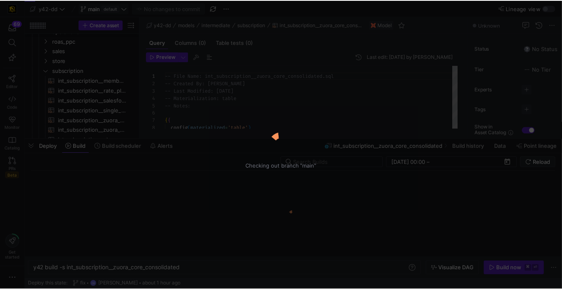
scroll to position [74, 0]
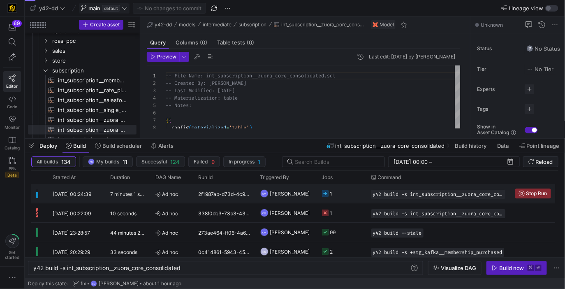
click at [339, 199] on y42-job-status-cell-renderer "1" at bounding box center [341, 193] width 39 height 18
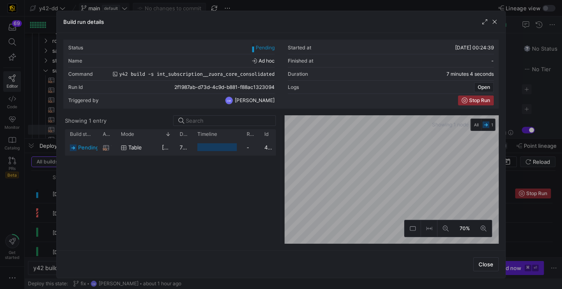
click at [239, 147] on div "Press SPACE to select this row." at bounding box center [216, 147] width 49 height 16
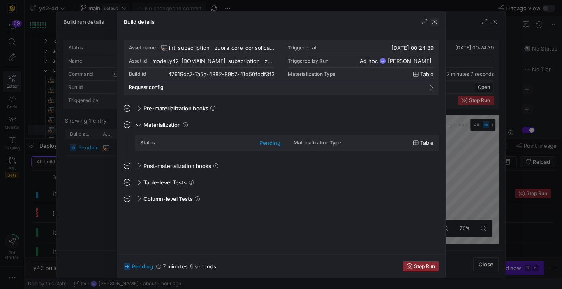
click at [434, 20] on span "button" at bounding box center [435, 22] width 8 height 8
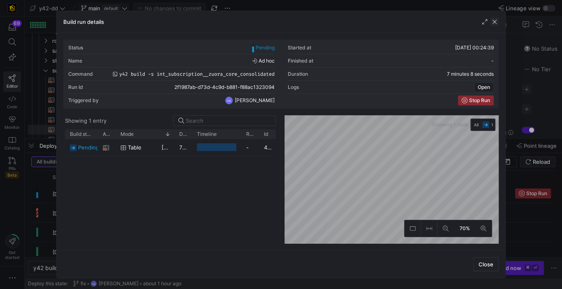
click at [496, 19] on span "button" at bounding box center [495, 22] width 8 height 8
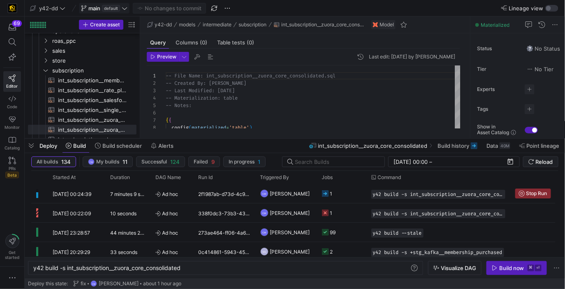
click at [105, 5] on span "default" at bounding box center [111, 8] width 18 height 7
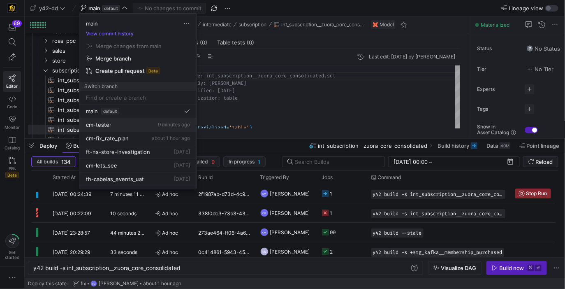
click at [129, 123] on div "cm-tester 9 minutes ago" at bounding box center [138, 124] width 104 height 7
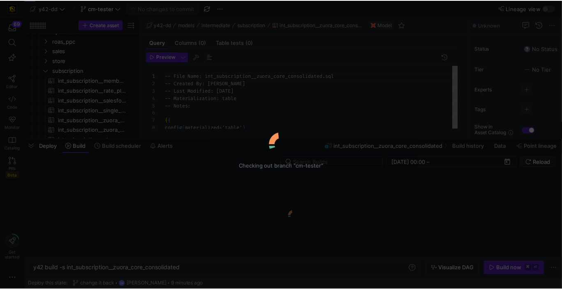
scroll to position [74, 0]
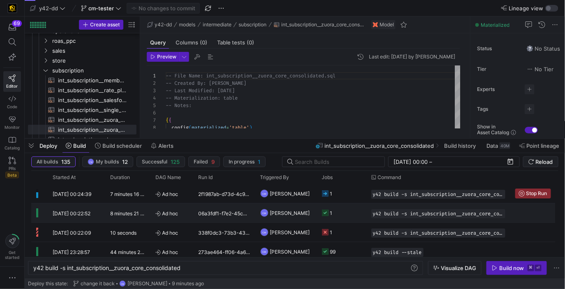
click at [361, 207] on y42-job-status-cell-renderer "1" at bounding box center [341, 213] width 39 height 18
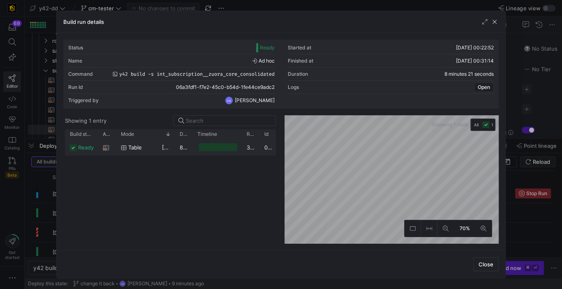
click at [251, 145] on div "39,584,189" at bounding box center [251, 147] width 18 height 16
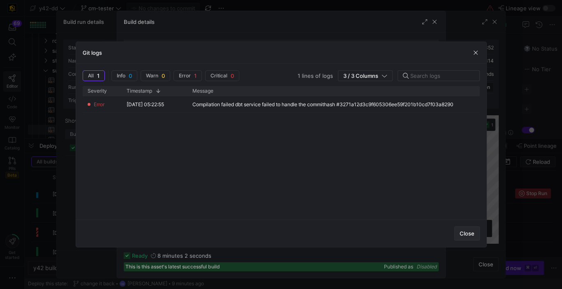
click at [466, 234] on span "Close" at bounding box center [467, 233] width 15 height 7
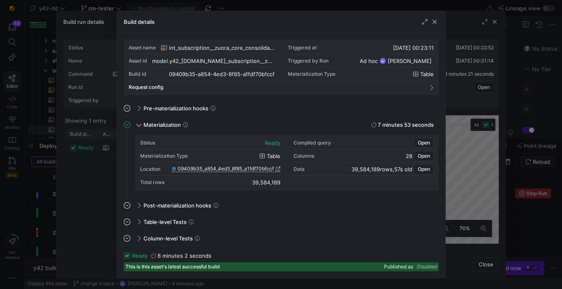
click at [53, 47] on div at bounding box center [281, 144] width 562 height 289
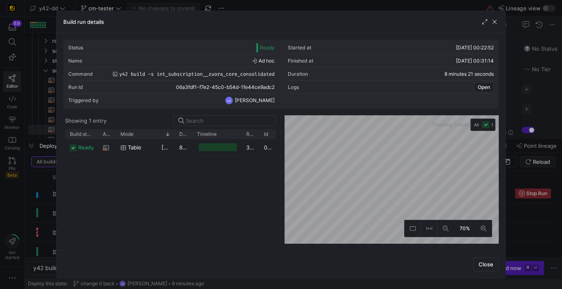
click at [35, 46] on div at bounding box center [281, 144] width 562 height 289
